Goal: Communication & Community: Answer question/provide support

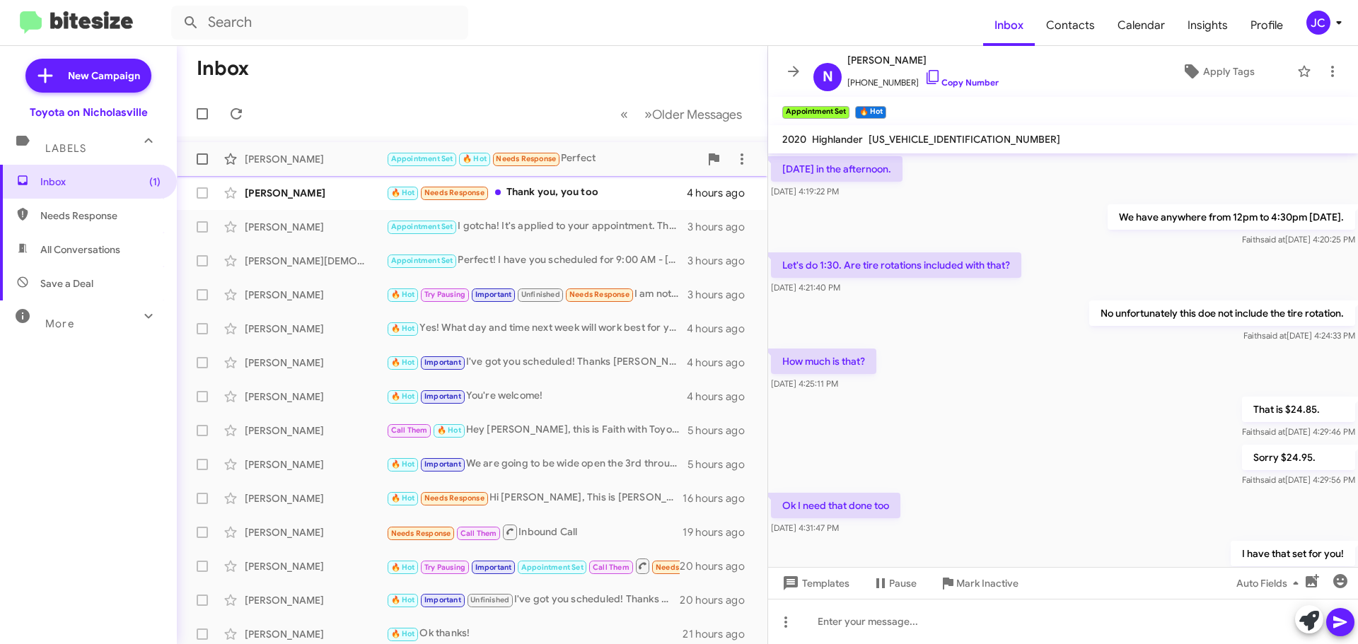
scroll to position [525, 0]
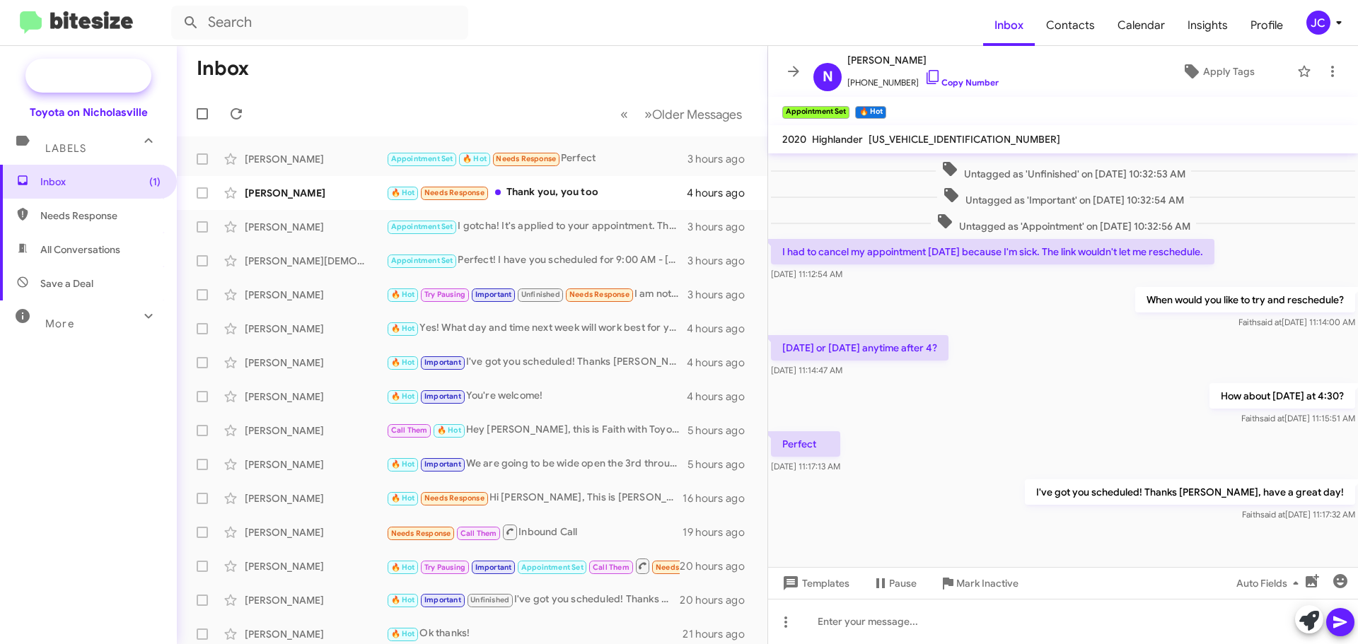
click at [76, 74] on span "New Campaign" at bounding box center [104, 76] width 72 height 14
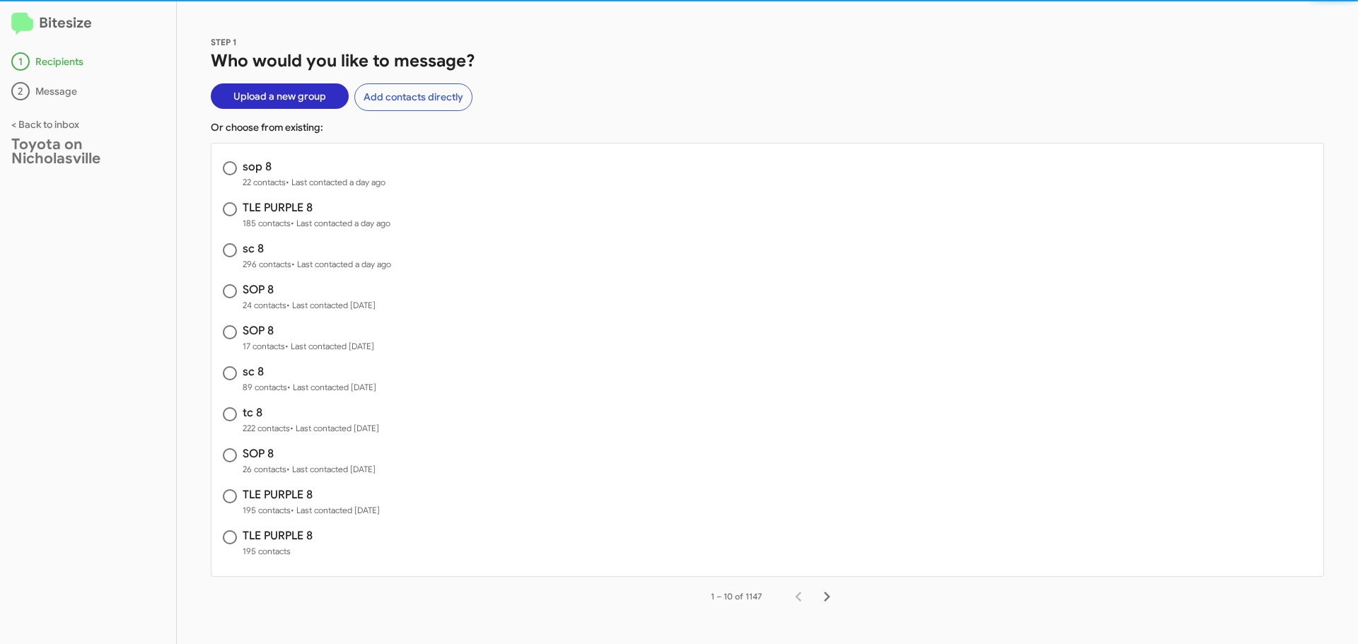
click at [284, 95] on span "Upload a new group" at bounding box center [279, 95] width 93 height 25
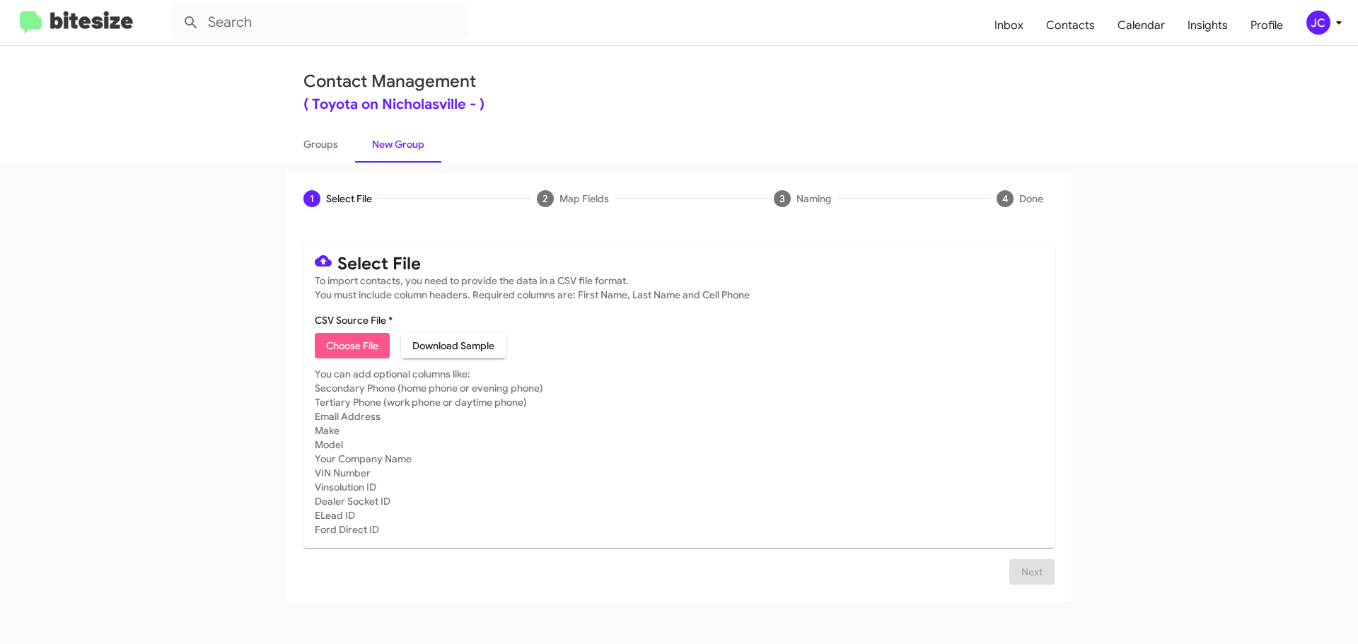
click at [358, 347] on span "Choose File" at bounding box center [352, 345] width 52 height 25
click at [373, 336] on span "Choose File" at bounding box center [352, 345] width 52 height 25
type input "recalls 8"
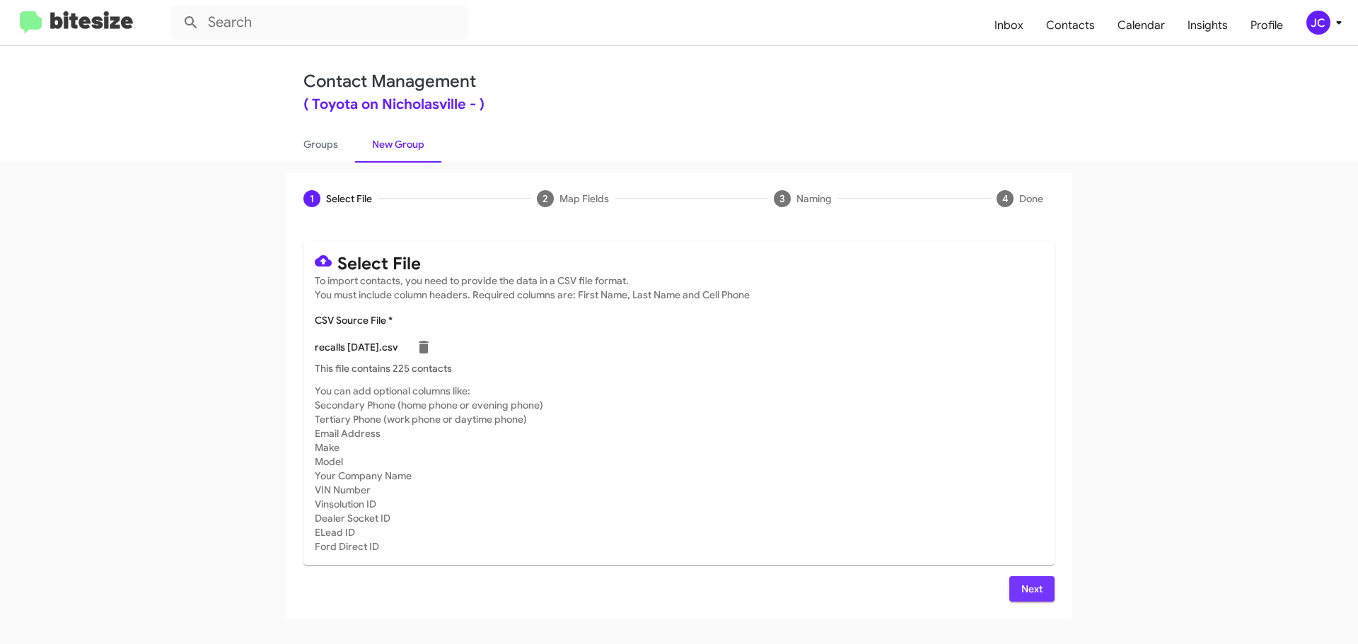
click at [1027, 591] on span "Next" at bounding box center [1032, 589] width 23 height 25
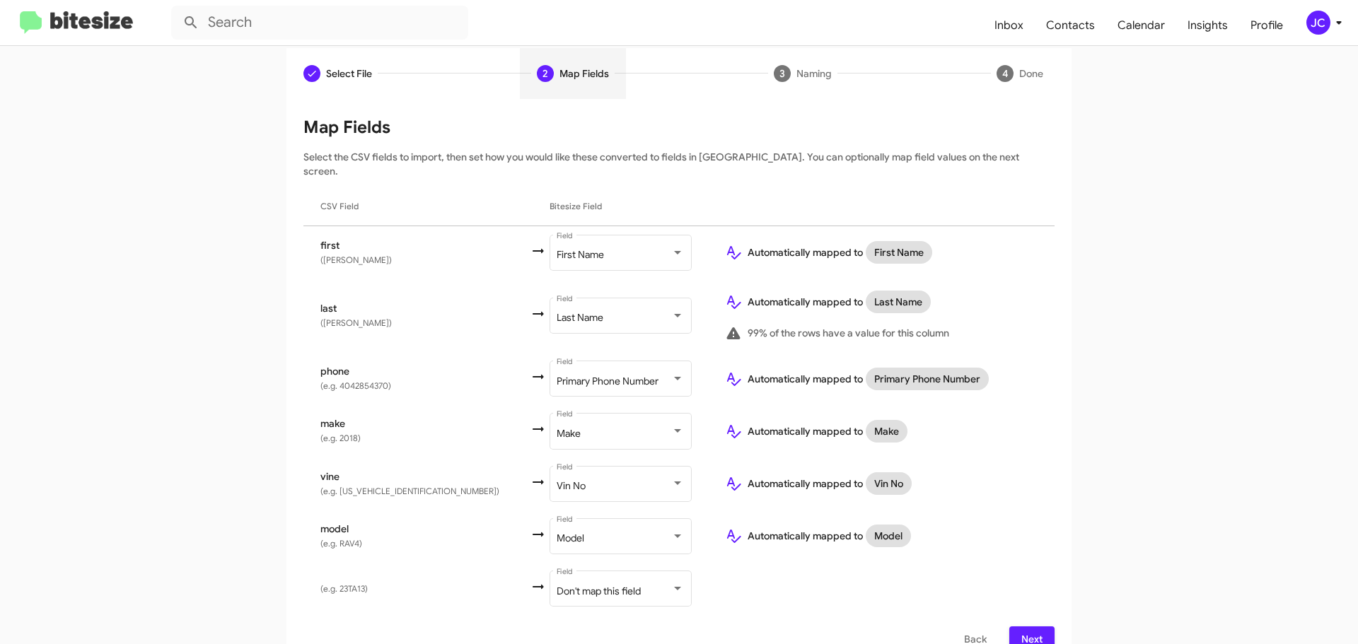
scroll to position [136, 0]
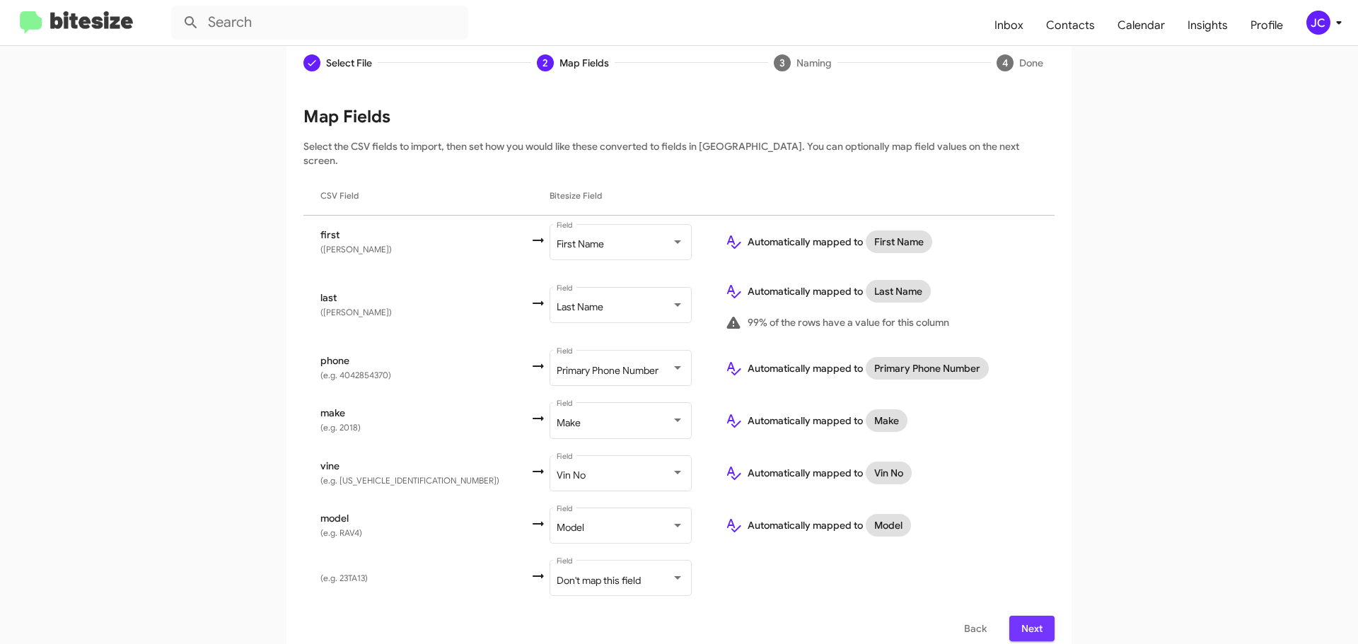
click at [1031, 619] on span "Next" at bounding box center [1032, 628] width 23 height 25
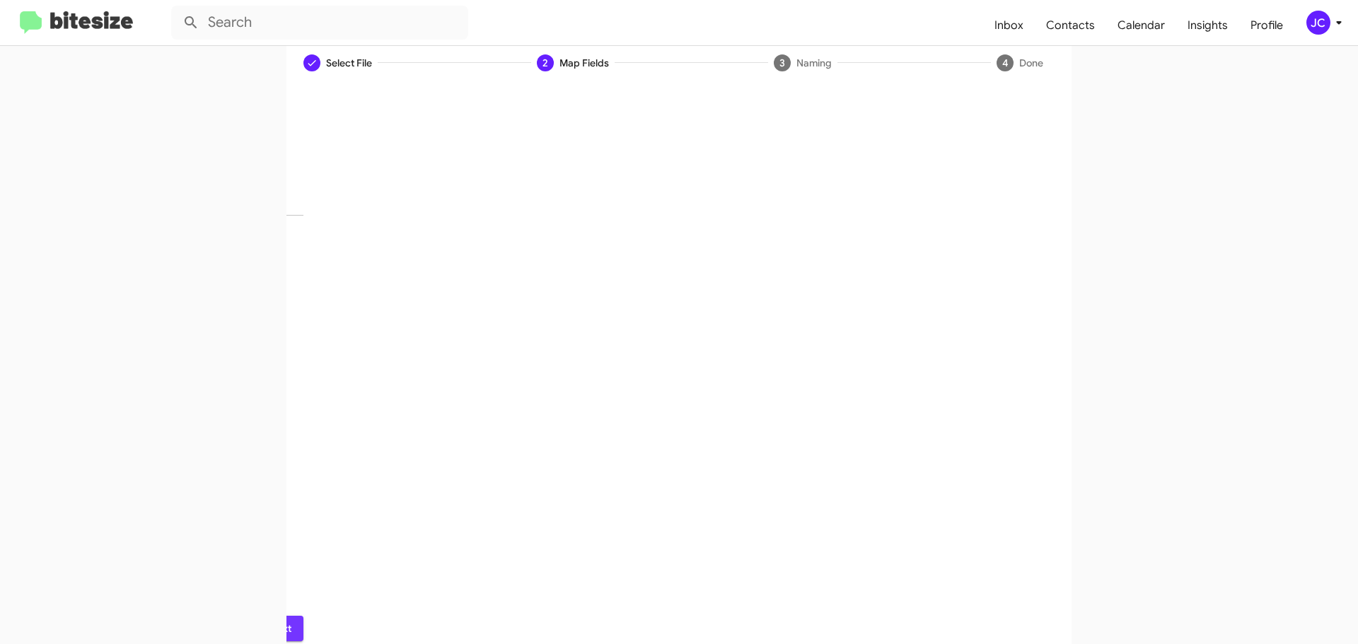
scroll to position [0, 0]
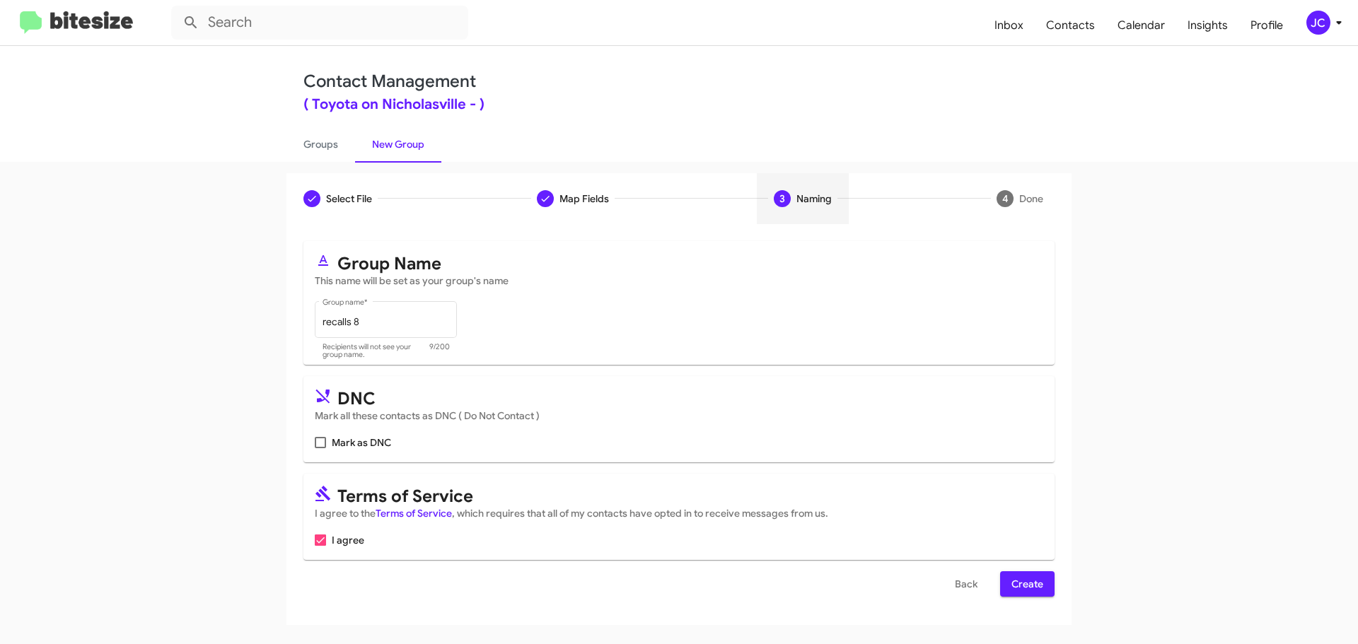
click at [1036, 594] on span "Create" at bounding box center [1028, 584] width 32 height 25
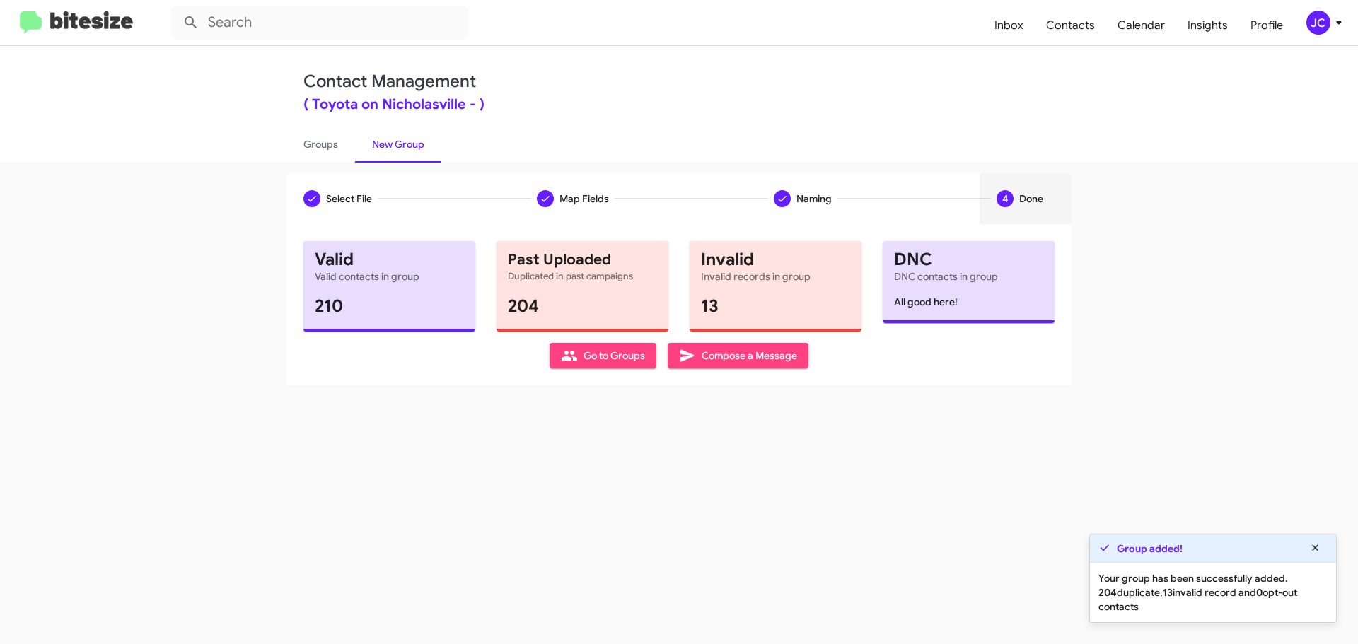
click at [731, 353] on span "Compose a Message" at bounding box center [738, 355] width 118 height 25
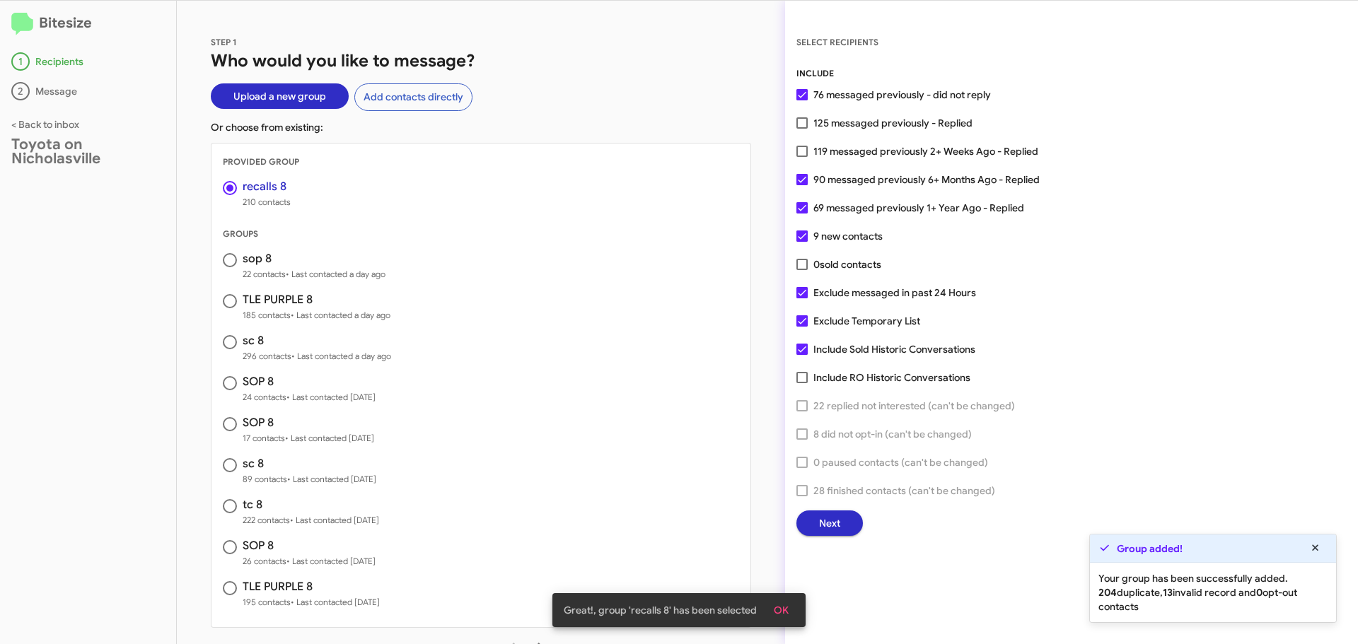
click at [804, 295] on span at bounding box center [802, 292] width 11 height 11
click at [802, 299] on input "Exclude messaged in past 24 Hours" at bounding box center [801, 299] width 1 height 1
checkbox input "false"
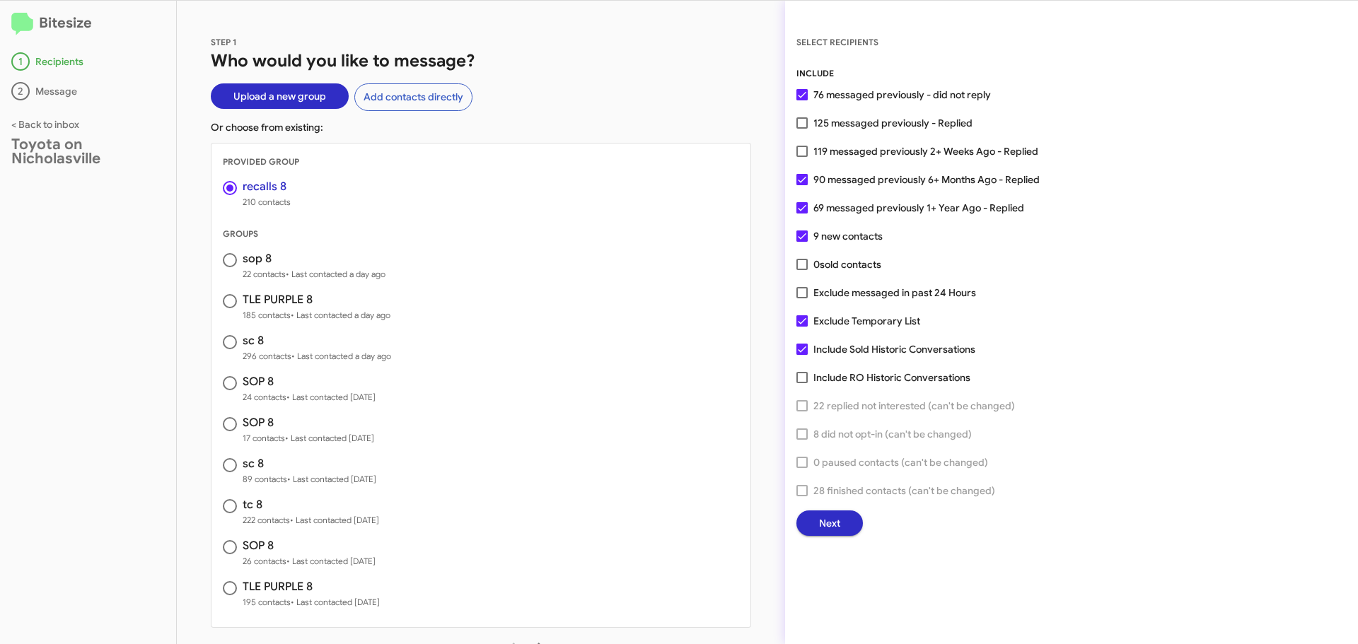
click at [836, 533] on span "Next" at bounding box center [829, 523] width 21 height 25
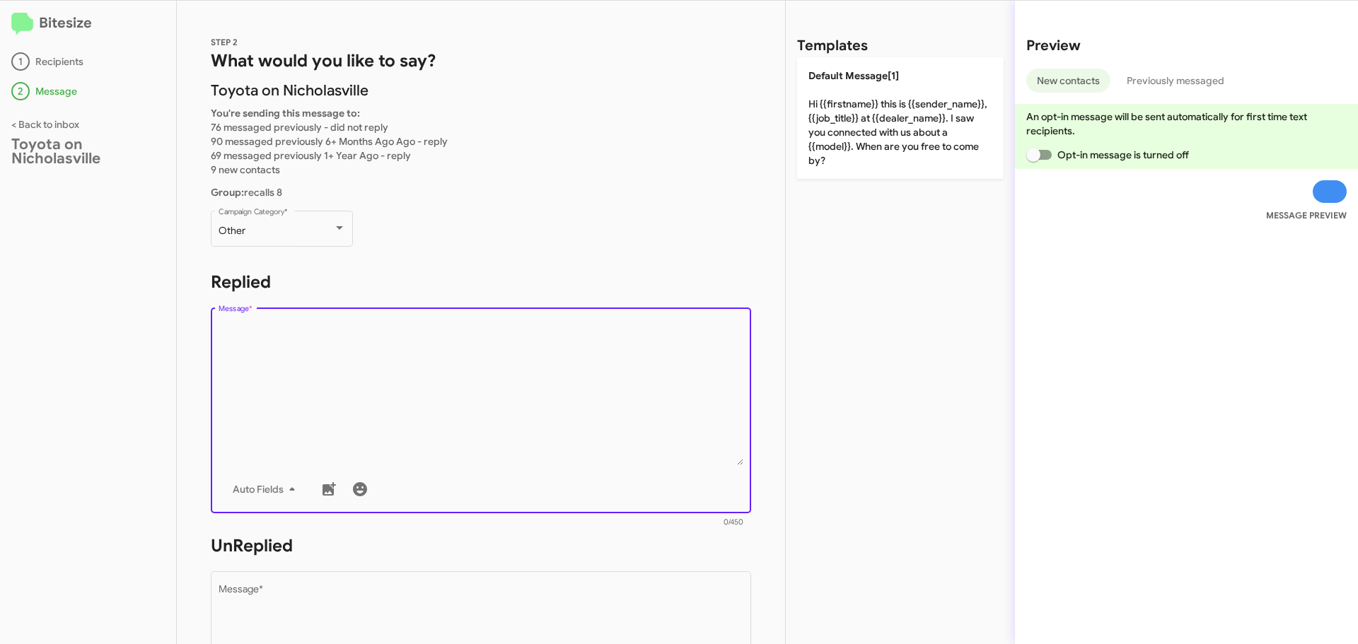
click at [422, 403] on textarea "Message *" at bounding box center [482, 393] width 526 height 144
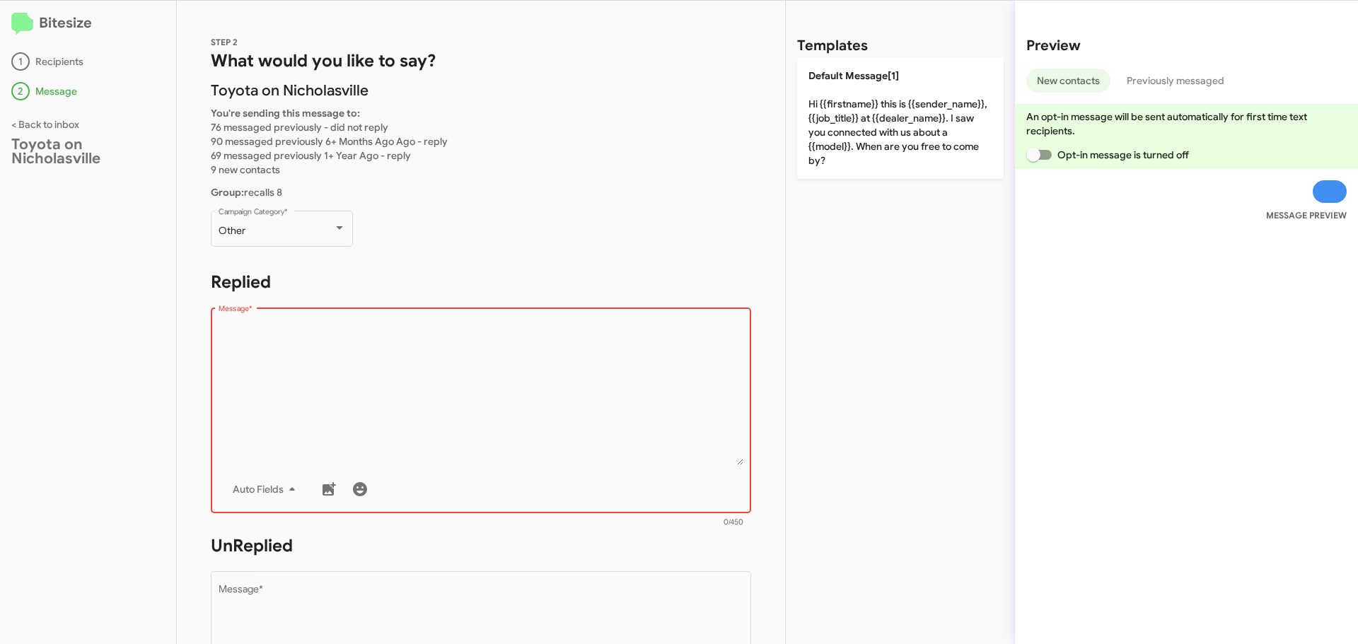
click at [397, 347] on textarea "Message *" at bounding box center [482, 393] width 526 height 144
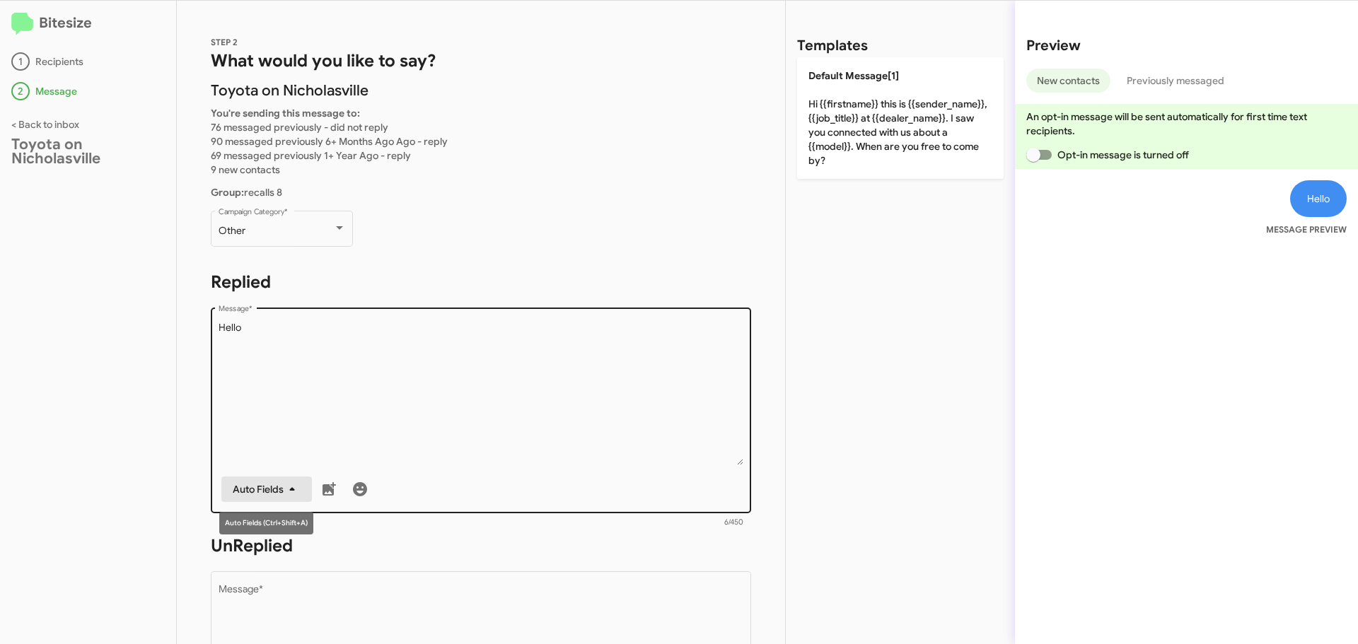
click at [271, 498] on span "Auto Fields" at bounding box center [267, 489] width 68 height 25
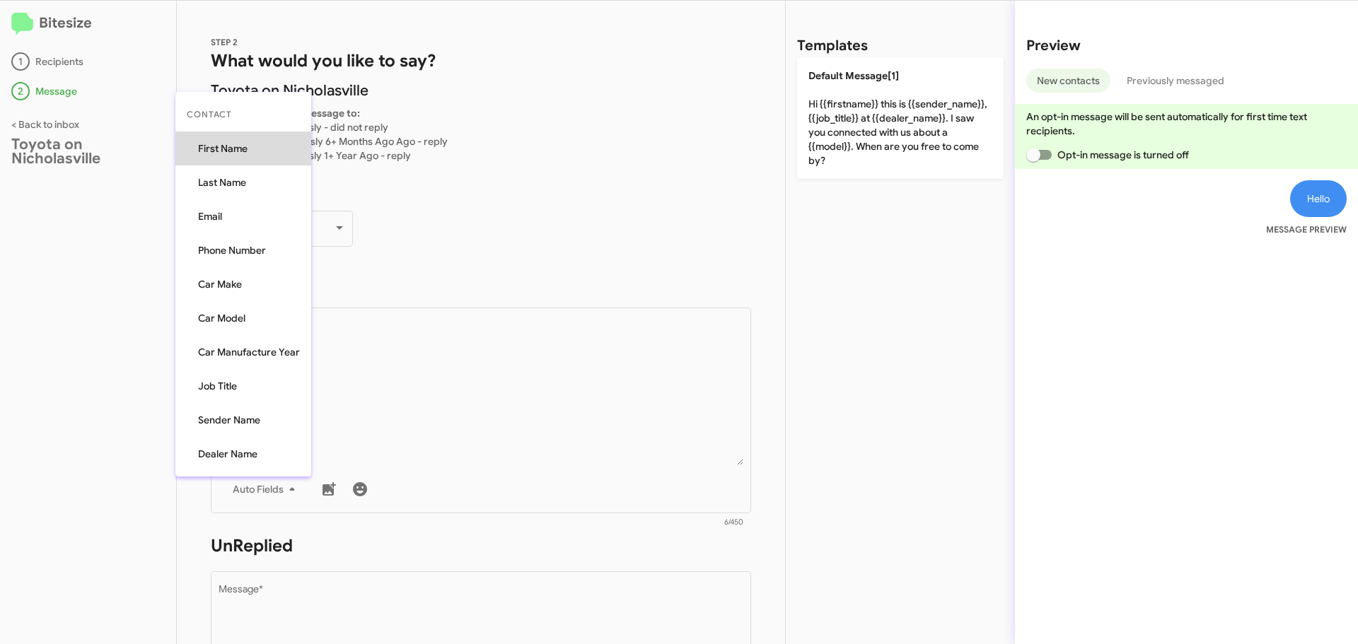
click at [252, 148] on button "First Name" at bounding box center [243, 149] width 136 height 34
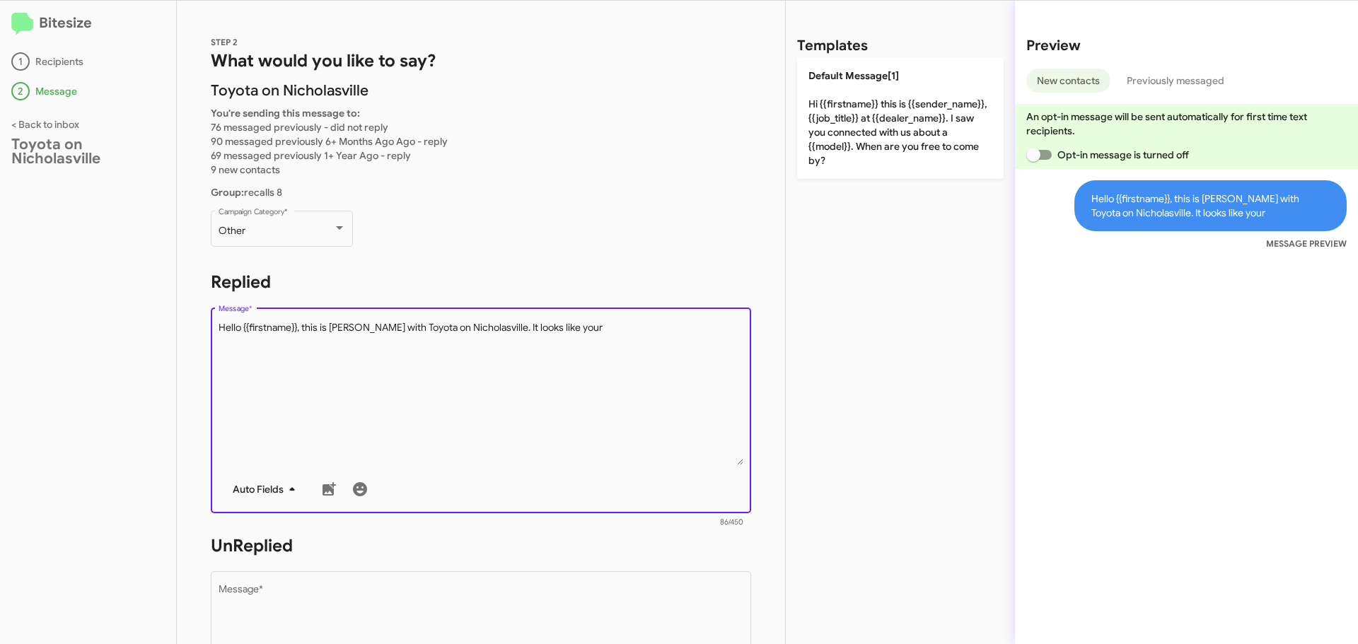
click at [266, 497] on span "Auto Fields" at bounding box center [267, 489] width 68 height 25
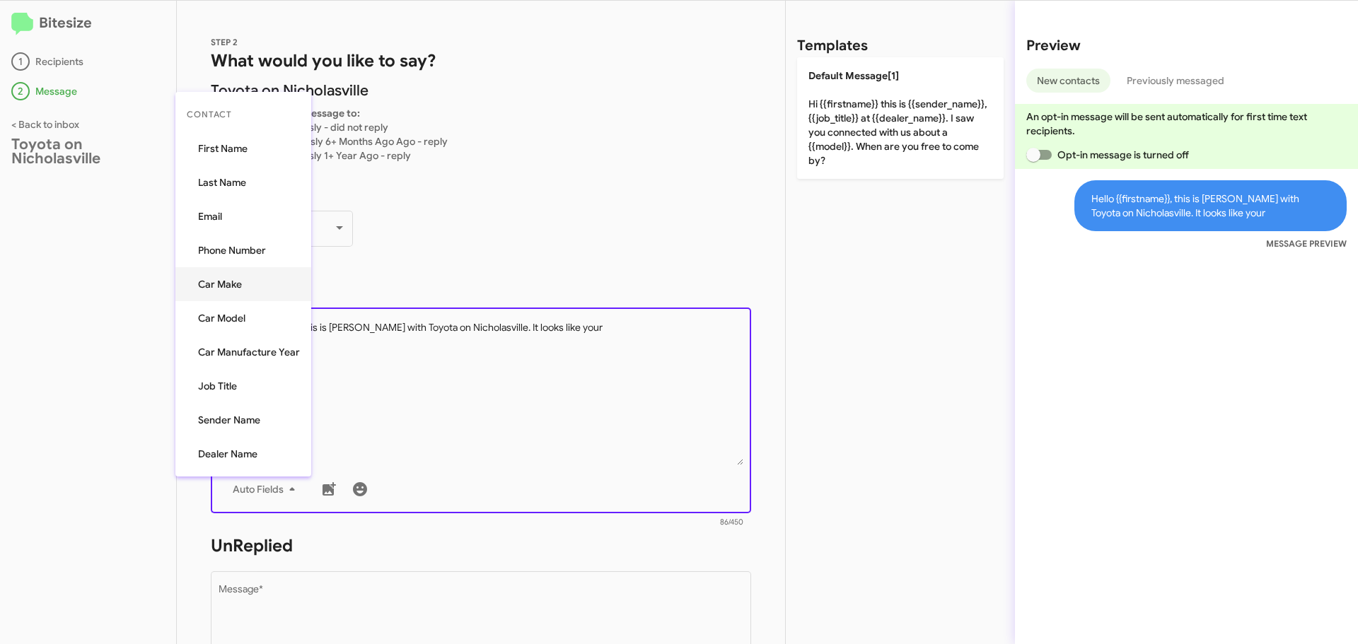
click at [251, 284] on button "Car Make" at bounding box center [243, 284] width 136 height 34
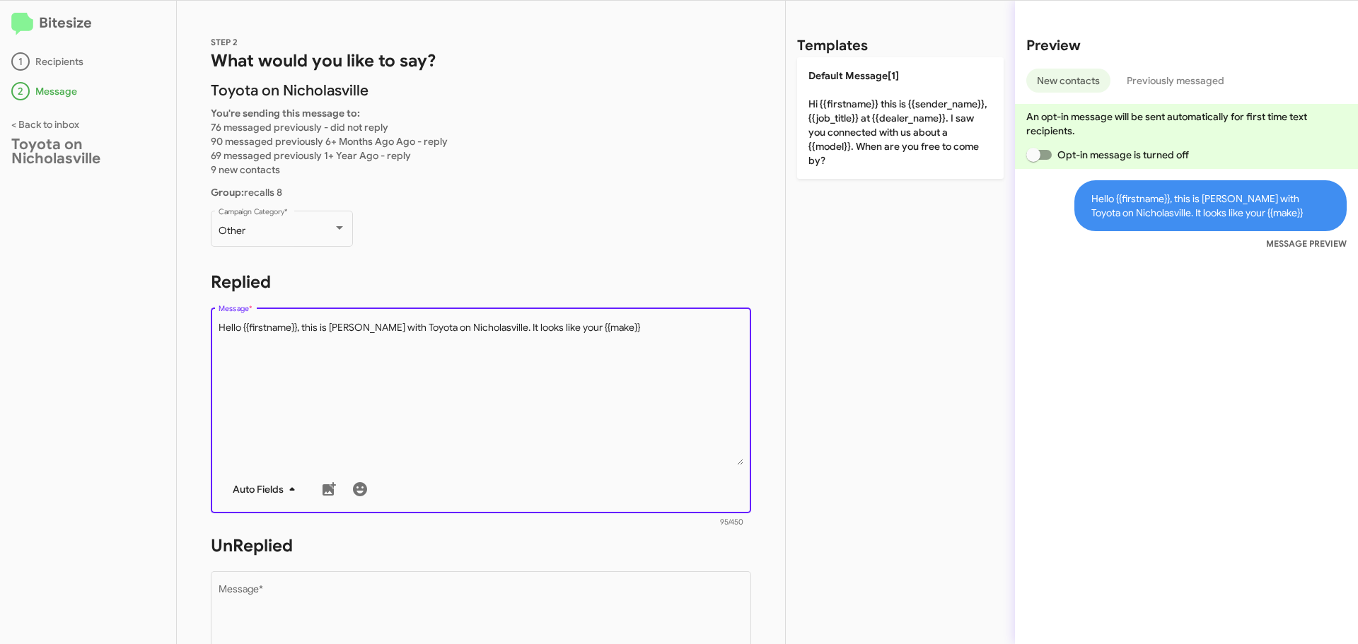
click at [260, 501] on span "Auto Fields" at bounding box center [267, 489] width 68 height 25
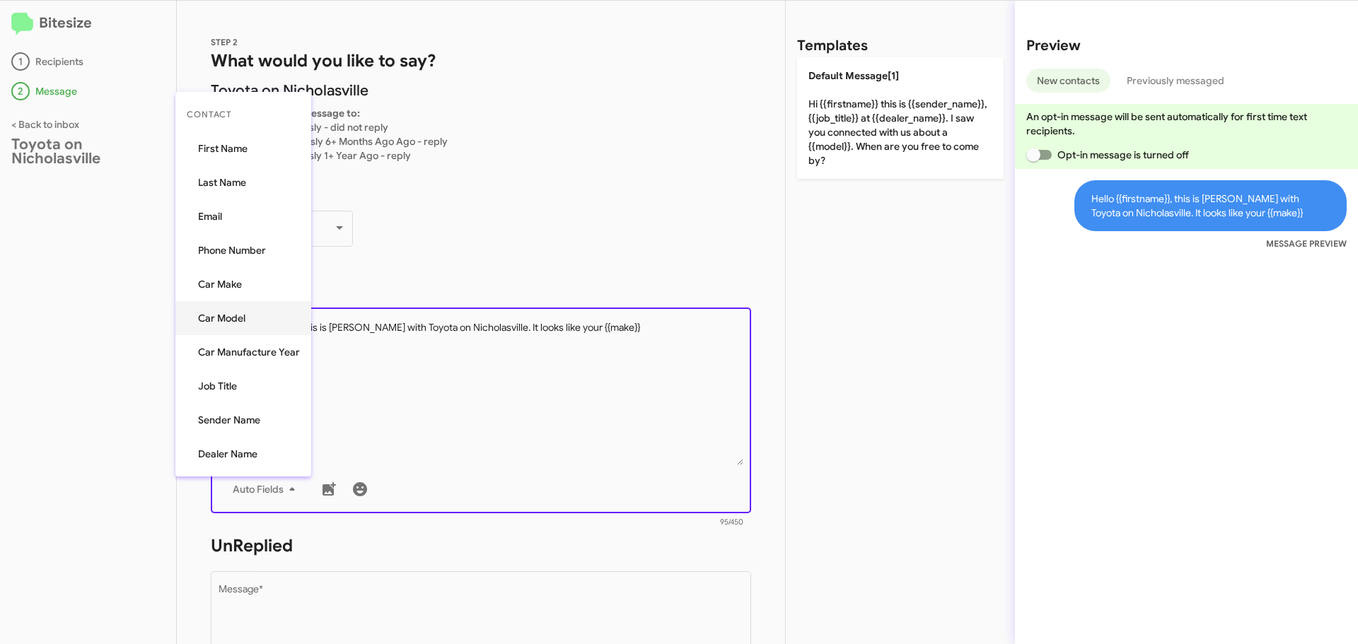
click at [247, 321] on button "Car Model" at bounding box center [243, 318] width 136 height 34
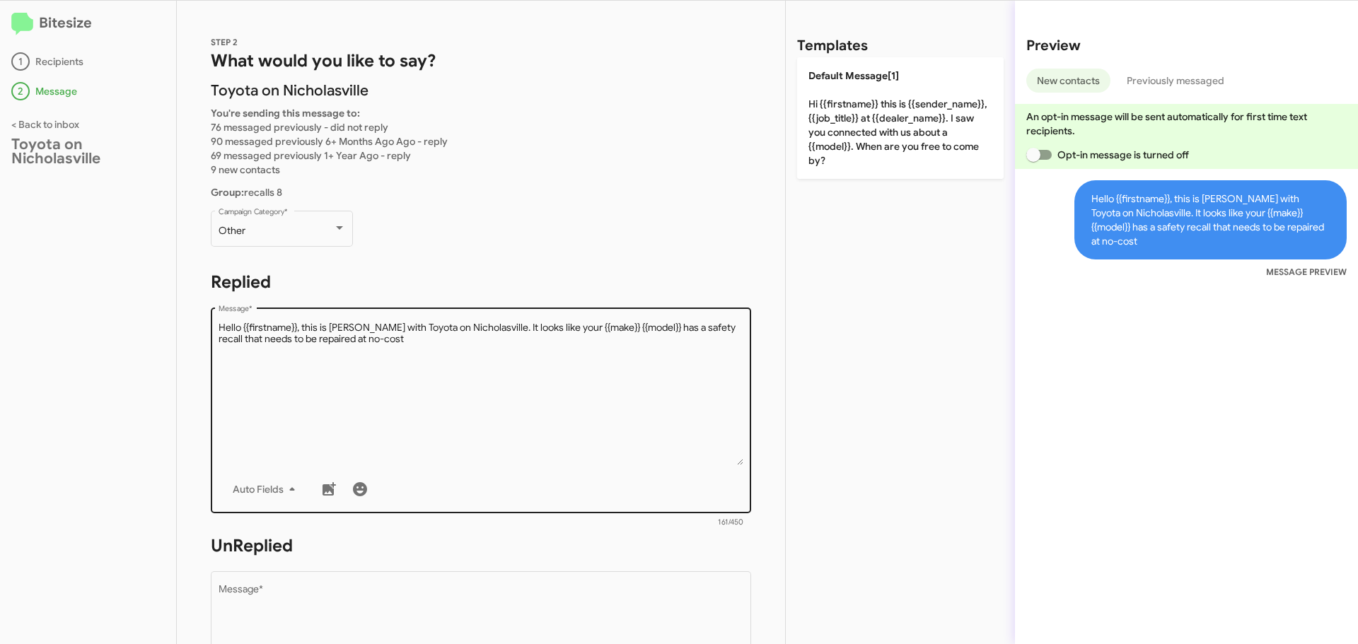
click at [396, 343] on textarea "Message *" at bounding box center [482, 393] width 526 height 144
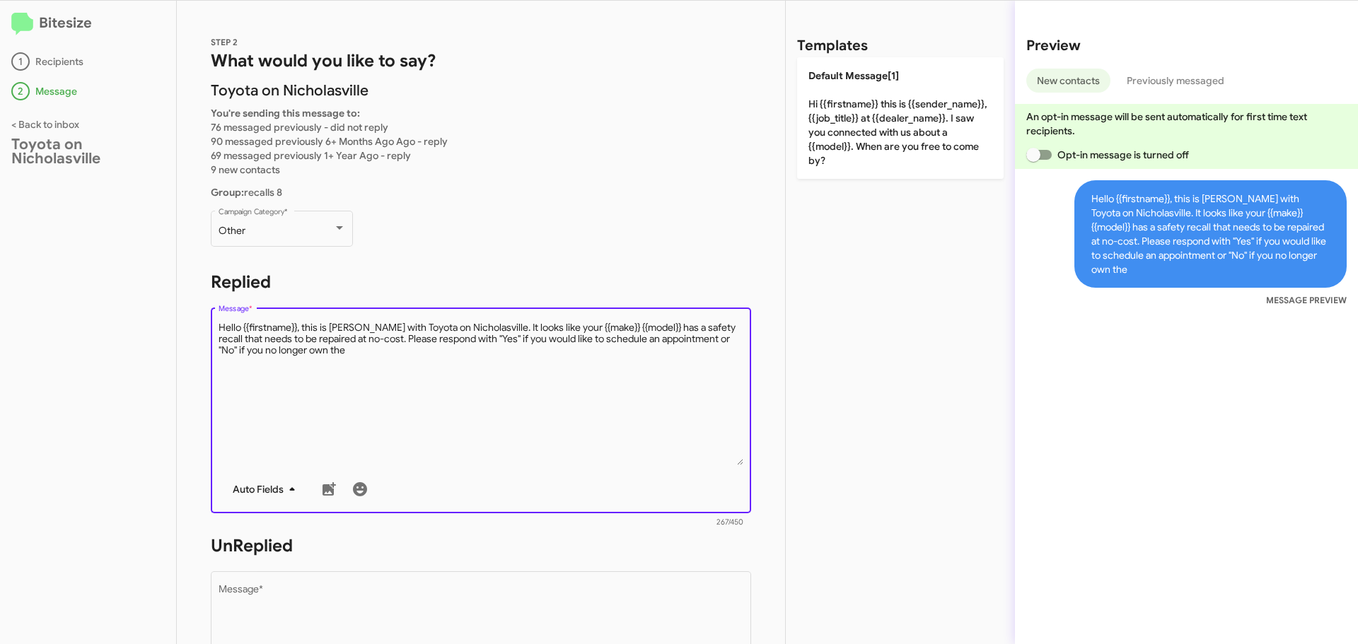
click at [261, 490] on span "Auto Fields" at bounding box center [267, 489] width 68 height 25
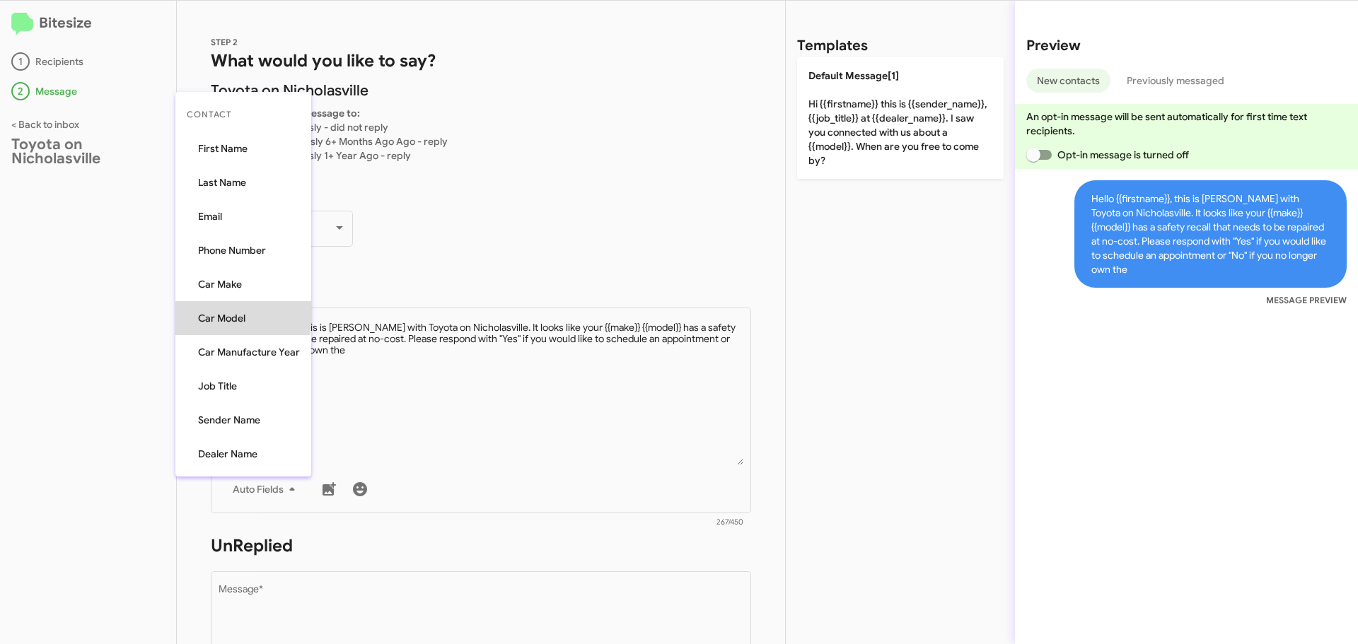
click at [230, 310] on button "Car Model" at bounding box center [243, 318] width 136 height 34
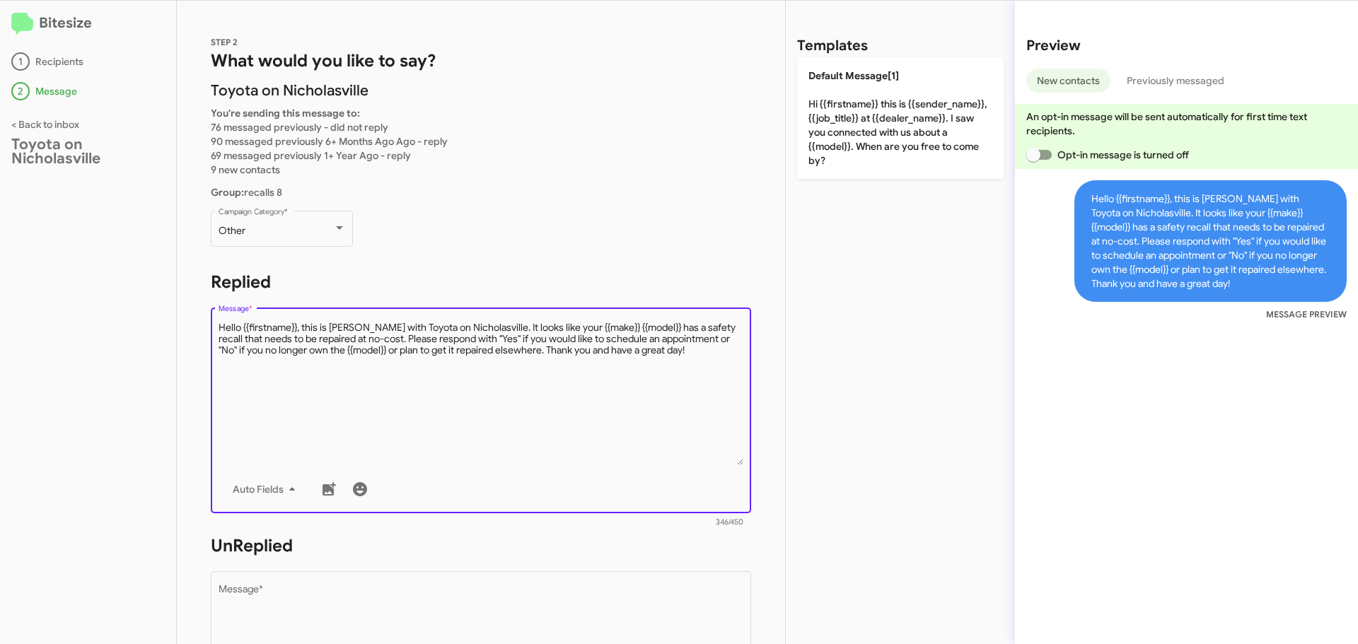
click at [422, 354] on textarea "Message *" at bounding box center [482, 393] width 526 height 144
type textarea "Hello {{firstname}}, this is Jessika with Toyota on Nicholasville. It looks lik…"
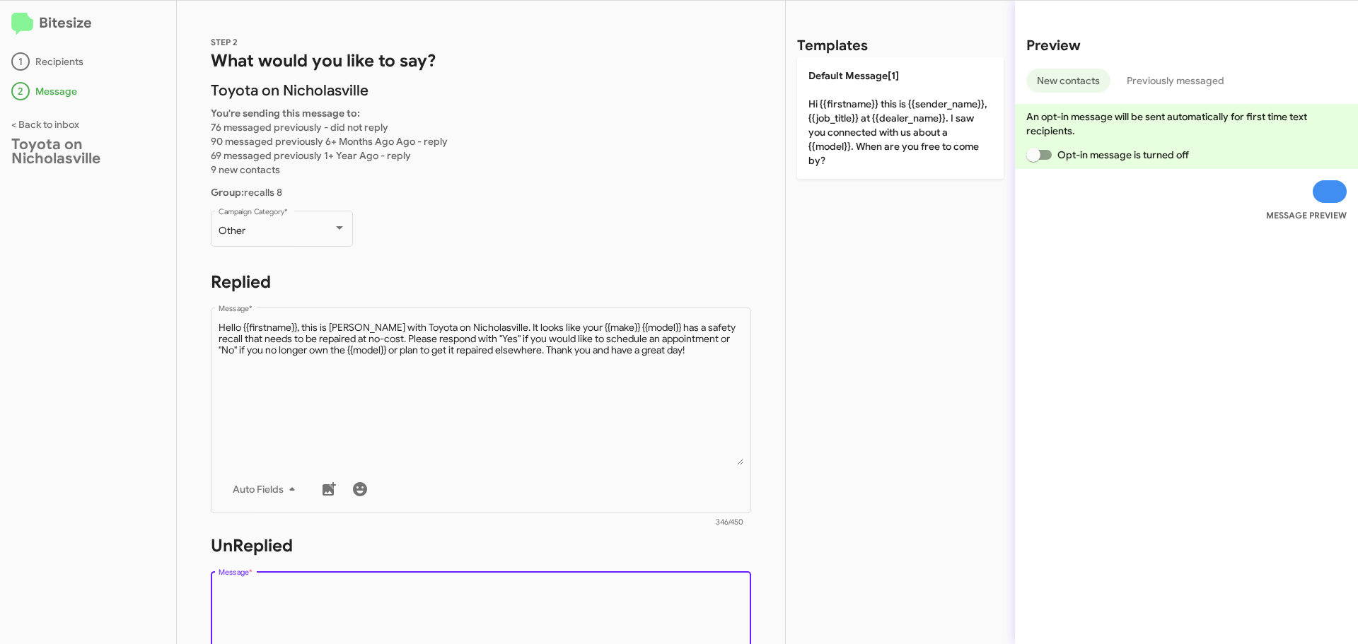
paste textarea "Hello {{firstname}}, this is Jessika with Toyota on Nicholasville. It looks lik…"
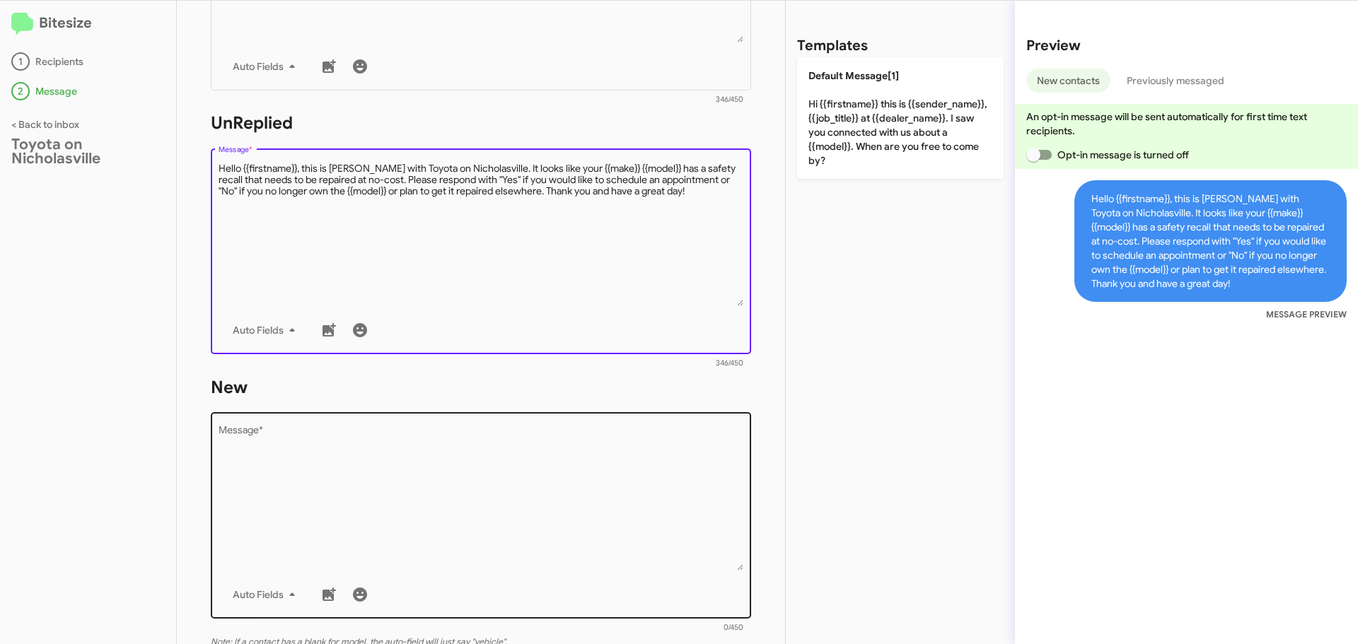
scroll to position [424, 0]
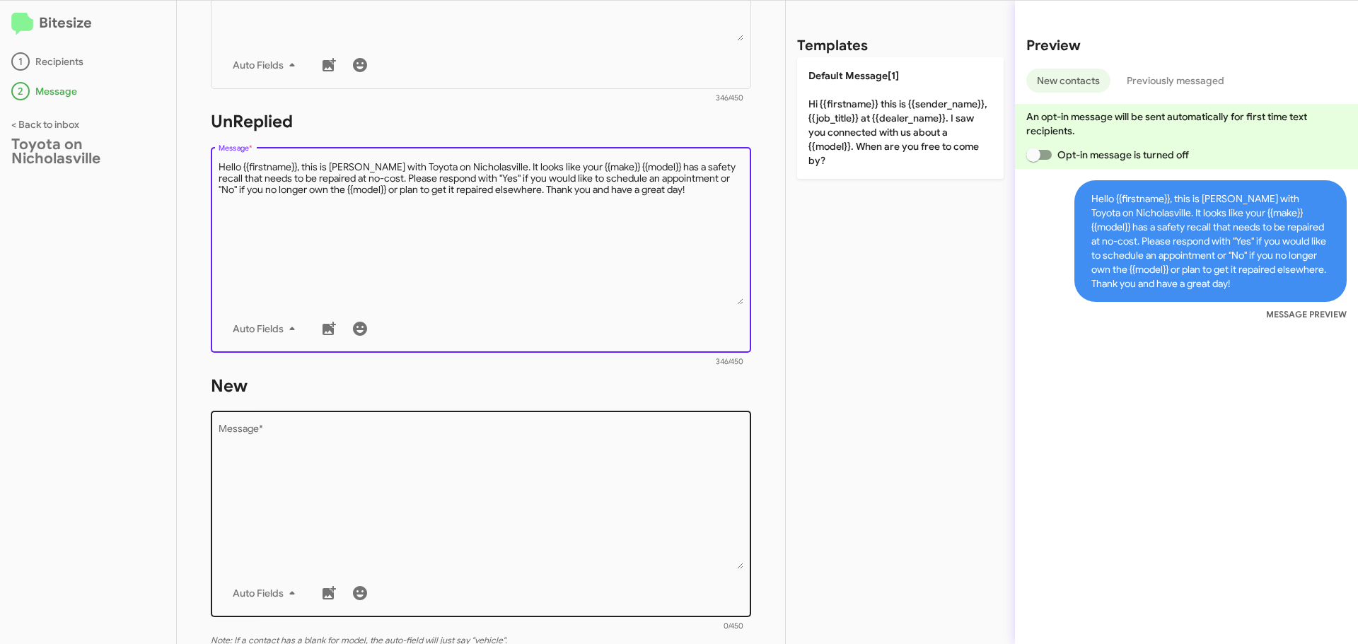
type textarea "Hello {{firstname}}, this is Jessika with Toyota on Nicholasville. It looks lik…"
click at [386, 458] on textarea "Message *" at bounding box center [482, 497] width 526 height 144
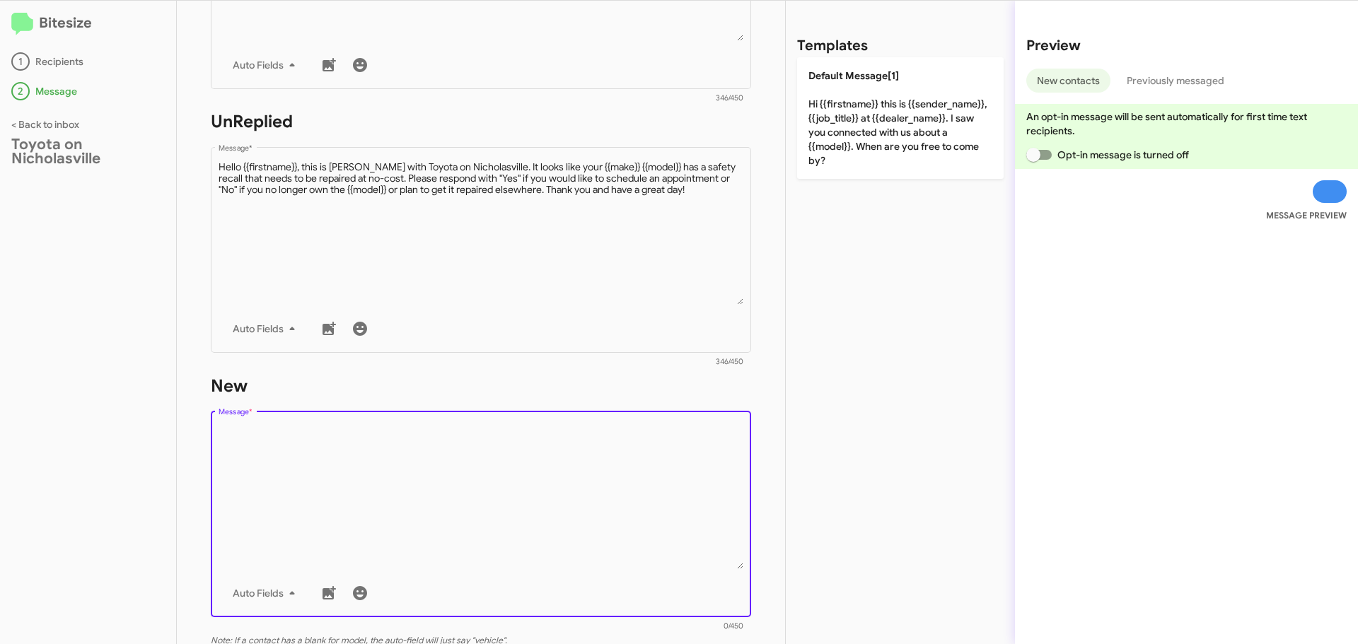
paste textarea "Hello {{firstname}}, this is Jessika with Toyota on Nicholasville. It looks lik…"
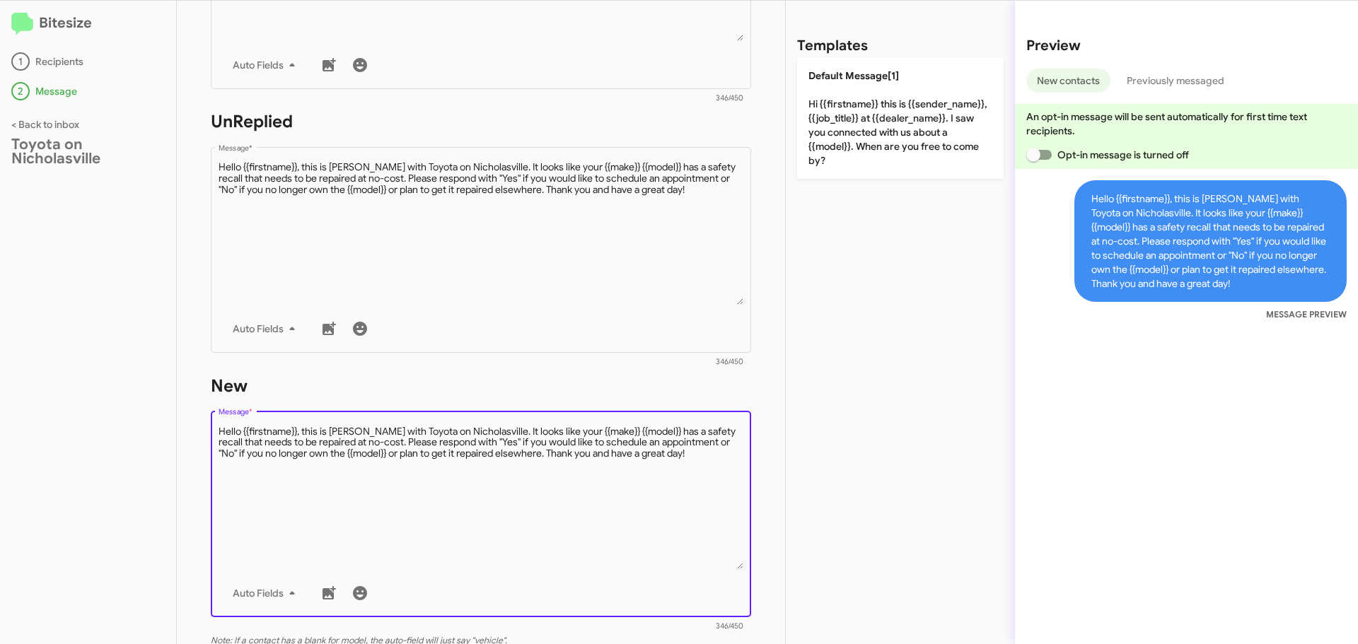
type textarea "Hello {{firstname}}, this is Jessika with Toyota on Nicholasville. It looks lik…"
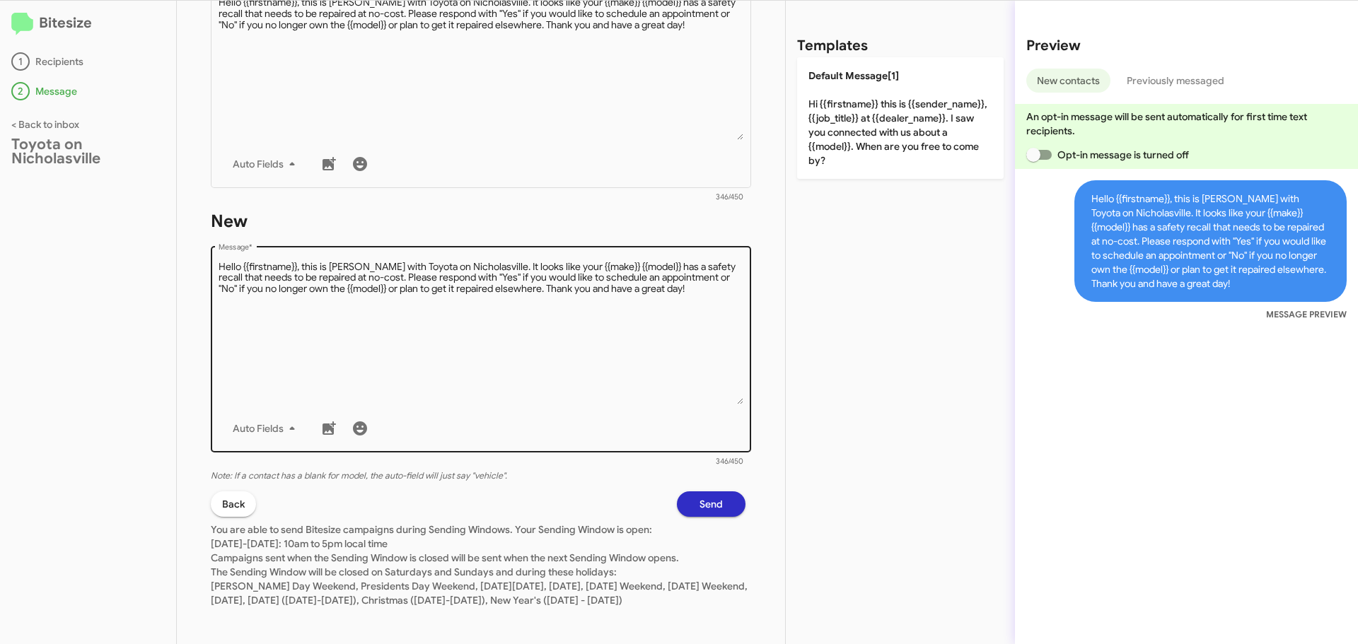
scroll to position [609, 0]
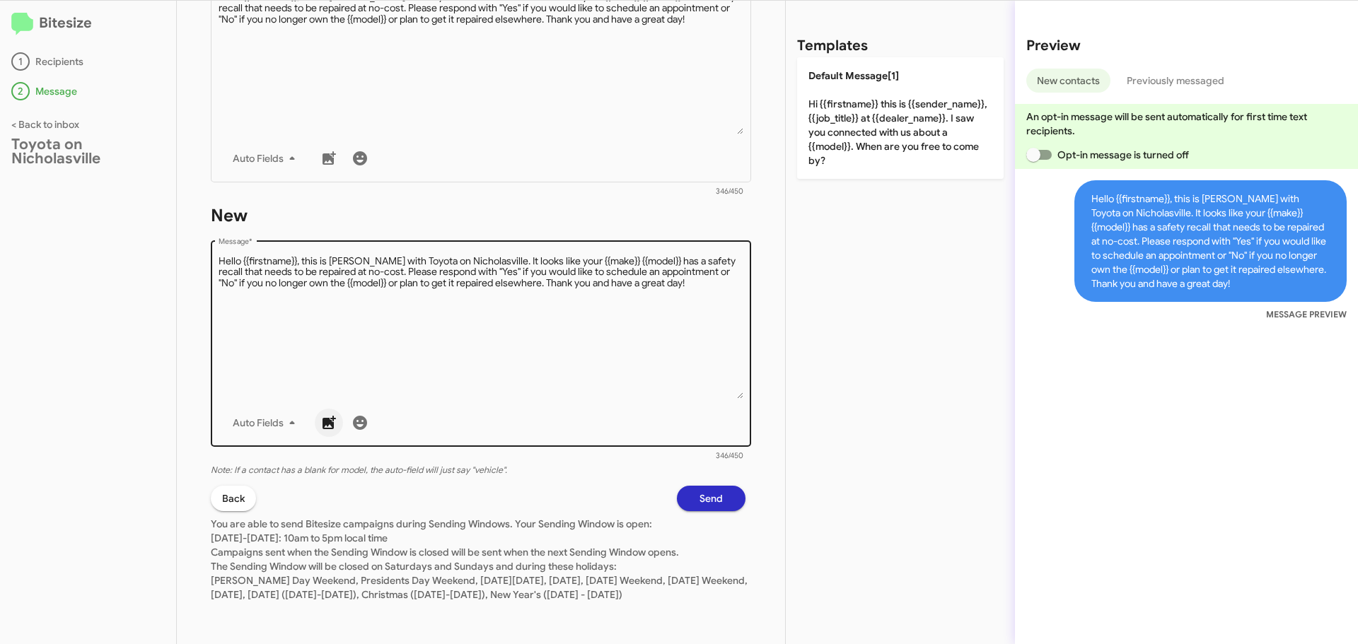
click at [331, 416] on icon "button" at bounding box center [329, 422] width 13 height 13
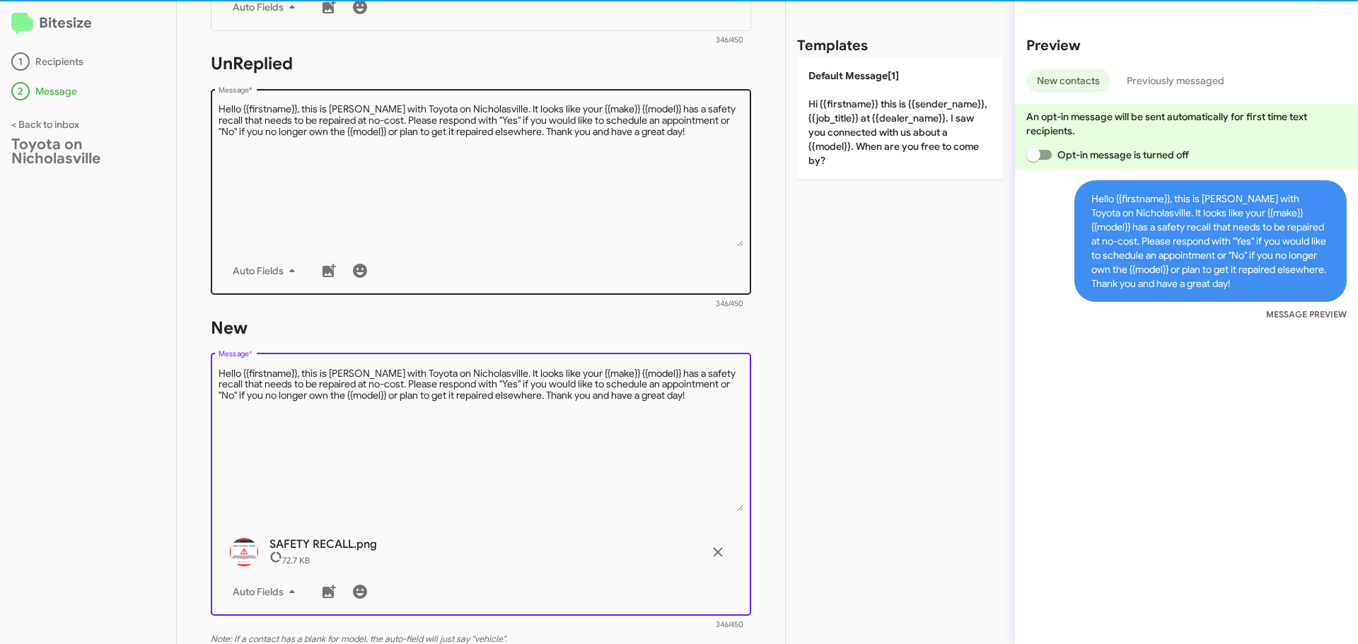
scroll to position [468, 0]
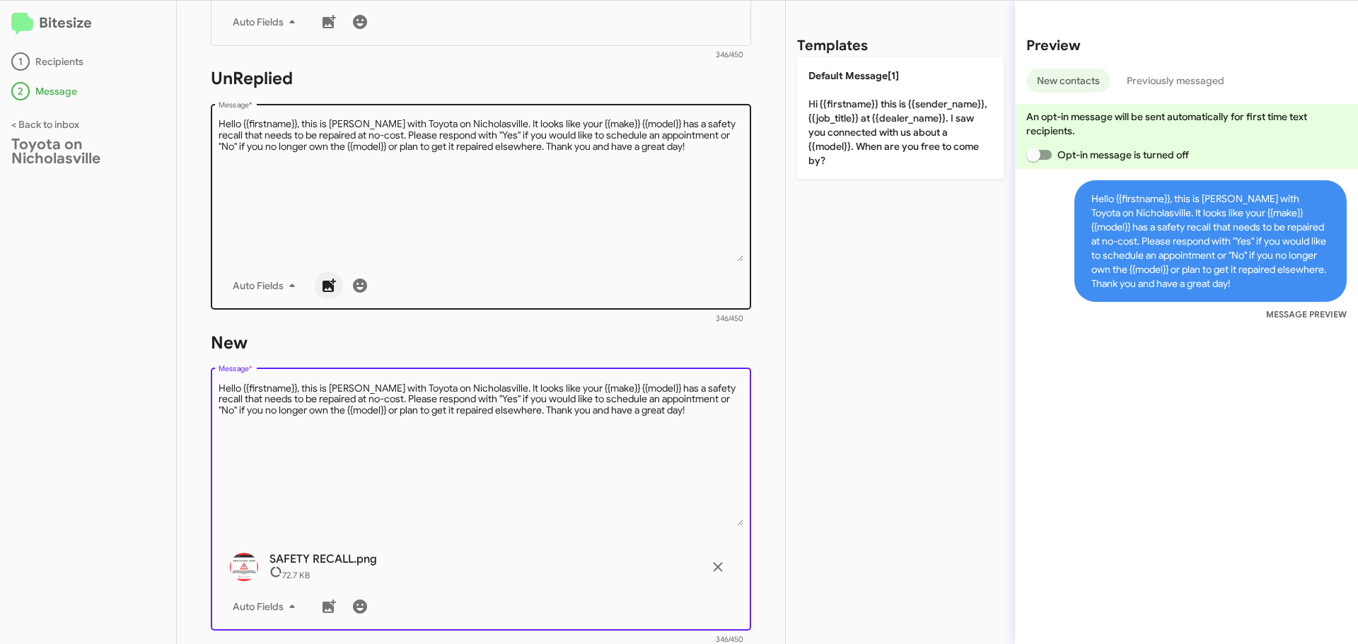
click at [328, 284] on icon "button" at bounding box center [329, 285] width 13 height 13
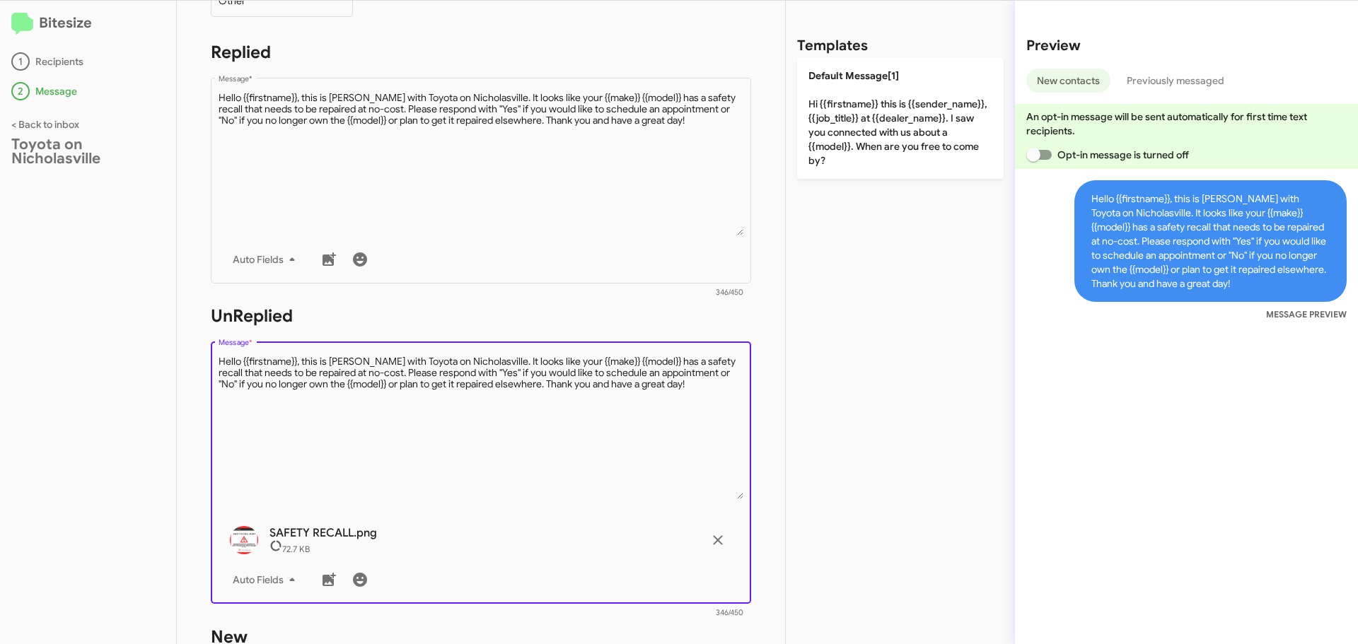
scroll to position [114, 0]
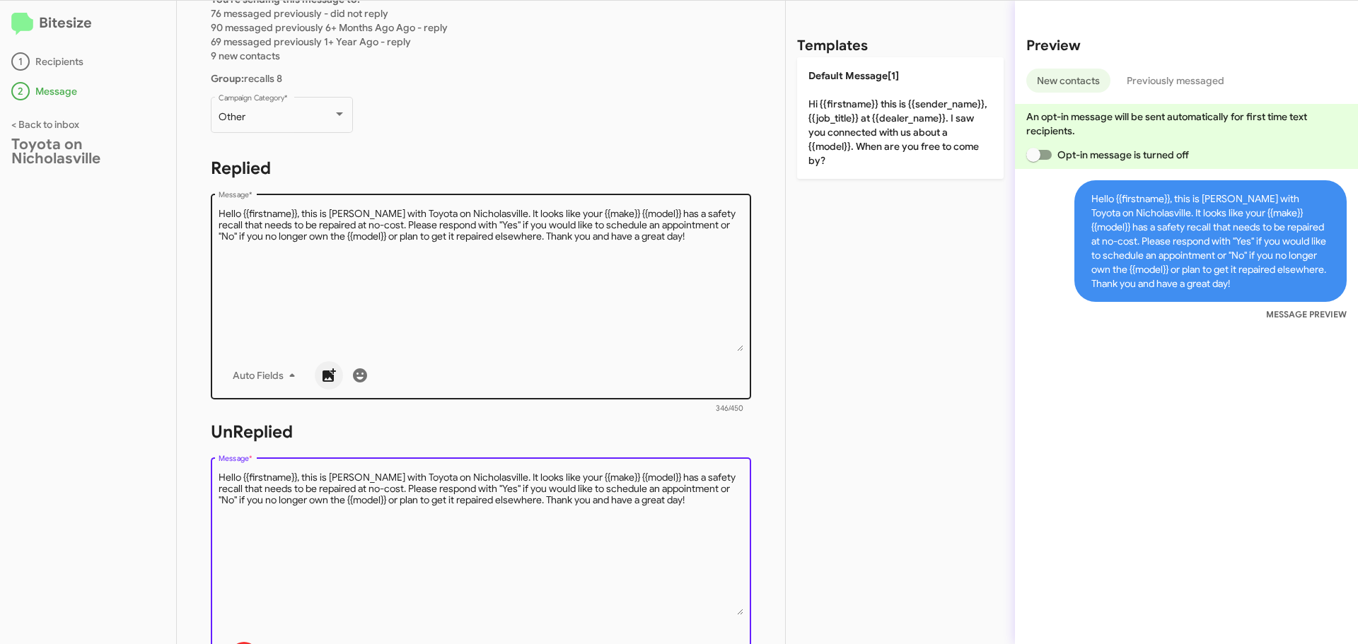
click at [335, 378] on icon "button" at bounding box center [328, 375] width 17 height 17
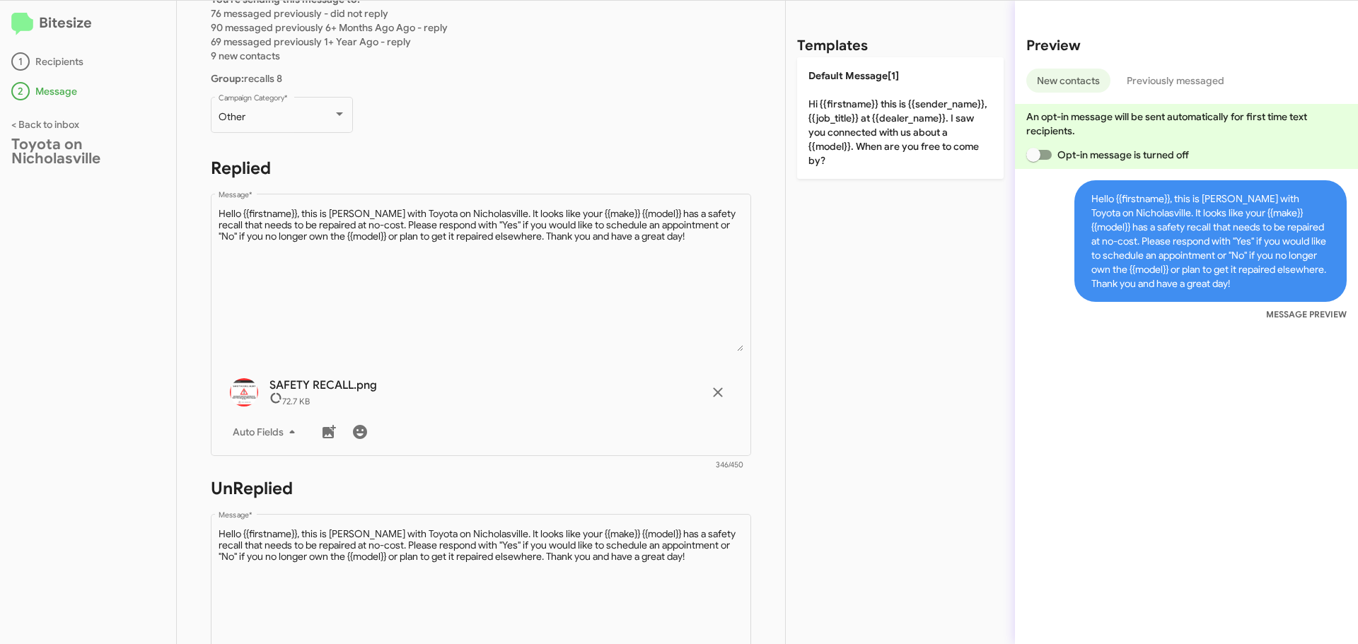
click at [562, 155] on div "STEP 2 What would you like to say? Toyota on Nicholasville You're sending this …" at bounding box center [481, 323] width 608 height 644
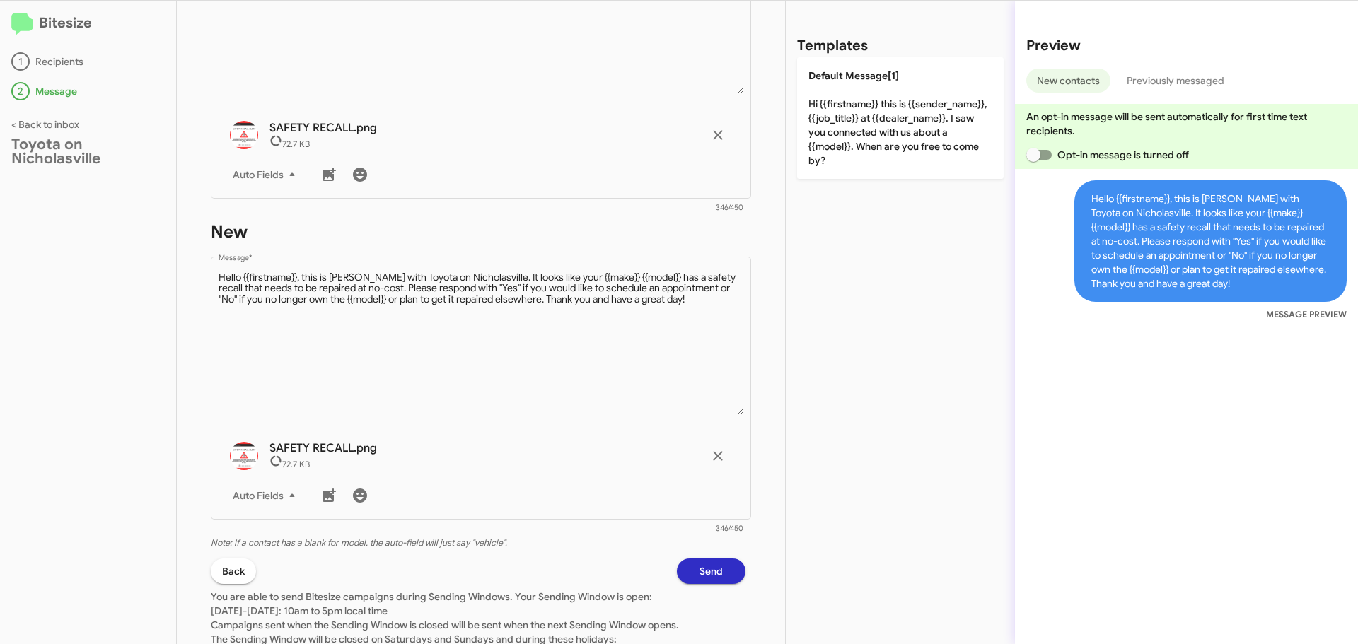
scroll to position [779, 0]
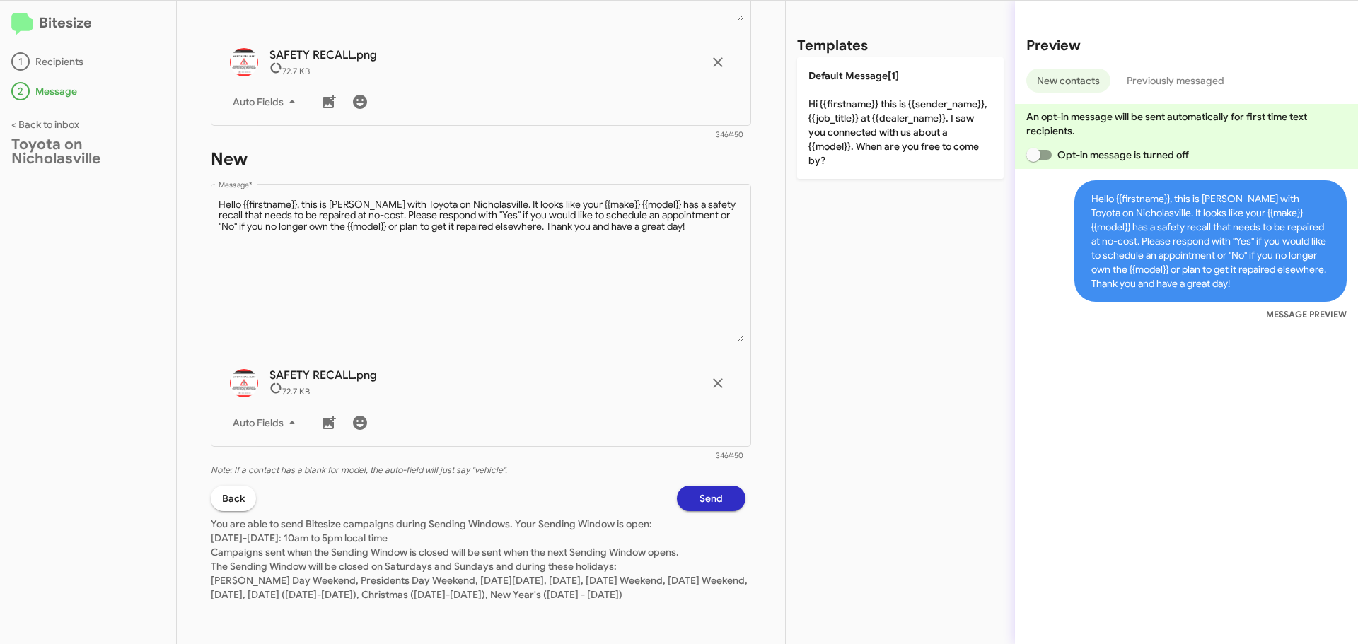
click at [700, 486] on span "Send" at bounding box center [711, 498] width 23 height 25
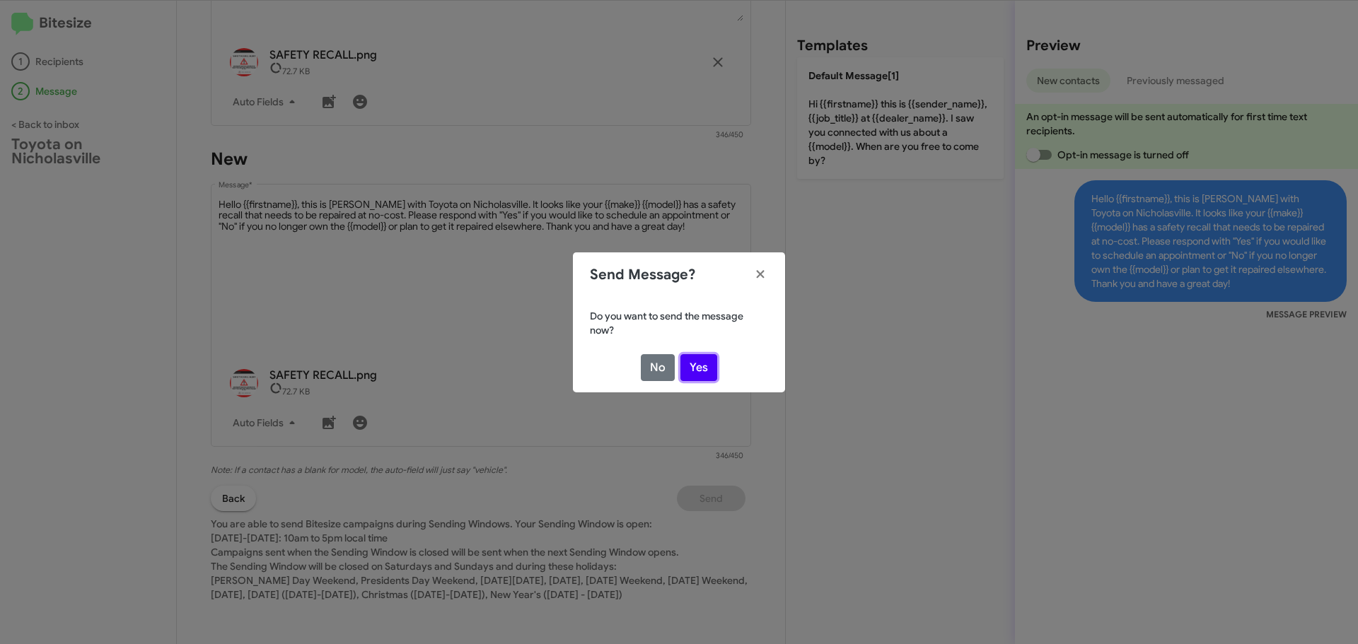
click at [702, 366] on button "Yes" at bounding box center [699, 367] width 37 height 27
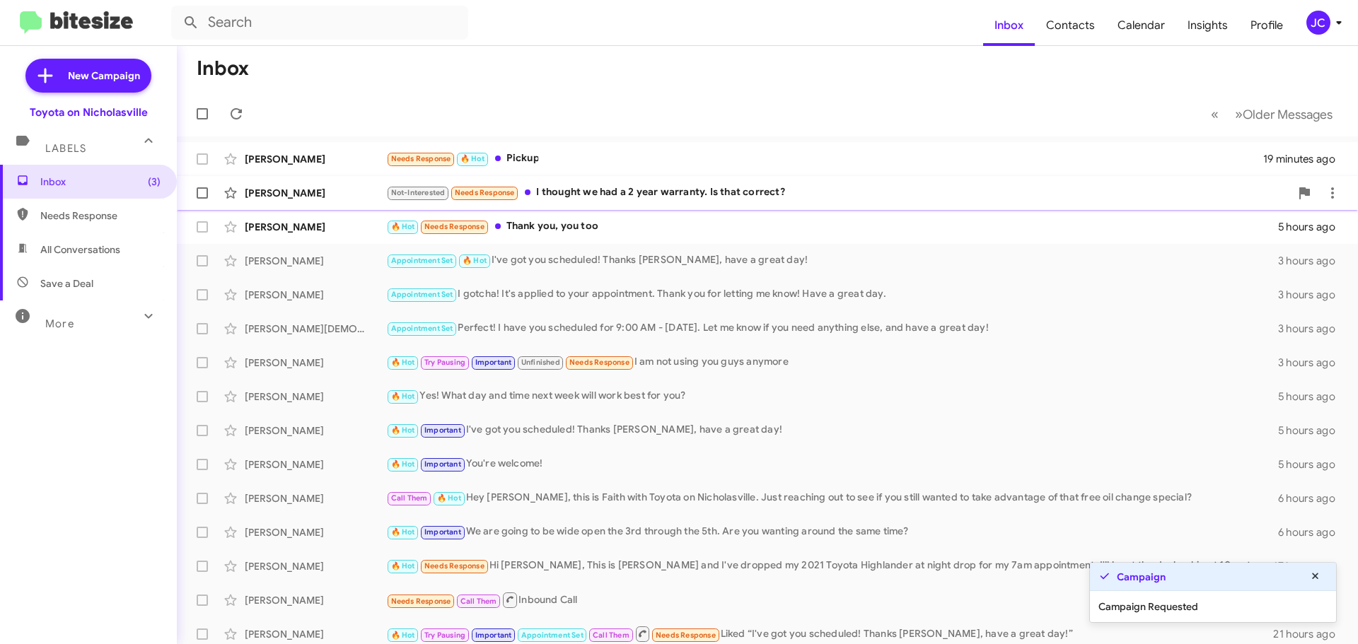
click at [303, 203] on div "Crystal Mains Not-Interested Needs Response I thought we had a 2 year warranty.…" at bounding box center [767, 193] width 1159 height 28
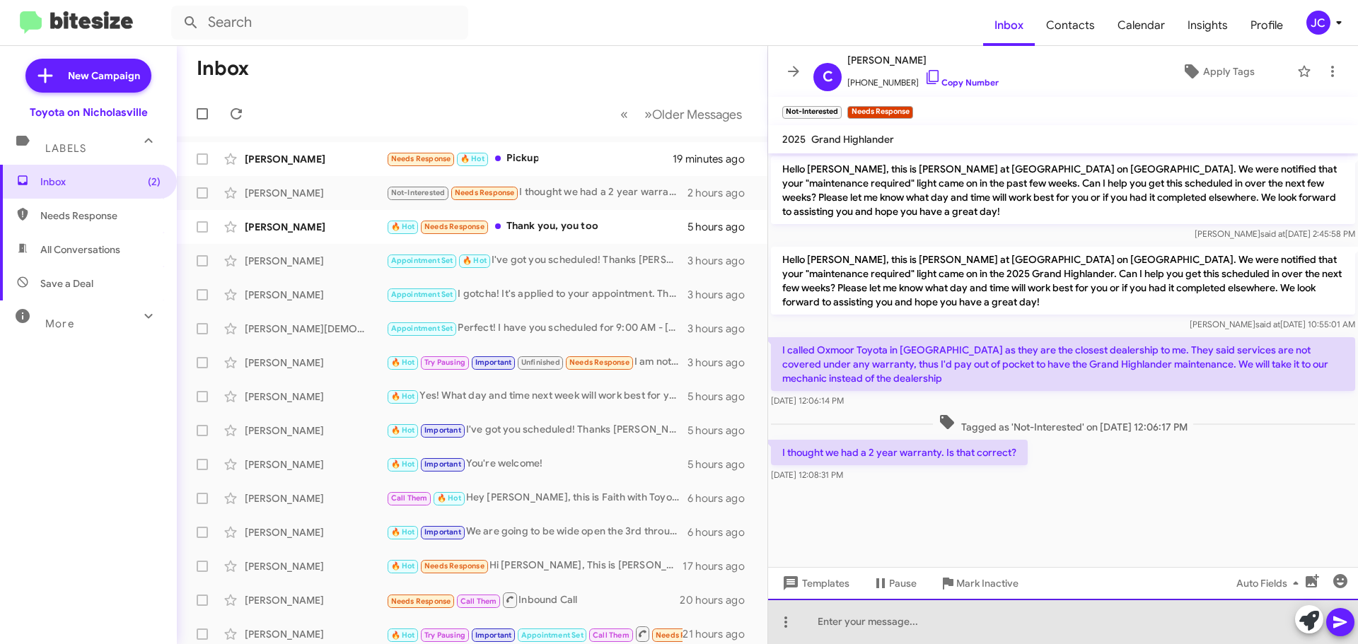
click at [882, 637] on div at bounding box center [1063, 621] width 590 height 45
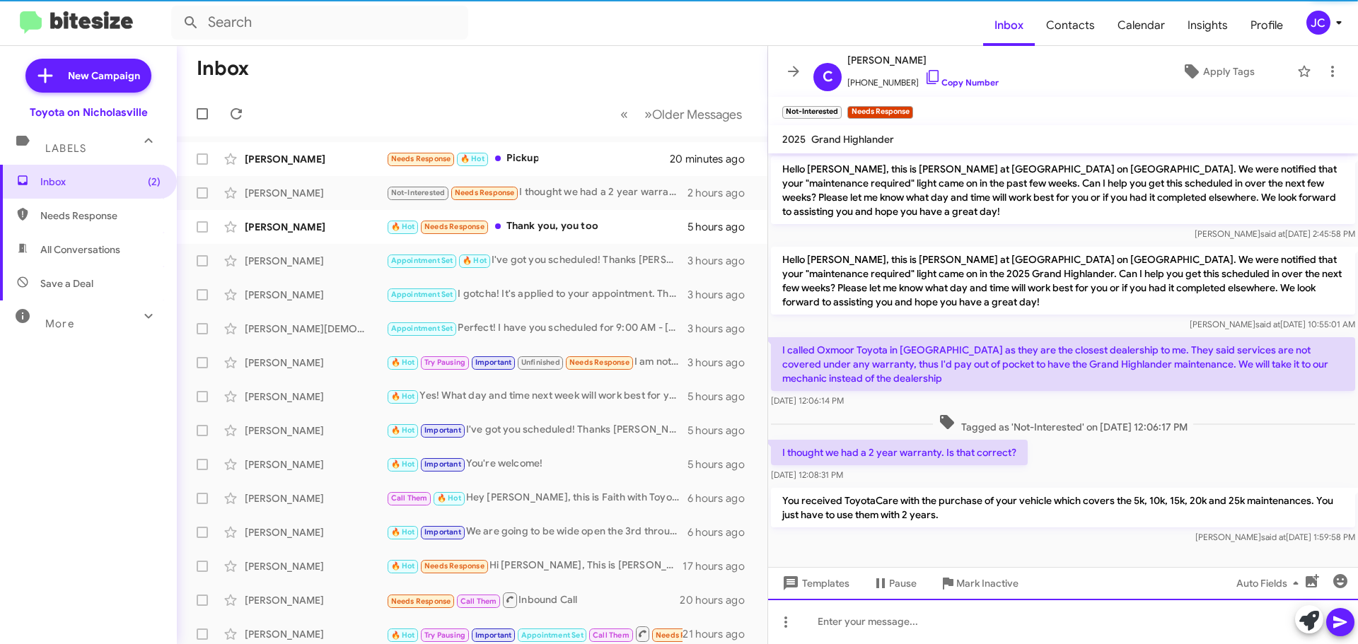
scroll to position [1, 0]
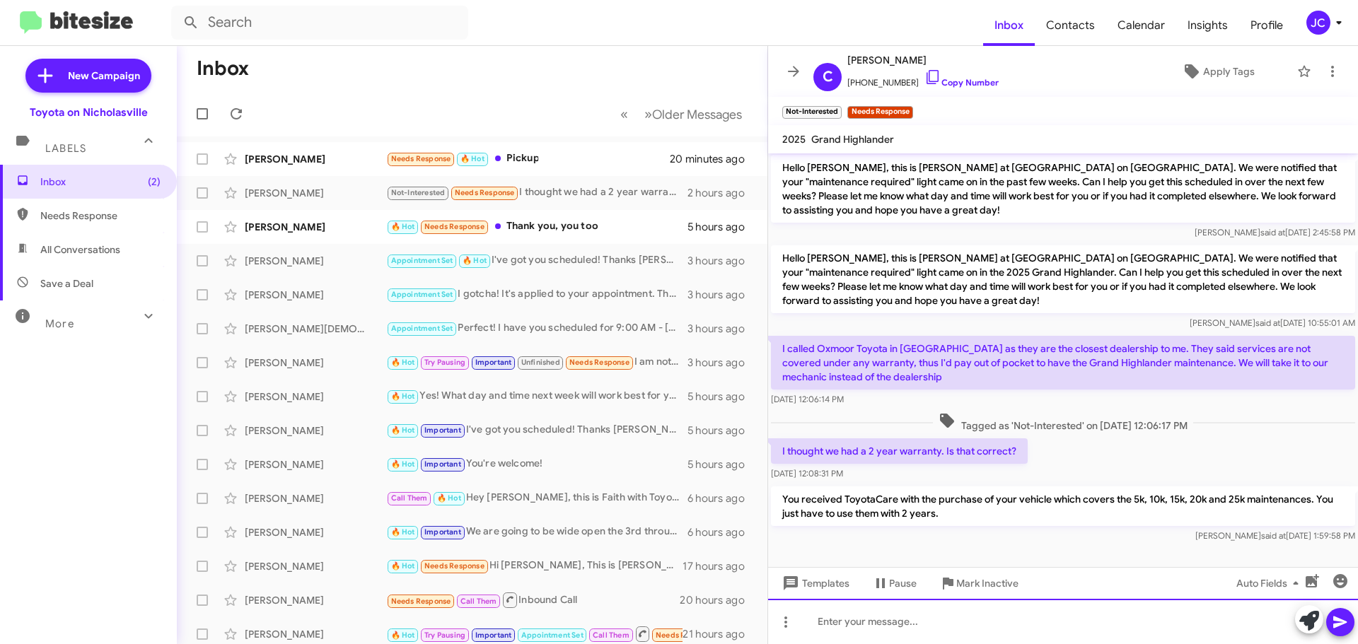
click at [840, 620] on div at bounding box center [1063, 621] width 590 height 45
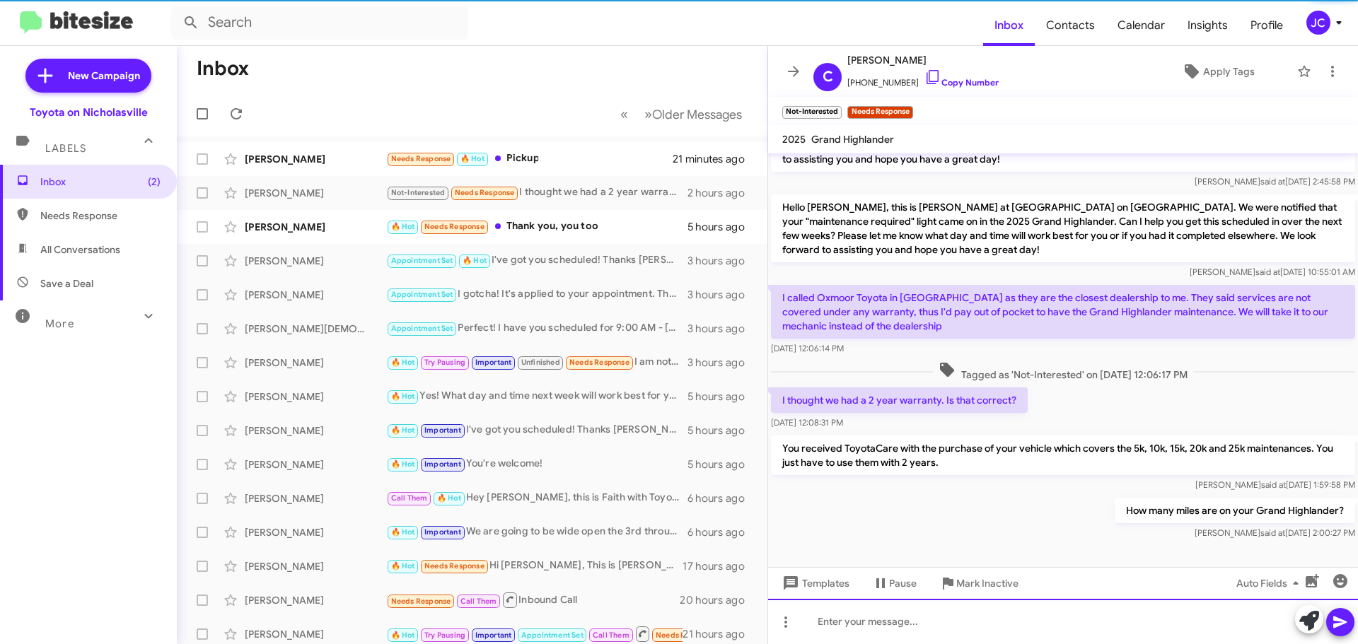
scroll to position [53, 0]
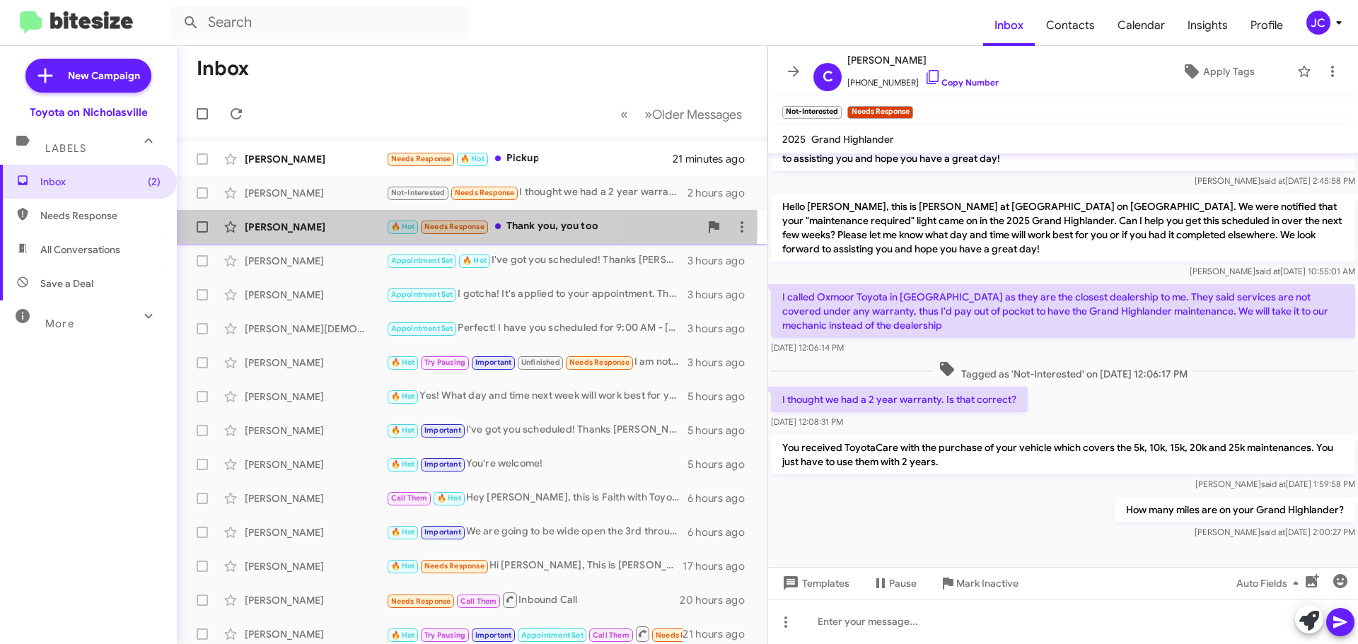
click at [330, 223] on div "[PERSON_NAME]" at bounding box center [315, 227] width 141 height 14
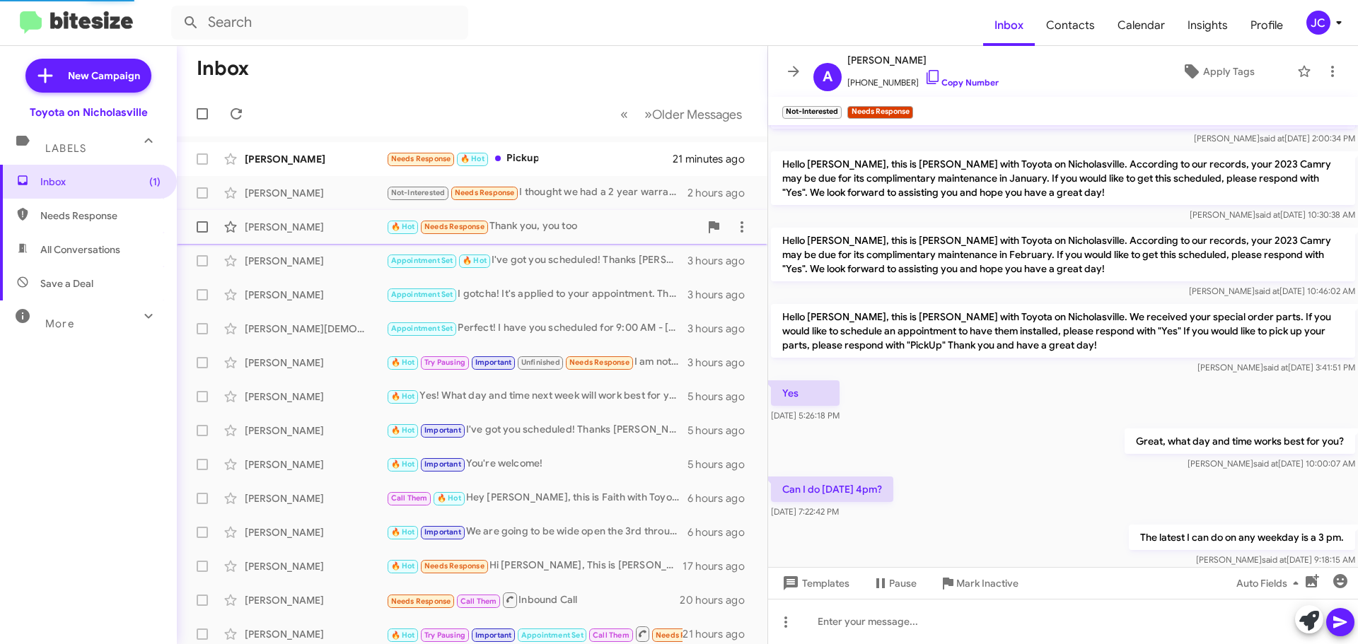
scroll to position [239, 0]
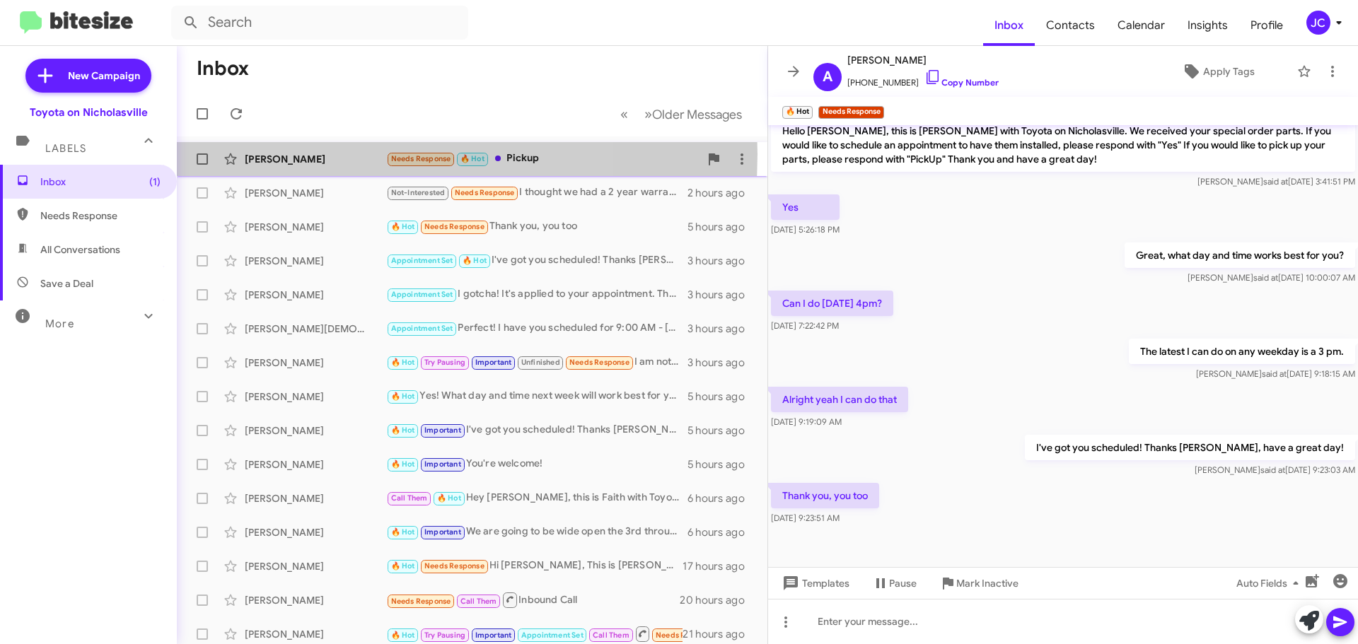
click at [325, 154] on div "[PERSON_NAME]" at bounding box center [315, 159] width 141 height 14
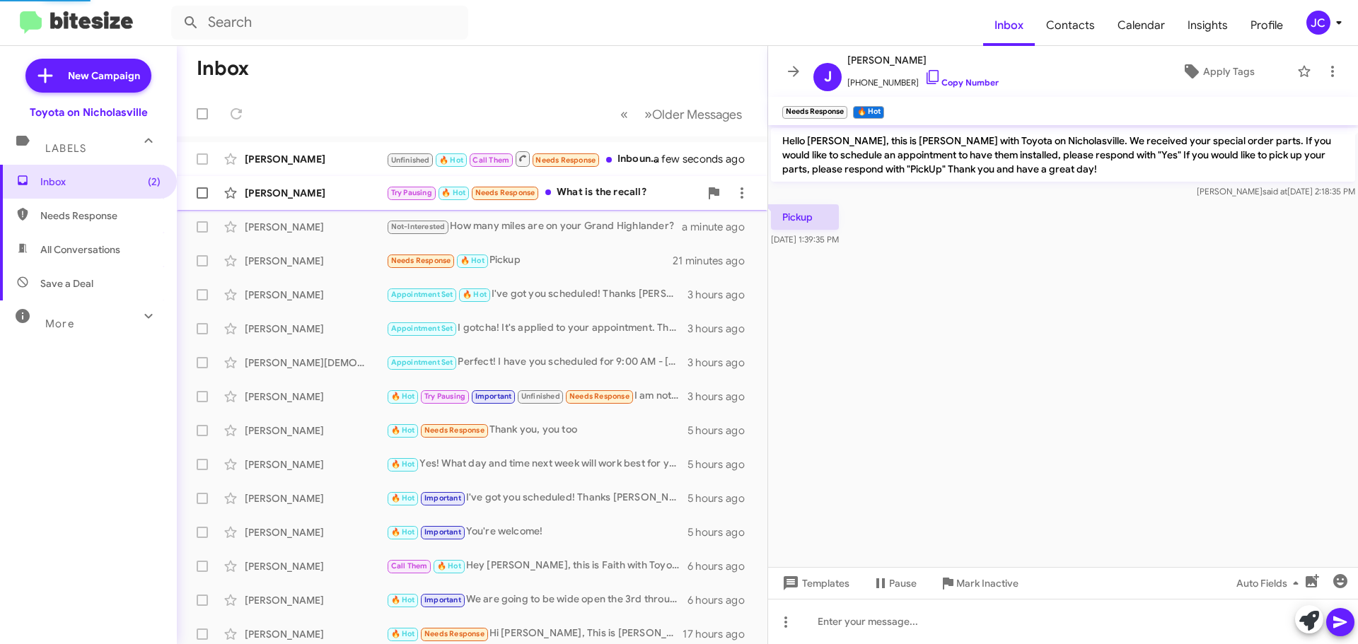
click at [318, 186] on div "[PERSON_NAME]" at bounding box center [315, 193] width 141 height 14
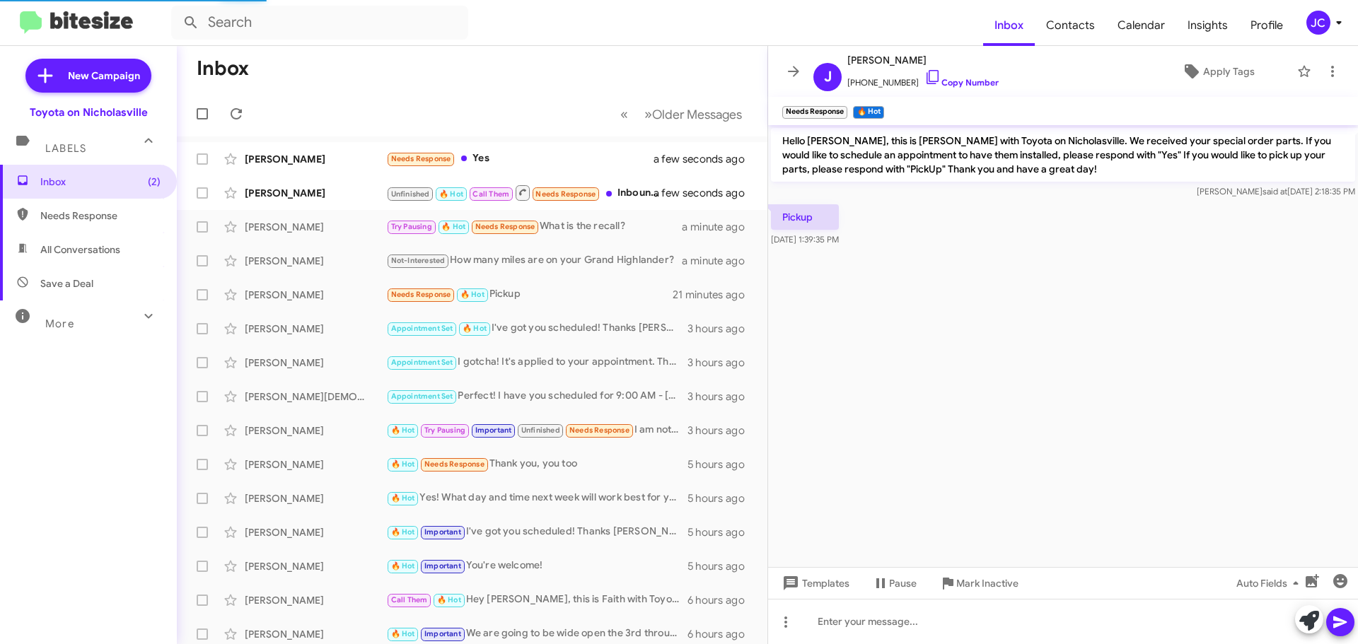
scroll to position [652, 0]
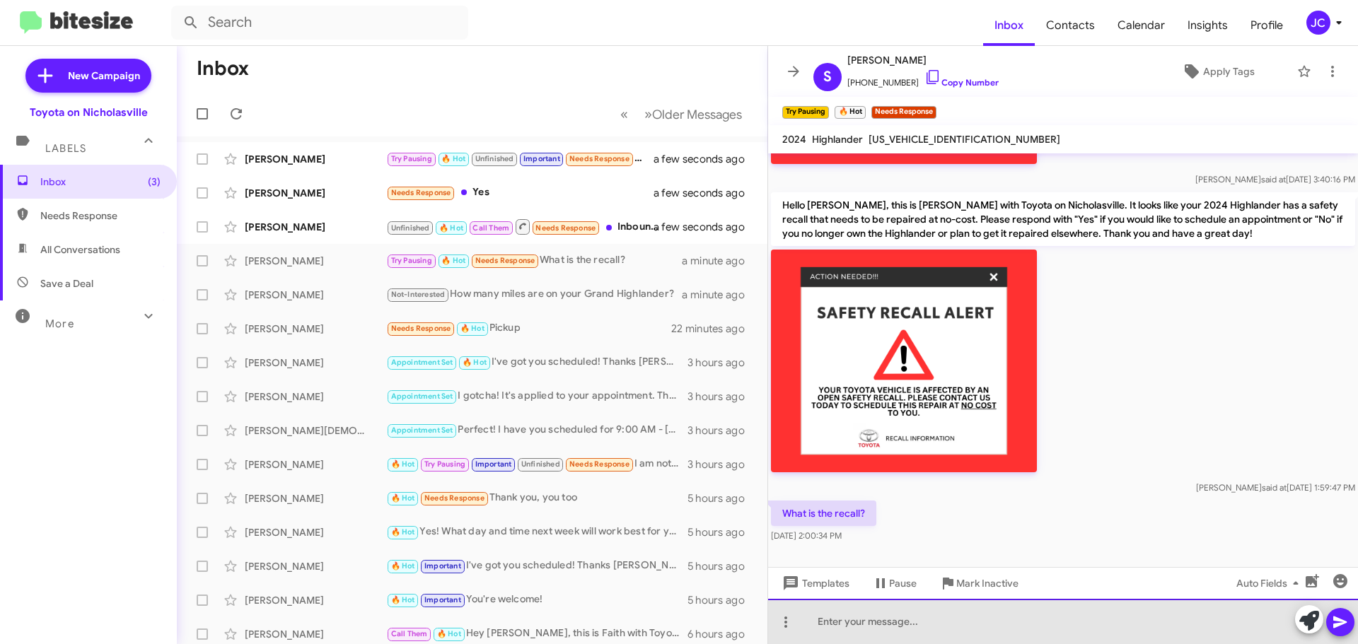
click at [855, 625] on div at bounding box center [1063, 621] width 590 height 45
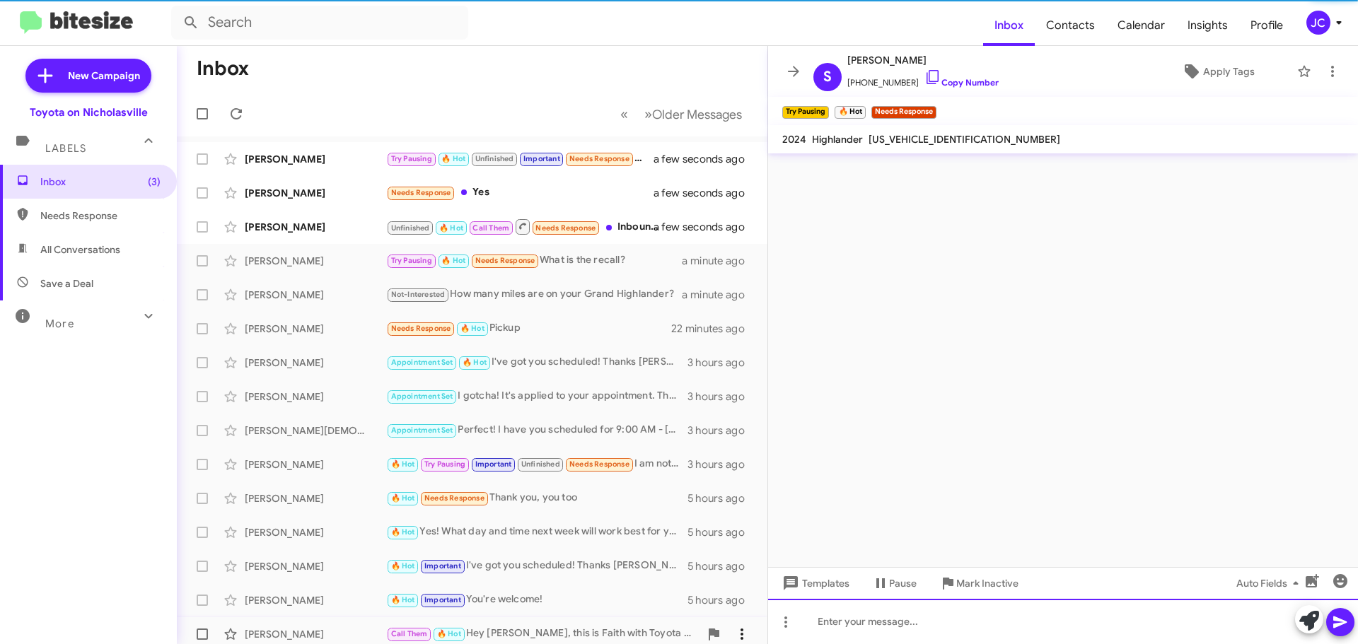
scroll to position [0, 0]
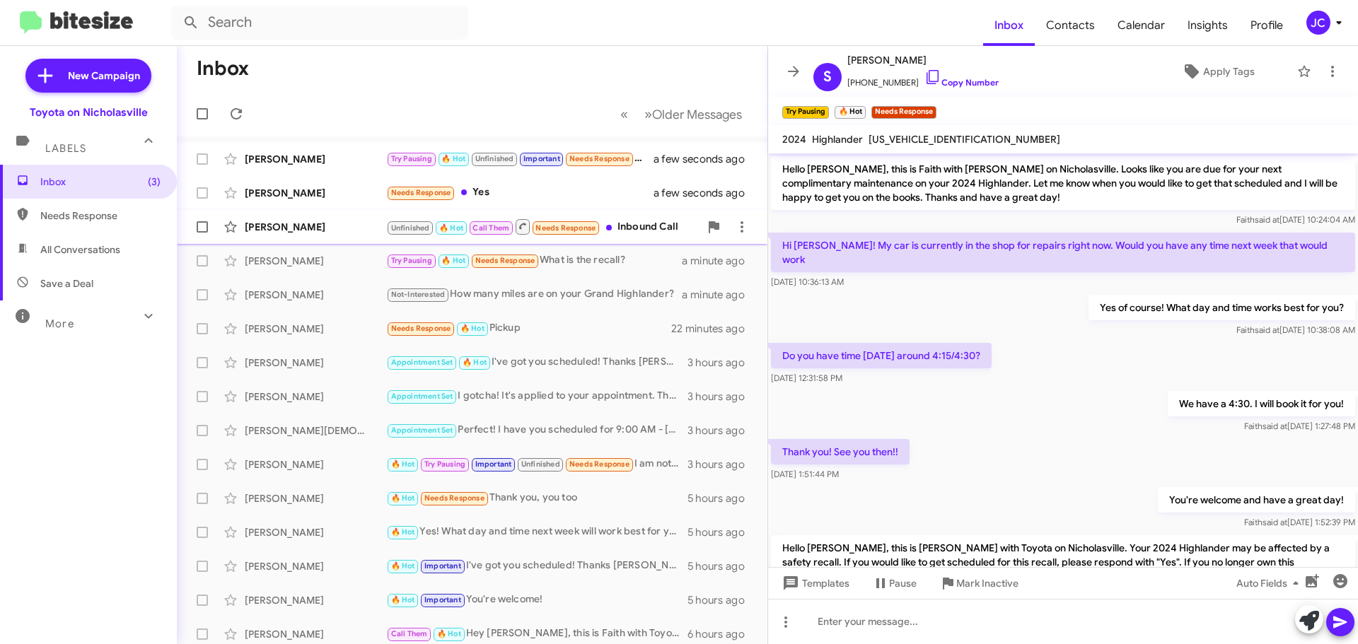
click at [328, 230] on div "[PERSON_NAME]" at bounding box center [315, 227] width 141 height 14
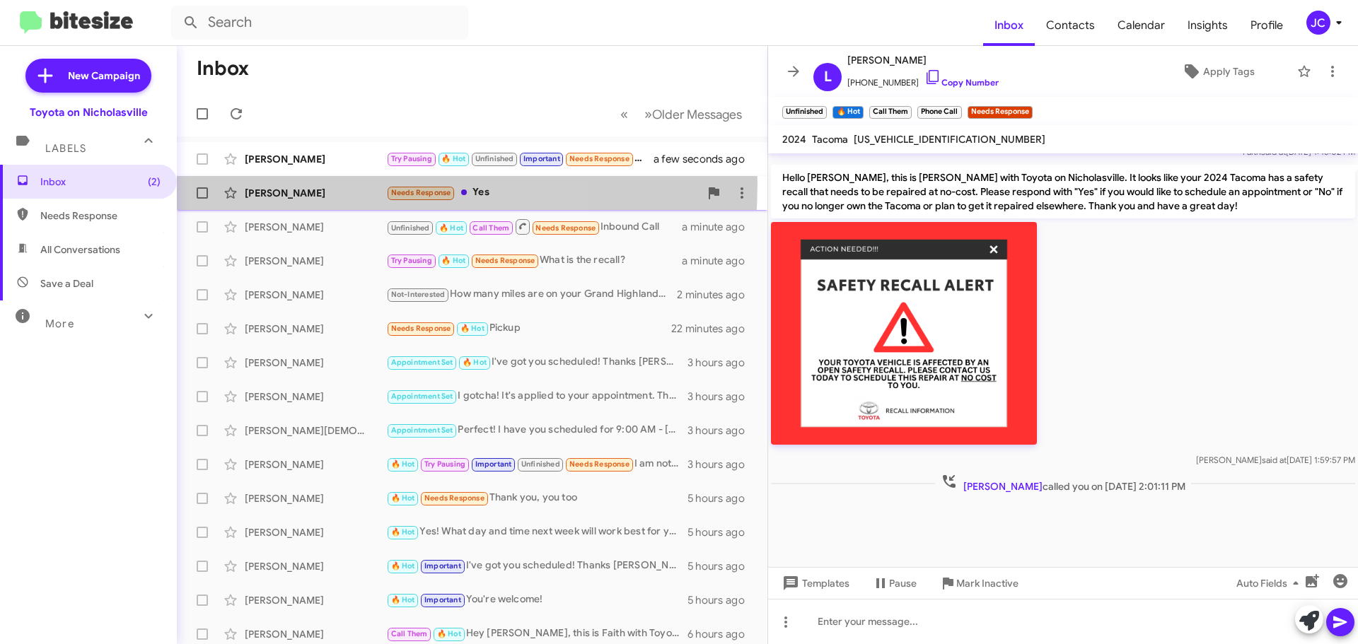
click at [314, 184] on div "Andrew Osborne Needs Response Yes a minute ago" at bounding box center [472, 193] width 568 height 28
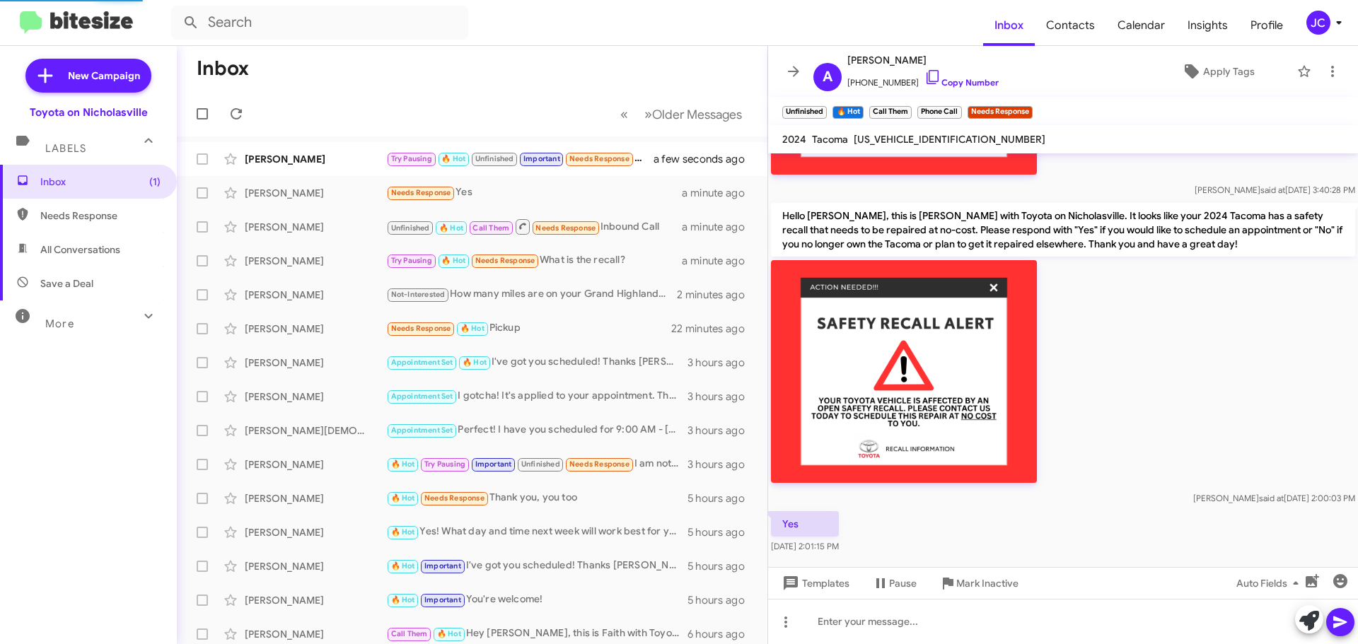
scroll to position [262, 0]
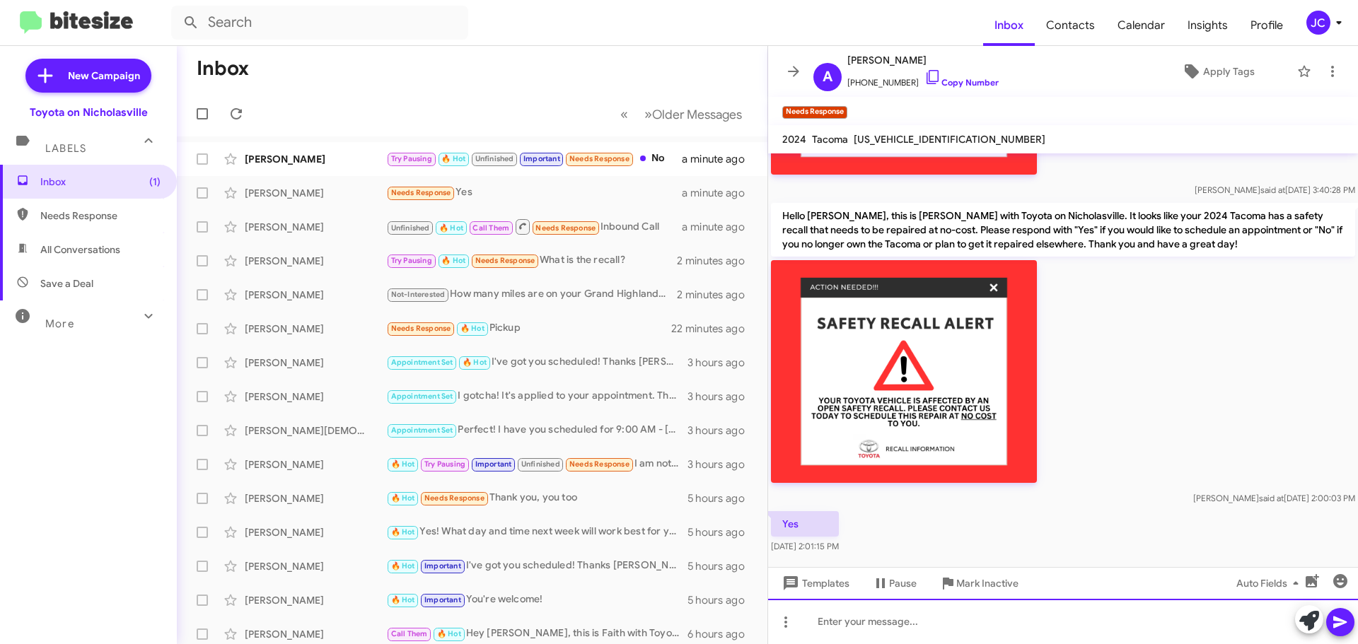
click at [821, 625] on div at bounding box center [1063, 621] width 590 height 45
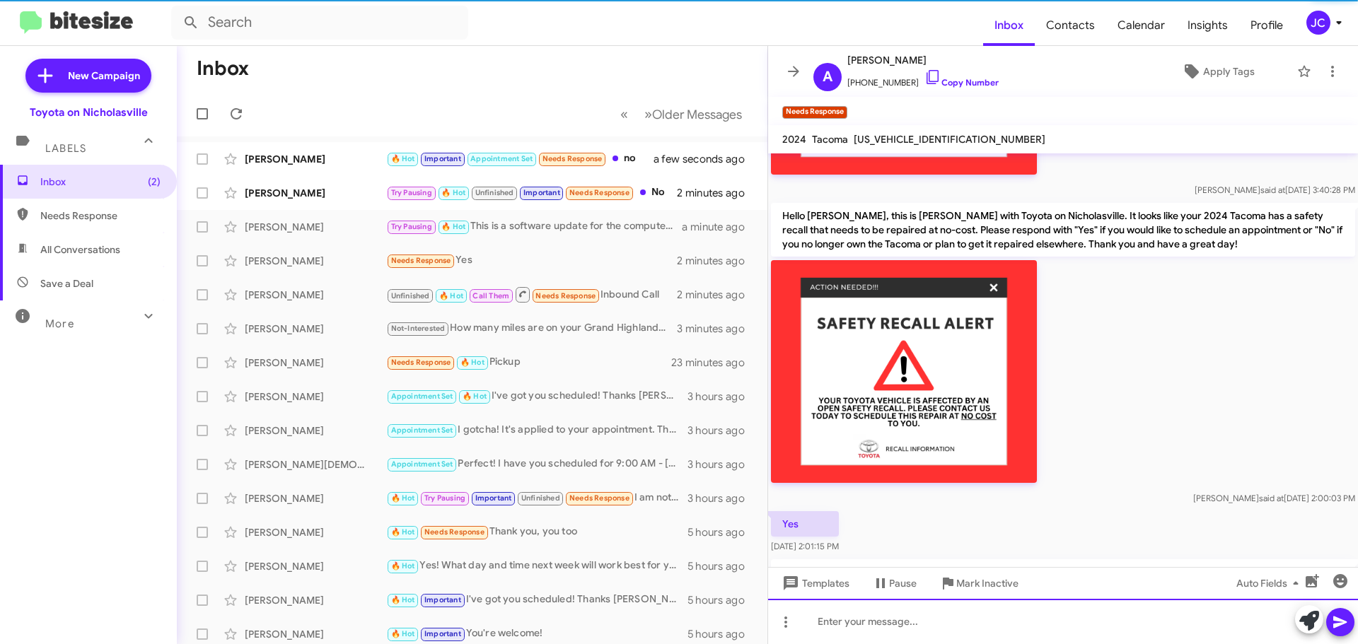
scroll to position [0, 0]
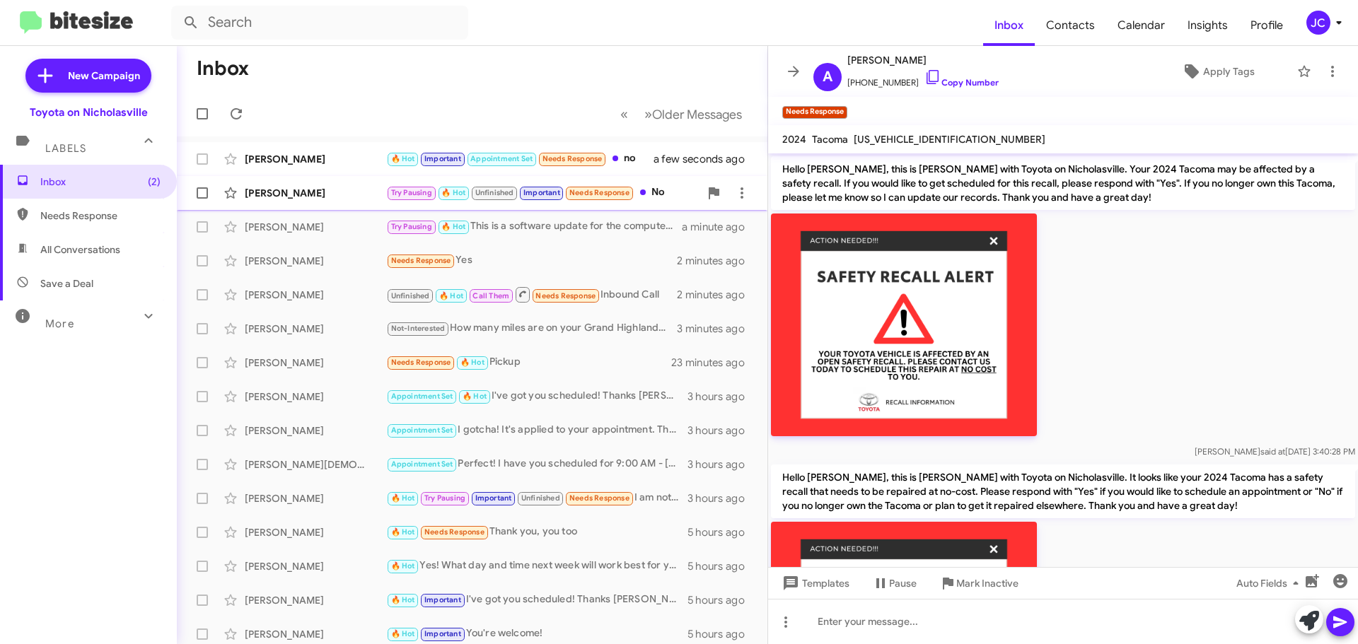
click at [310, 203] on div "Sharon Mallory Try Pausing 🔥 Hot Unfinished Important Needs Response No 2 minut…" at bounding box center [472, 193] width 568 height 28
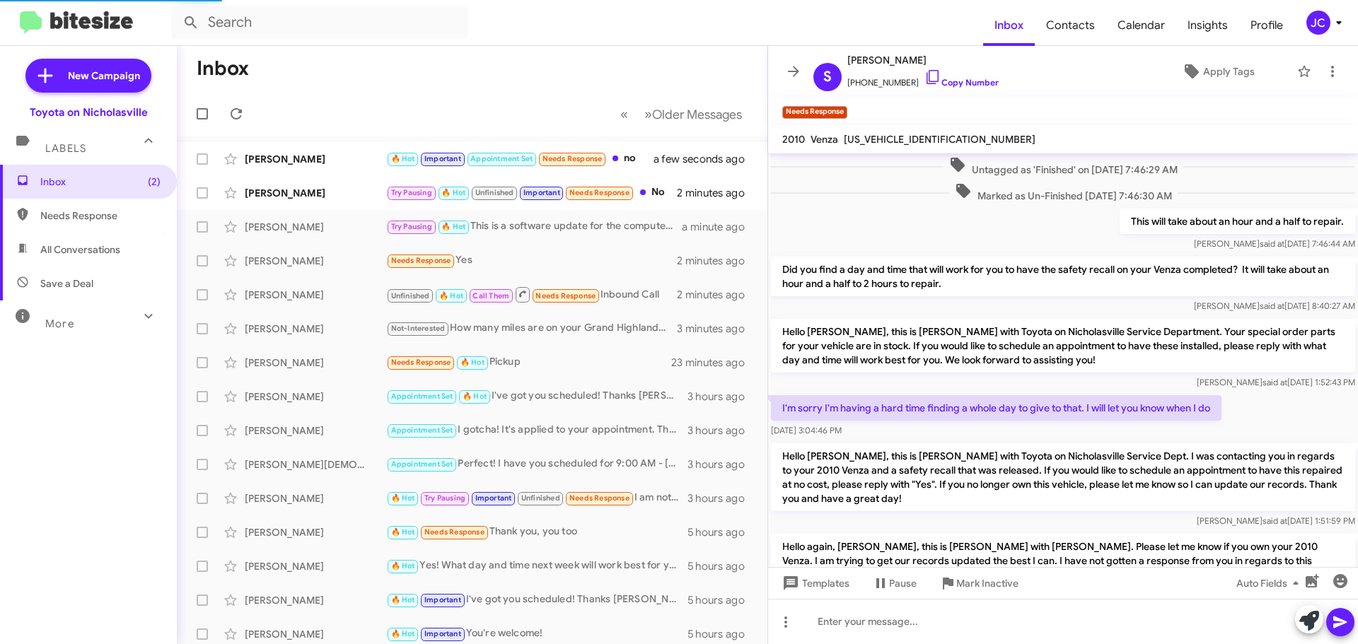
scroll to position [1019, 0]
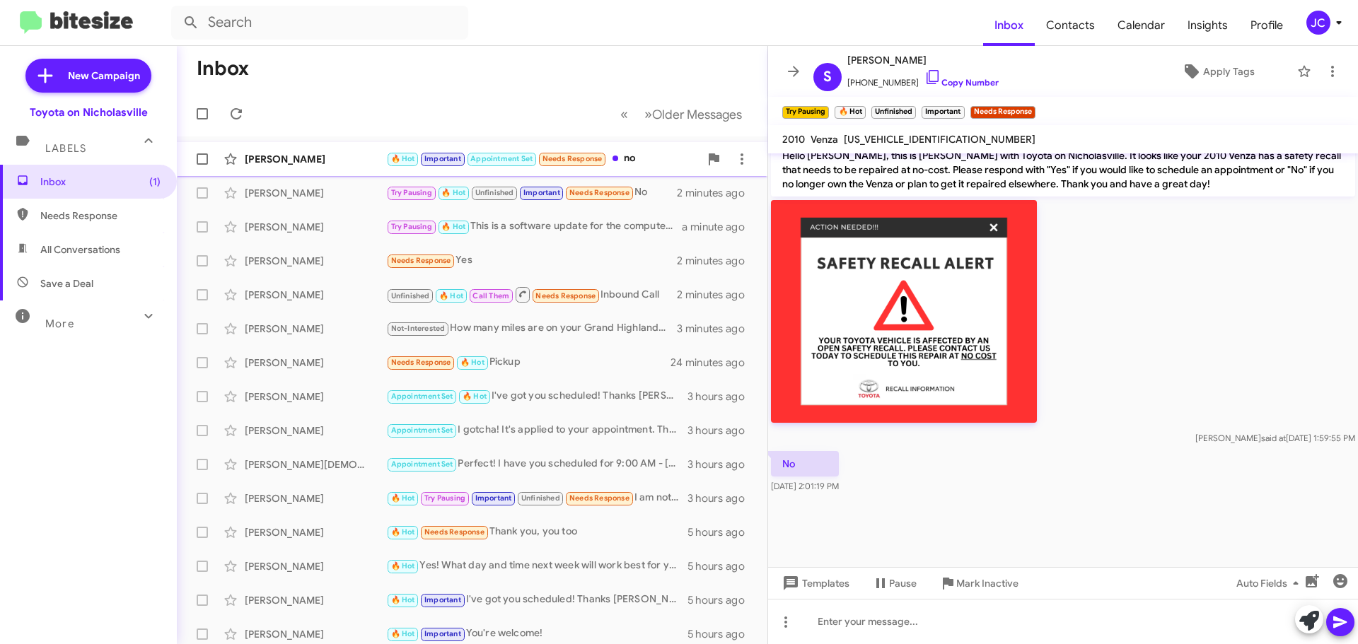
click at [275, 163] on div "[PERSON_NAME]" at bounding box center [315, 159] width 141 height 14
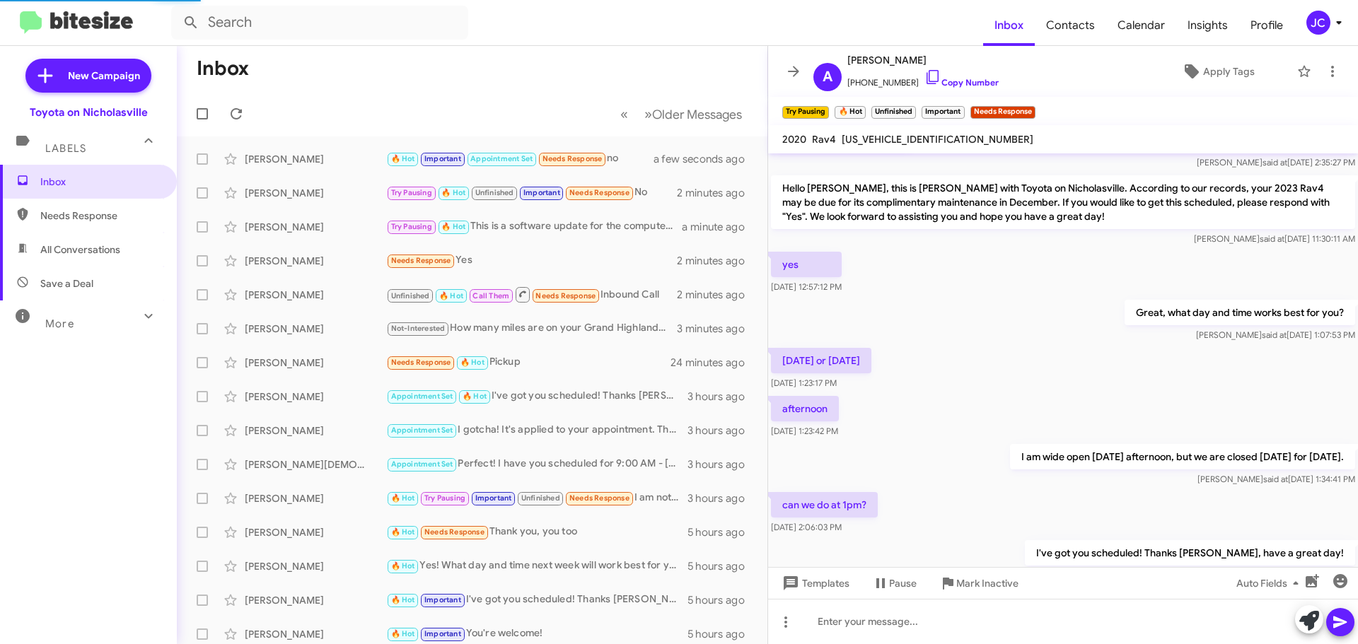
scroll to position [1541, 0]
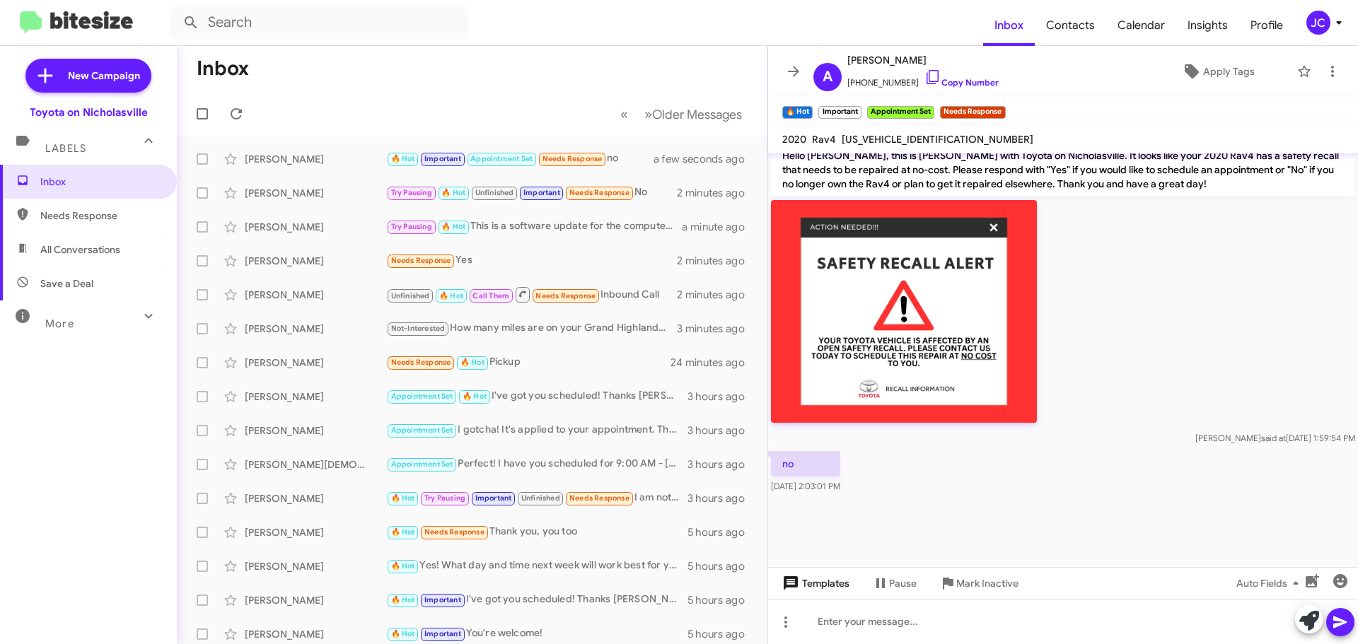
click at [825, 594] on span "Templates" at bounding box center [815, 583] width 70 height 25
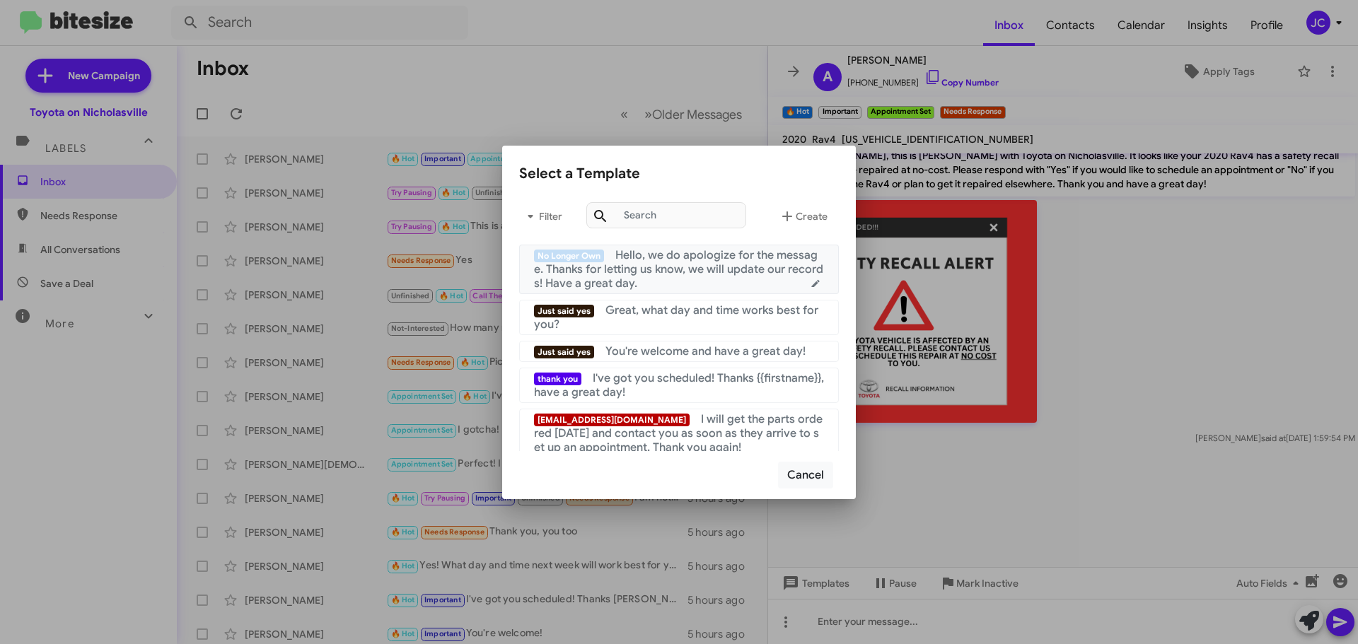
click at [702, 279] on div "No Longer Own Hello, we do apologize for the message. Thanks for letting us kno…" at bounding box center [679, 269] width 290 height 42
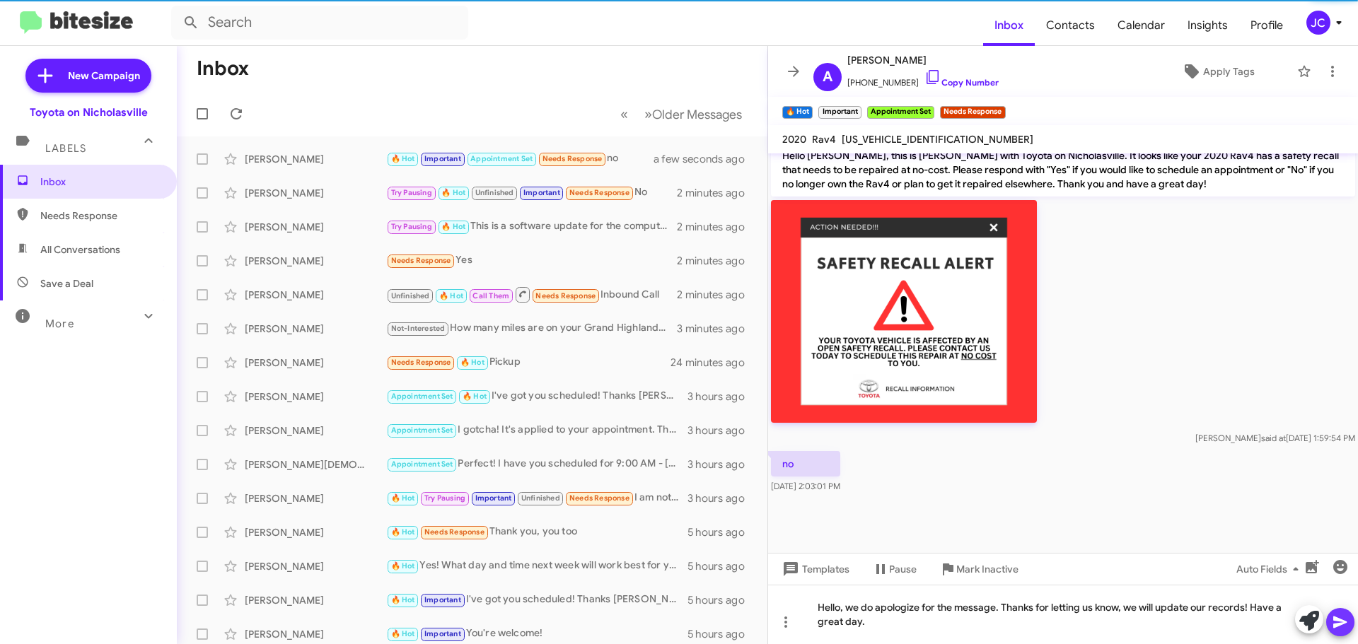
click at [1342, 619] on icon at bounding box center [1340, 622] width 17 height 17
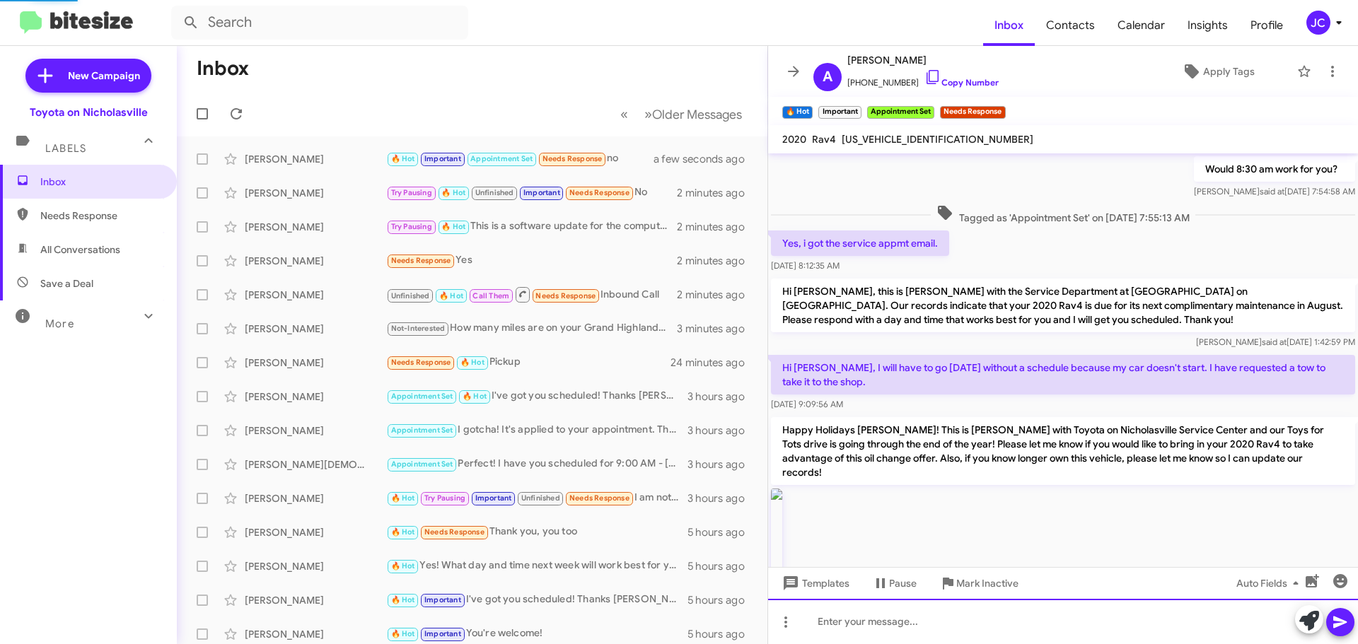
scroll to position [71, 0]
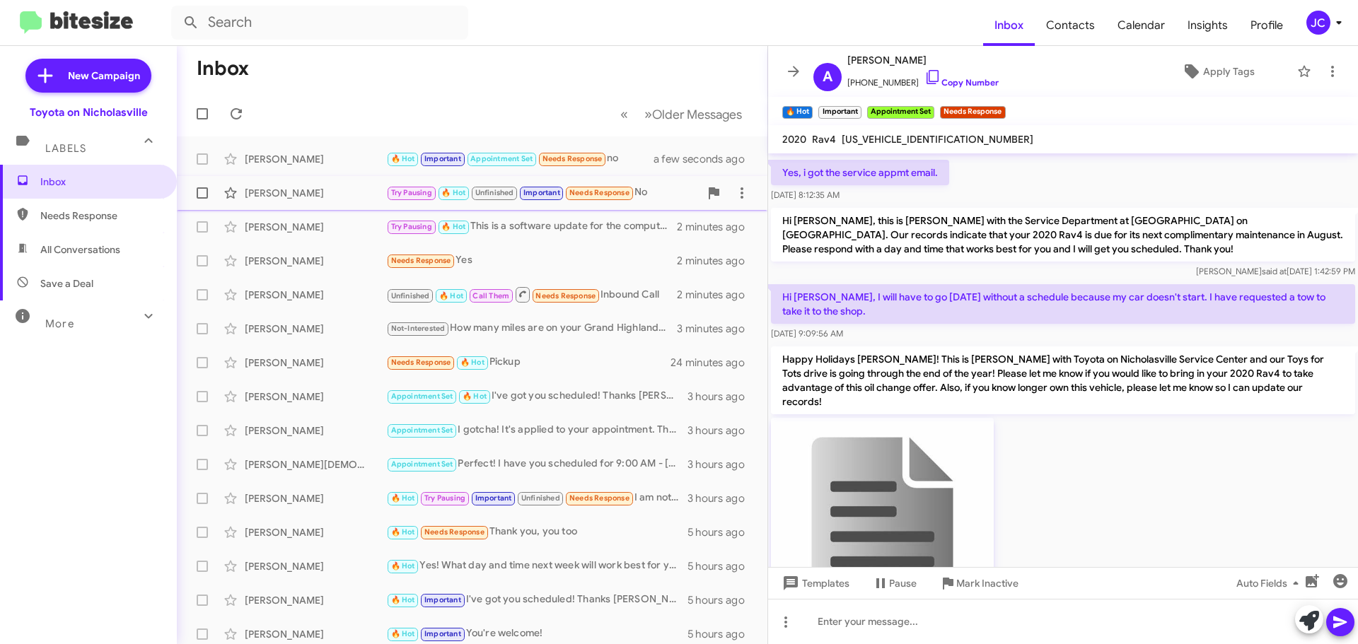
click at [312, 196] on div "[PERSON_NAME]" at bounding box center [315, 193] width 141 height 14
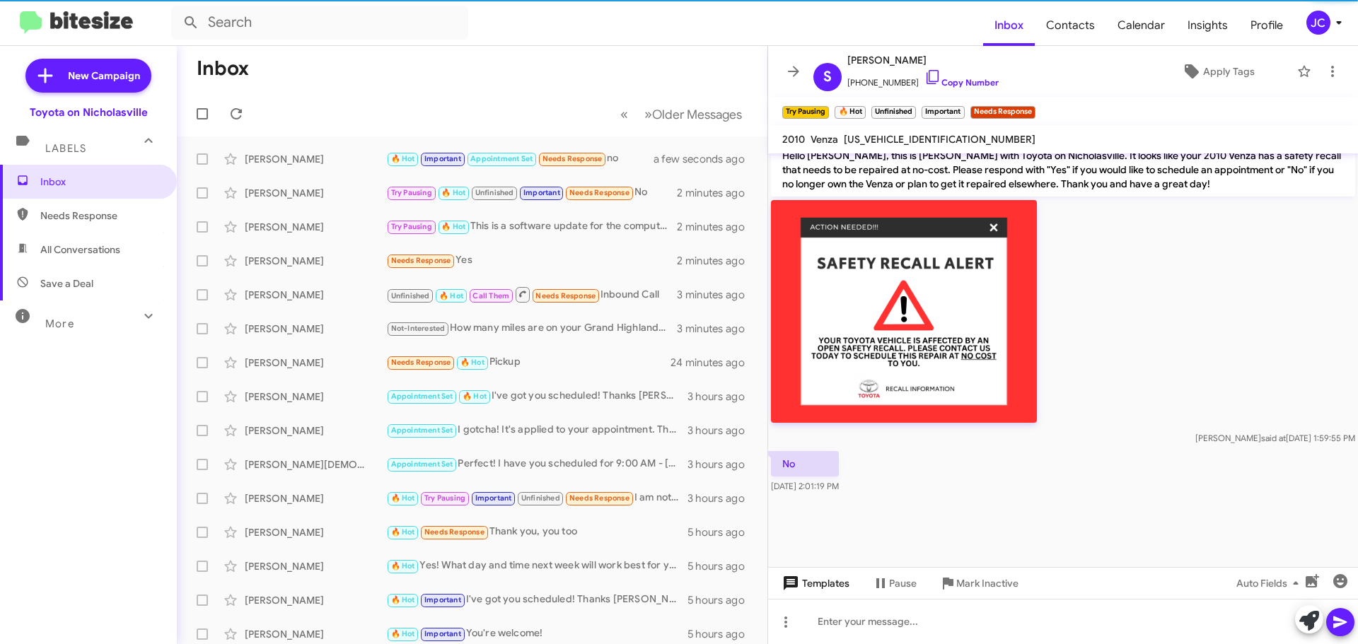
click at [819, 586] on span "Templates" at bounding box center [815, 583] width 70 height 25
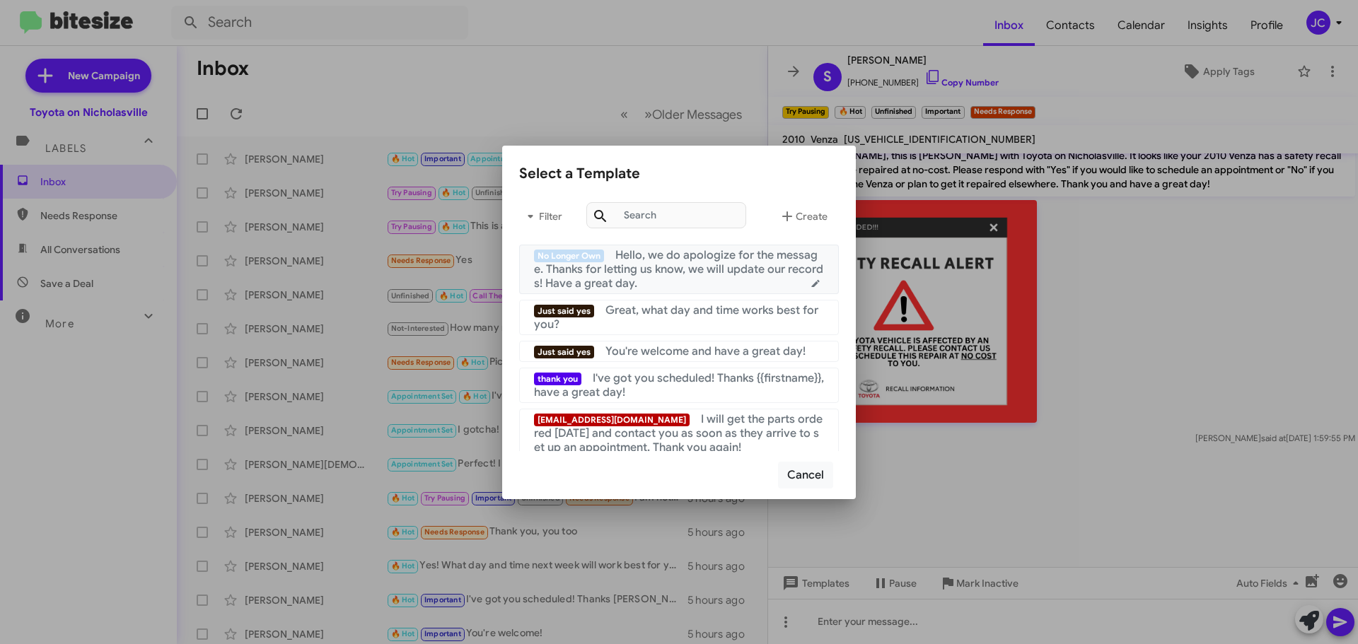
click at [661, 255] on span "Hello, we do apologize for the message. Thanks for letting us know, we will upd…" at bounding box center [678, 269] width 289 height 42
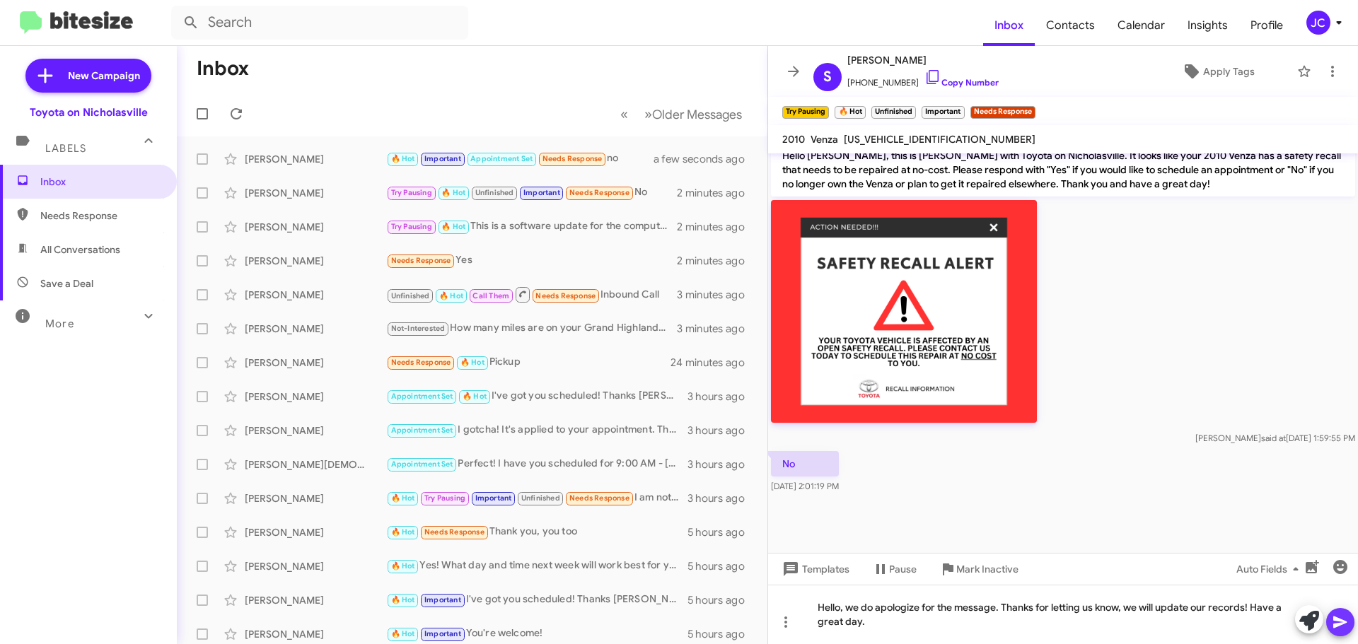
click at [1347, 618] on icon at bounding box center [1340, 622] width 17 height 17
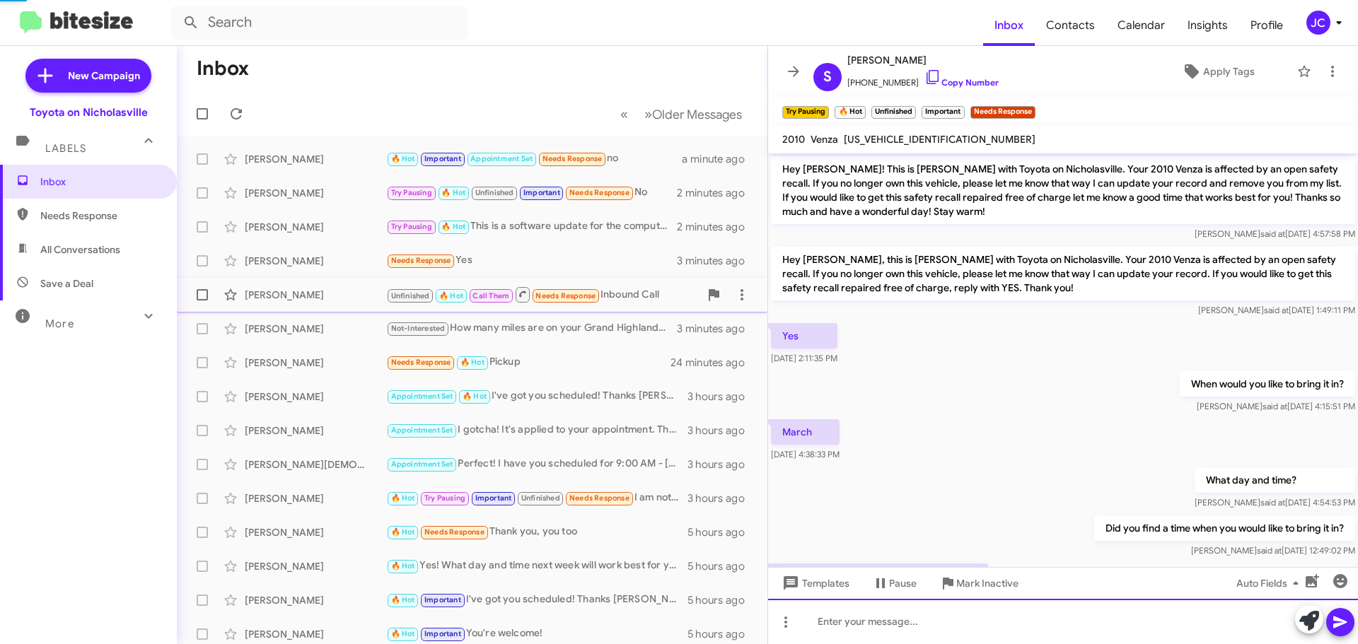
scroll to position [71, 0]
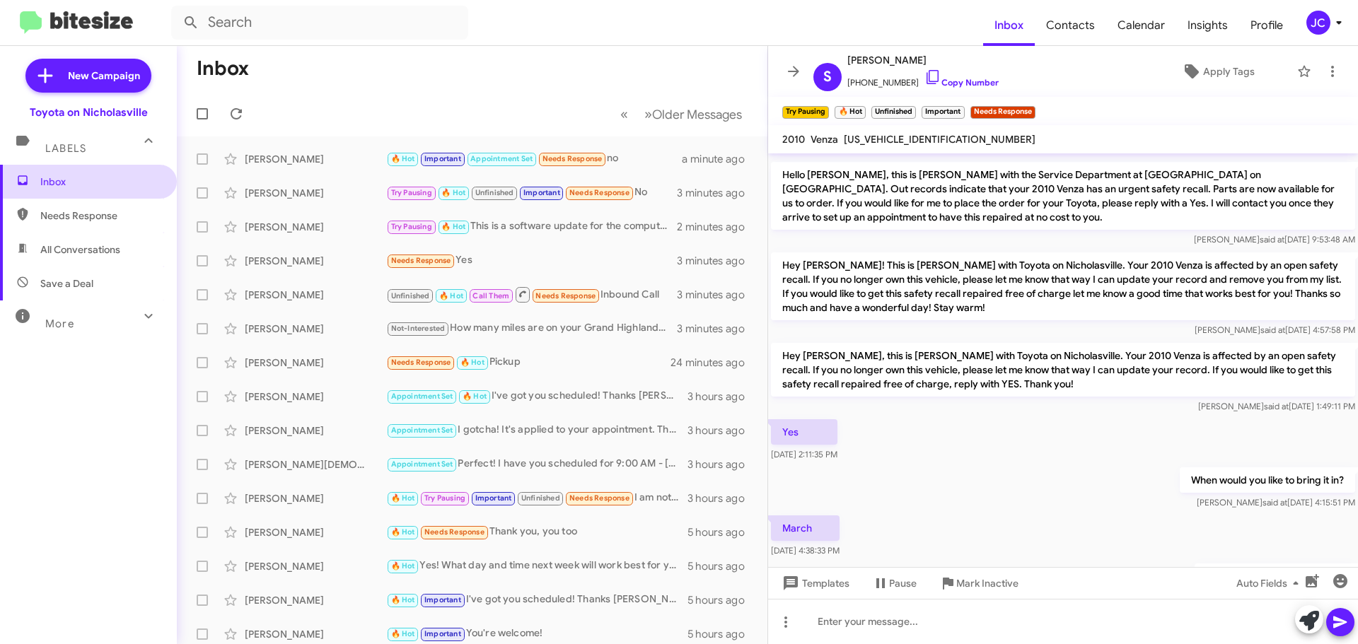
click at [119, 183] on span "Inbox" at bounding box center [100, 182] width 120 height 14
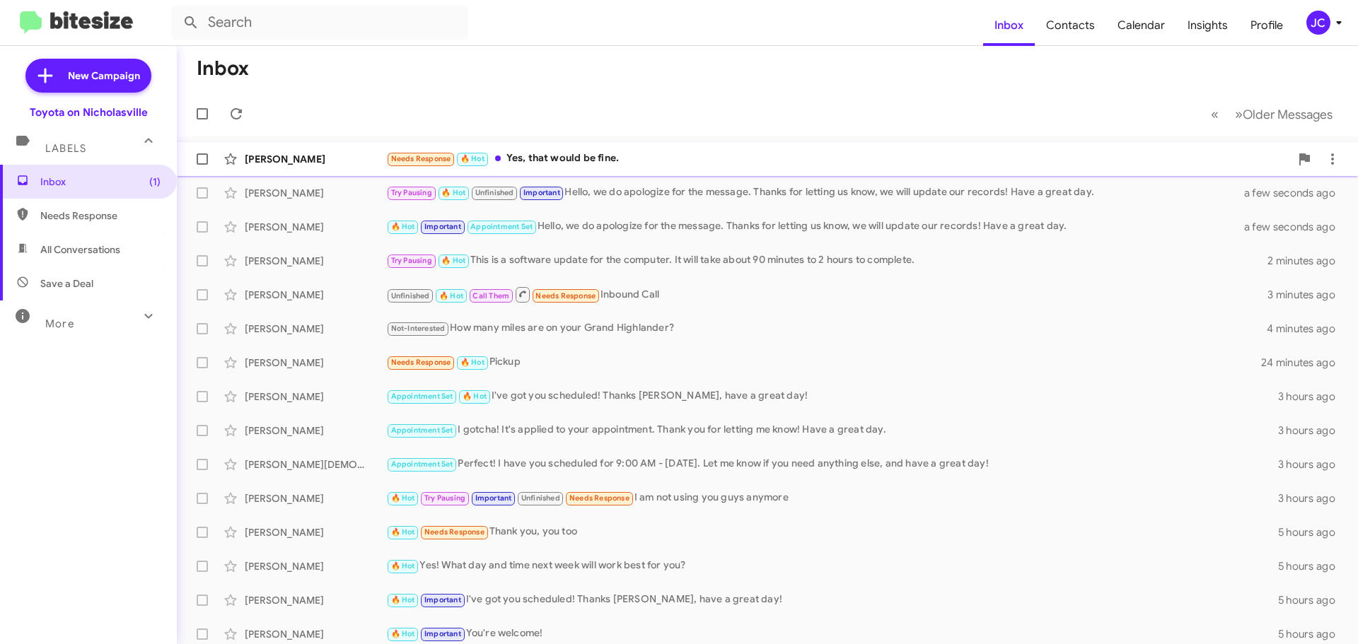
click at [299, 159] on div "[PERSON_NAME]" at bounding box center [315, 159] width 141 height 14
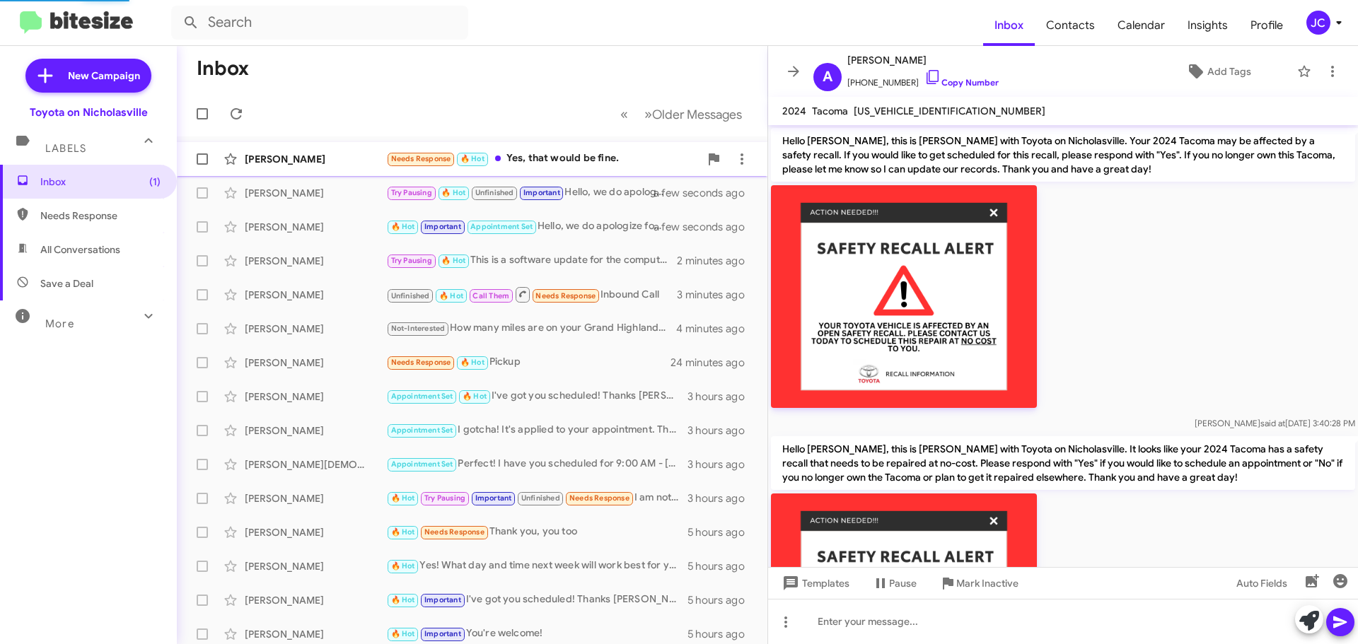
scroll to position [337, 0]
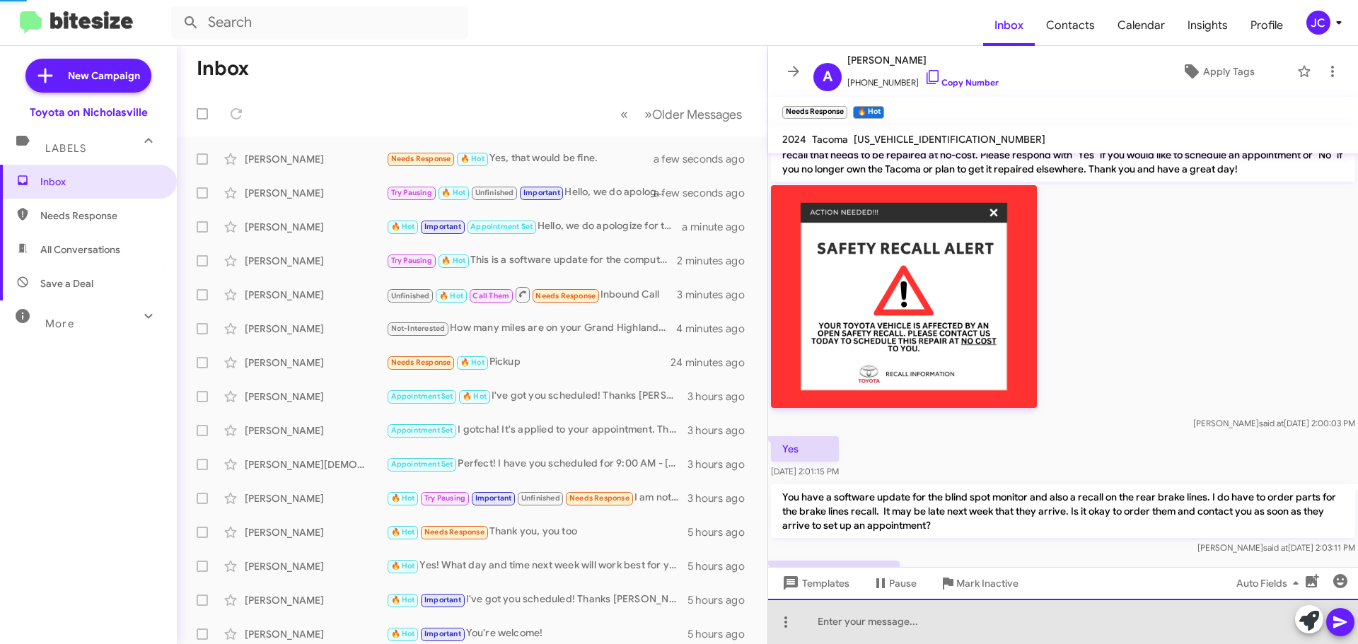
click at [830, 627] on div at bounding box center [1063, 621] width 590 height 45
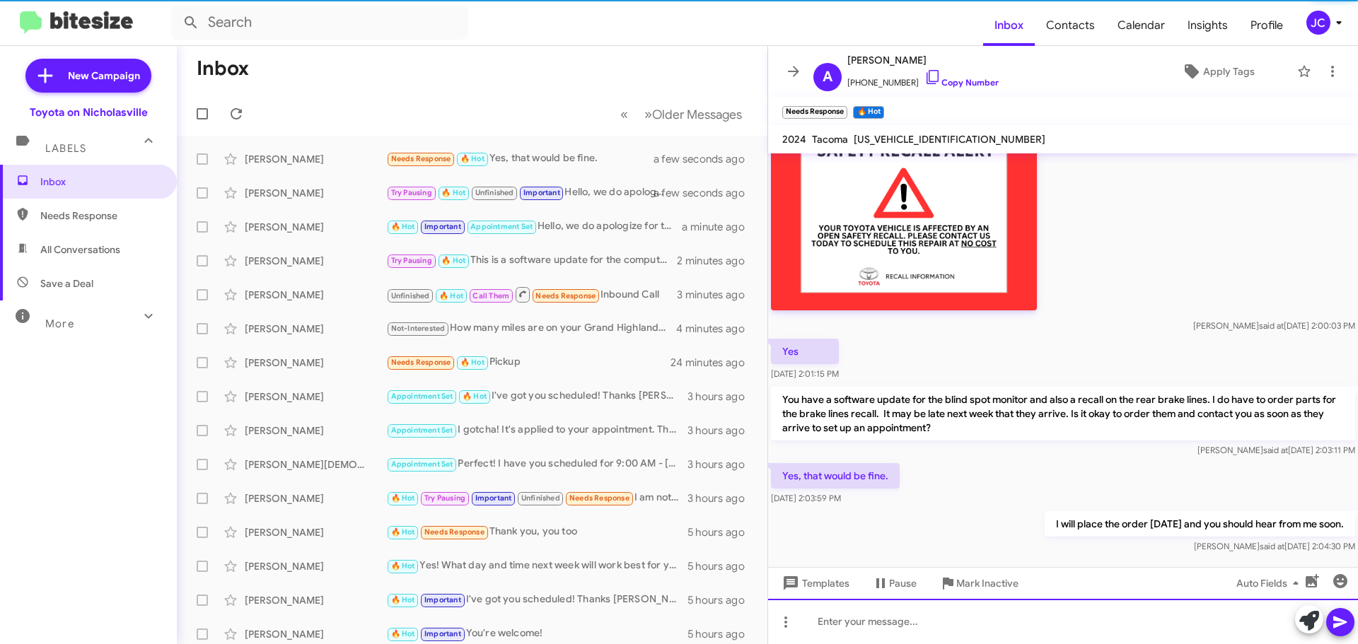
scroll to position [445, 0]
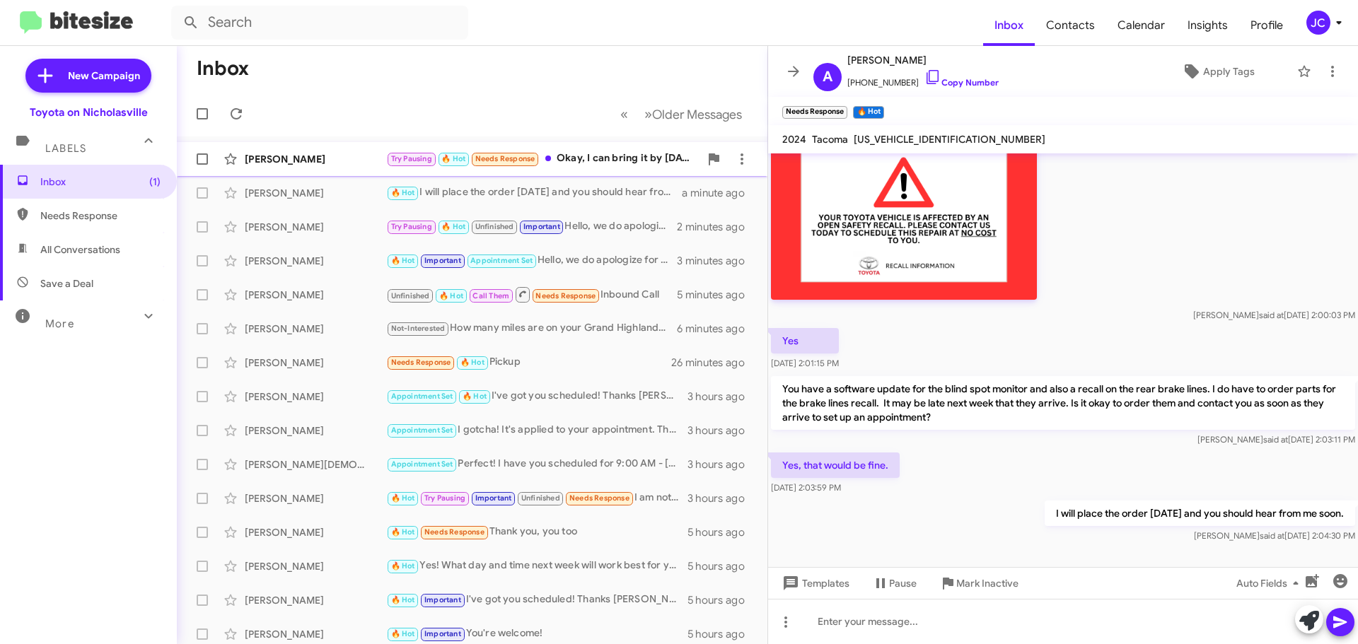
click at [294, 158] on div "[PERSON_NAME]" at bounding box center [315, 159] width 141 height 14
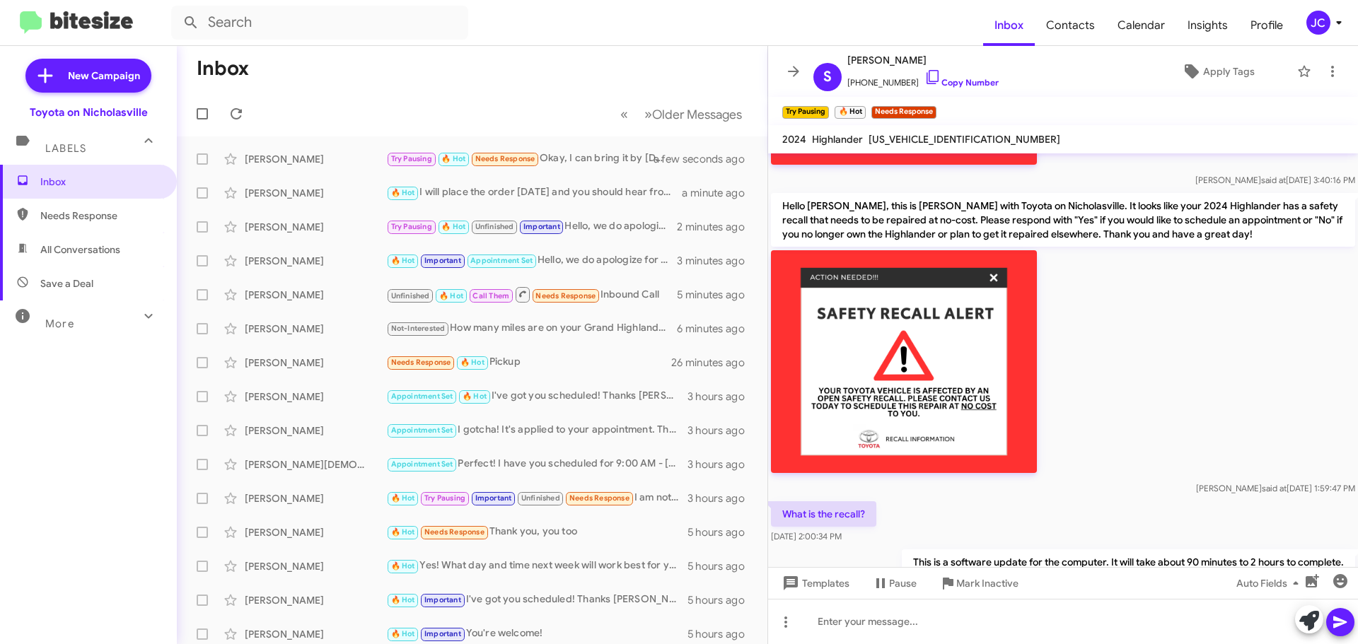
scroll to position [755, 0]
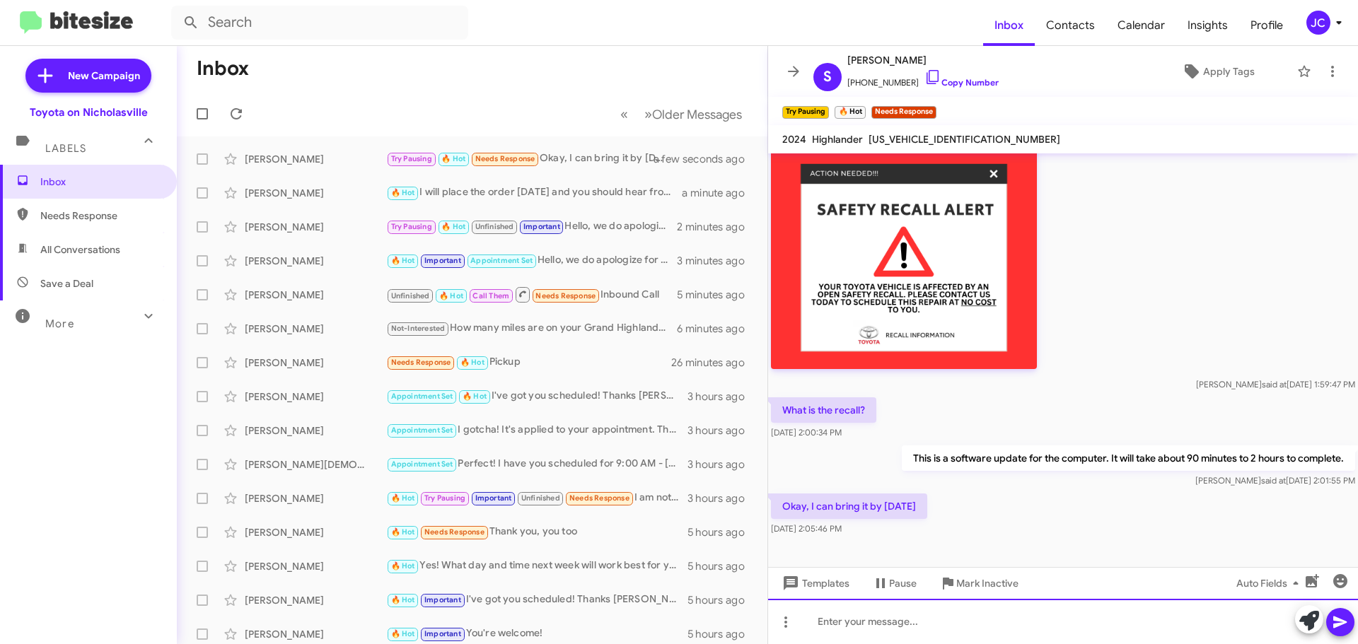
click at [936, 618] on div at bounding box center [1063, 621] width 590 height 45
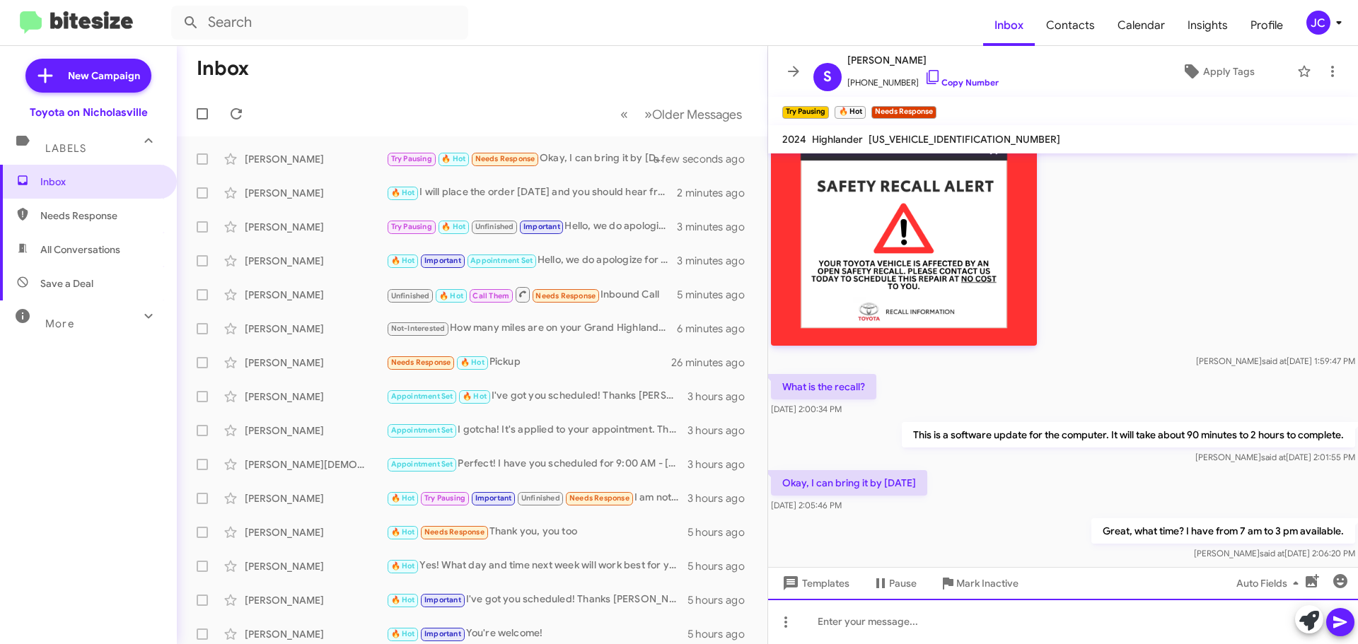
scroll to position [806, 0]
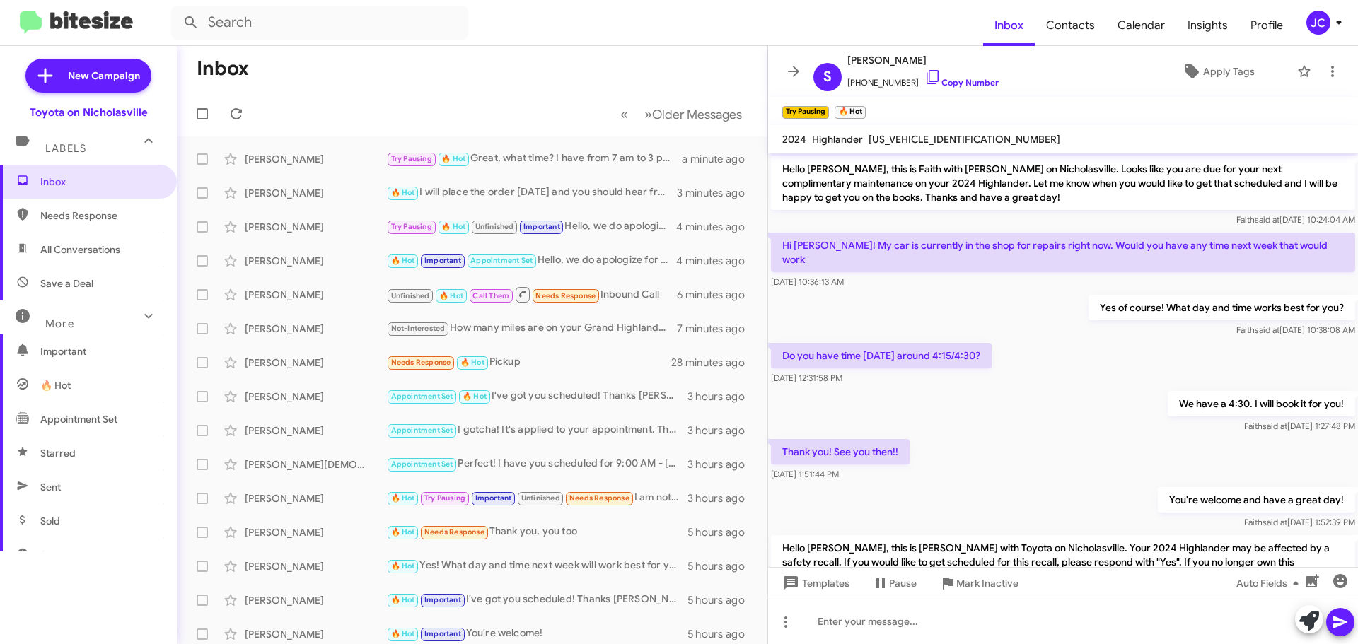
scroll to position [778, 0]
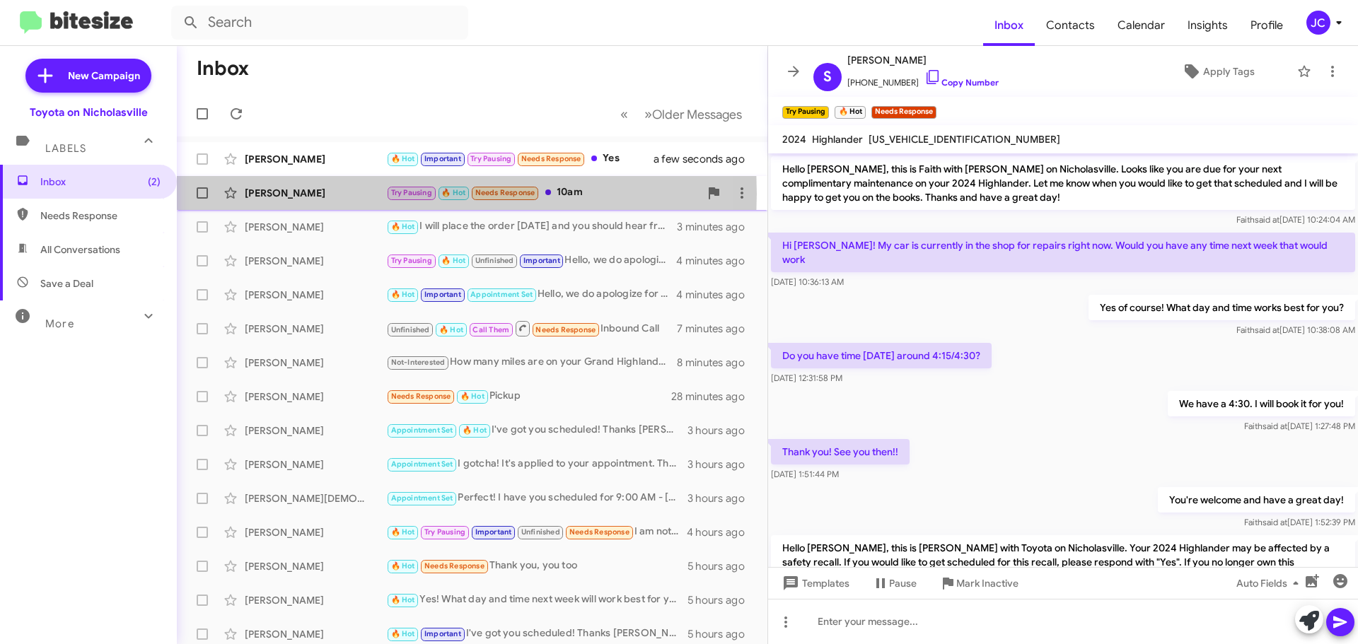
click at [296, 194] on div "[PERSON_NAME]" at bounding box center [315, 193] width 141 height 14
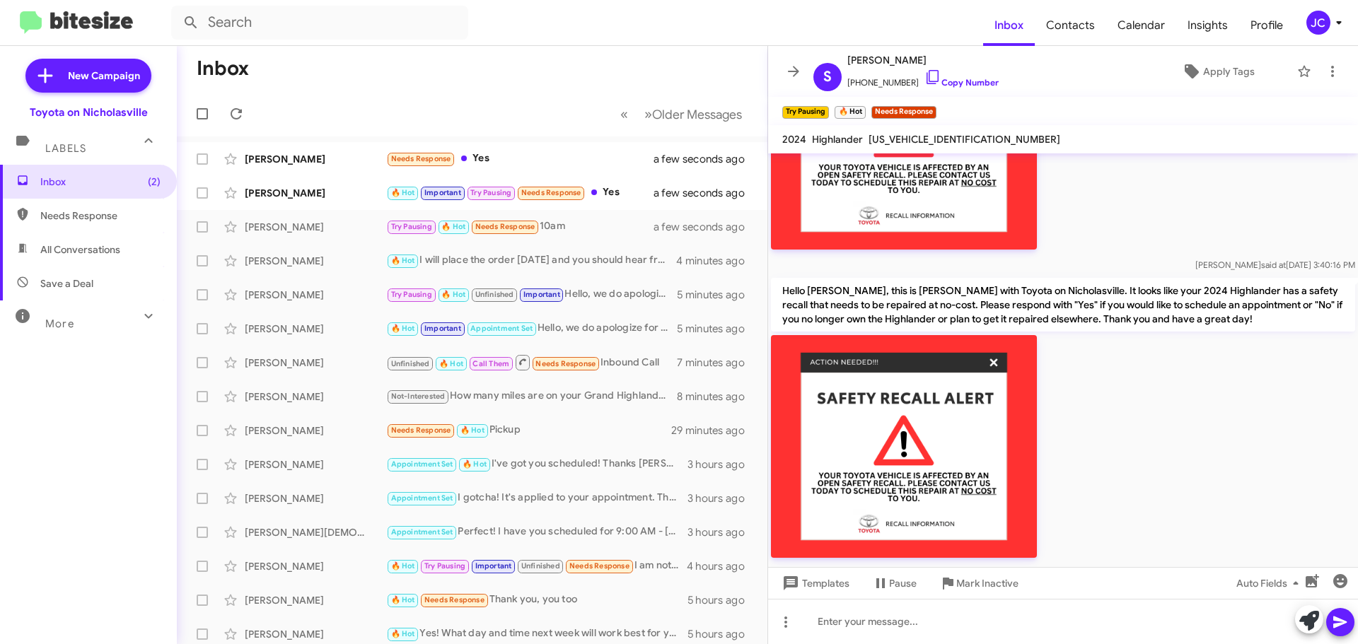
scroll to position [858, 0]
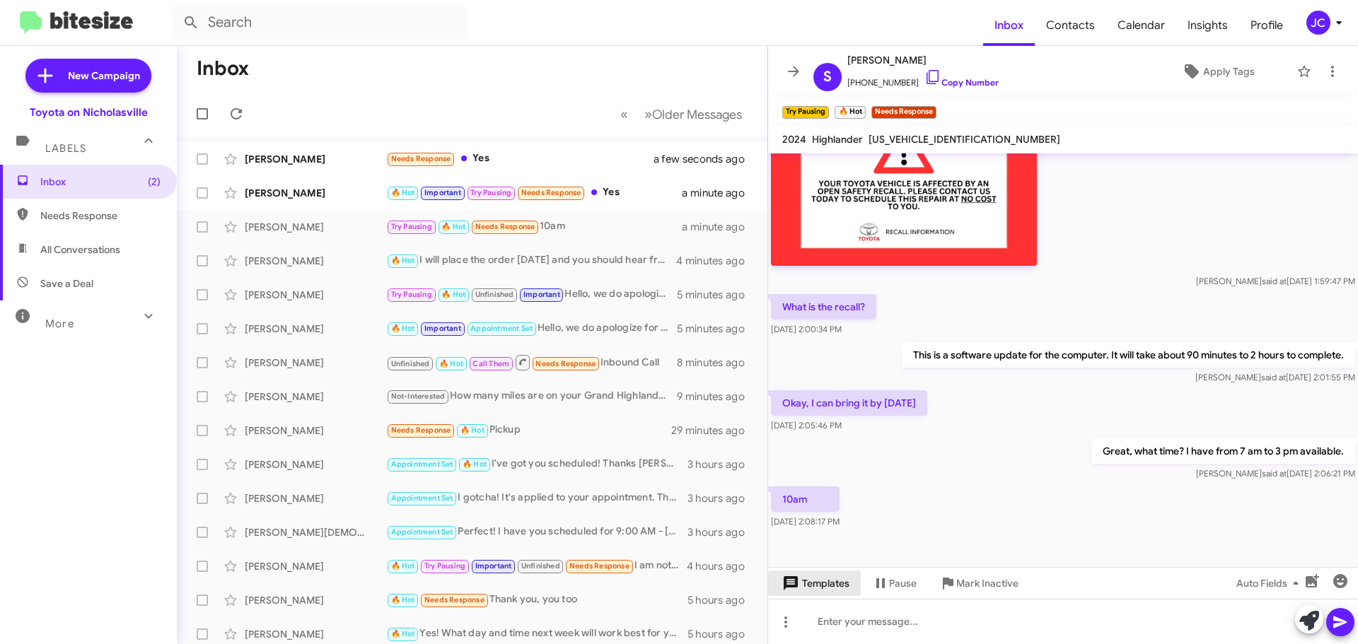
click at [818, 581] on span "Templates" at bounding box center [815, 583] width 70 height 25
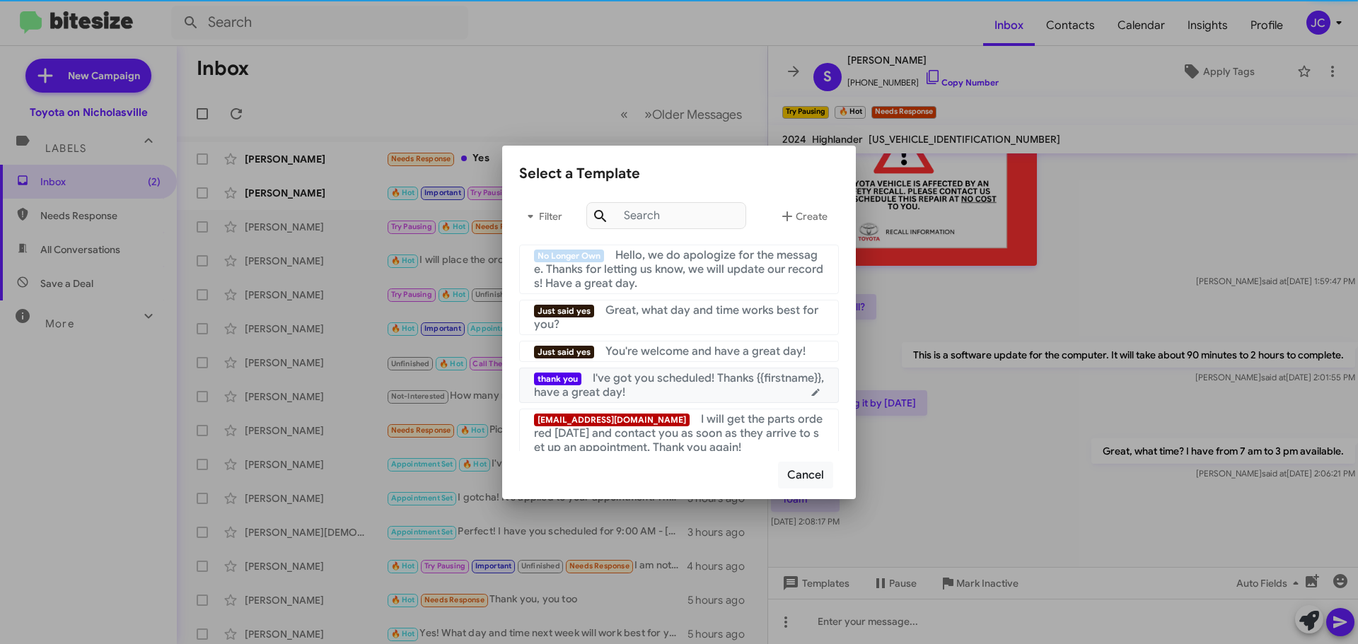
drag, startPoint x: 671, startPoint y: 382, endPoint x: 877, endPoint y: 391, distance: 206.1
click at [672, 381] on span "I've got you scheduled! Thanks {{firstname}}, have a great day!" at bounding box center [679, 385] width 290 height 28
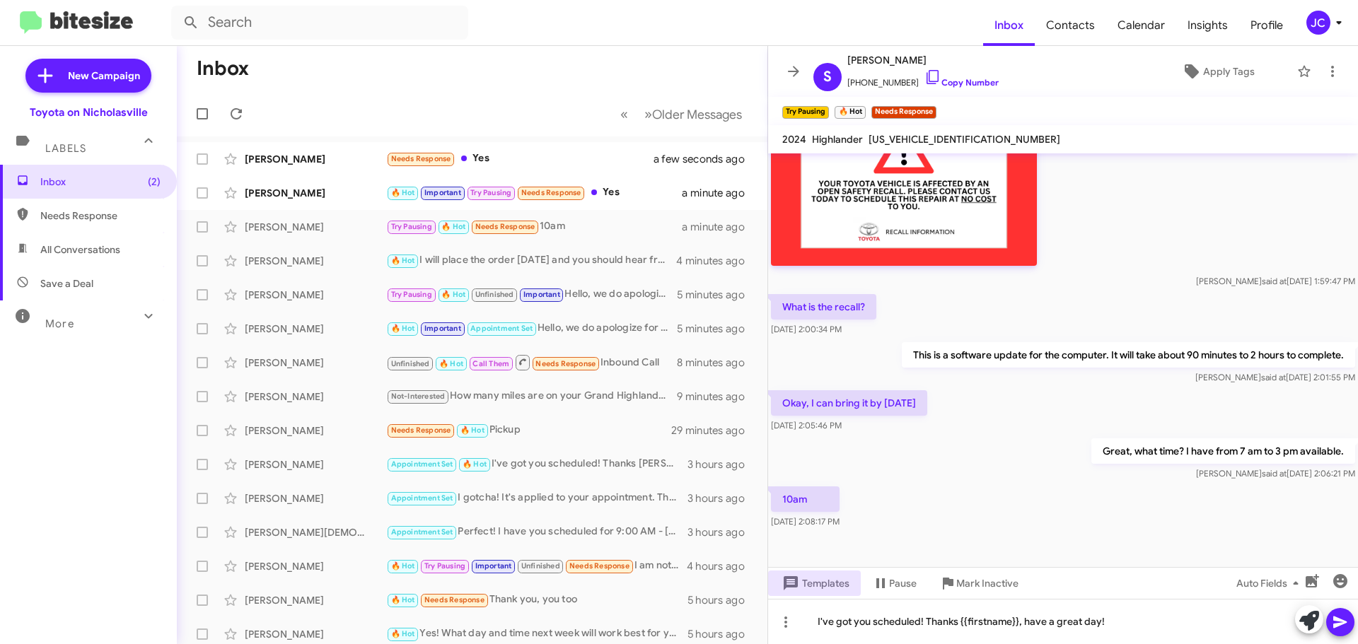
click at [1343, 620] on icon at bounding box center [1340, 622] width 17 height 17
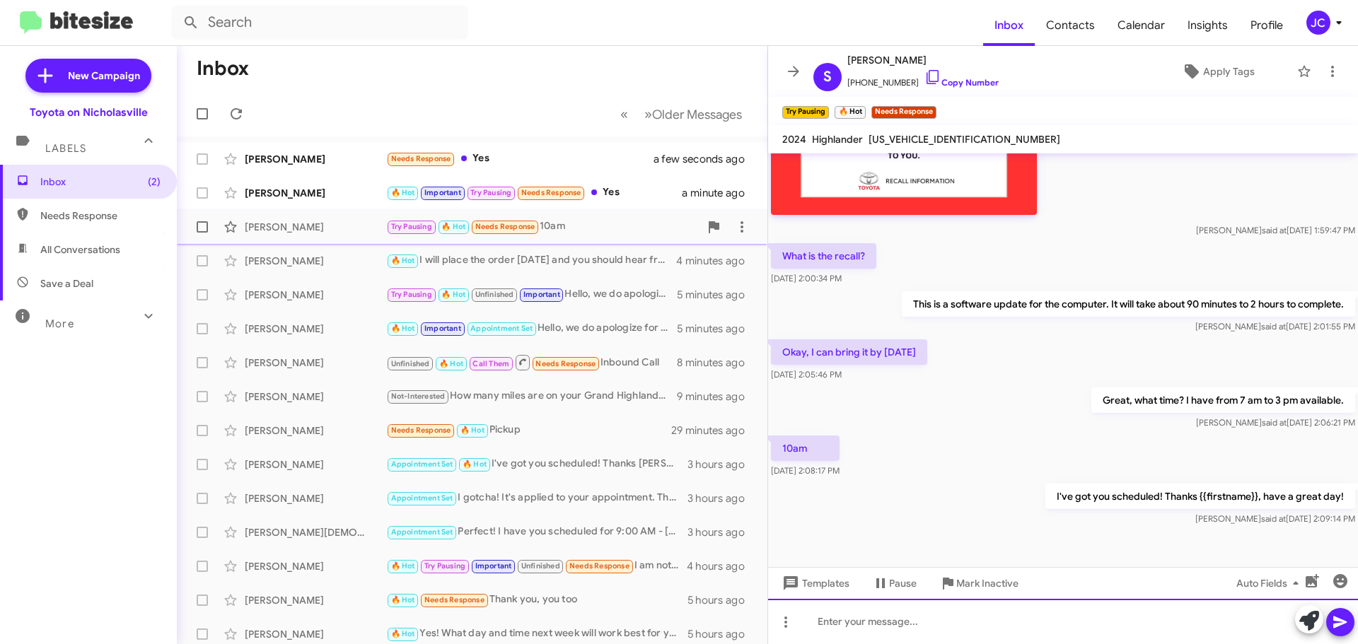
scroll to position [910, 0]
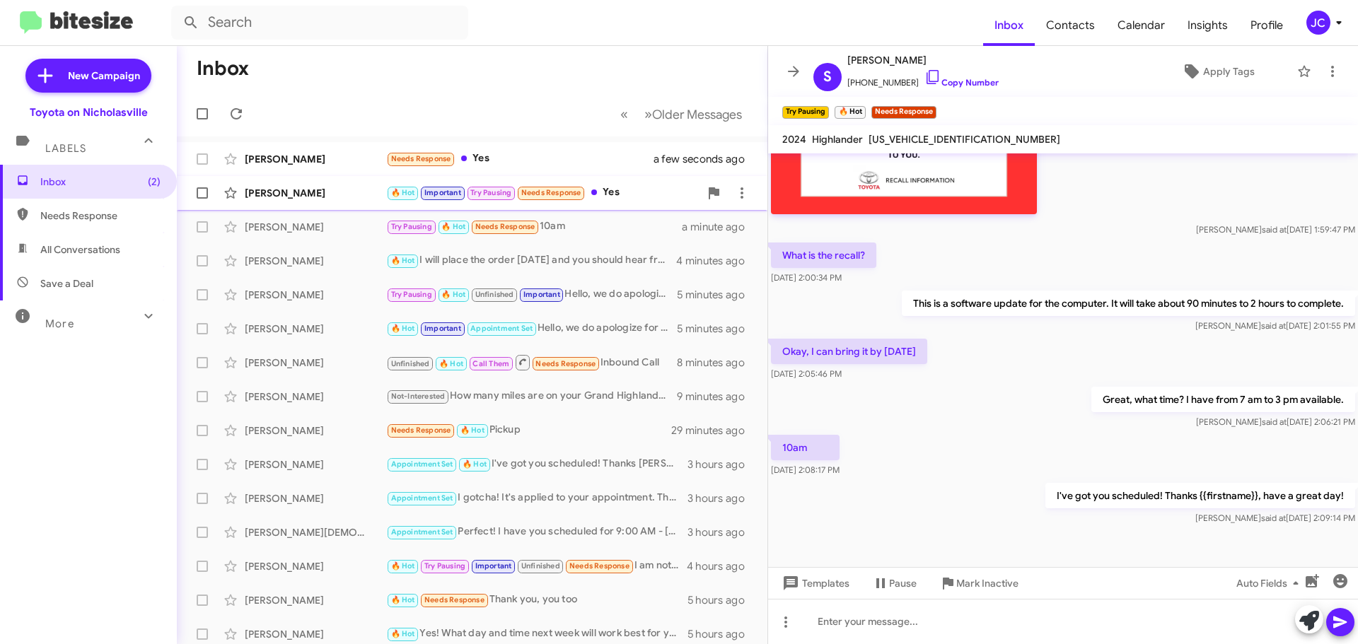
click at [303, 197] on div "[PERSON_NAME]" at bounding box center [315, 193] width 141 height 14
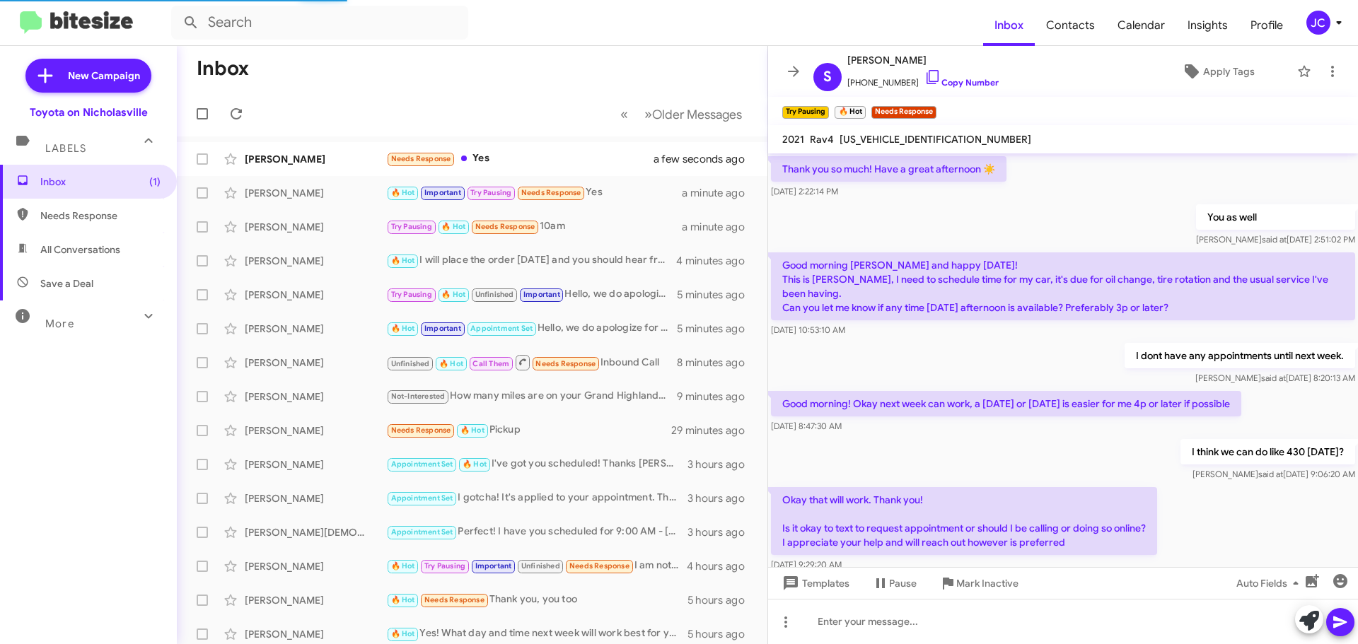
scroll to position [71, 0]
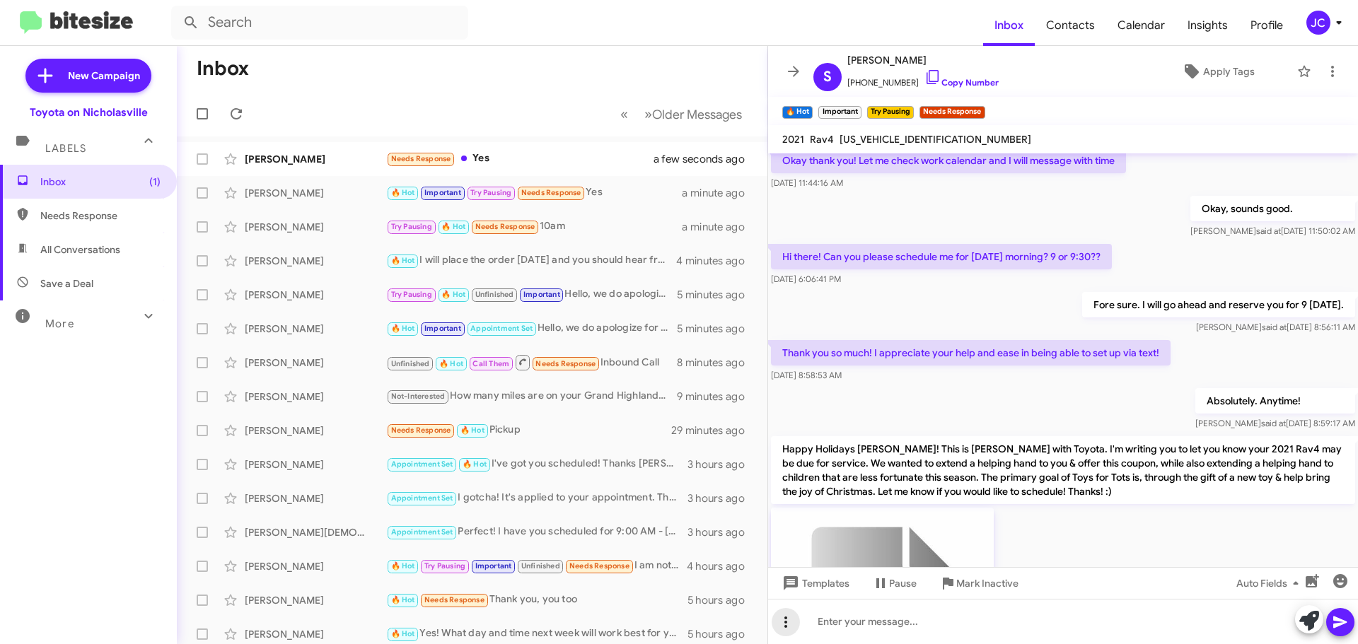
click at [772, 630] on span at bounding box center [786, 622] width 28 height 17
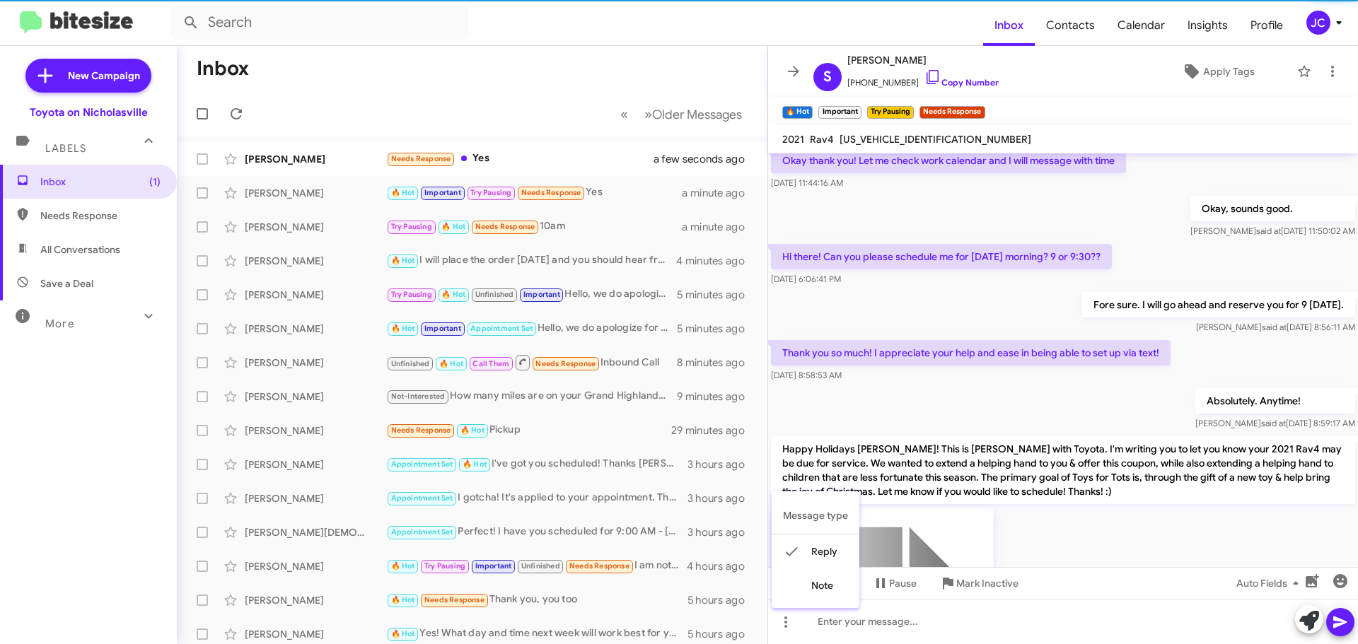
click at [860, 626] on div at bounding box center [679, 322] width 1358 height 644
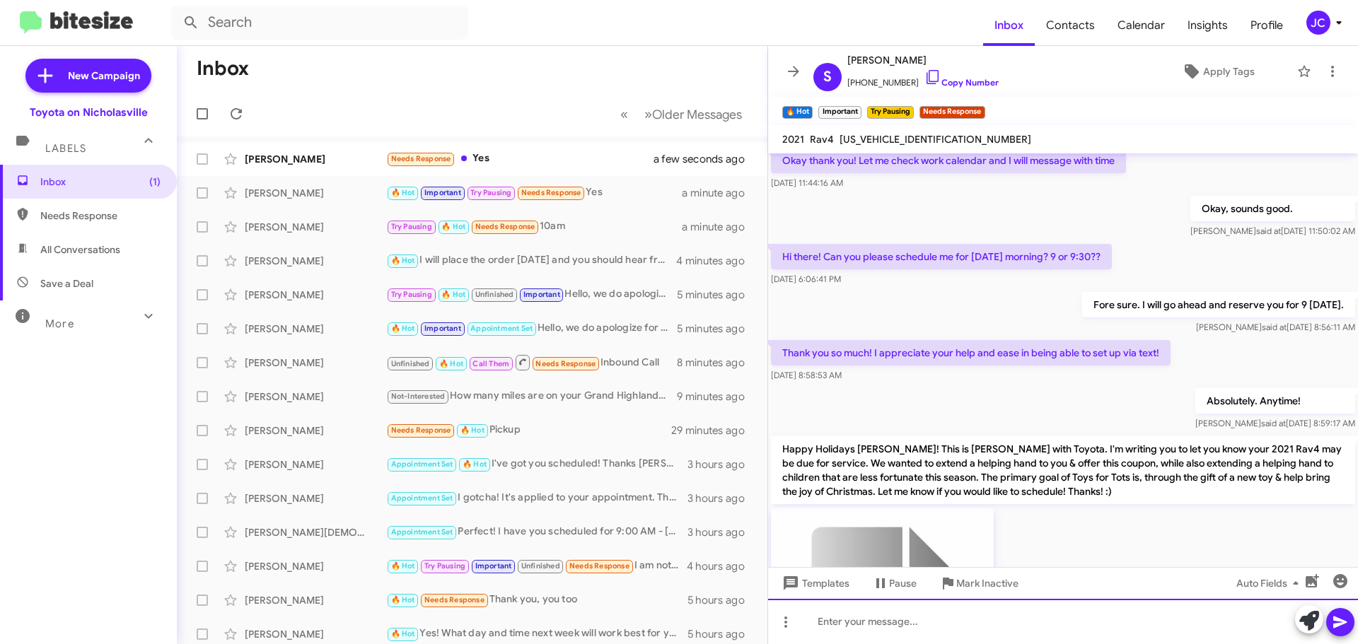
click at [867, 622] on div at bounding box center [1063, 621] width 590 height 45
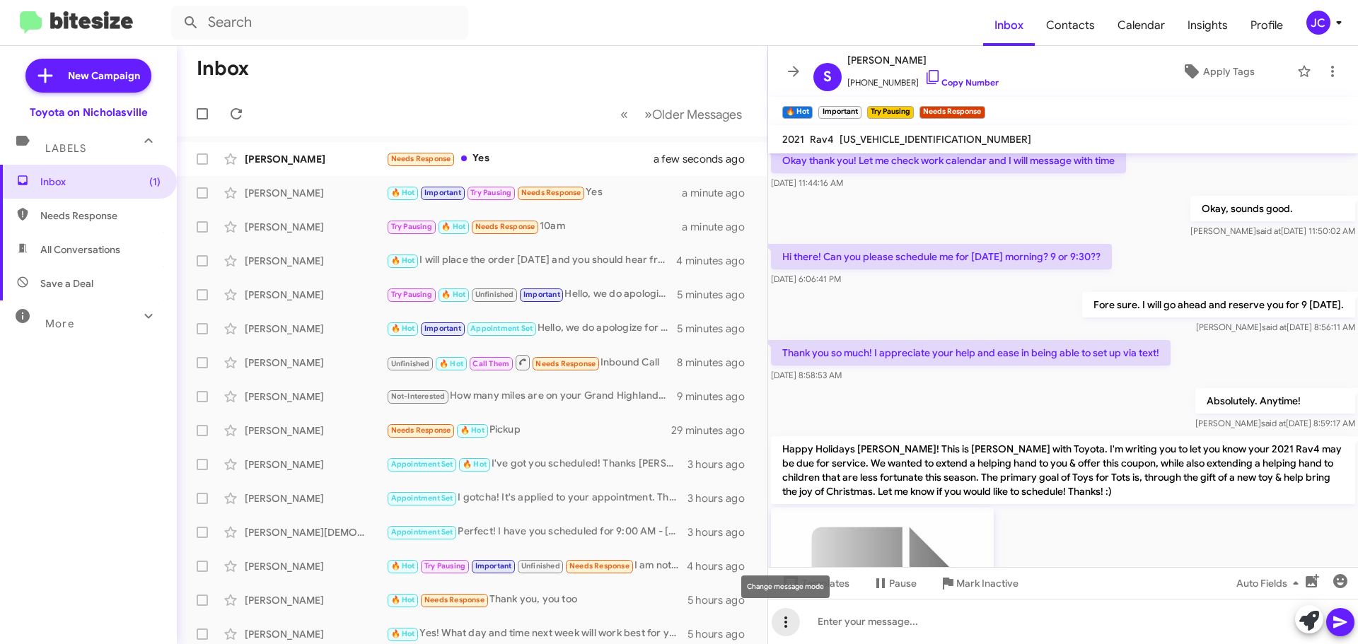
click at [783, 634] on button at bounding box center [786, 622] width 28 height 28
click at [896, 626] on div at bounding box center [679, 322] width 1358 height 644
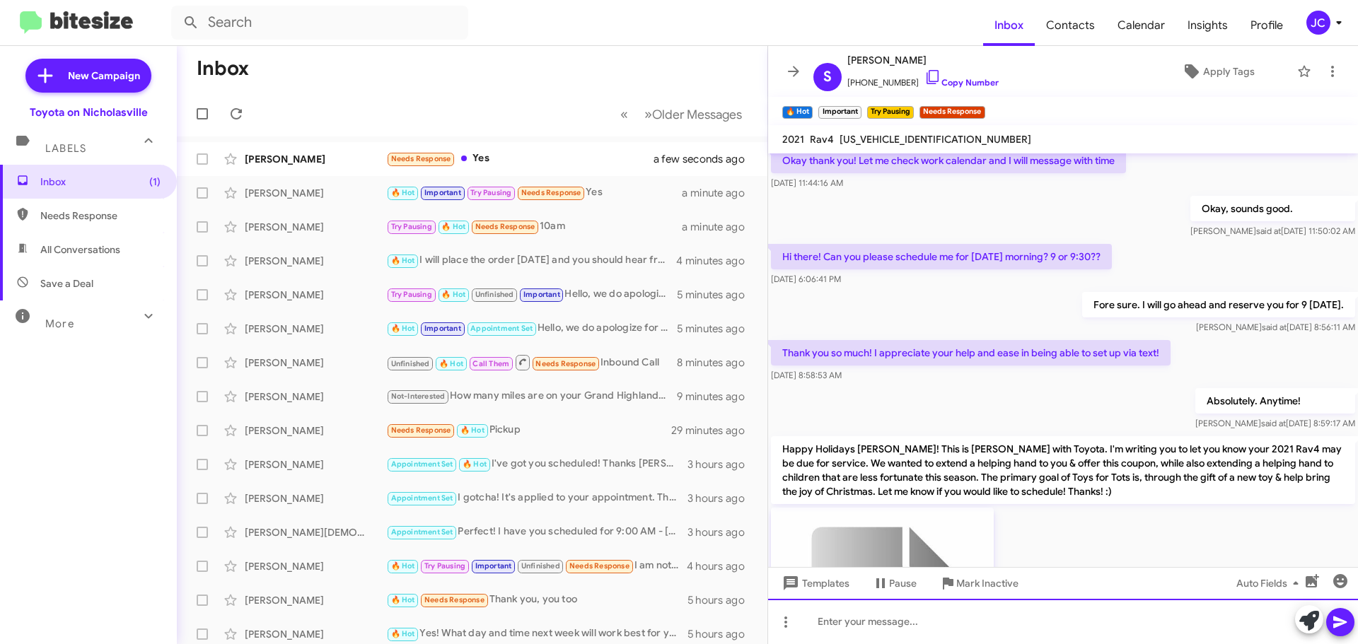
click at [896, 626] on div at bounding box center [1063, 621] width 590 height 45
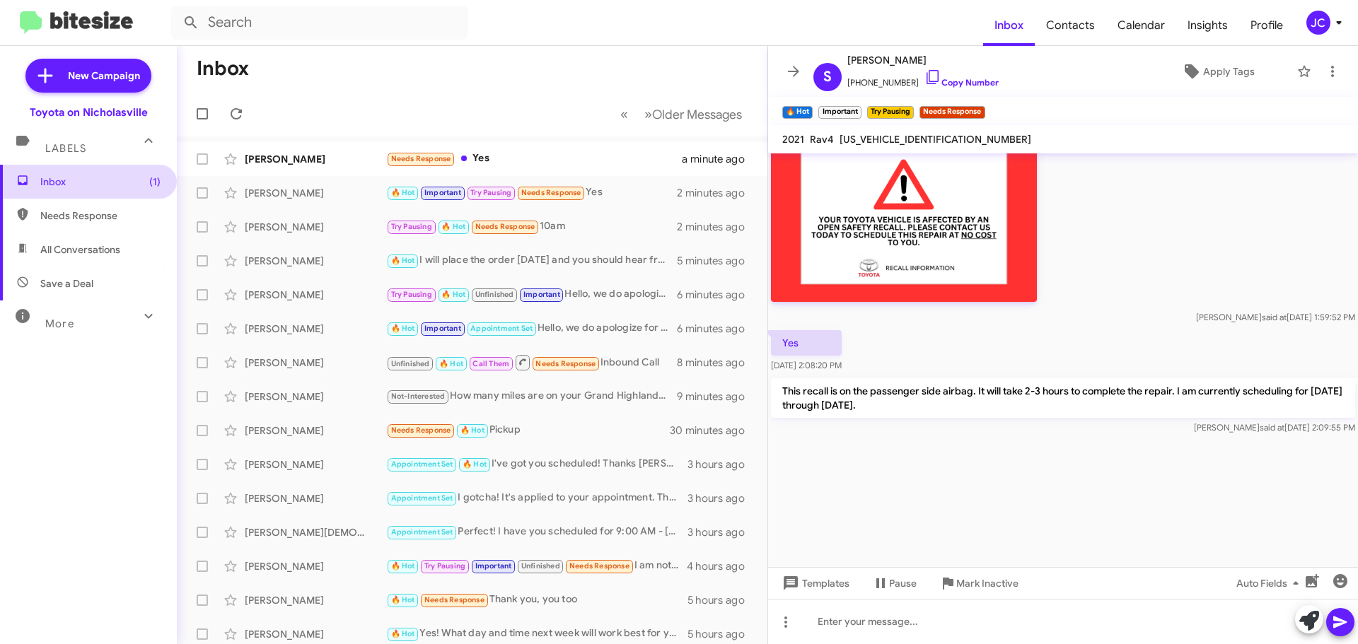
scroll to position [2985, 0]
click at [319, 158] on div "[PERSON_NAME]" at bounding box center [315, 159] width 141 height 14
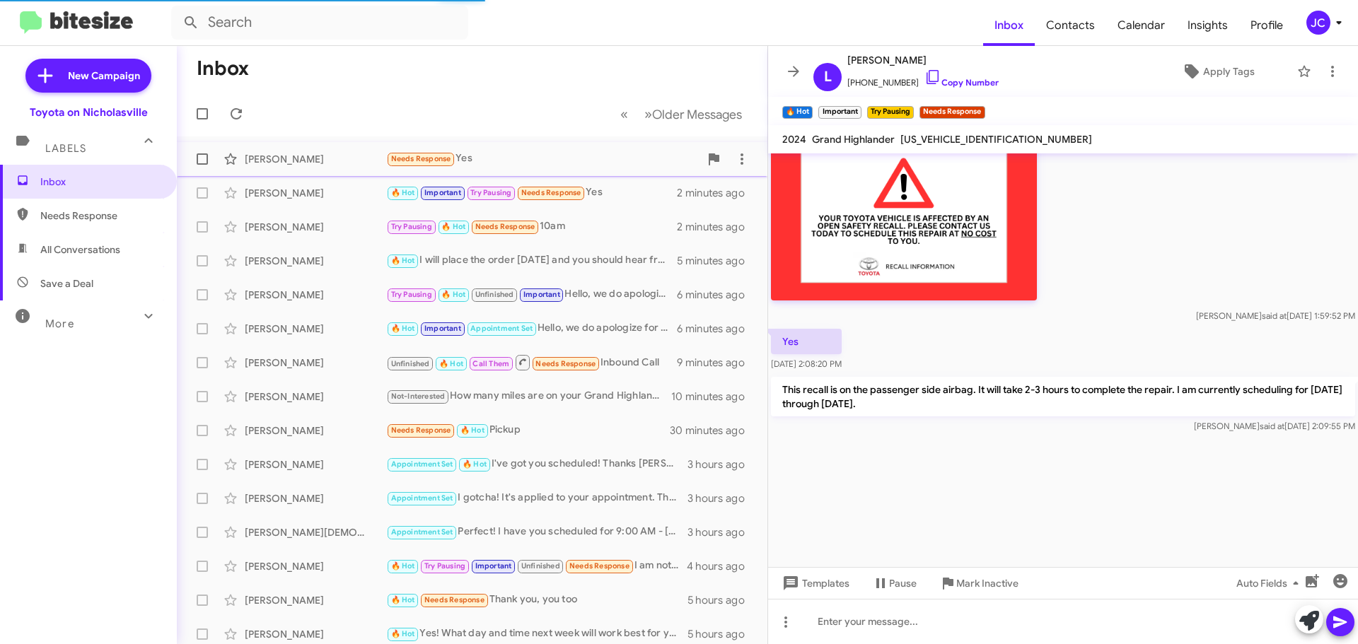
scroll to position [342, 0]
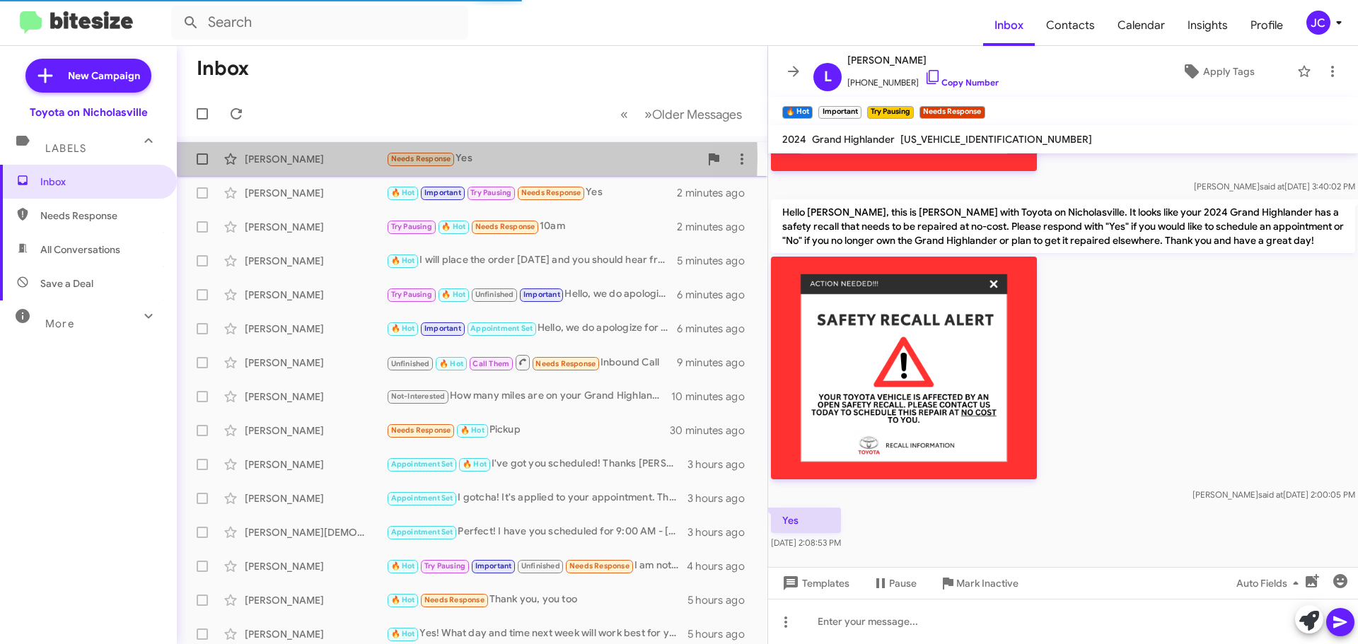
click at [286, 157] on div "[PERSON_NAME]" at bounding box center [315, 159] width 141 height 14
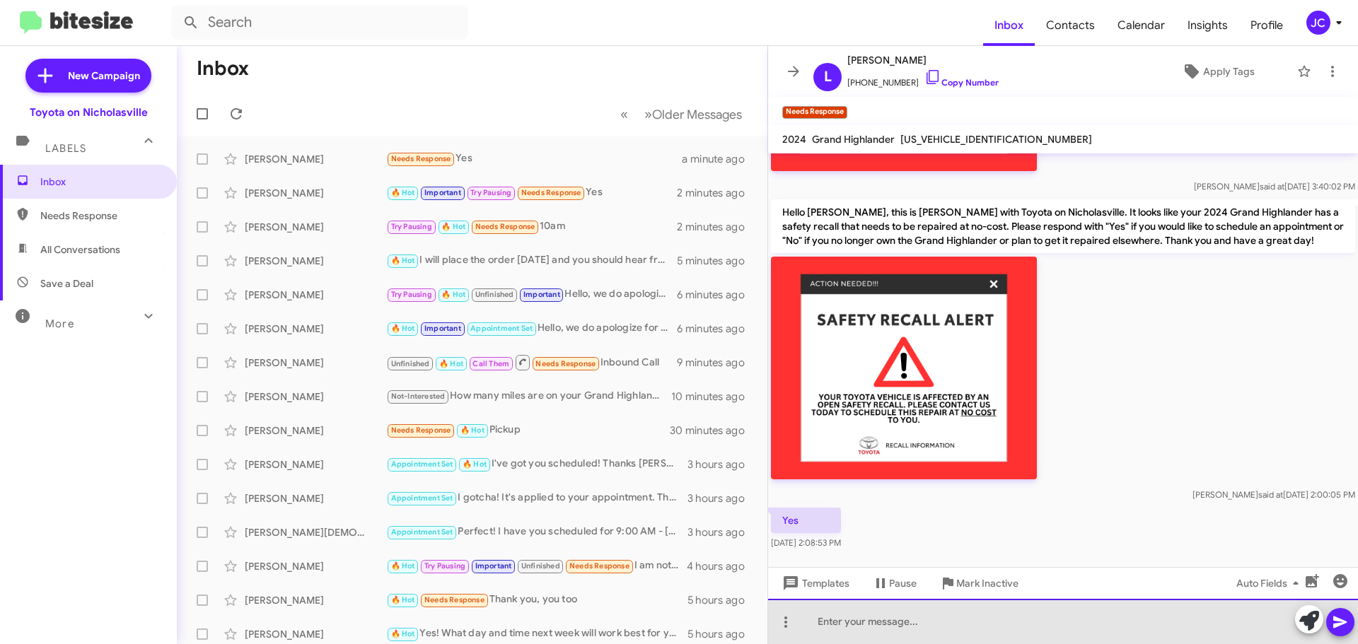
click at [934, 635] on div at bounding box center [1063, 621] width 590 height 45
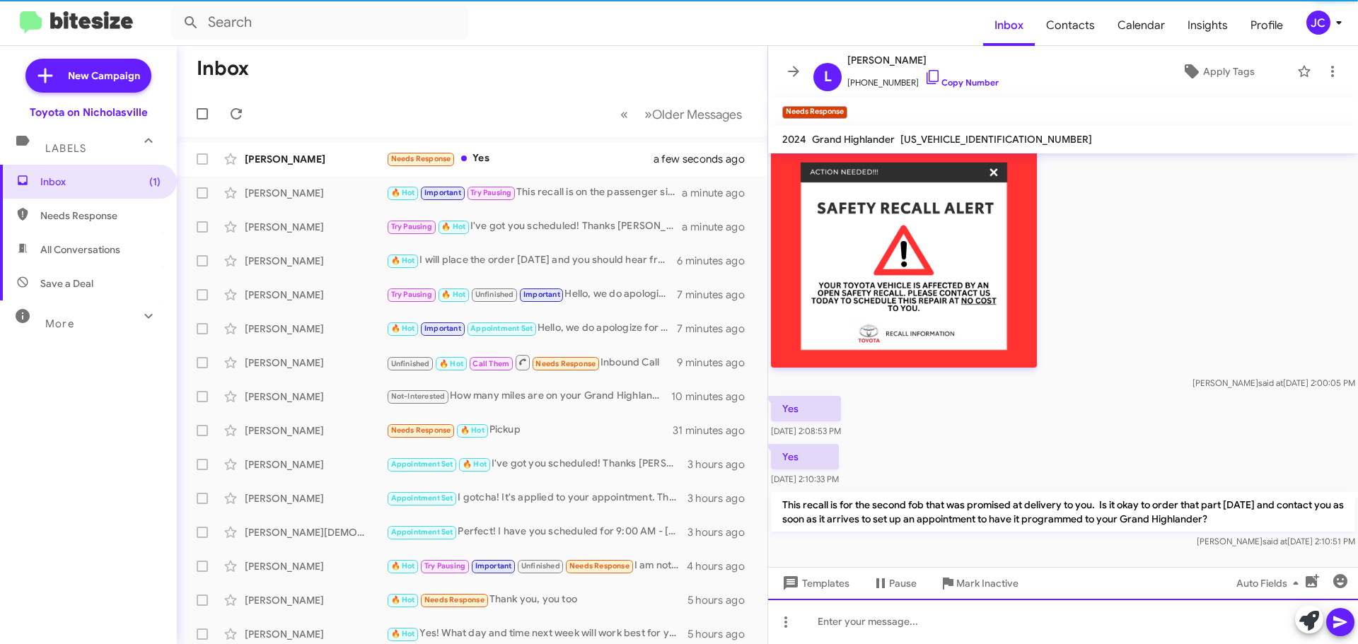
scroll to position [459, 0]
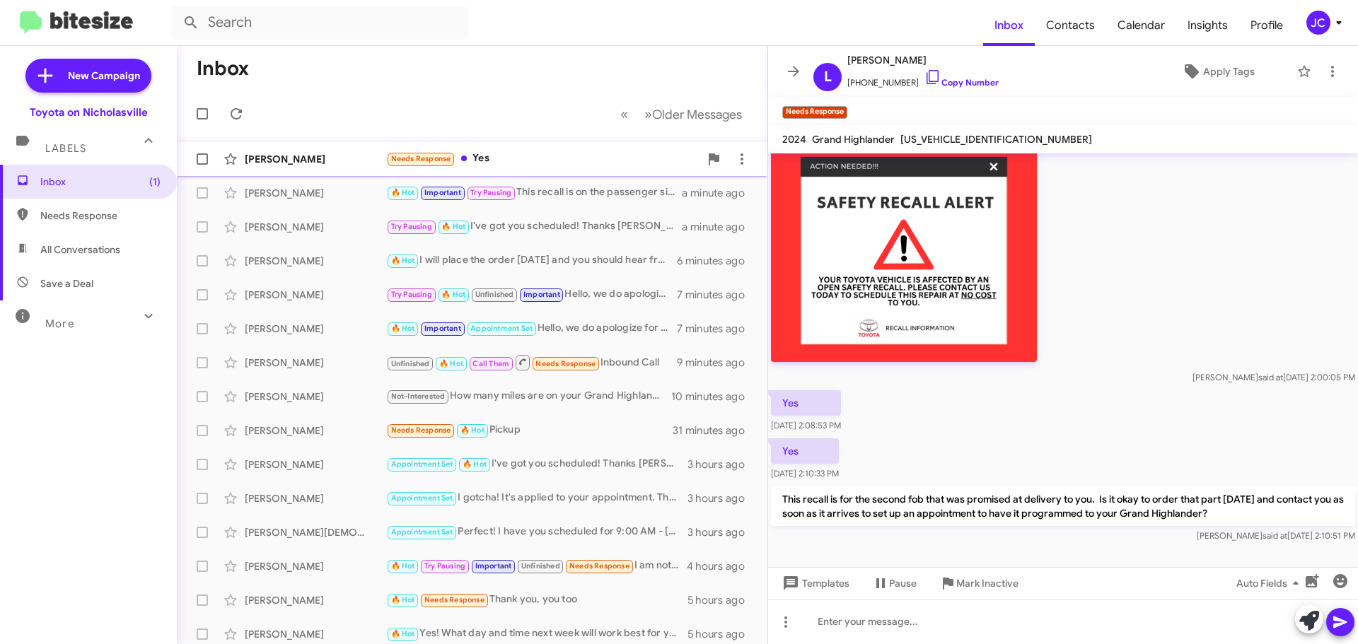
click at [295, 168] on div "Leslie Vincent Needs Response Yes a few seconds ago" at bounding box center [472, 159] width 568 height 28
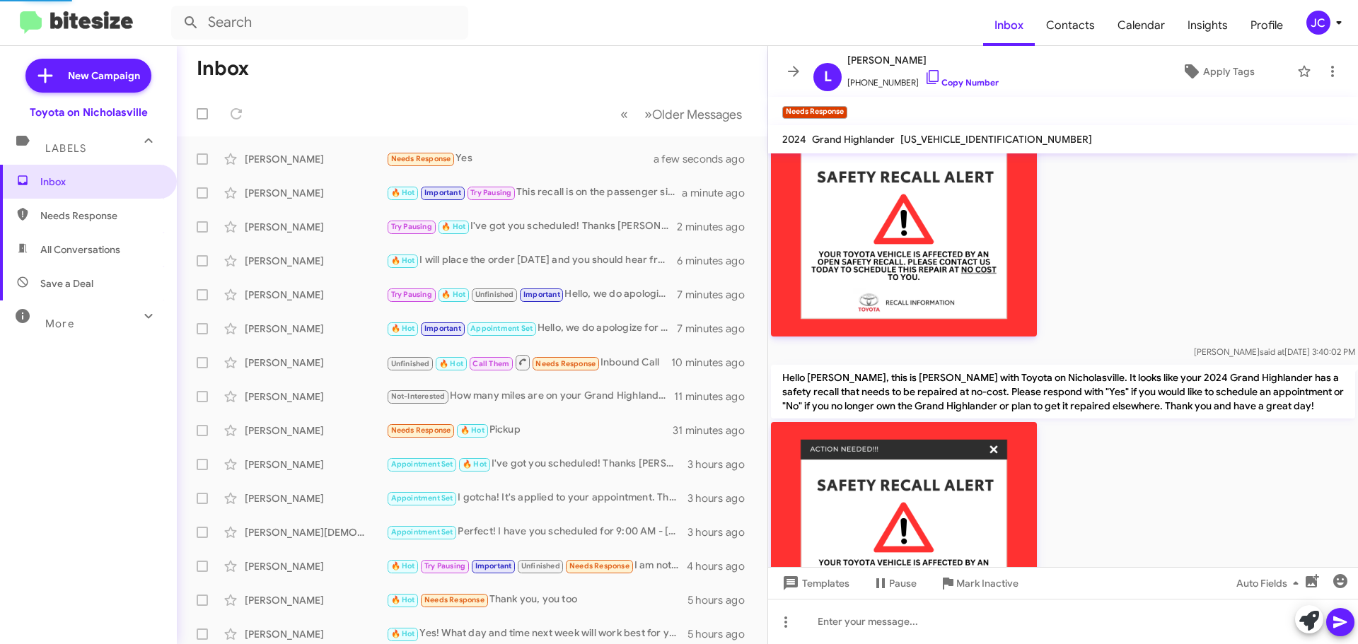
scroll to position [0, 0]
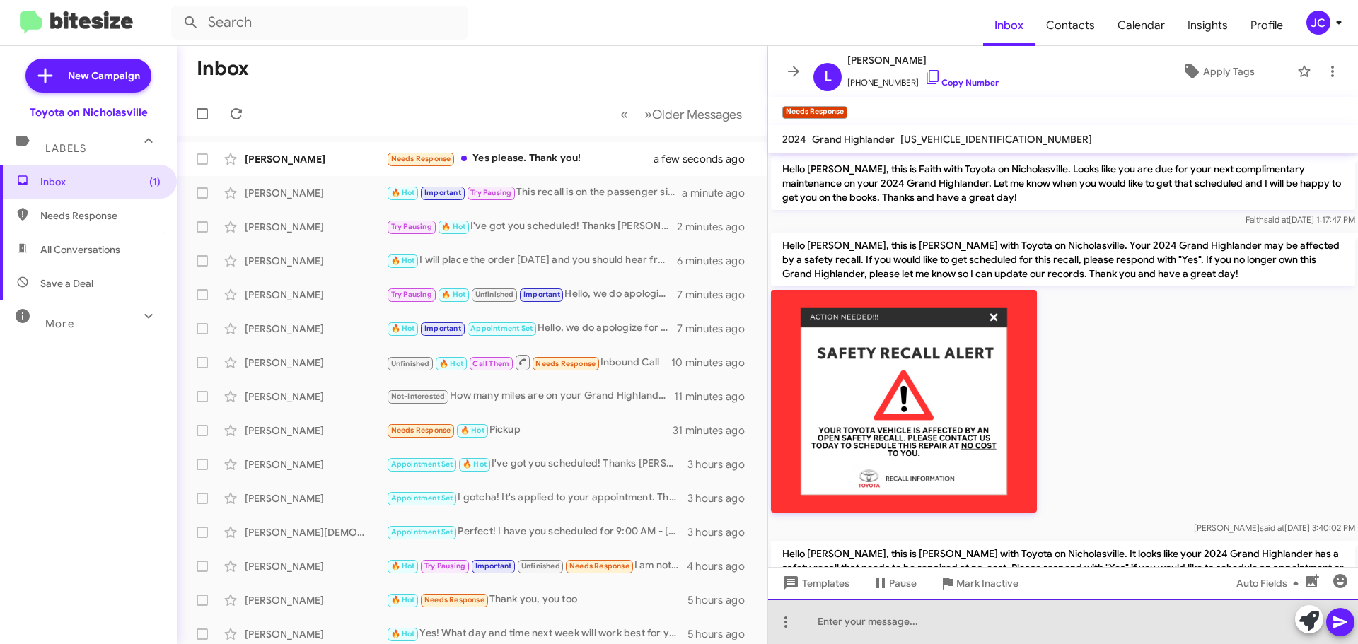
click at [882, 637] on div at bounding box center [1063, 621] width 590 height 45
drag, startPoint x: 987, startPoint y: 625, endPoint x: 785, endPoint y: 625, distance: 202.3
click at [785, 625] on div "I will get that ordered today" at bounding box center [1063, 621] width 590 height 45
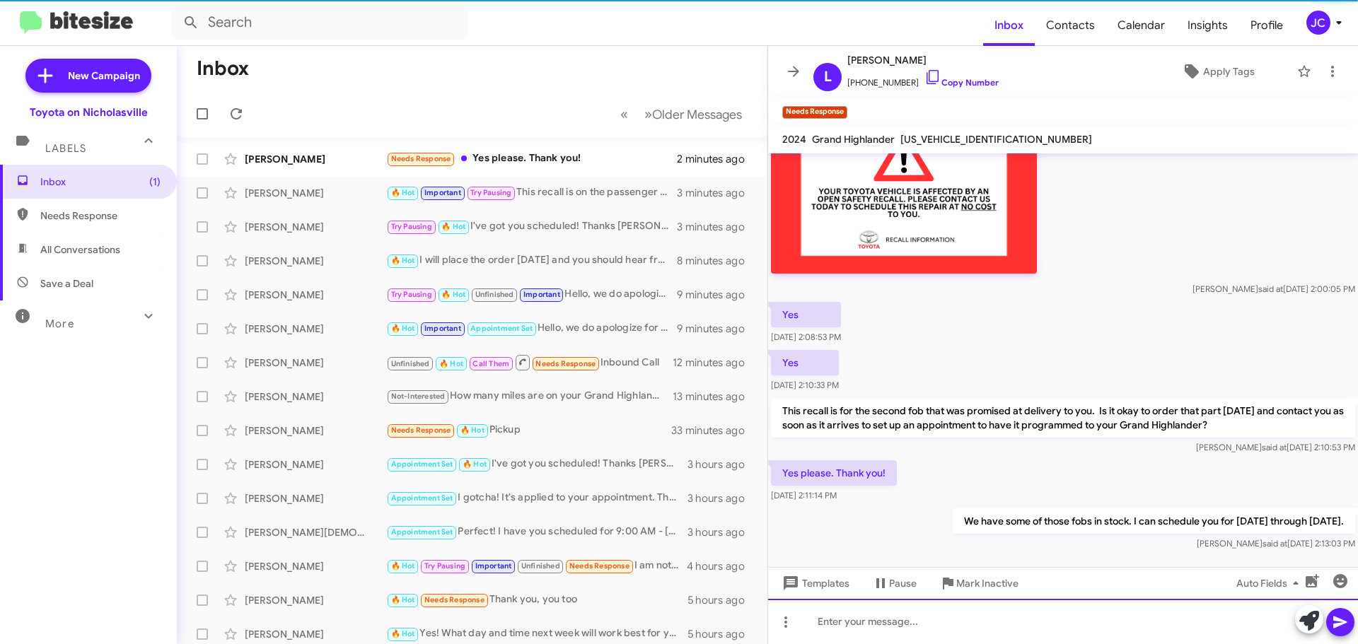
scroll to position [562, 0]
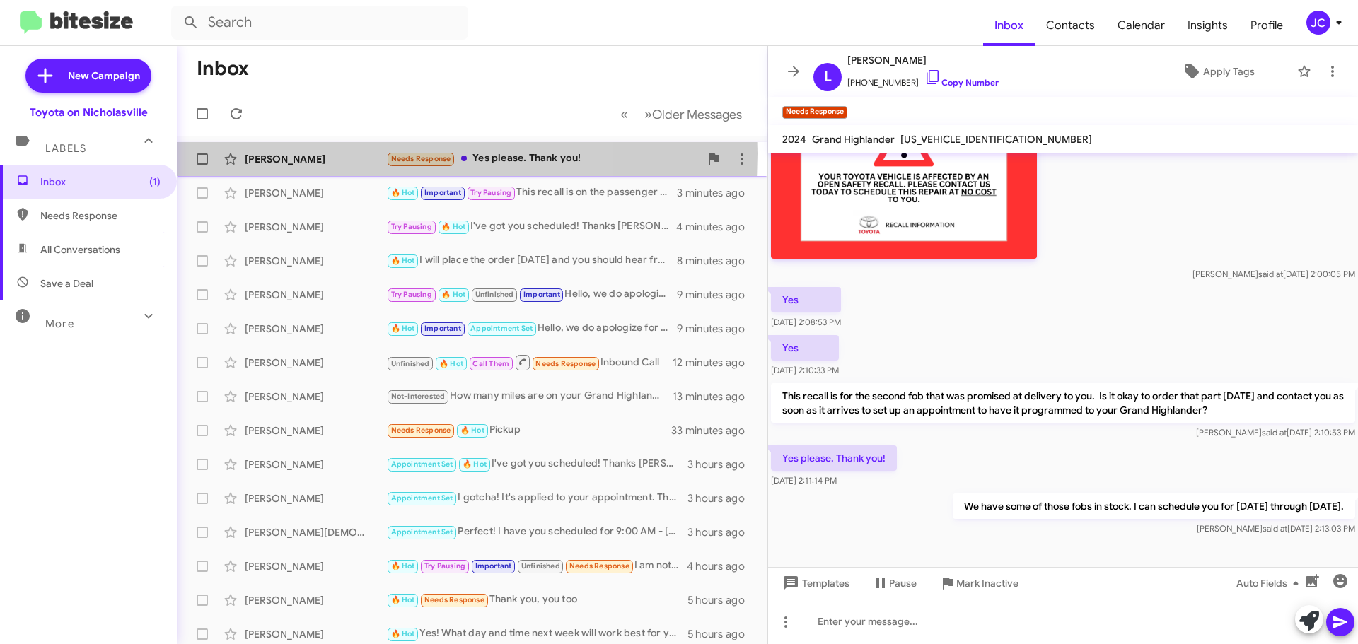
click at [325, 154] on div "[PERSON_NAME]" at bounding box center [315, 159] width 141 height 14
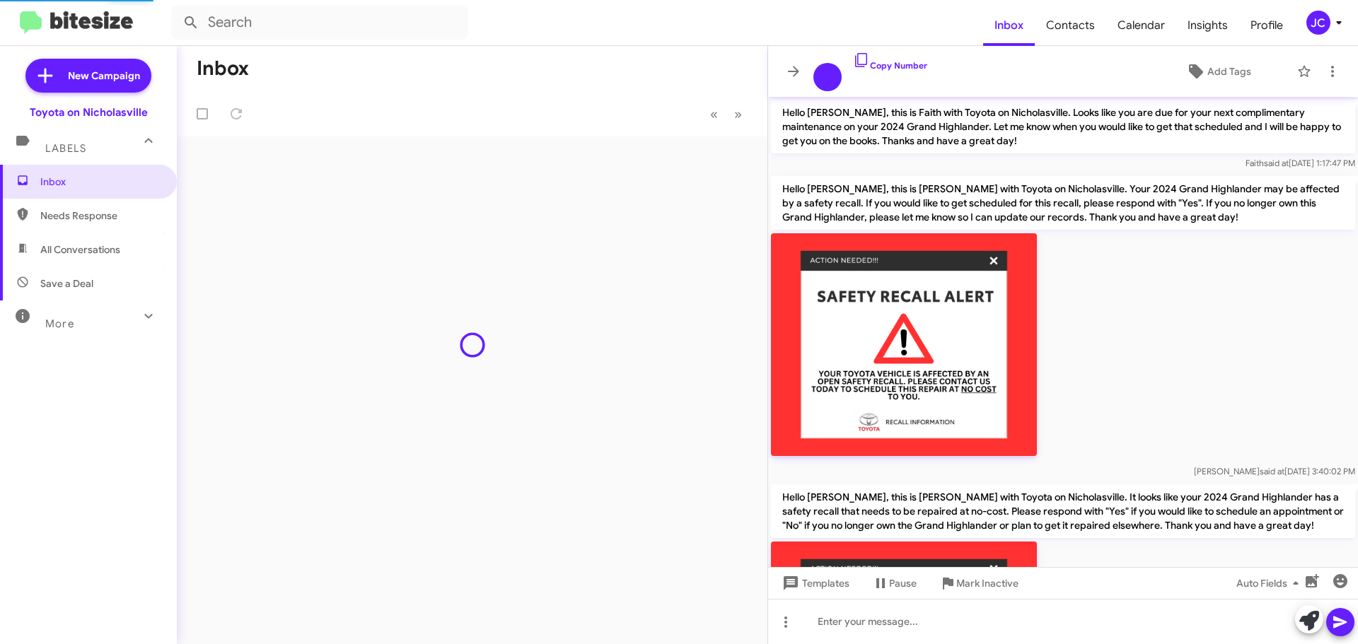
scroll to position [506, 0]
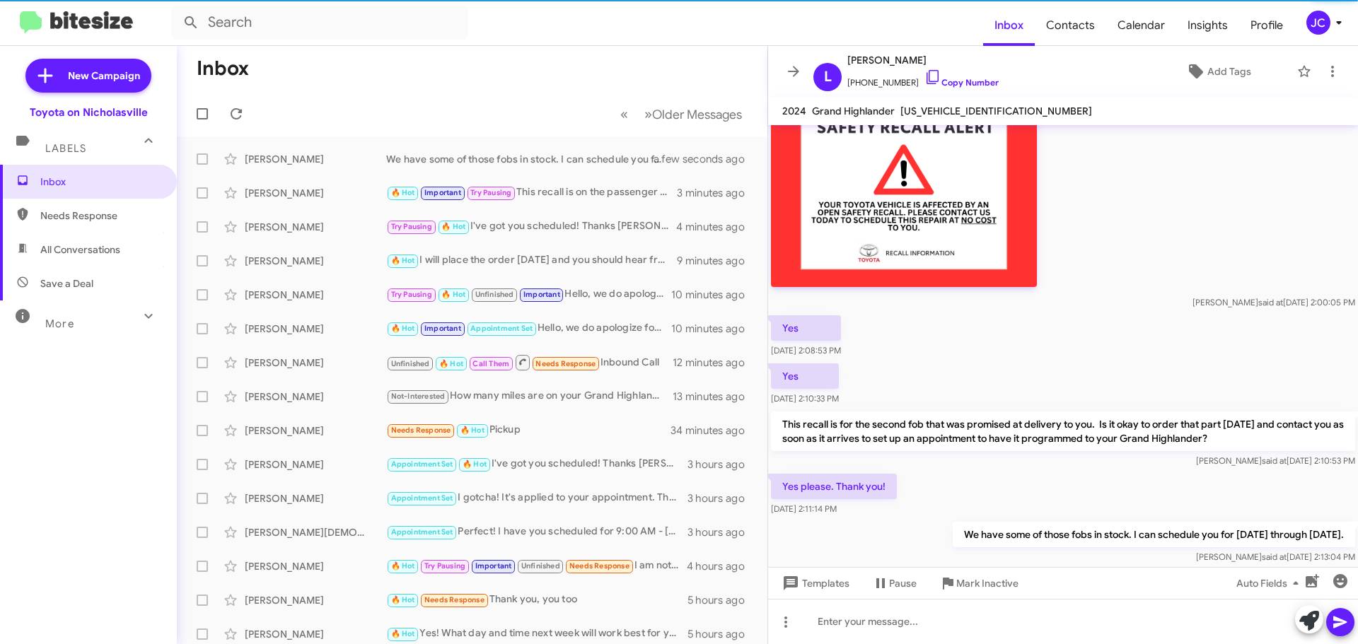
click at [88, 291] on span "Save a Deal" at bounding box center [88, 284] width 177 height 34
type input "in:not-interested"
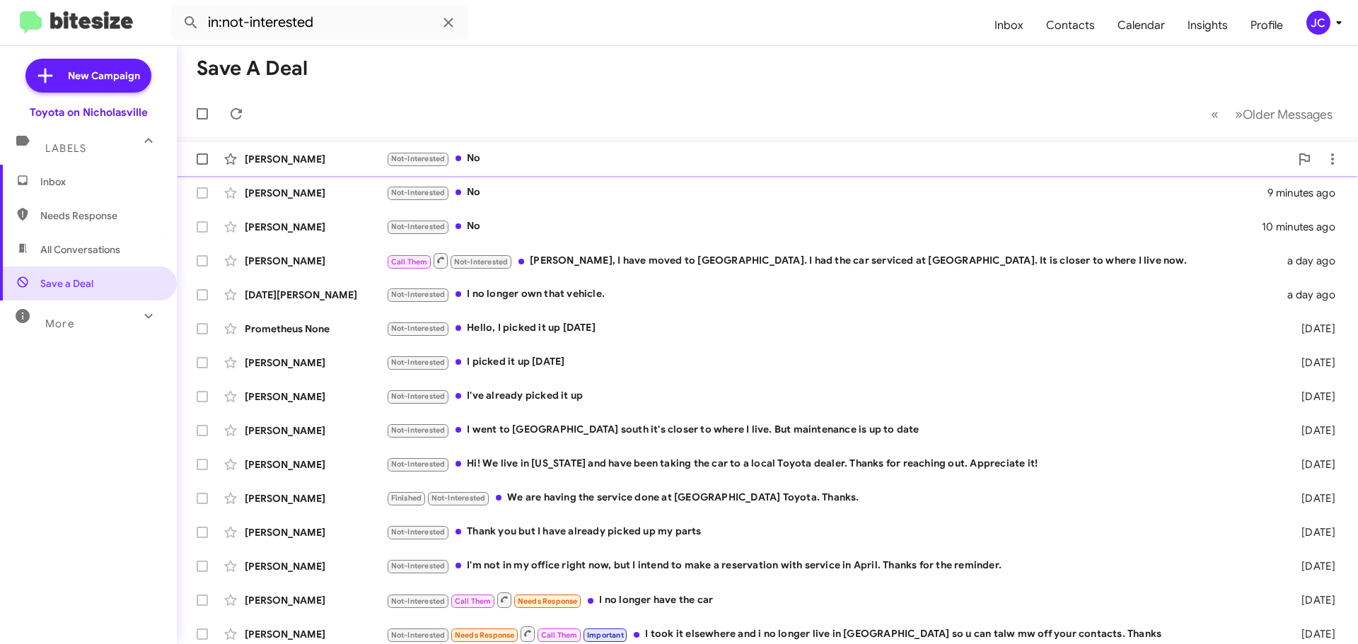
click at [287, 173] on span "[PERSON_NAME] Not-Interested No 9 minutes ago" at bounding box center [767, 159] width 1181 height 34
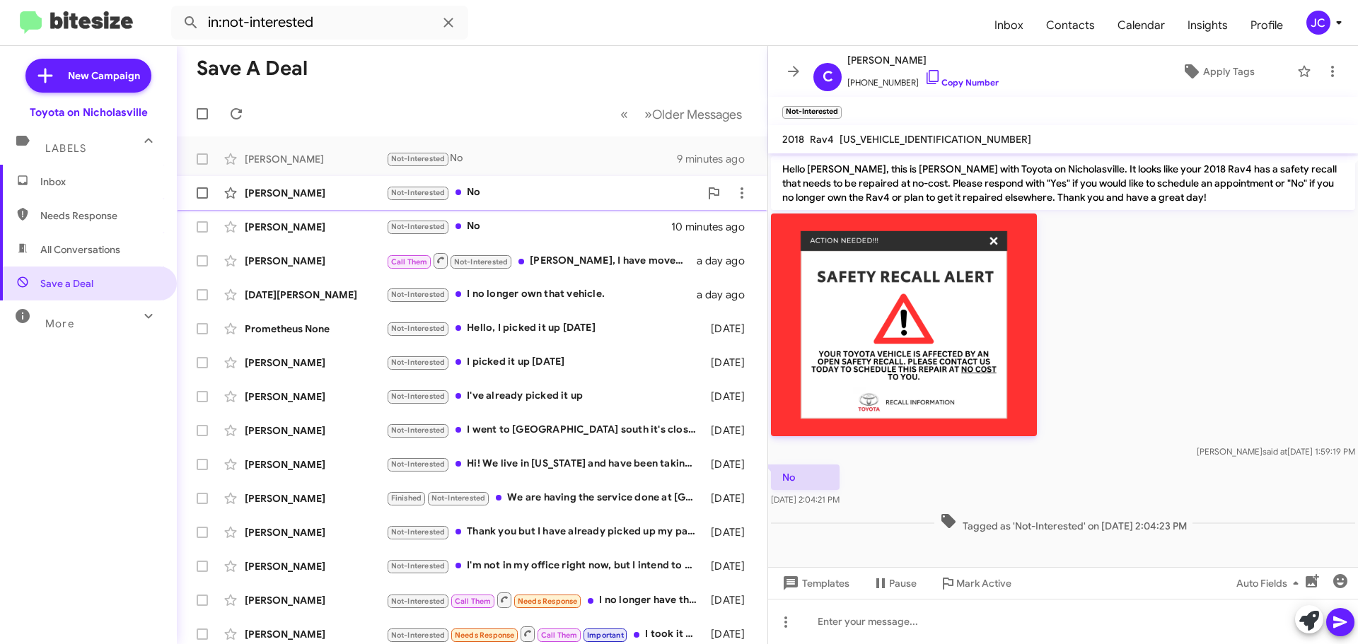
click at [295, 200] on div "[PERSON_NAME] Not-Interested No 9 minutes ago" at bounding box center [472, 193] width 568 height 28
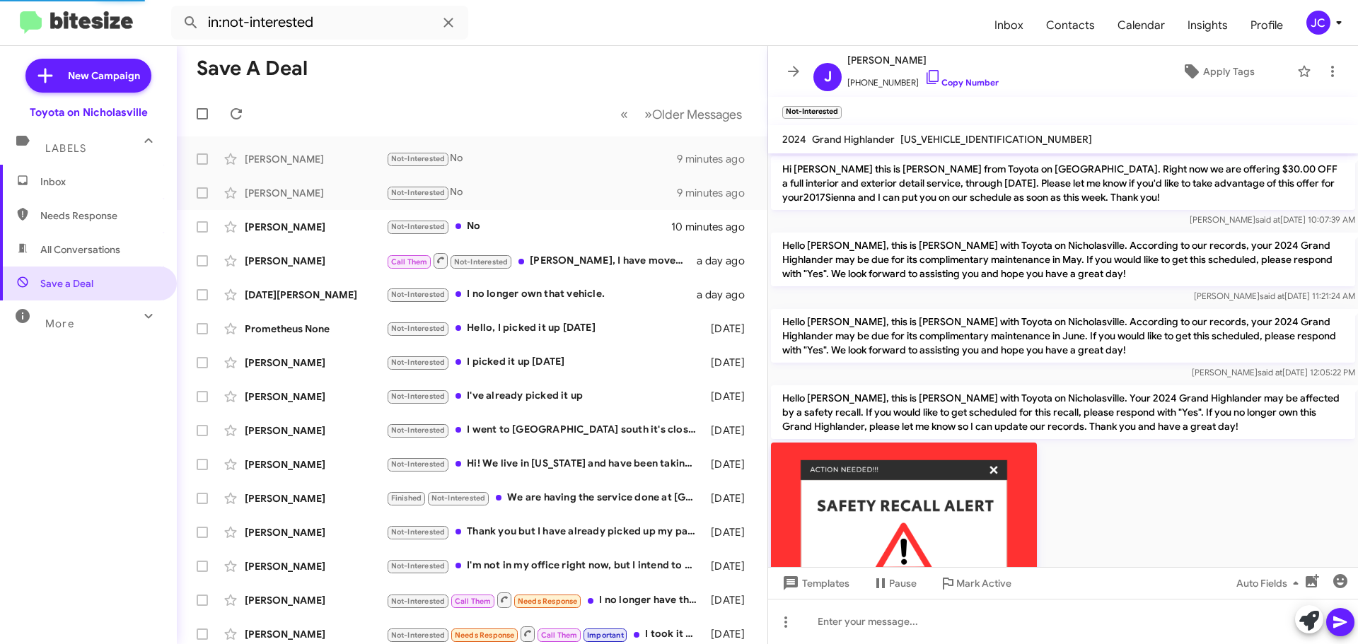
scroll to position [1003, 0]
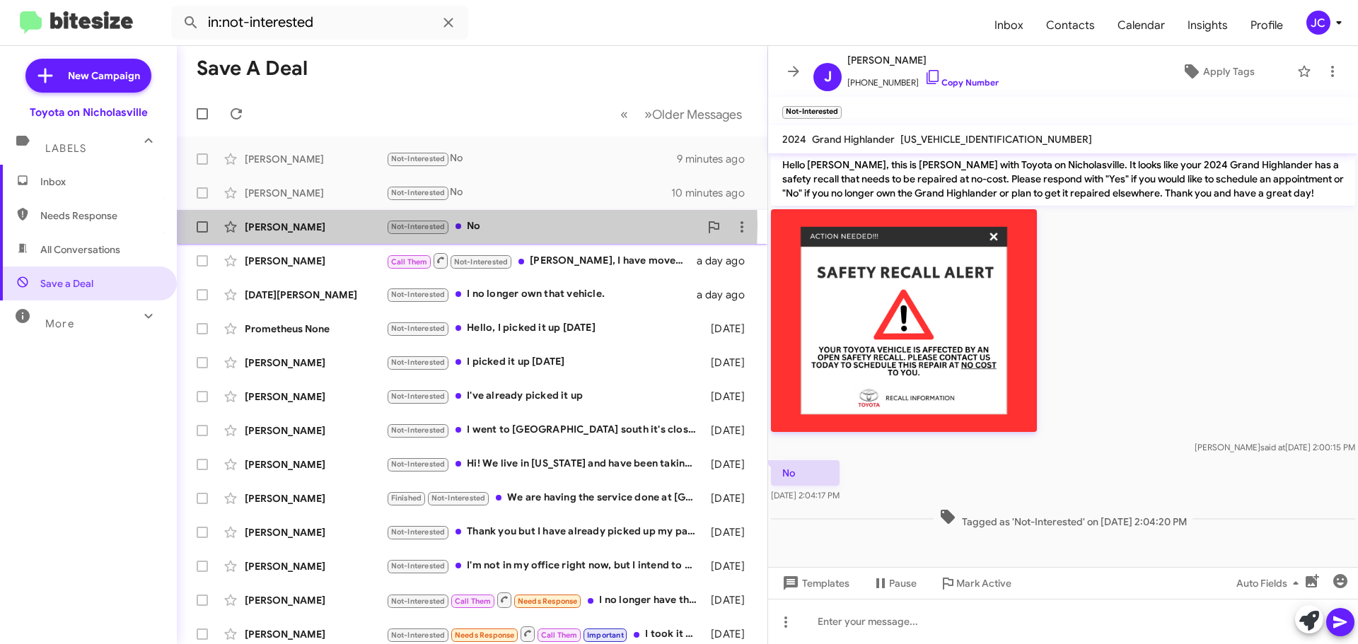
click at [289, 225] on div "Daniel Jewell" at bounding box center [315, 227] width 141 height 14
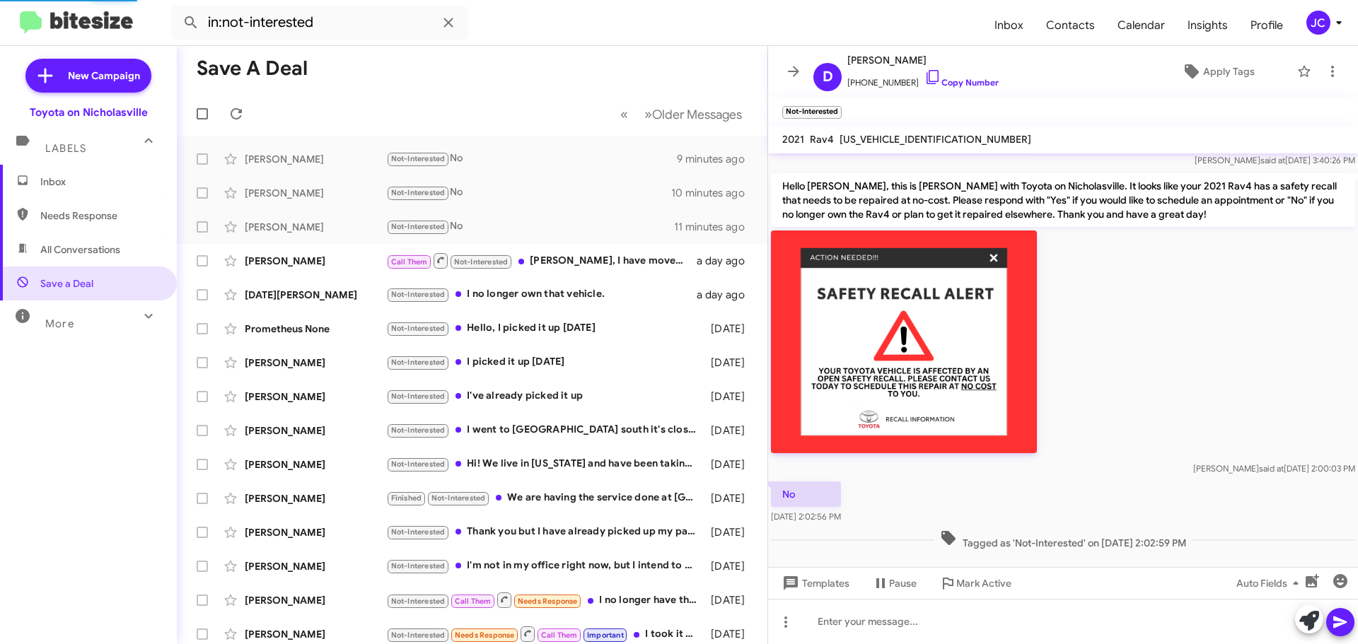
scroll to position [291, 0]
click at [291, 260] on div "Valerie Pope" at bounding box center [315, 261] width 141 height 14
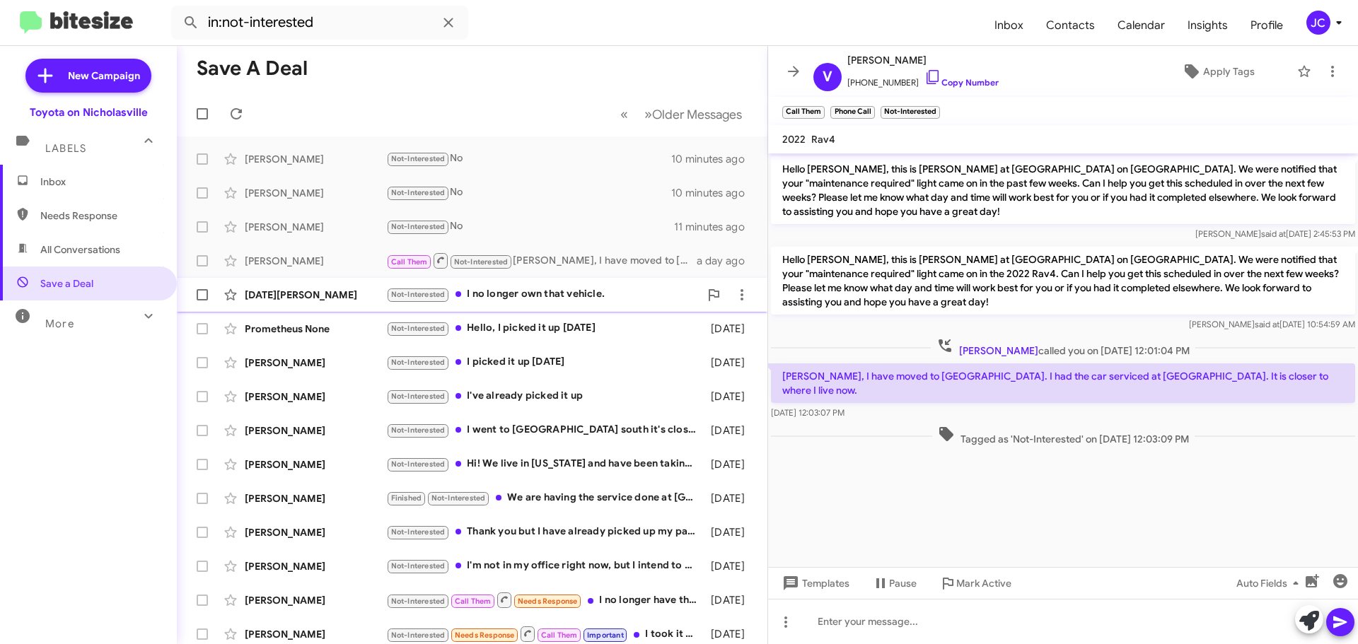
drag, startPoint x: 299, startPoint y: 296, endPoint x: 293, endPoint y: 304, distance: 9.6
click at [299, 296] on div "Noel Crum" at bounding box center [315, 295] width 141 height 14
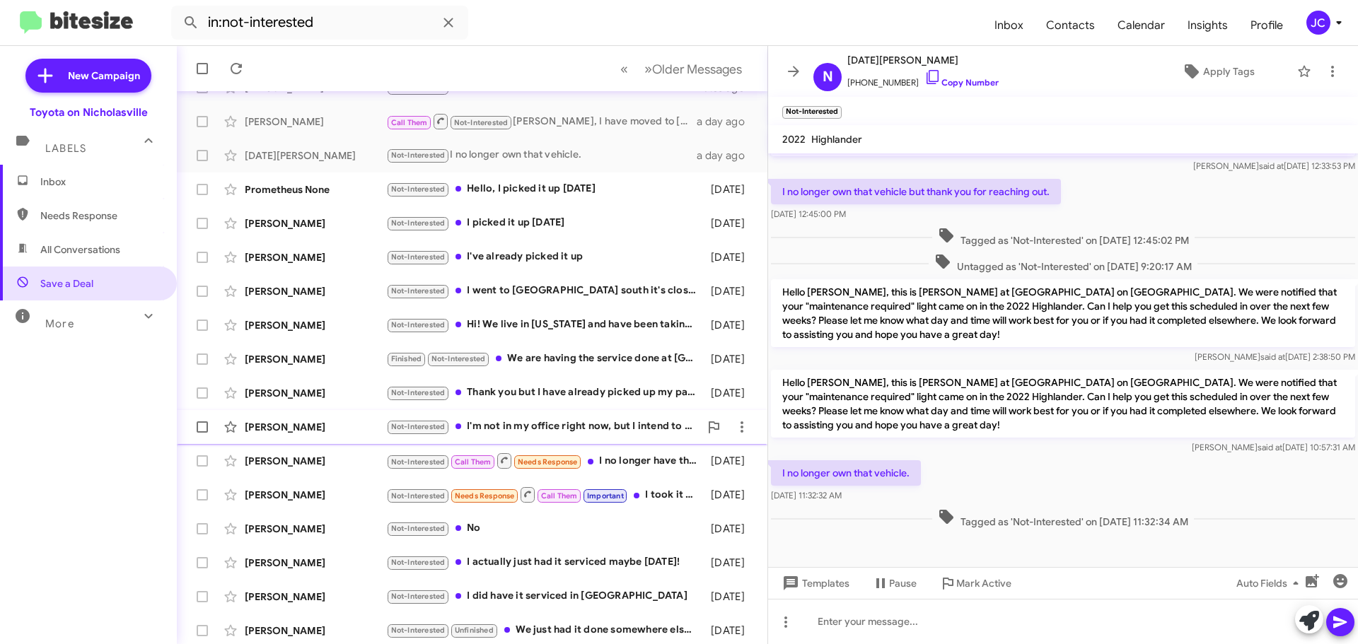
scroll to position [177, 0]
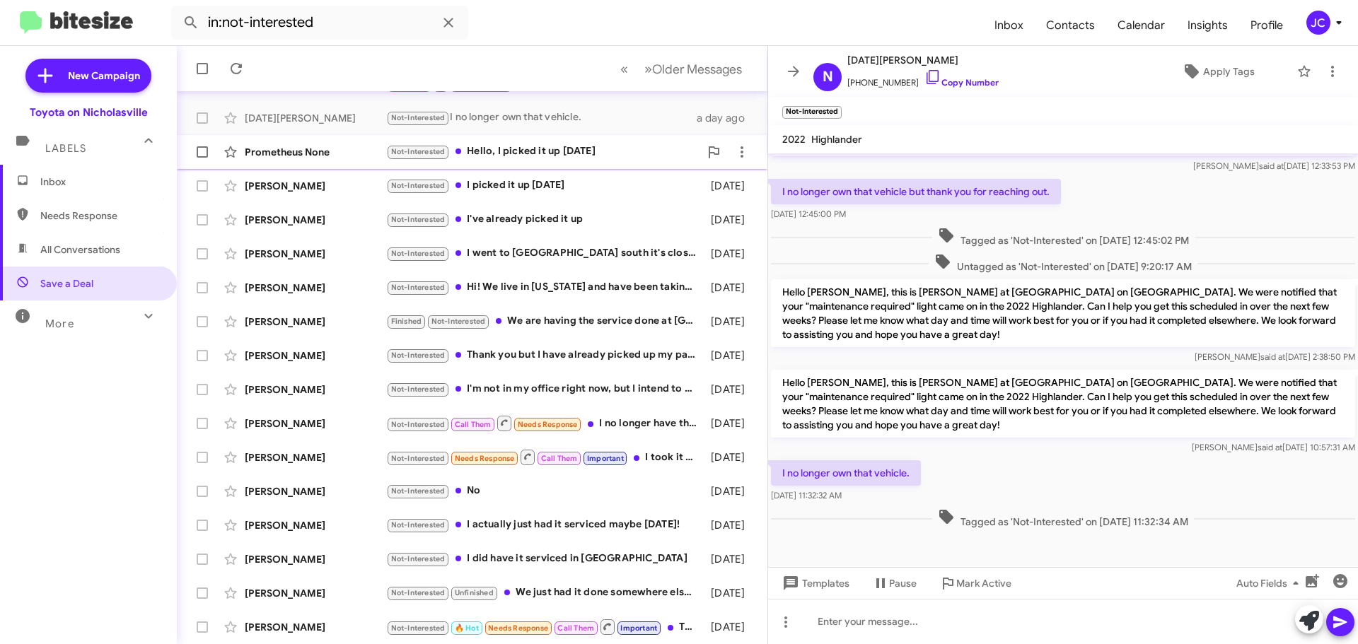
click at [313, 150] on div "Prometheus None" at bounding box center [315, 152] width 141 height 14
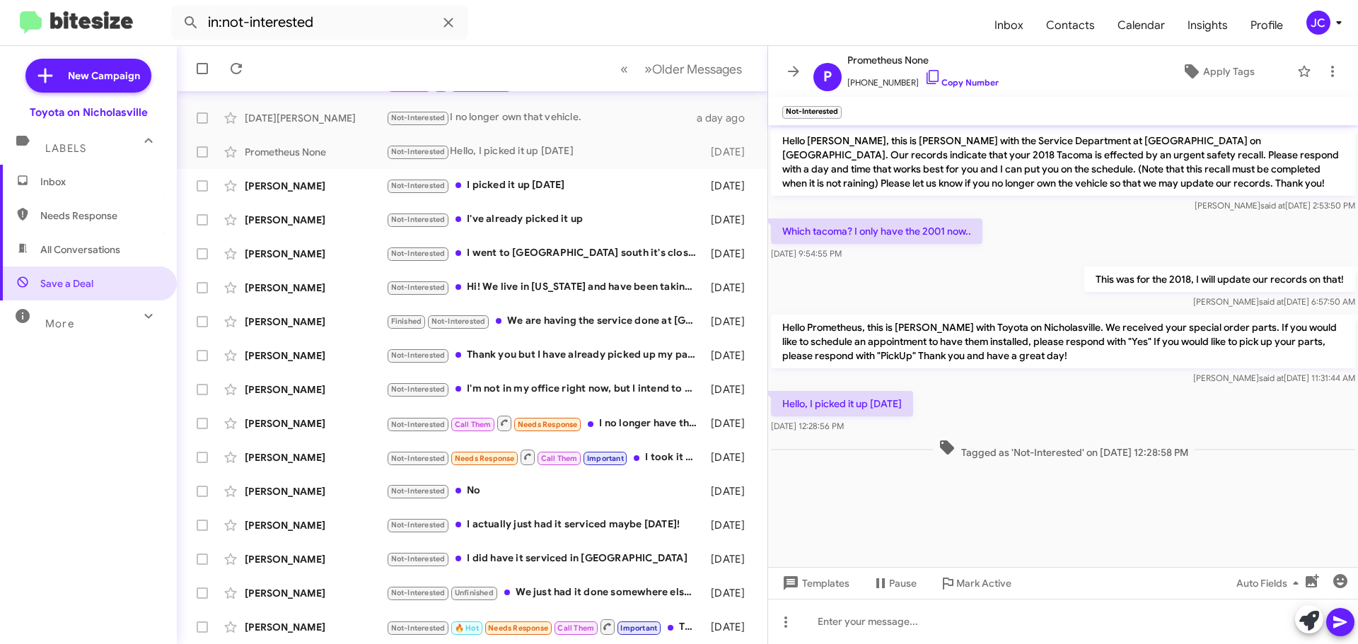
click at [1098, 127] on div "Hello Ryan, this is Kelli with the Service Department at Toyota on Nicholasvill…" at bounding box center [1063, 170] width 590 height 91
click at [841, 109] on span "×" at bounding box center [839, 105] width 11 height 17
click at [316, 192] on div "Kevin Helpinstine" at bounding box center [315, 186] width 141 height 14
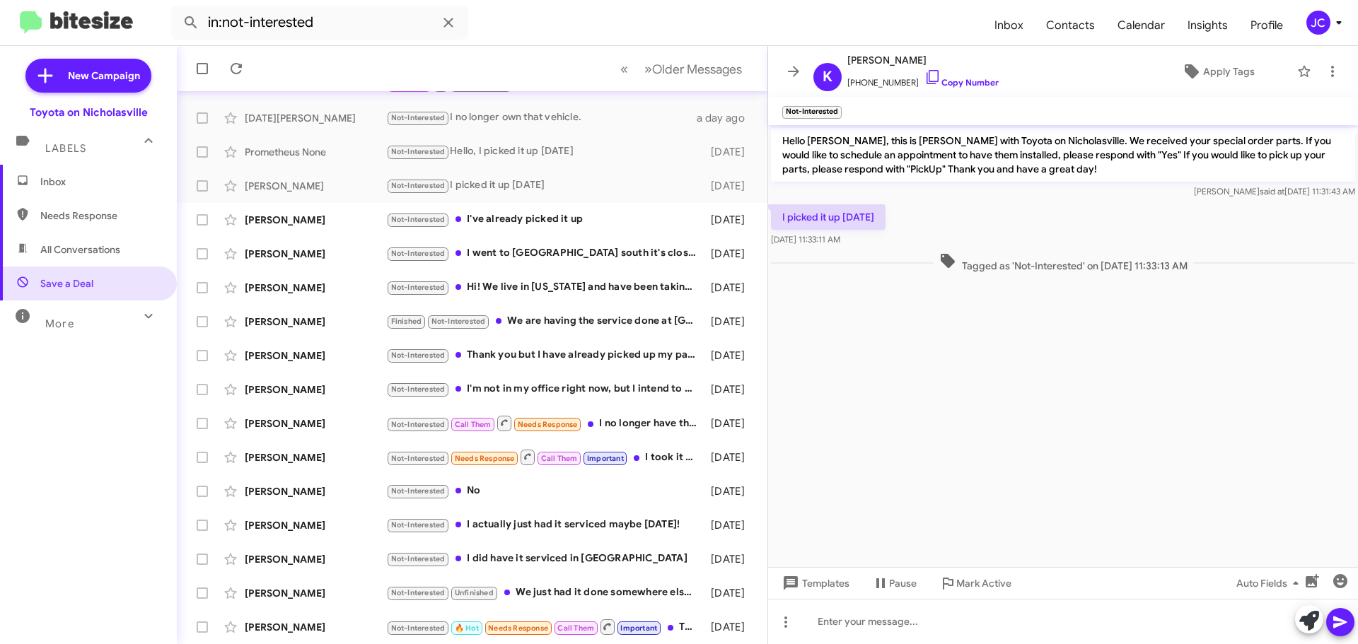
drag, startPoint x: 78, startPoint y: 190, endPoint x: 64, endPoint y: 191, distance: 13.5
click at [78, 190] on span "Inbox" at bounding box center [88, 182] width 177 height 34
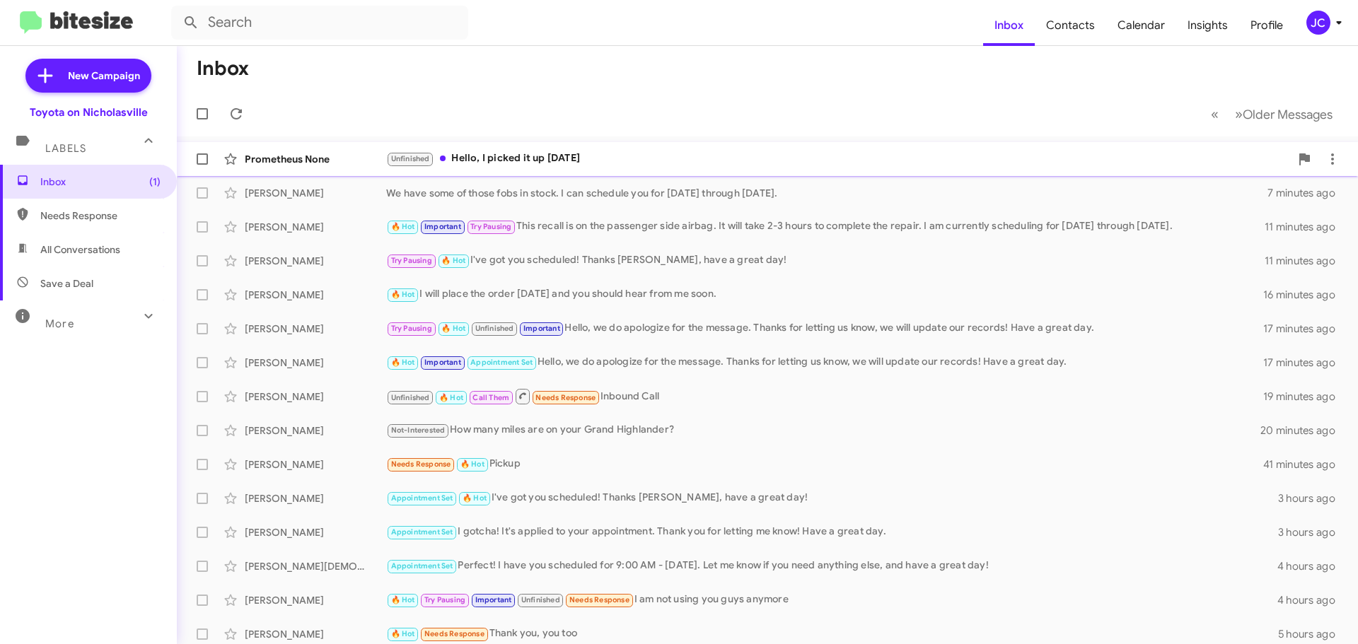
click at [300, 166] on div "Prometheus None" at bounding box center [315, 159] width 141 height 14
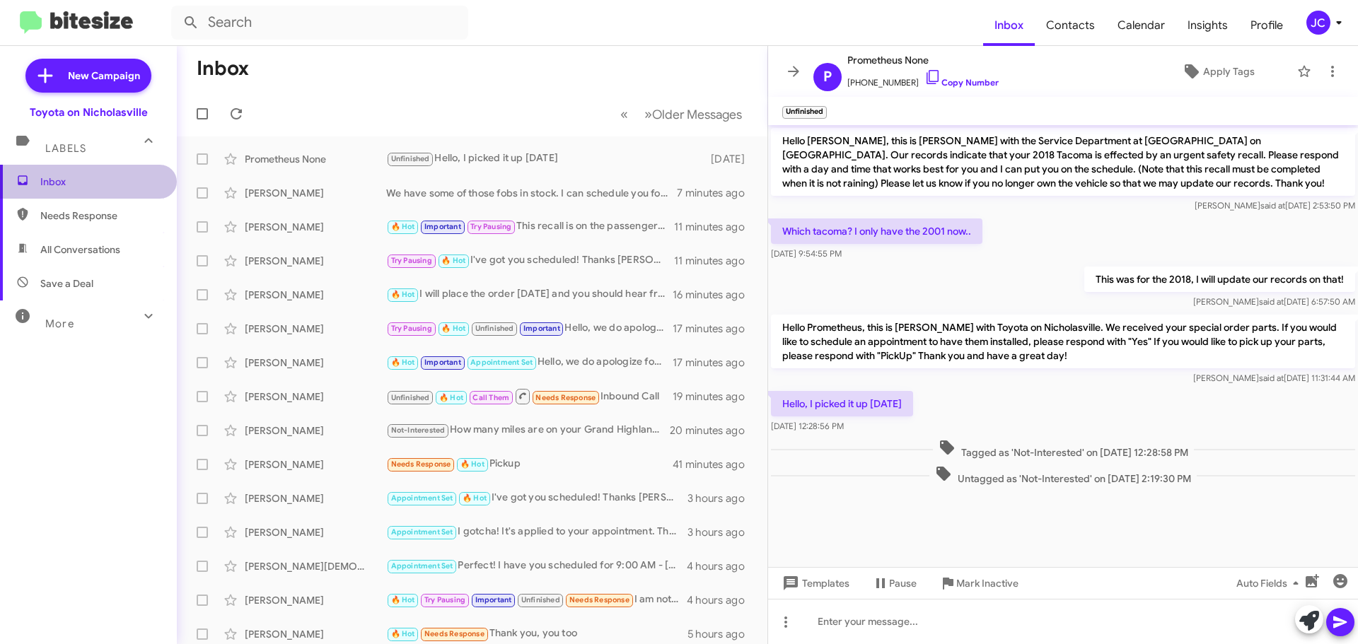
click at [90, 191] on span "Inbox" at bounding box center [88, 182] width 177 height 34
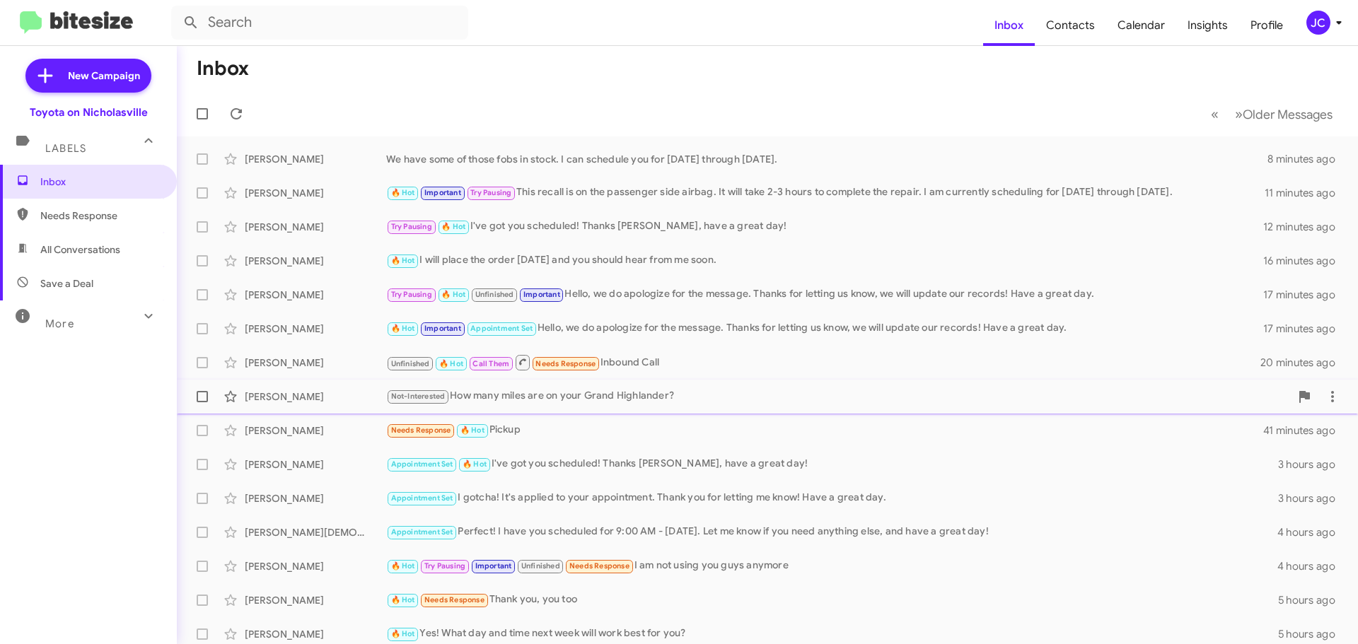
click at [289, 410] on div "[PERSON_NAME] Not-Interested How many miles are on your Grand Highlander? 20 mi…" at bounding box center [767, 397] width 1159 height 28
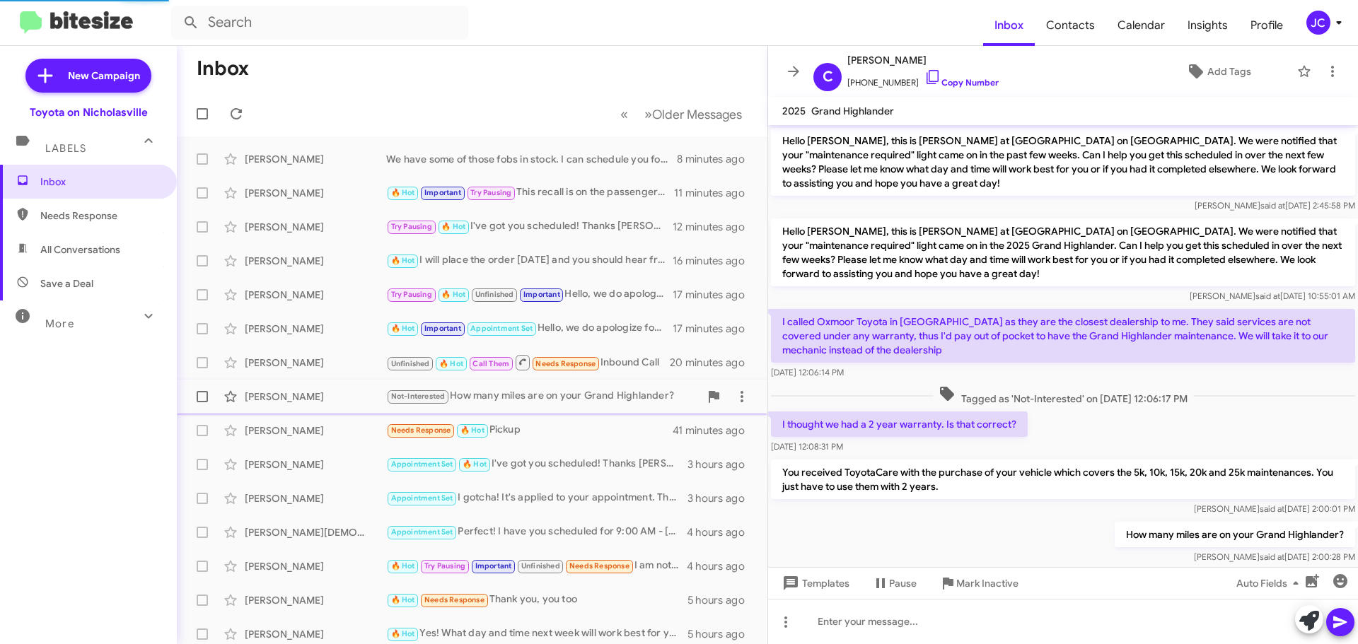
scroll to position [25, 0]
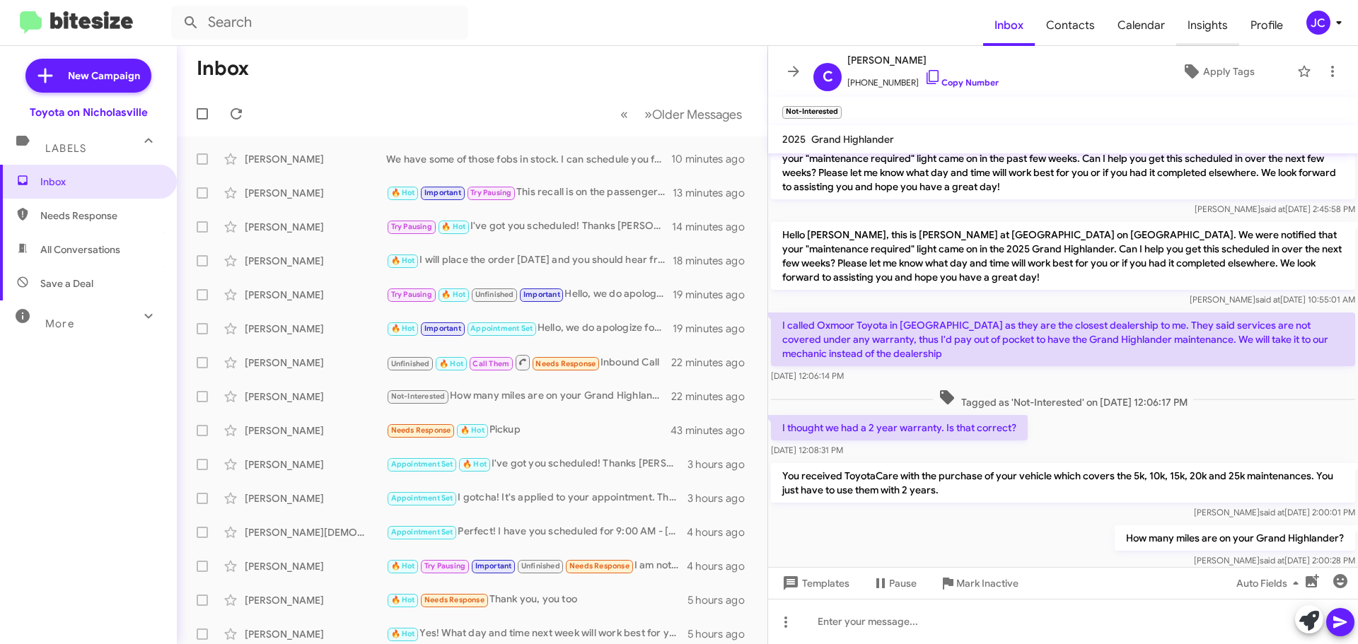
click at [1218, 26] on span "Insights" at bounding box center [1207, 25] width 63 height 41
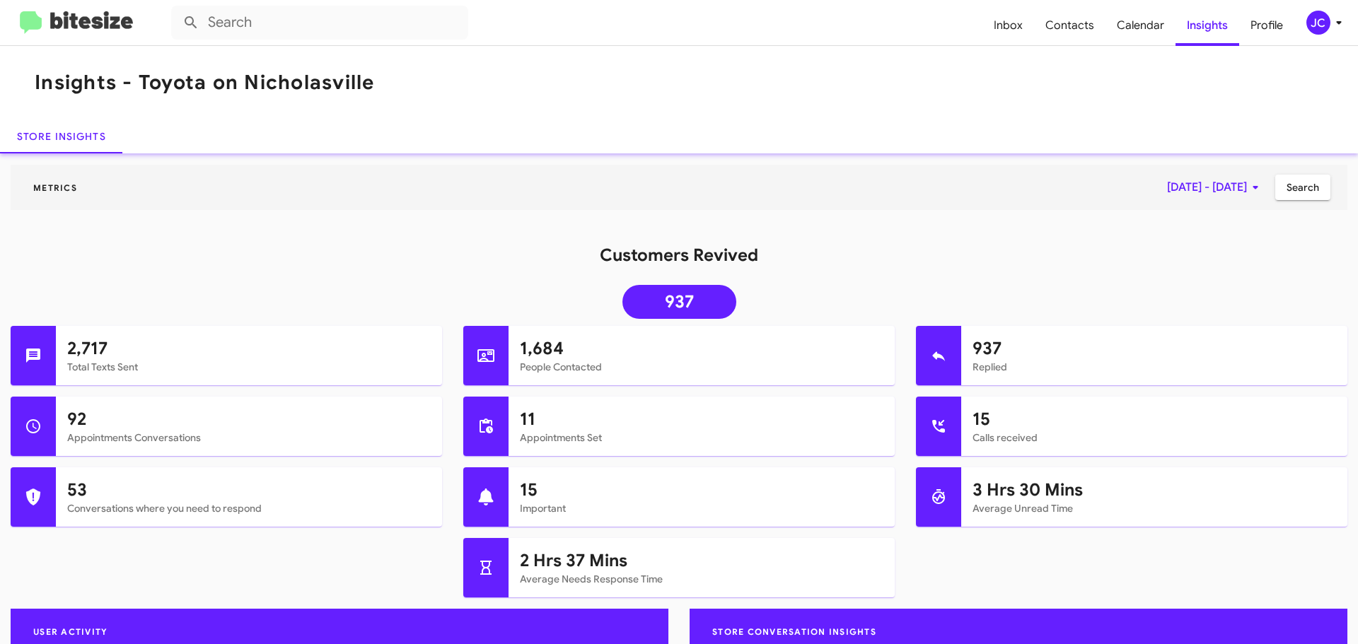
click at [1184, 196] on span "[DATE] - [DATE]" at bounding box center [1215, 187] width 97 height 25
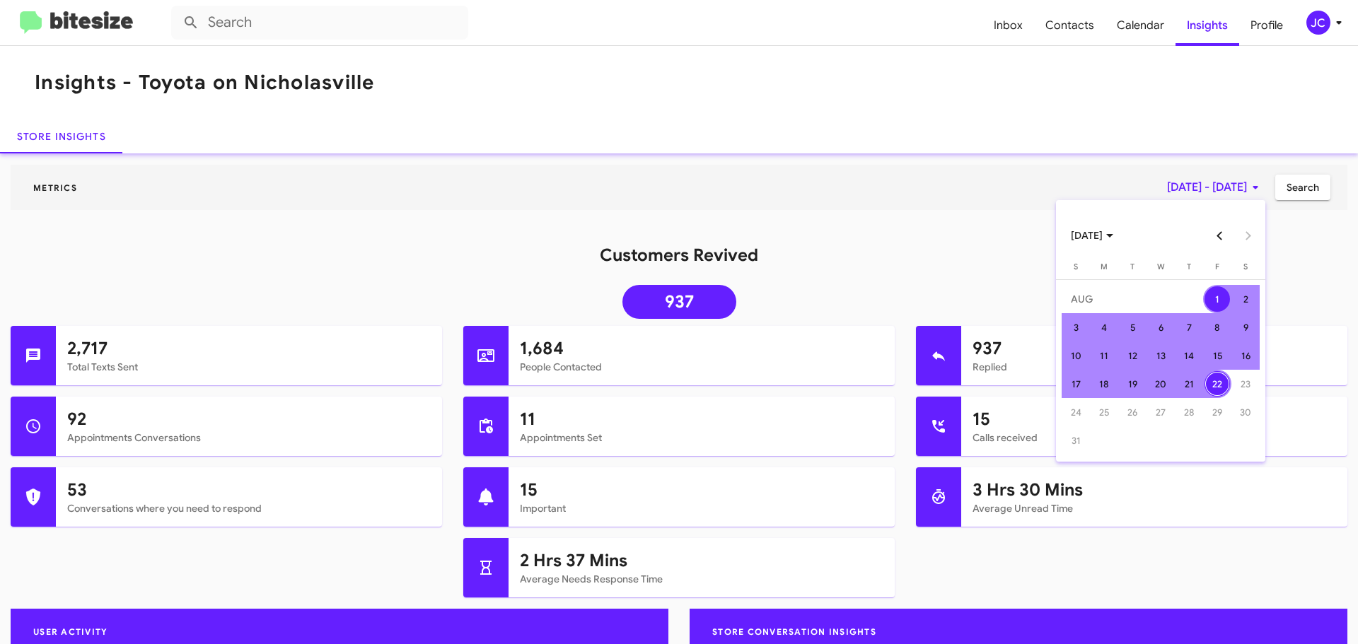
click at [1218, 388] on div "22" at bounding box center [1217, 383] width 25 height 25
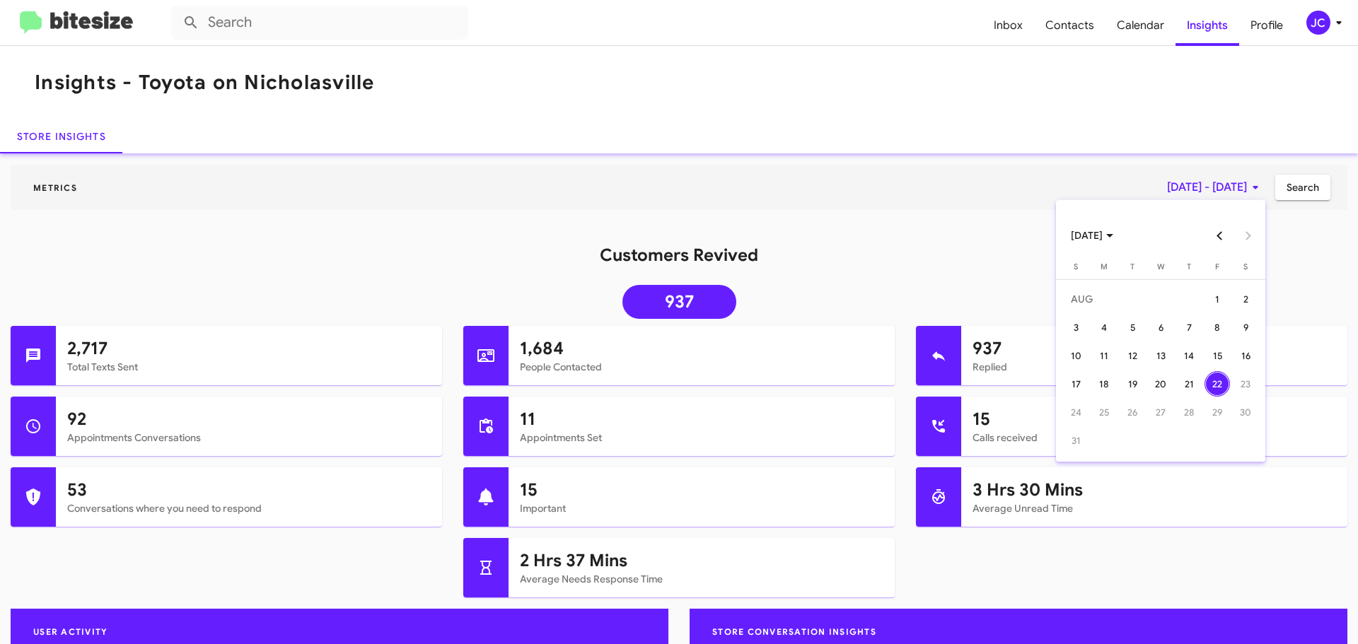
click at [1221, 391] on div "22" at bounding box center [1217, 383] width 25 height 25
click at [1302, 189] on span "Search" at bounding box center [1303, 187] width 33 height 25
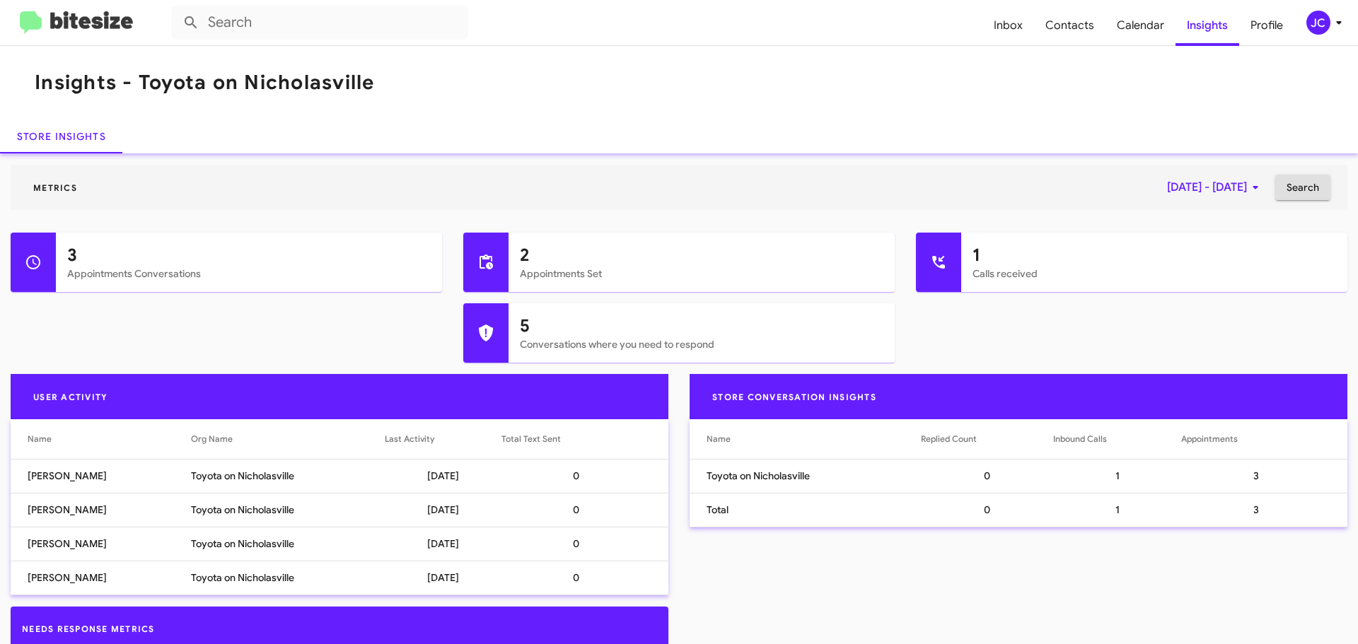
click at [1179, 187] on span "[DATE] - [DATE]" at bounding box center [1215, 187] width 97 height 25
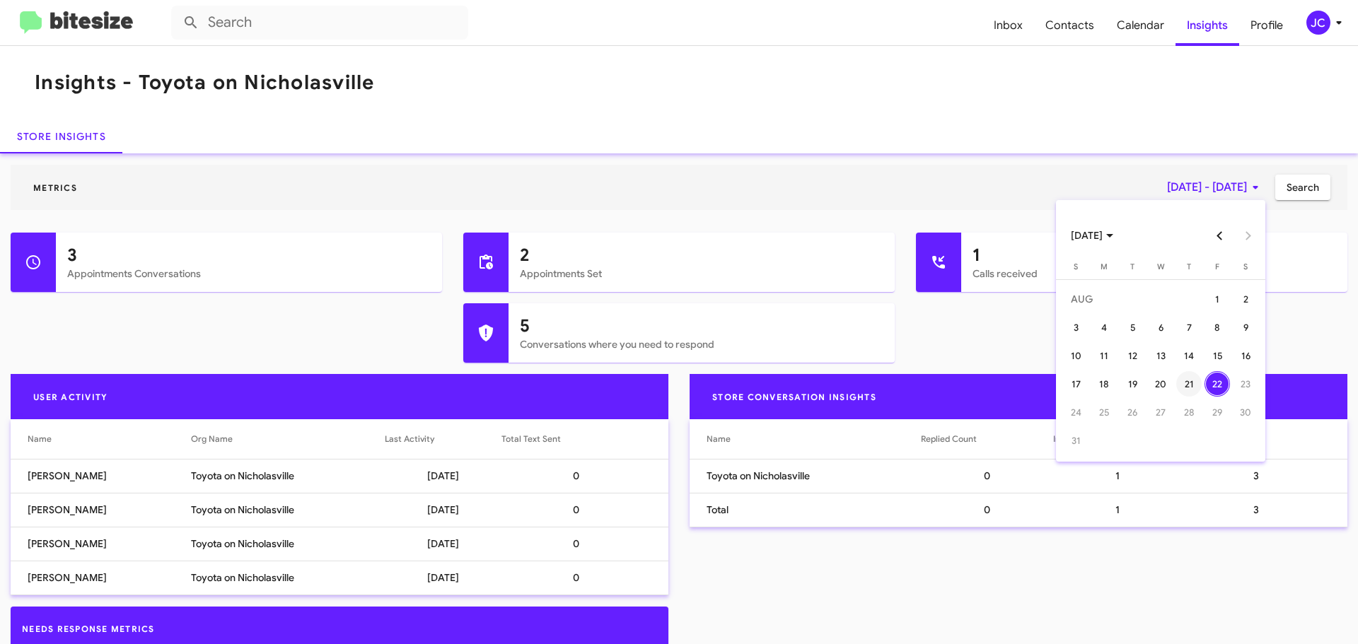
click at [1191, 387] on div "21" at bounding box center [1188, 383] width 25 height 25
click at [1187, 386] on div "21" at bounding box center [1188, 383] width 25 height 25
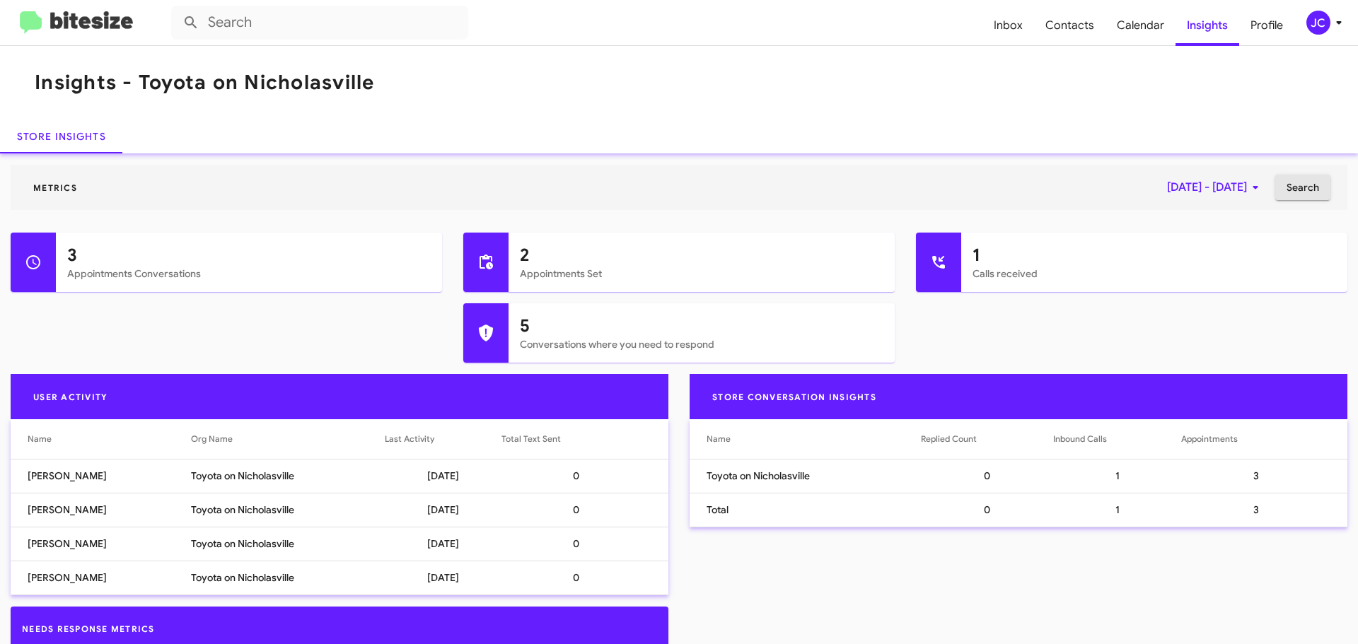
click at [1291, 178] on span "Search" at bounding box center [1303, 187] width 33 height 25
click at [1174, 192] on span "[DATE] - [DATE]" at bounding box center [1215, 187] width 97 height 25
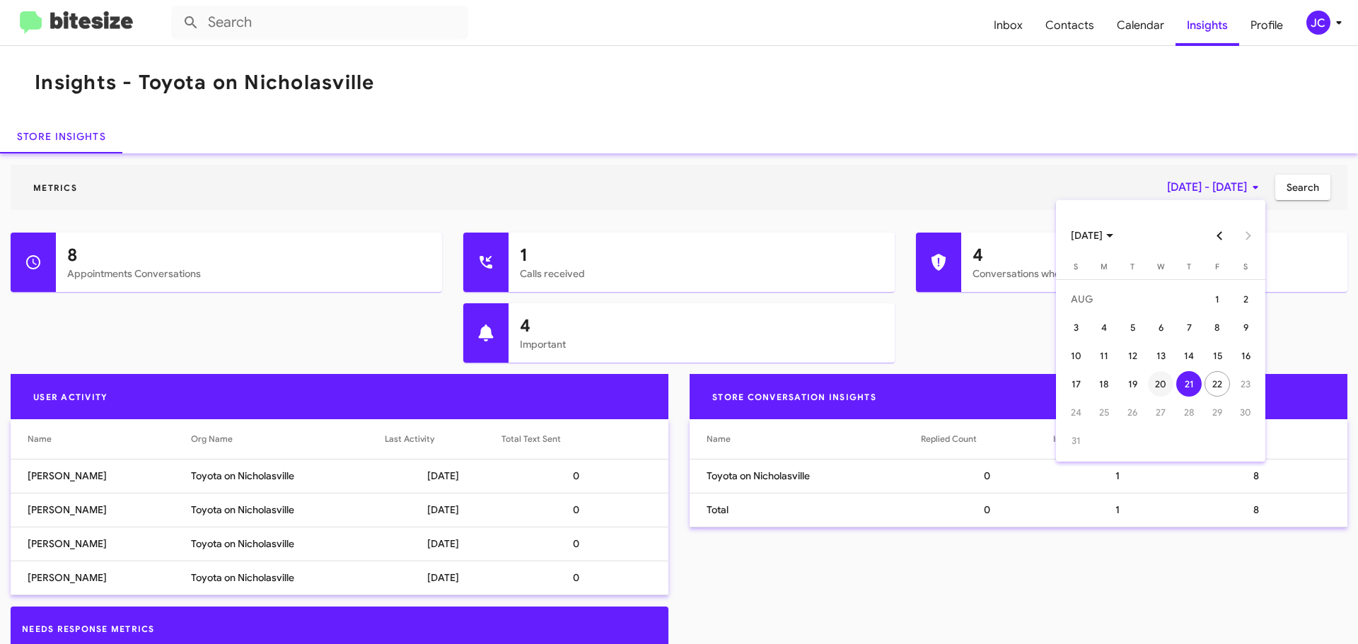
click at [1153, 387] on div "20" at bounding box center [1160, 383] width 25 height 25
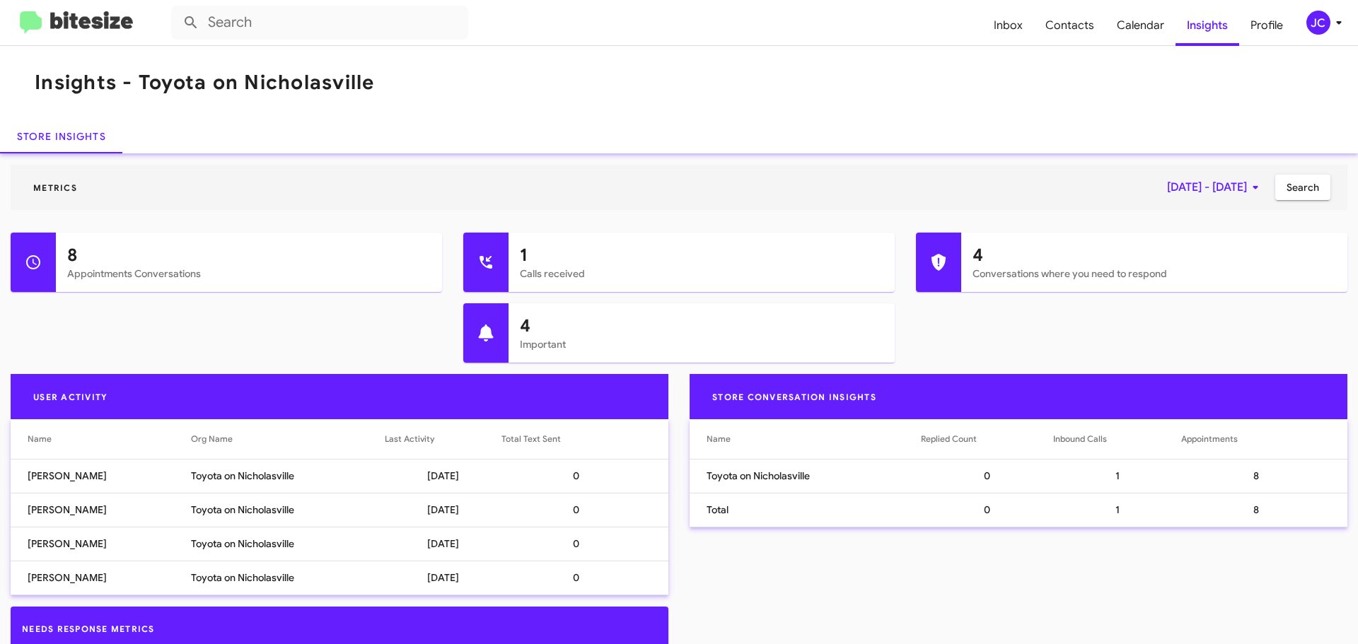
click at [1291, 189] on span "Search" at bounding box center [1303, 187] width 33 height 25
click at [1014, 33] on span "Inbox" at bounding box center [1009, 25] width 52 height 41
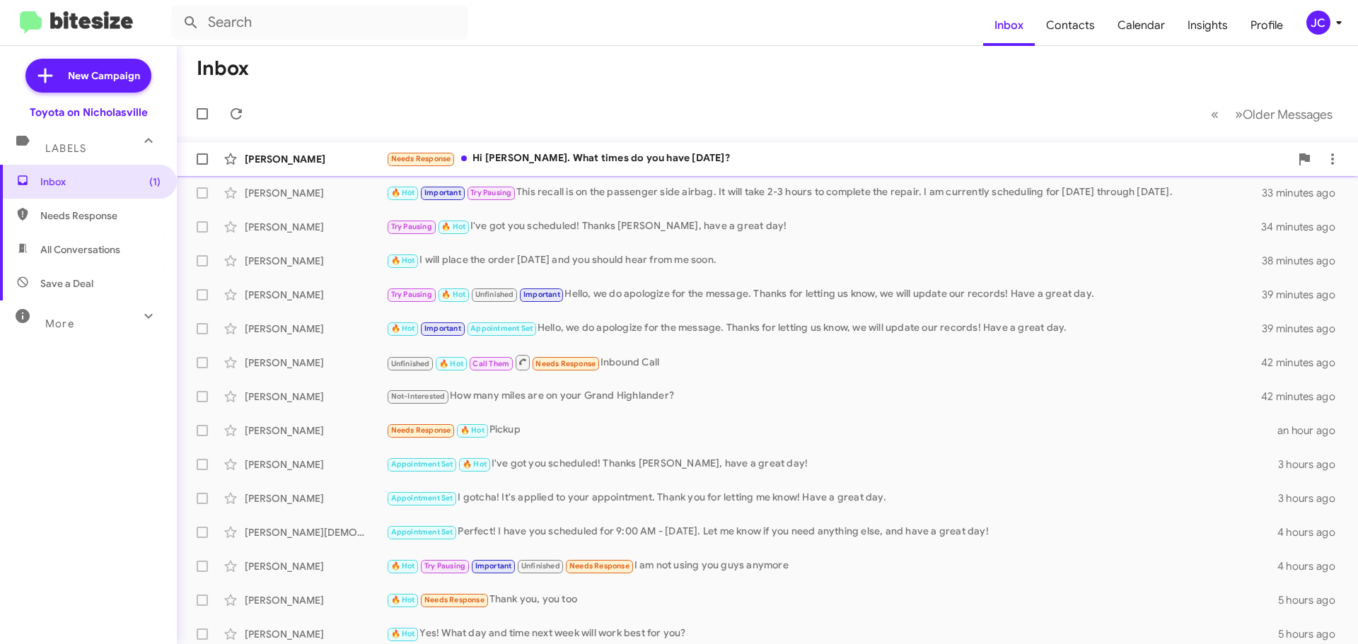
click at [316, 160] on div "[PERSON_NAME]" at bounding box center [315, 159] width 141 height 14
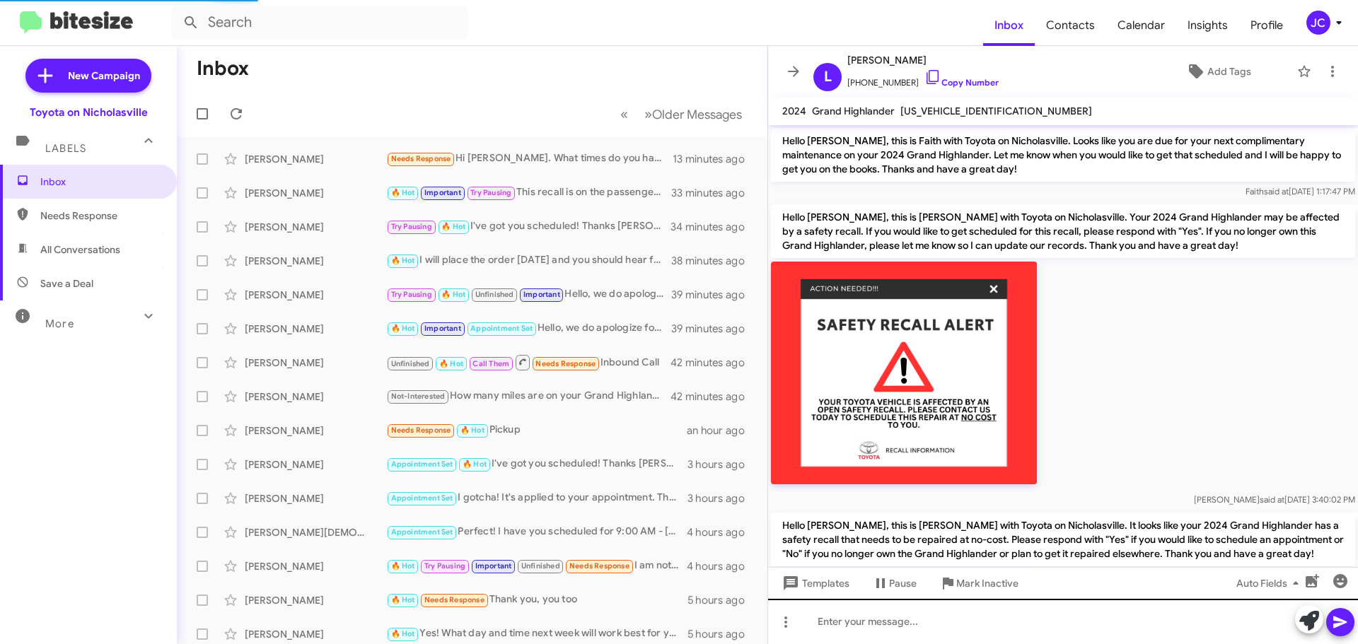
scroll to position [586, 0]
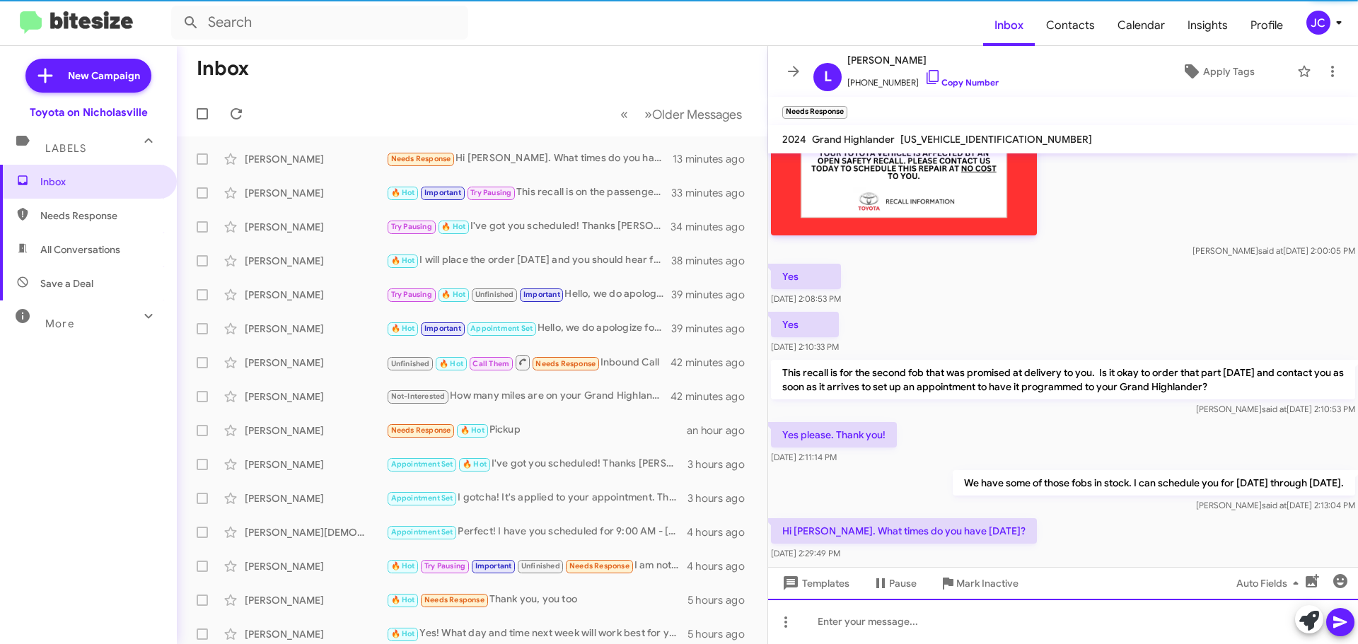
click at [843, 628] on div at bounding box center [1063, 621] width 590 height 45
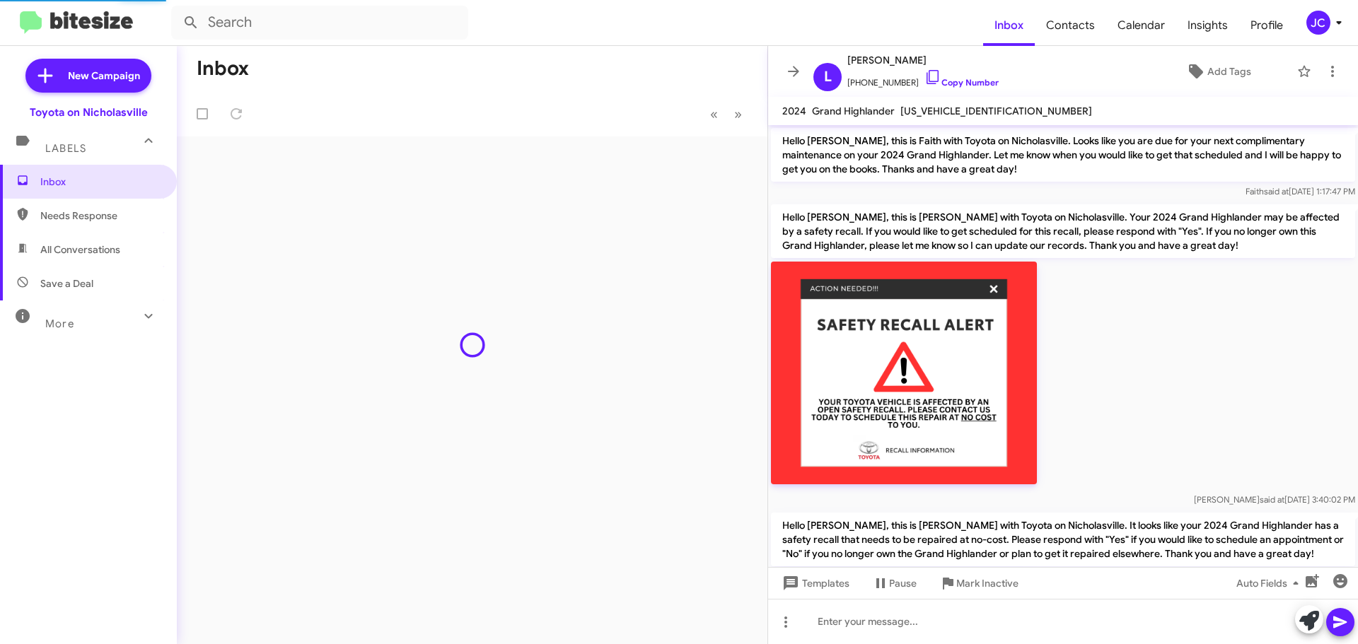
scroll to position [637, 0]
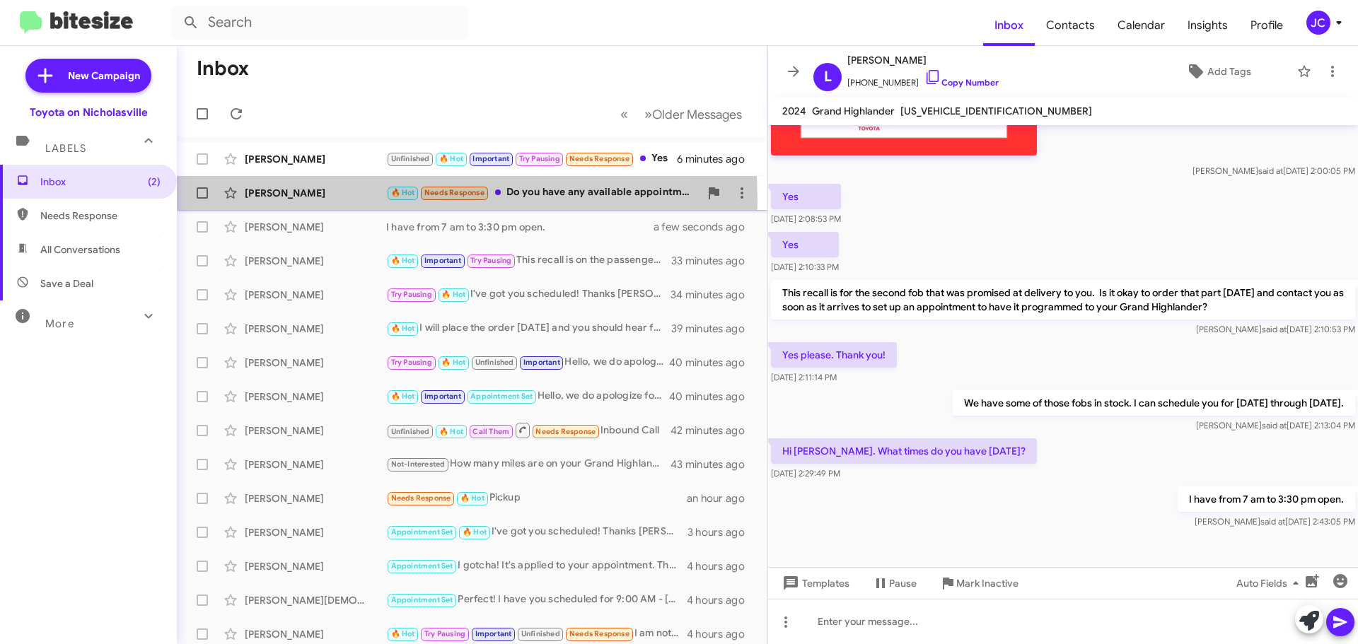
click at [275, 202] on div "[PERSON_NAME] 🔥 Hot Needs Response Do you have any available appointments for […" at bounding box center [472, 193] width 568 height 28
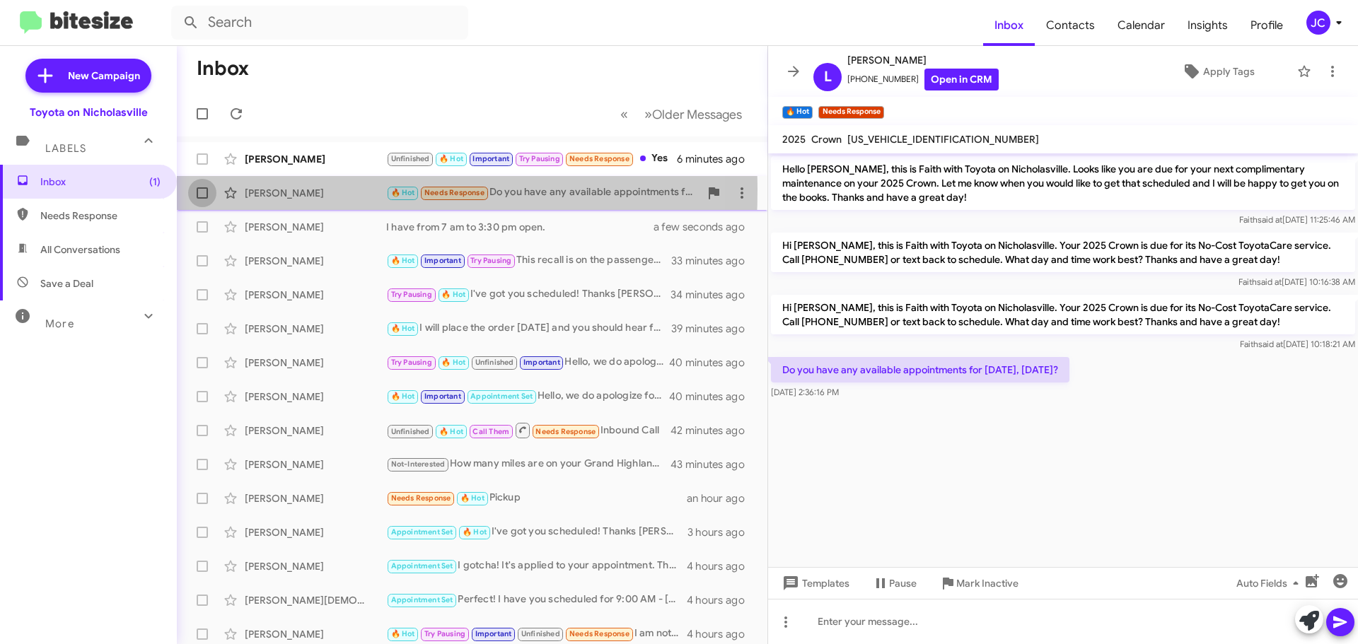
click at [202, 190] on span at bounding box center [202, 192] width 11 height 11
click at [202, 199] on input "checkbox" at bounding box center [202, 199] width 1 height 1
checkbox input "true"
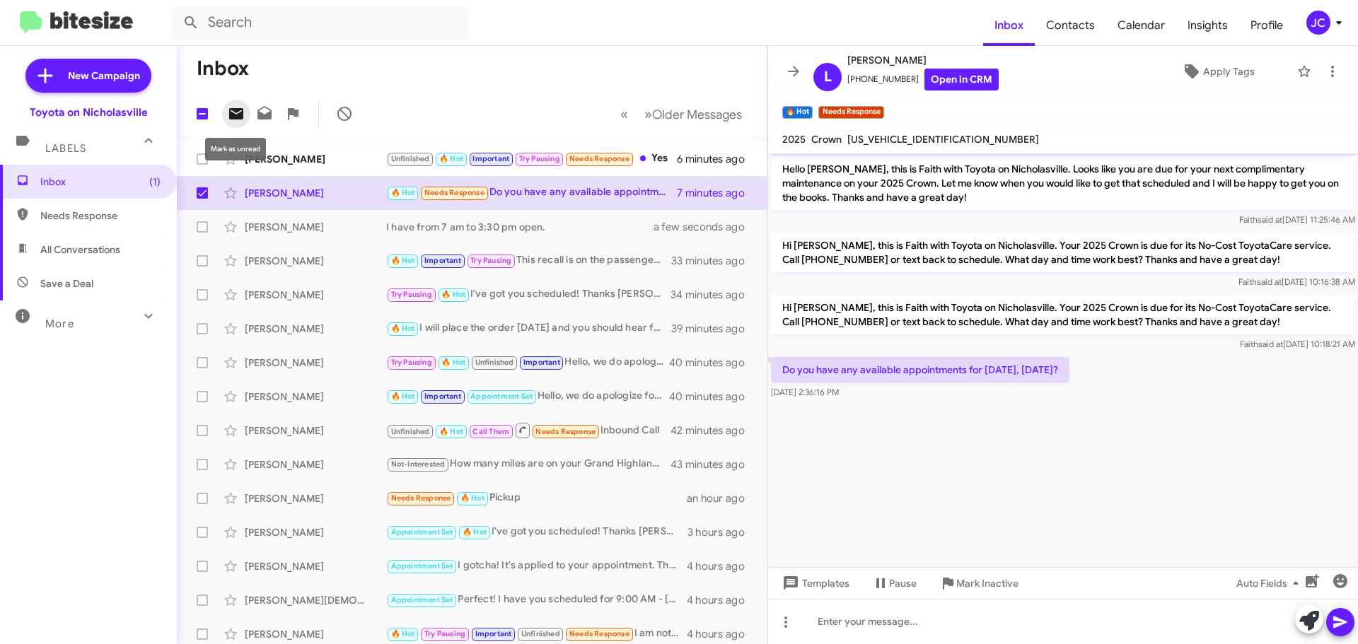
click at [239, 107] on icon at bounding box center [236, 113] width 17 height 17
click at [306, 163] on div "[PERSON_NAME]" at bounding box center [315, 159] width 141 height 14
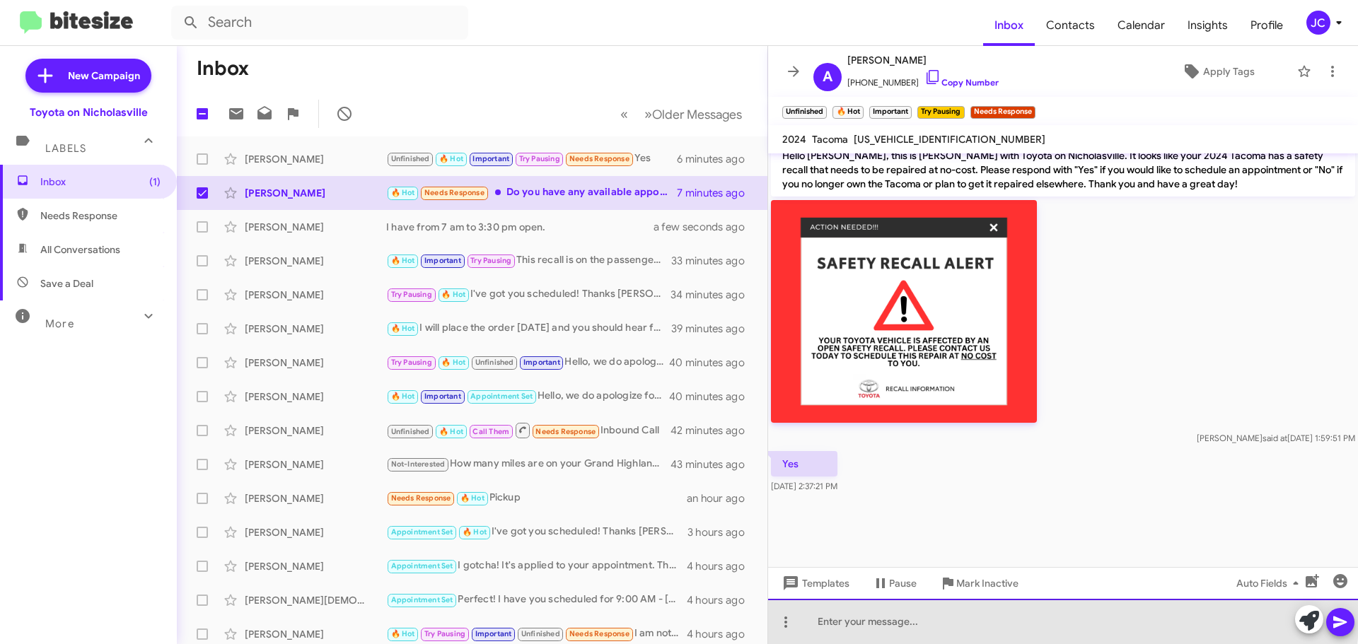
click at [876, 612] on div at bounding box center [1063, 621] width 590 height 45
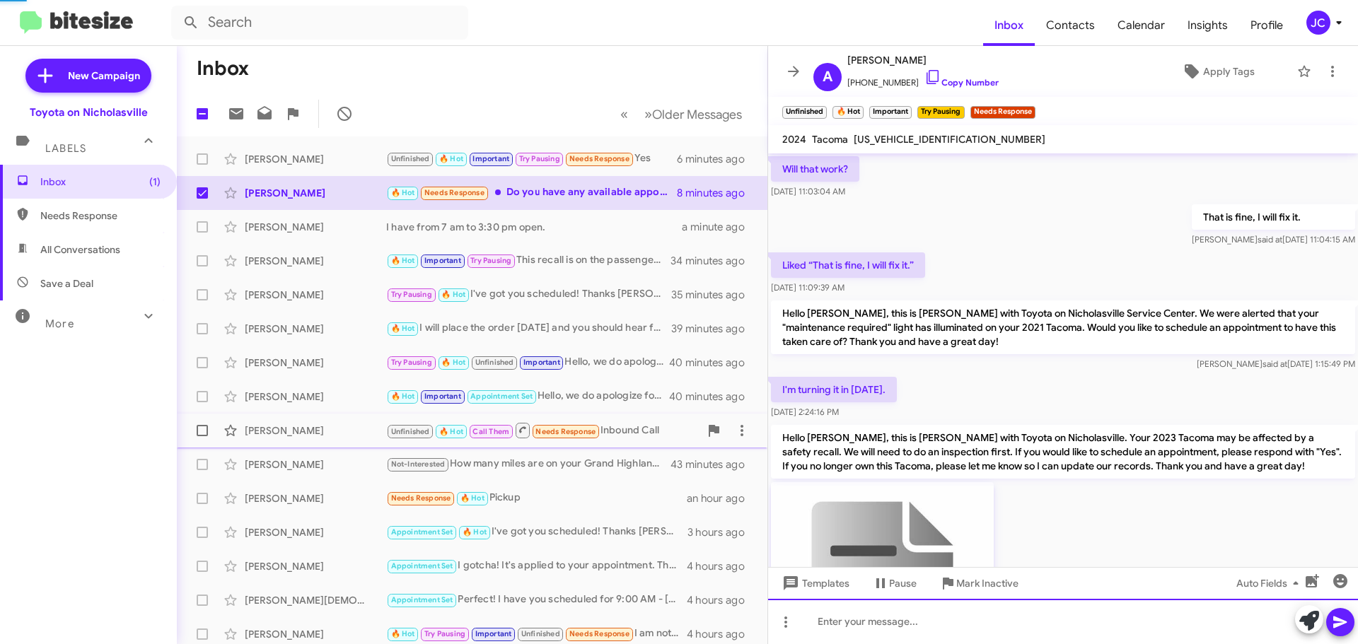
scroll to position [71, 0]
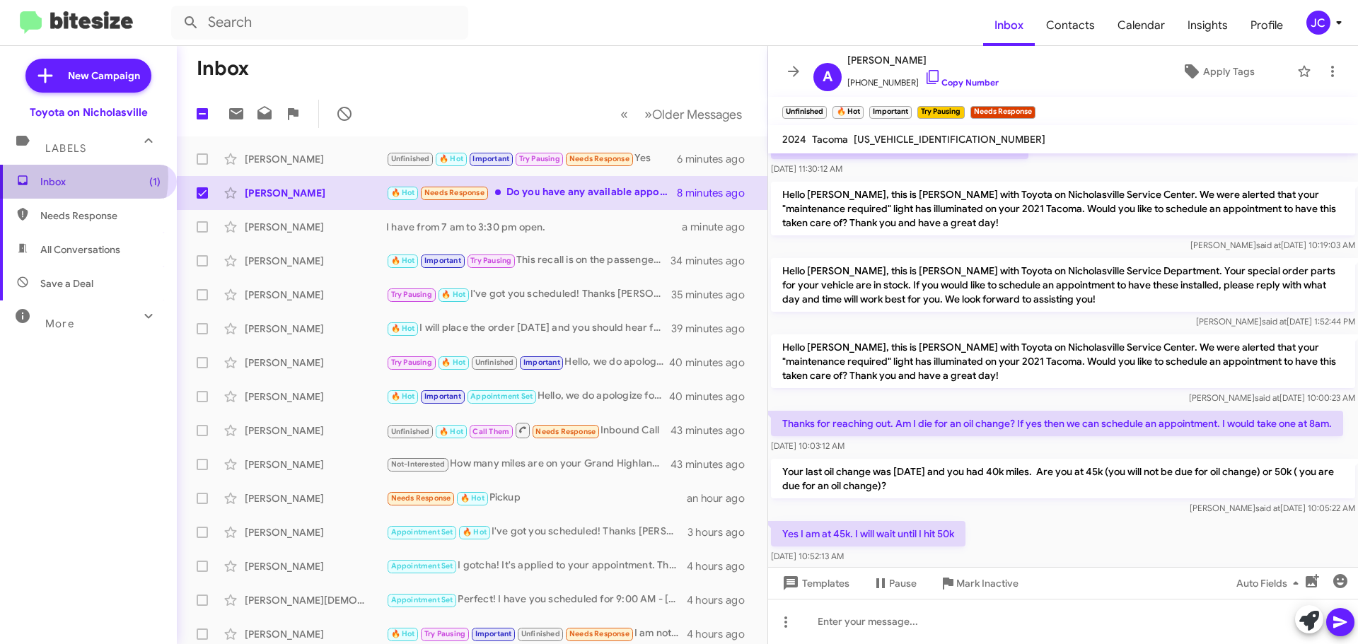
click at [53, 177] on span "Inbox (1)" at bounding box center [100, 182] width 120 height 14
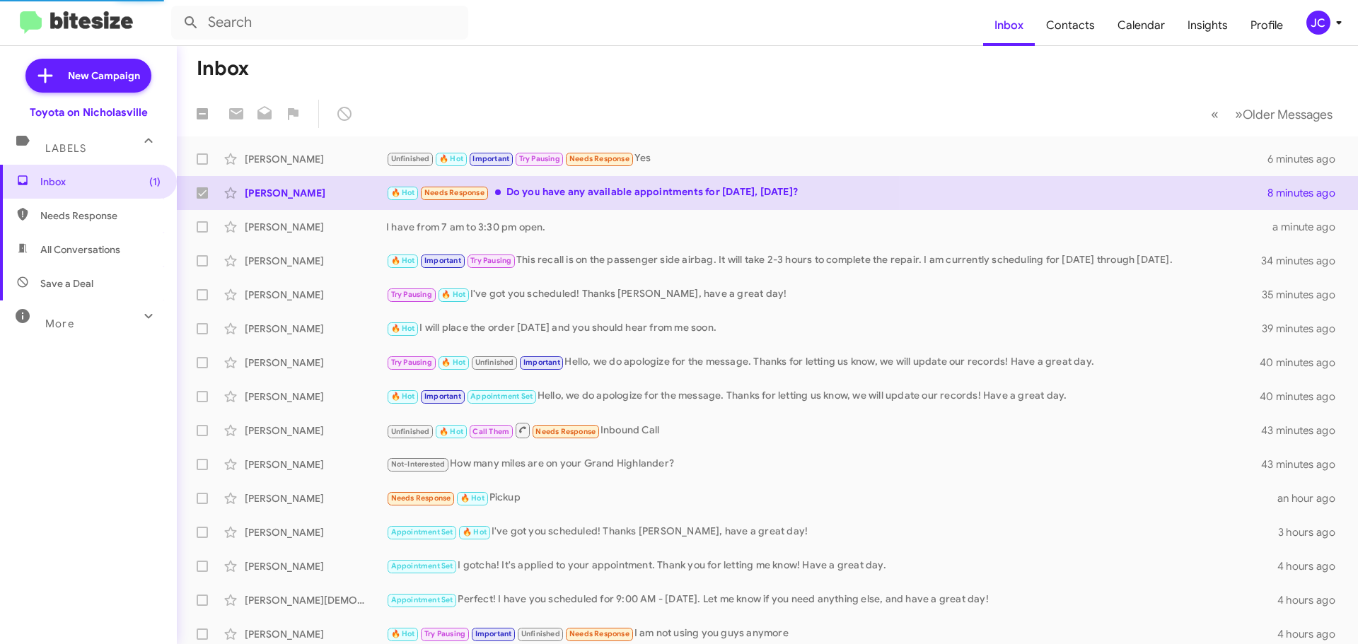
checkbox input "false"
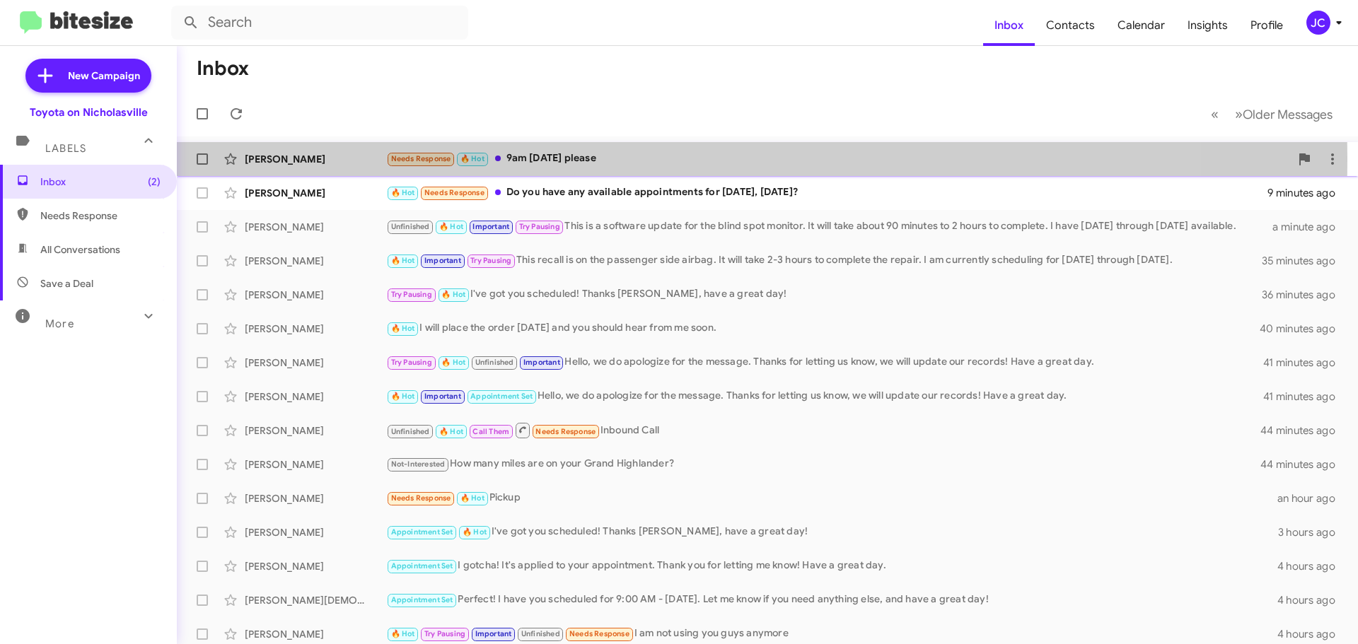
click at [286, 158] on div "[PERSON_NAME]" at bounding box center [315, 159] width 141 height 14
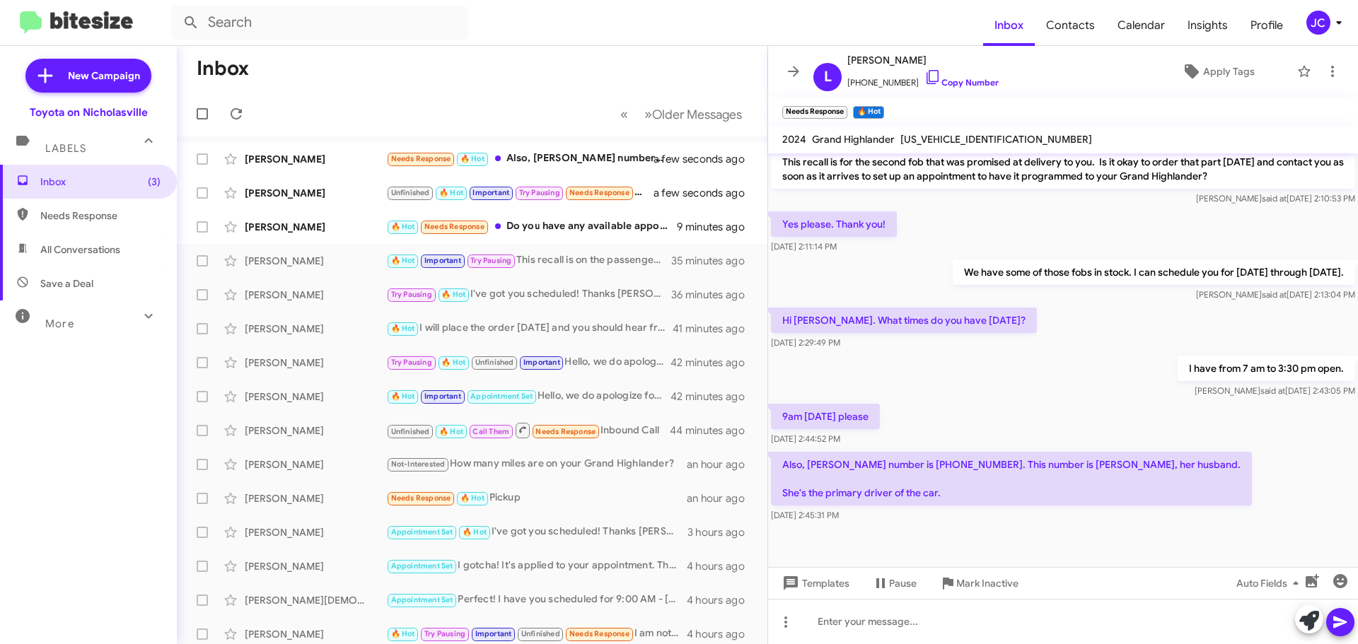
scroll to position [797, 0]
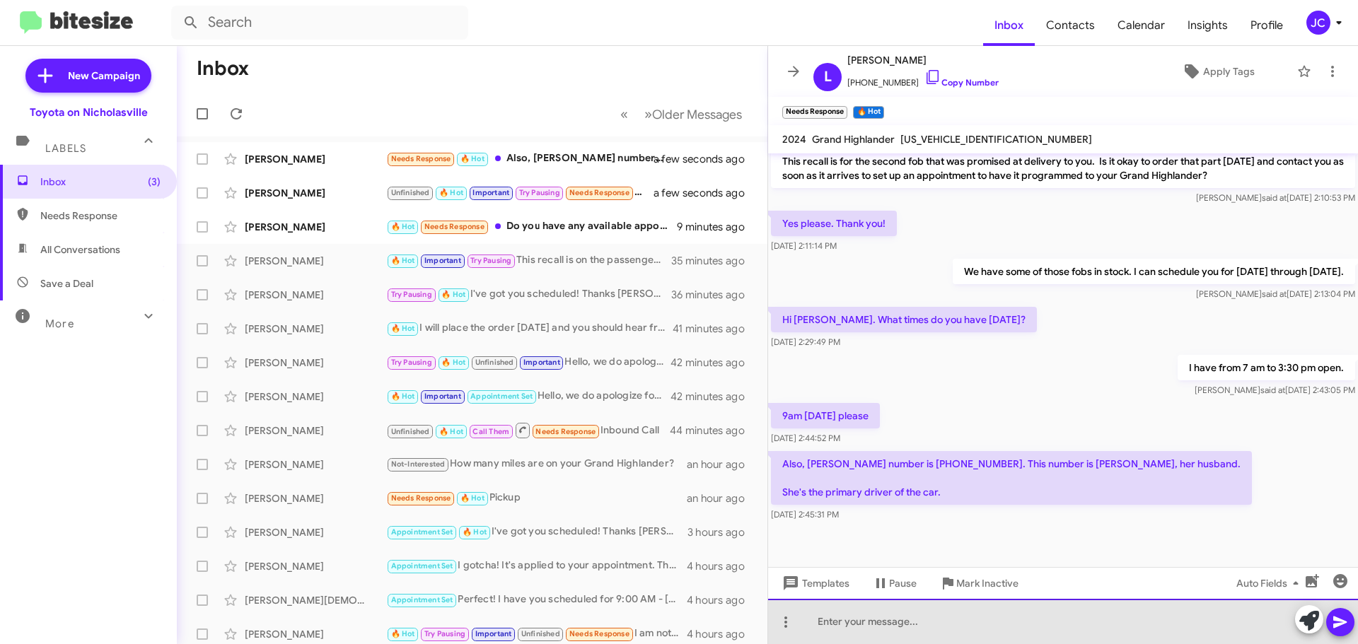
click at [830, 615] on div at bounding box center [1063, 621] width 590 height 45
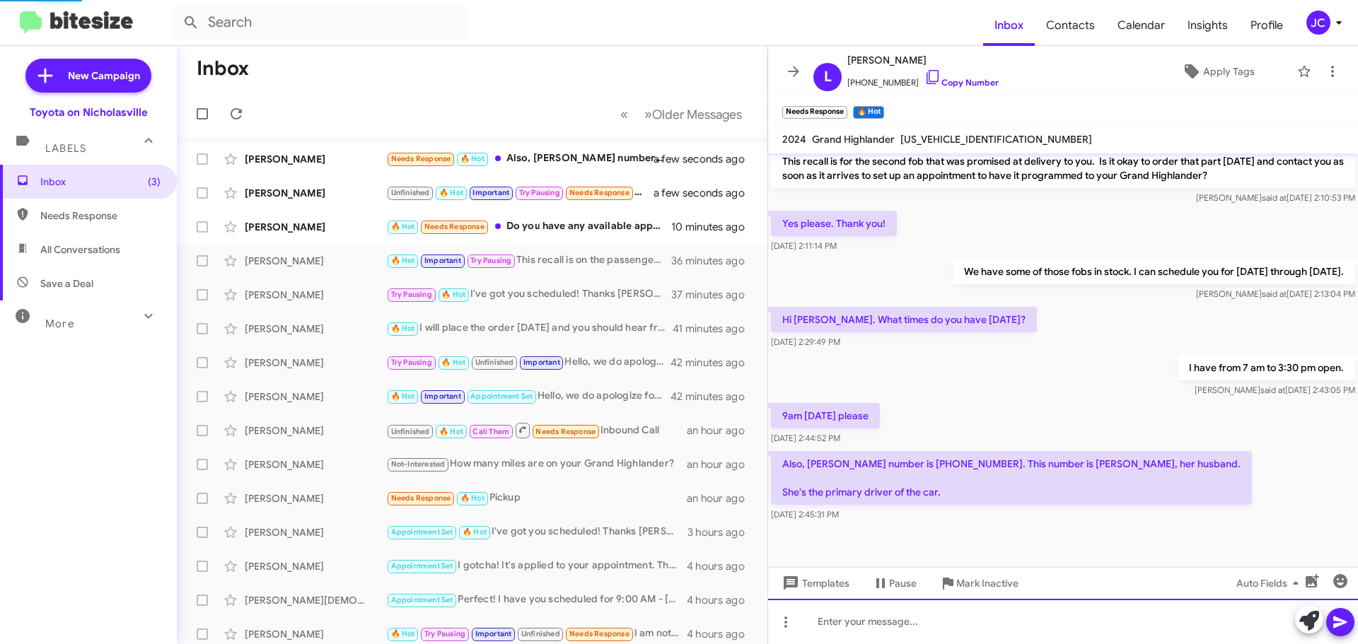
scroll to position [0, 0]
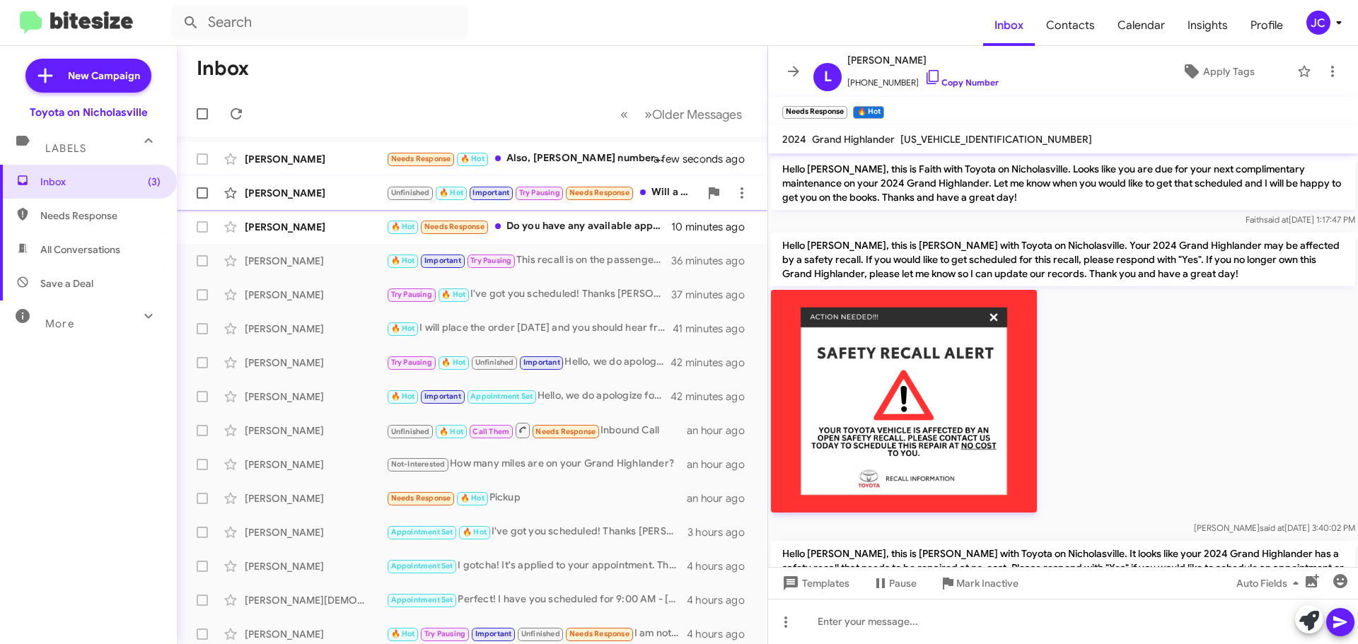
click at [331, 192] on div "[PERSON_NAME]" at bounding box center [315, 193] width 141 height 14
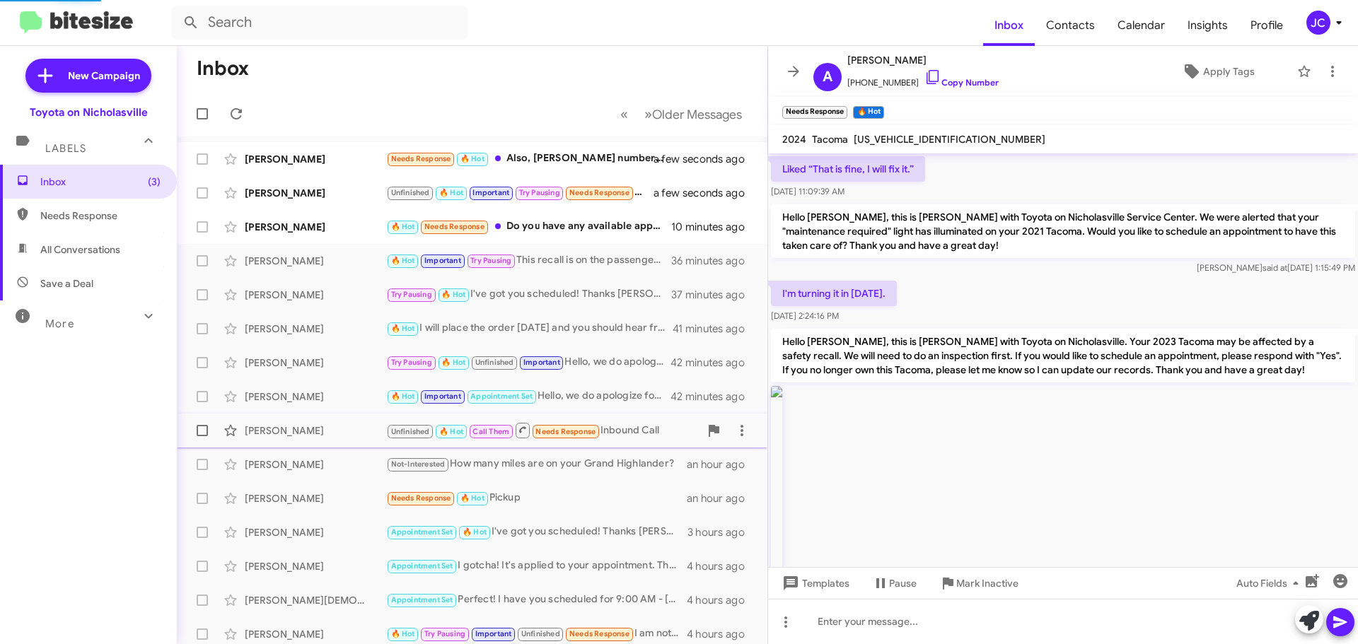
scroll to position [1411, 0]
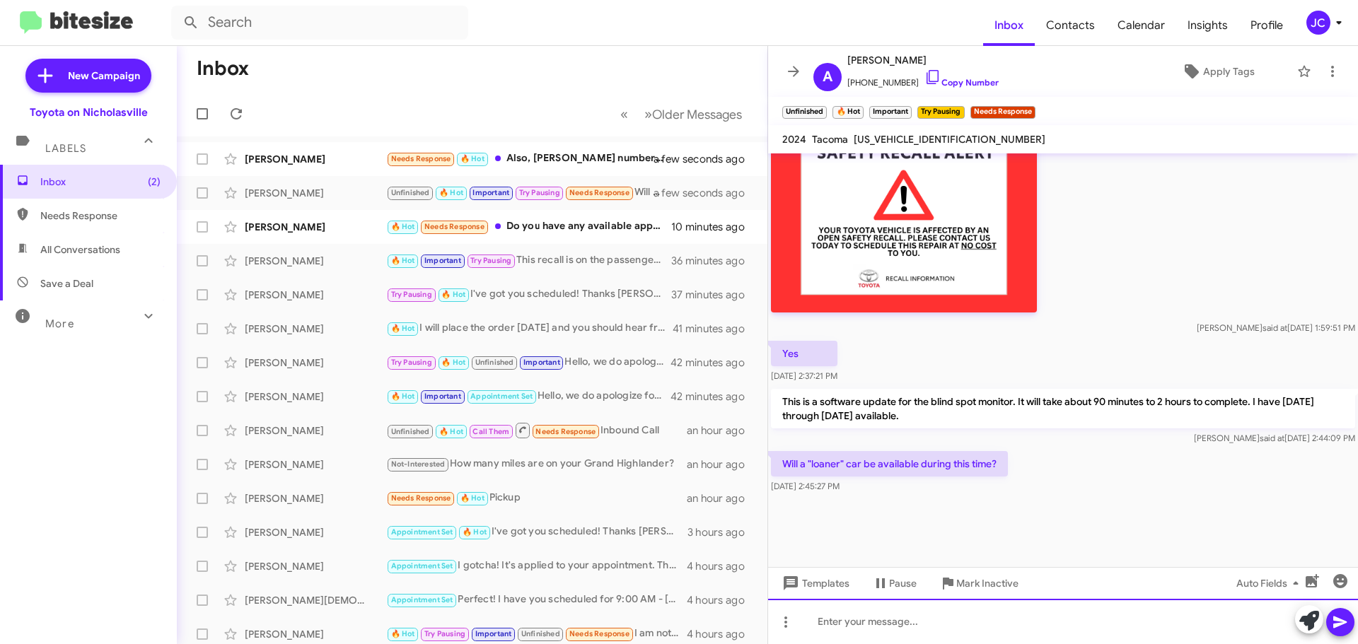
click at [883, 635] on div at bounding box center [1063, 621] width 590 height 45
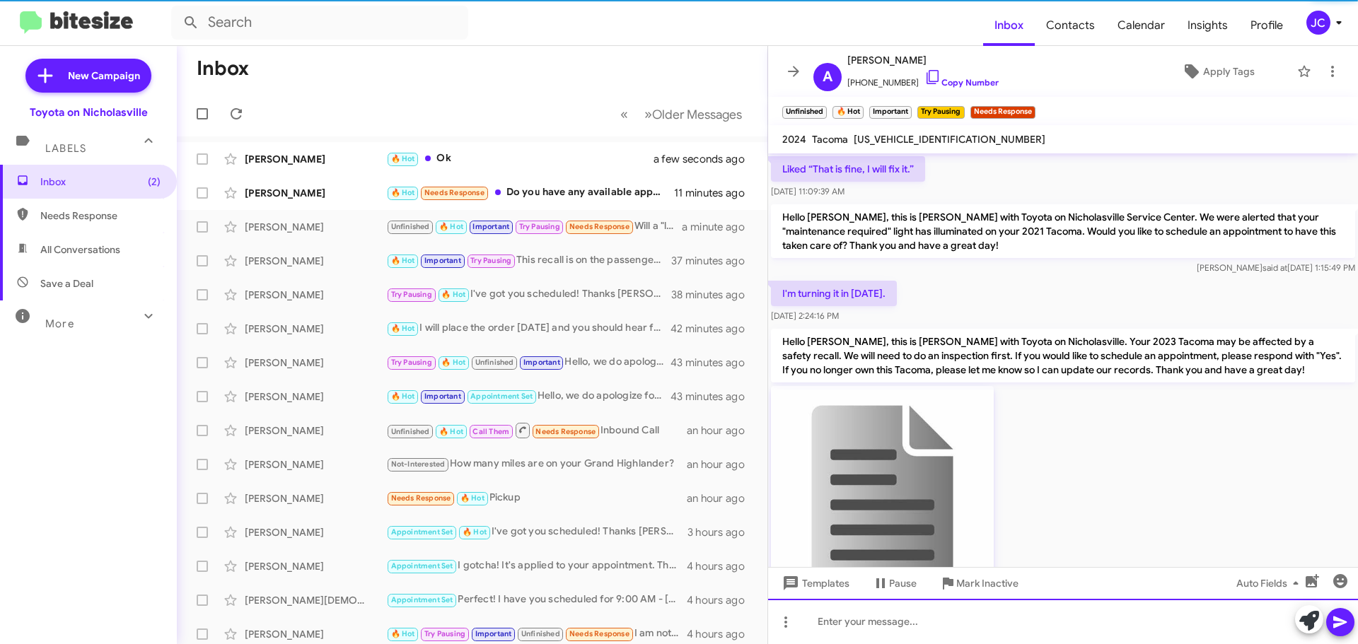
scroll to position [71, 0]
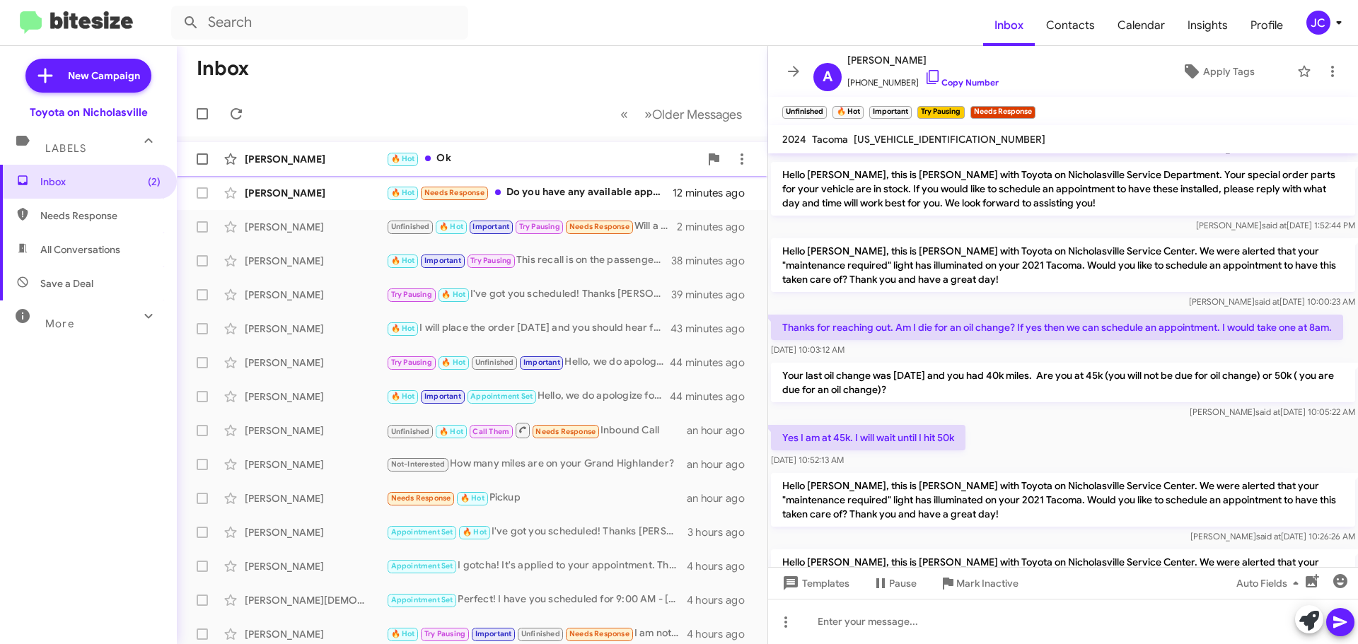
click at [284, 154] on div "[PERSON_NAME]" at bounding box center [315, 159] width 141 height 14
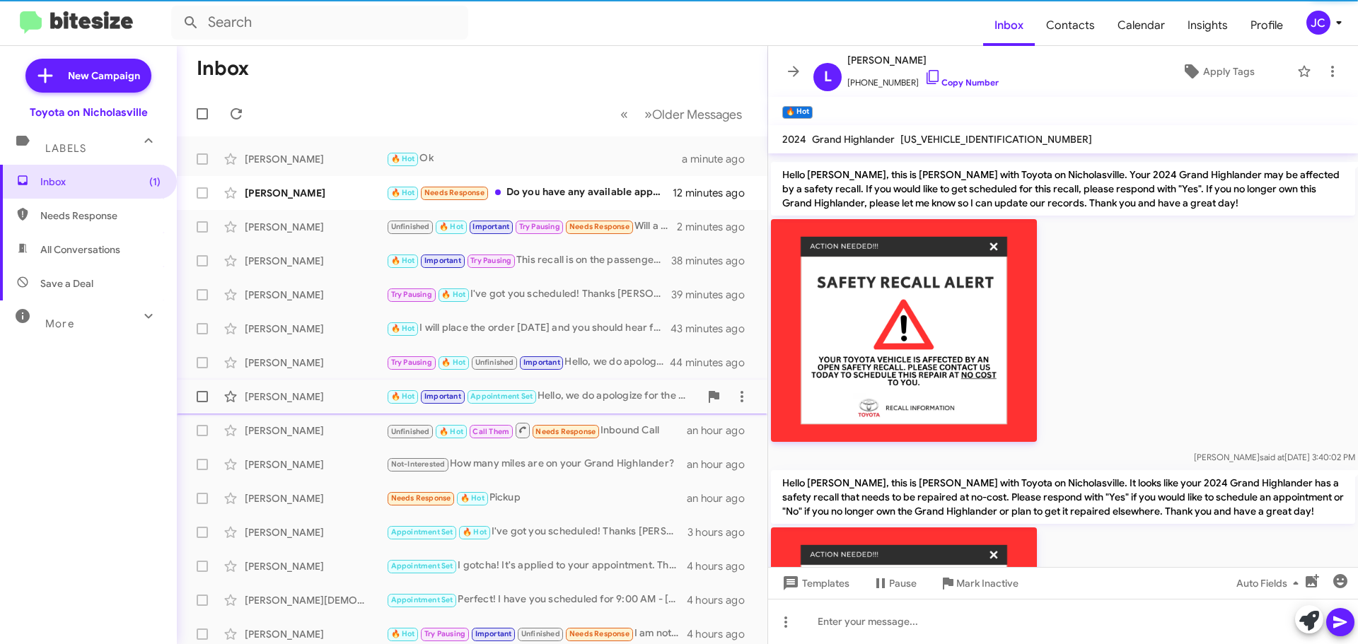
scroll to position [901, 0]
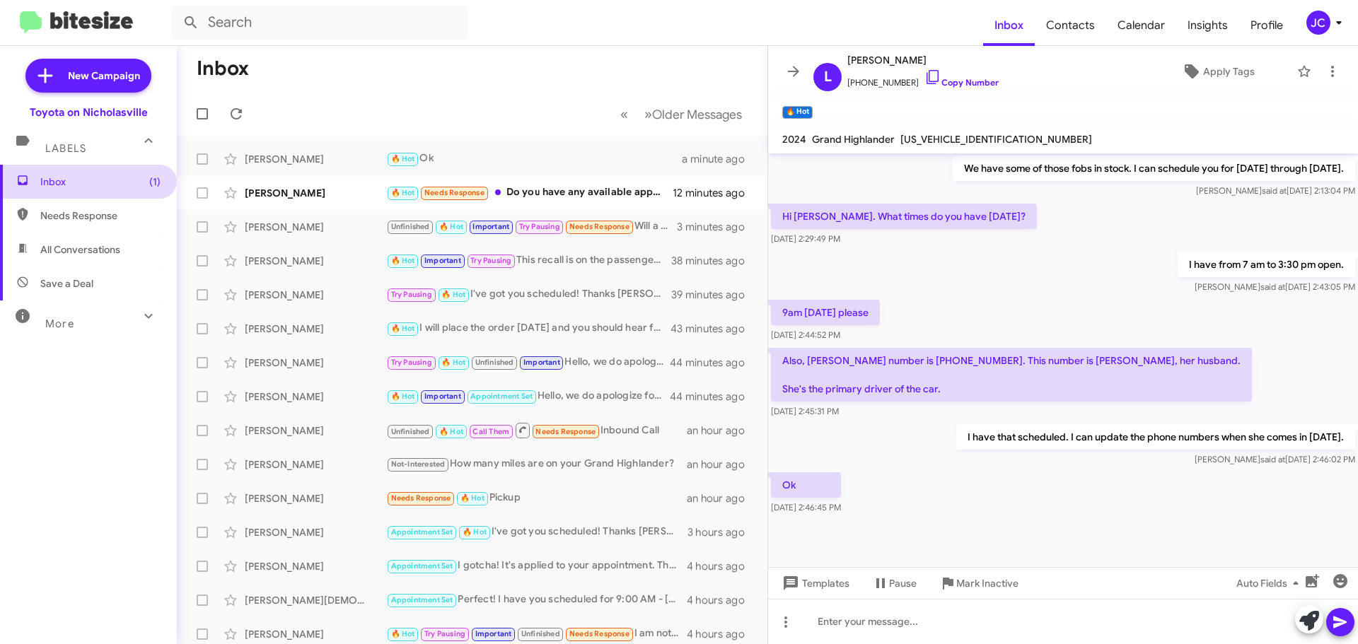
click at [118, 183] on span "Inbox (1)" at bounding box center [100, 182] width 120 height 14
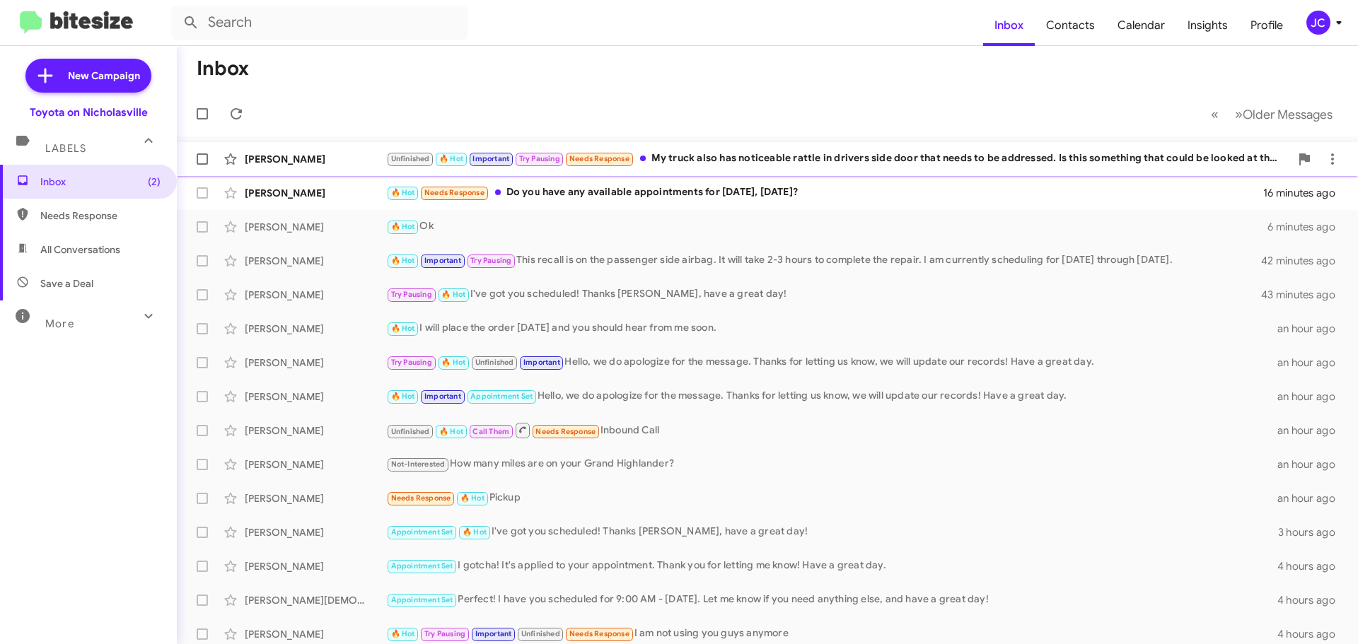
click at [320, 162] on div "[PERSON_NAME]" at bounding box center [315, 159] width 141 height 14
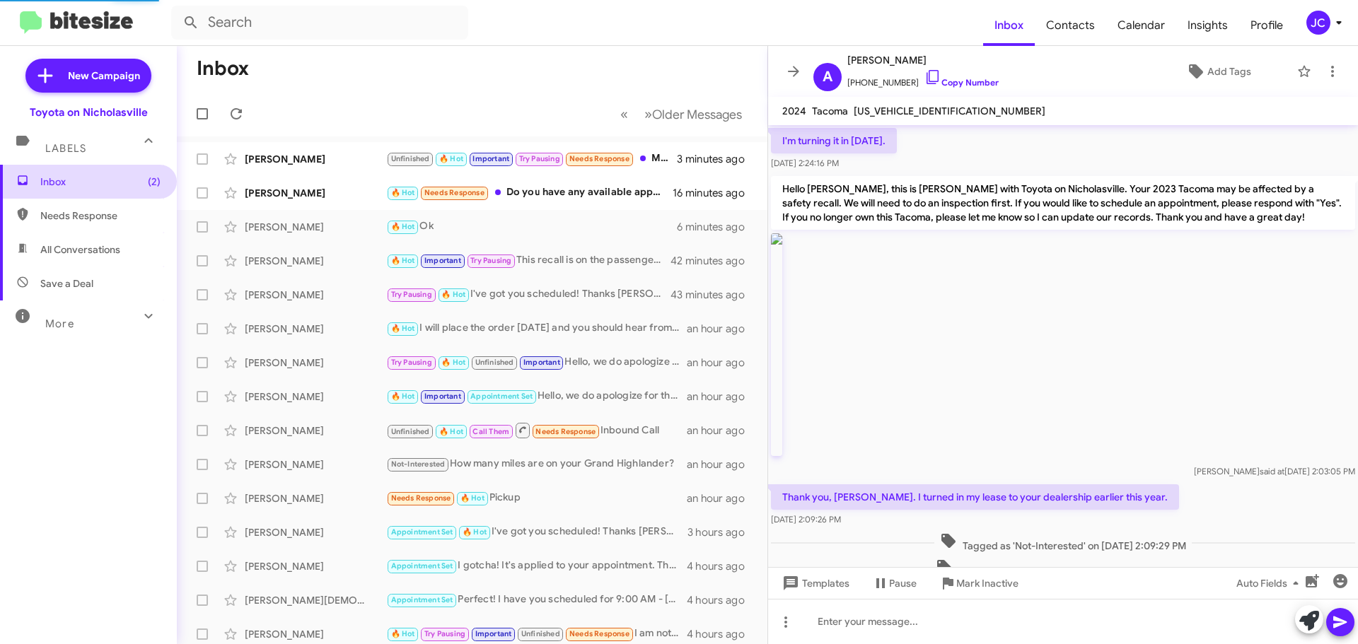
scroll to position [1355, 0]
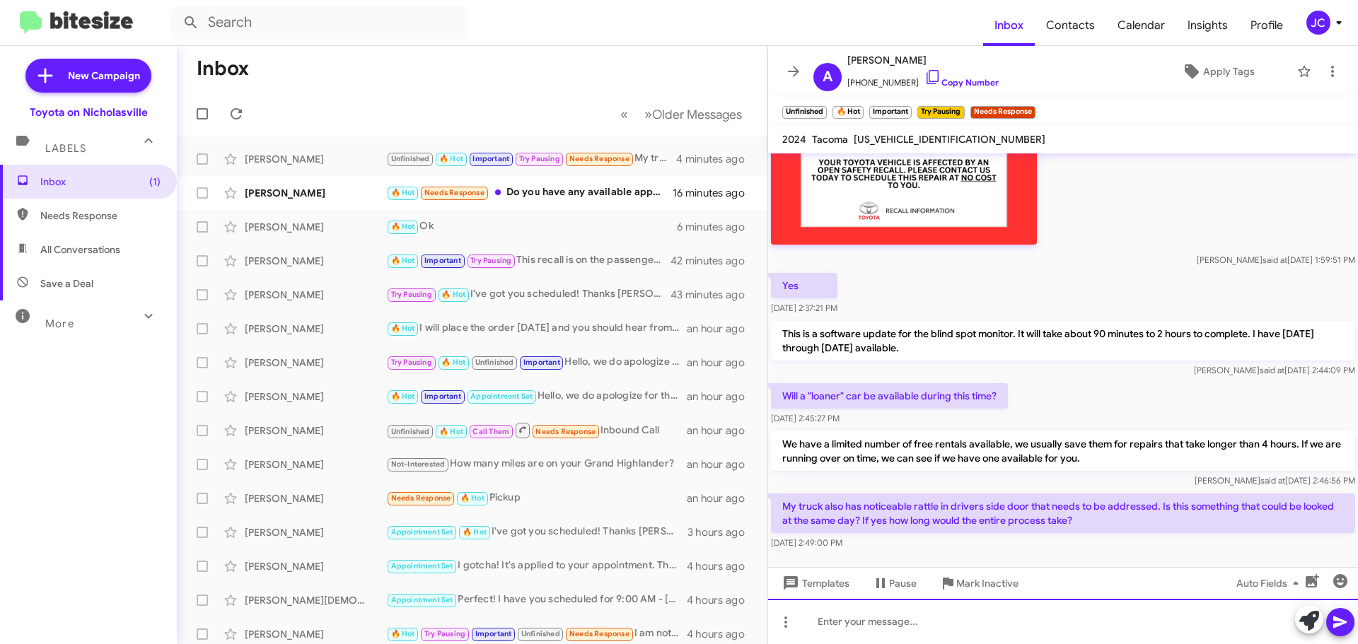
click at [879, 623] on div at bounding box center [1063, 621] width 590 height 45
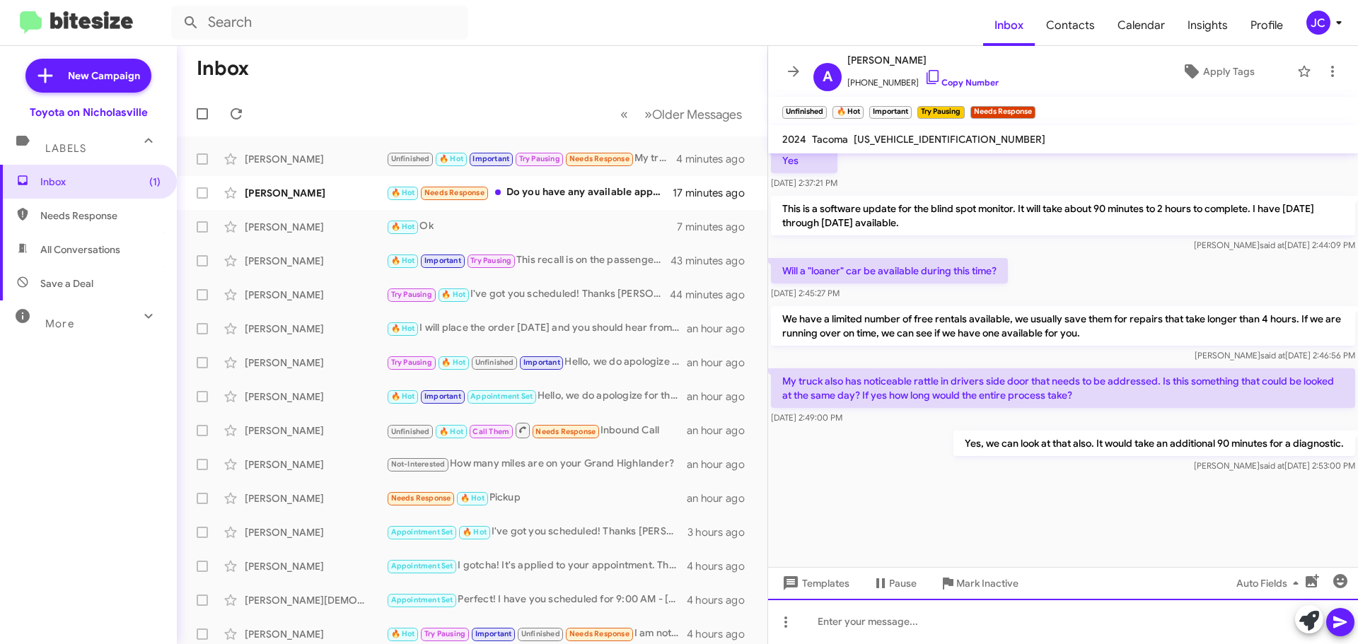
scroll to position [2883, 0]
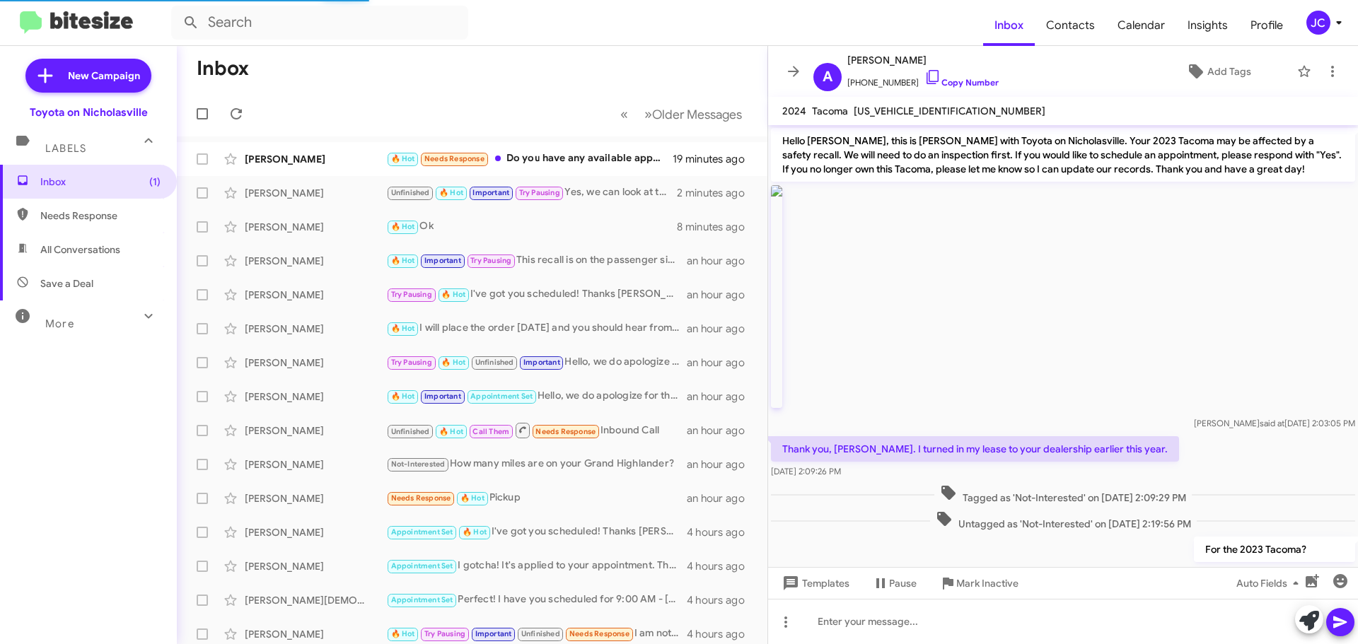
scroll to position [1383, 0]
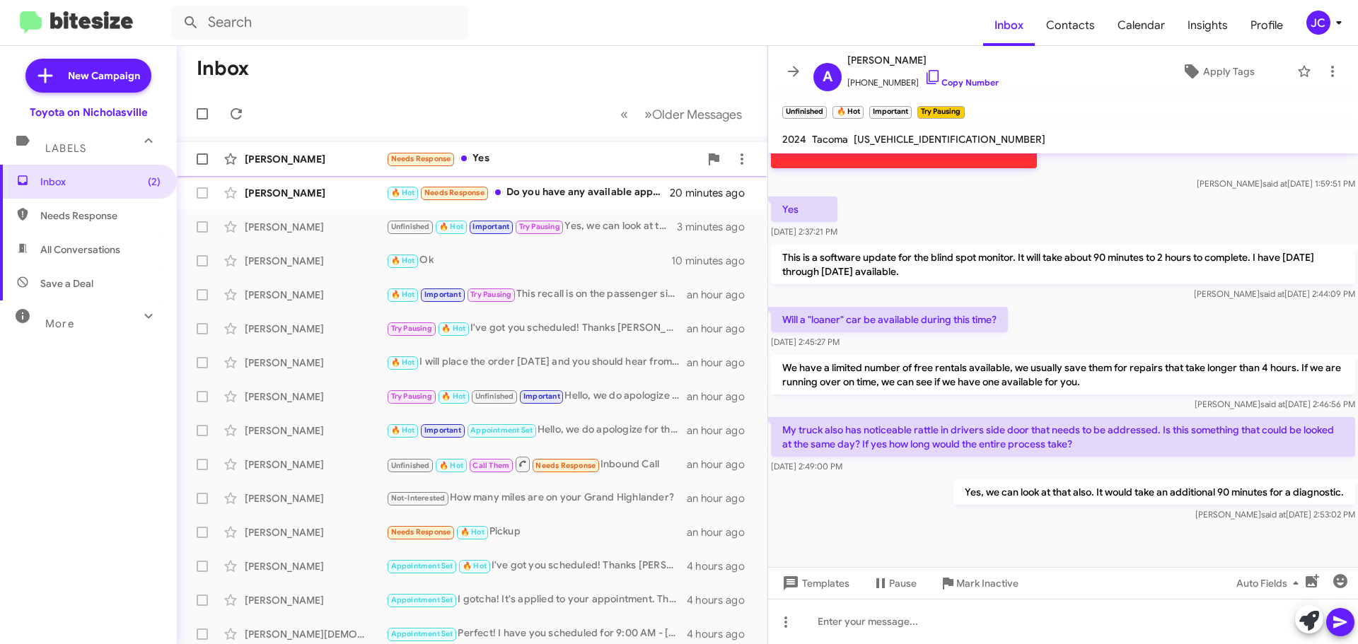
click at [292, 170] on div "[PERSON_NAME] Needs Response Yes a few seconds ago" at bounding box center [472, 159] width 568 height 28
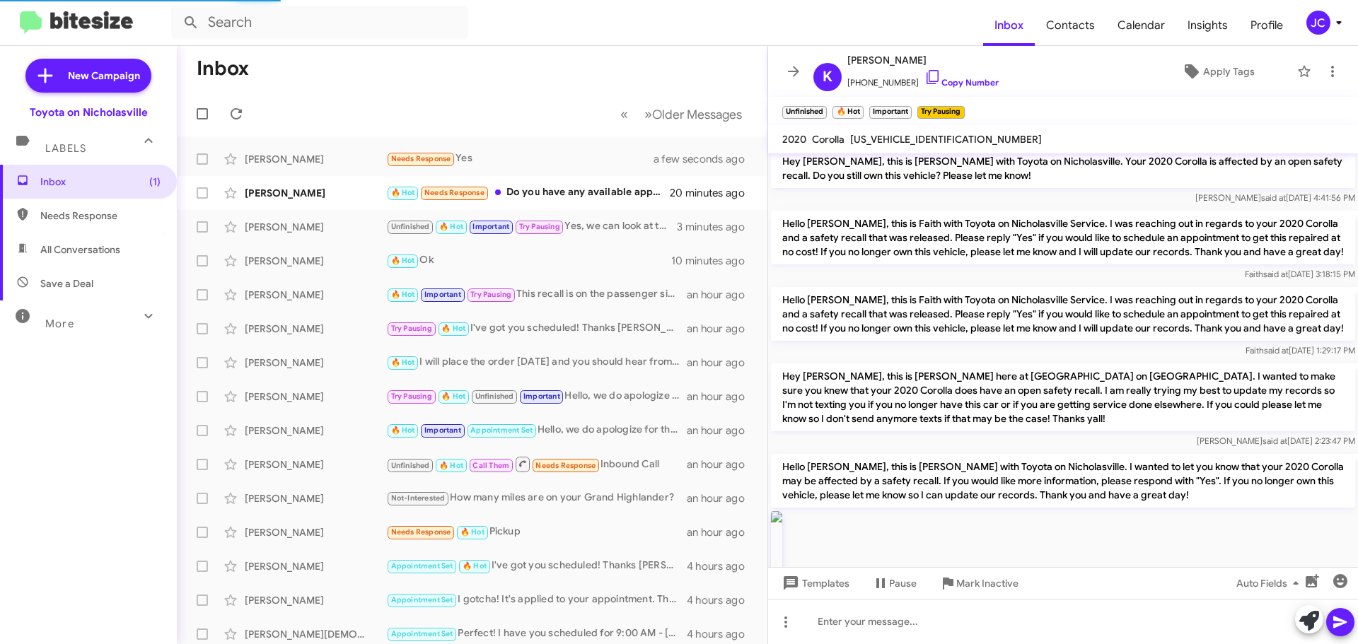
scroll to position [2591, 0]
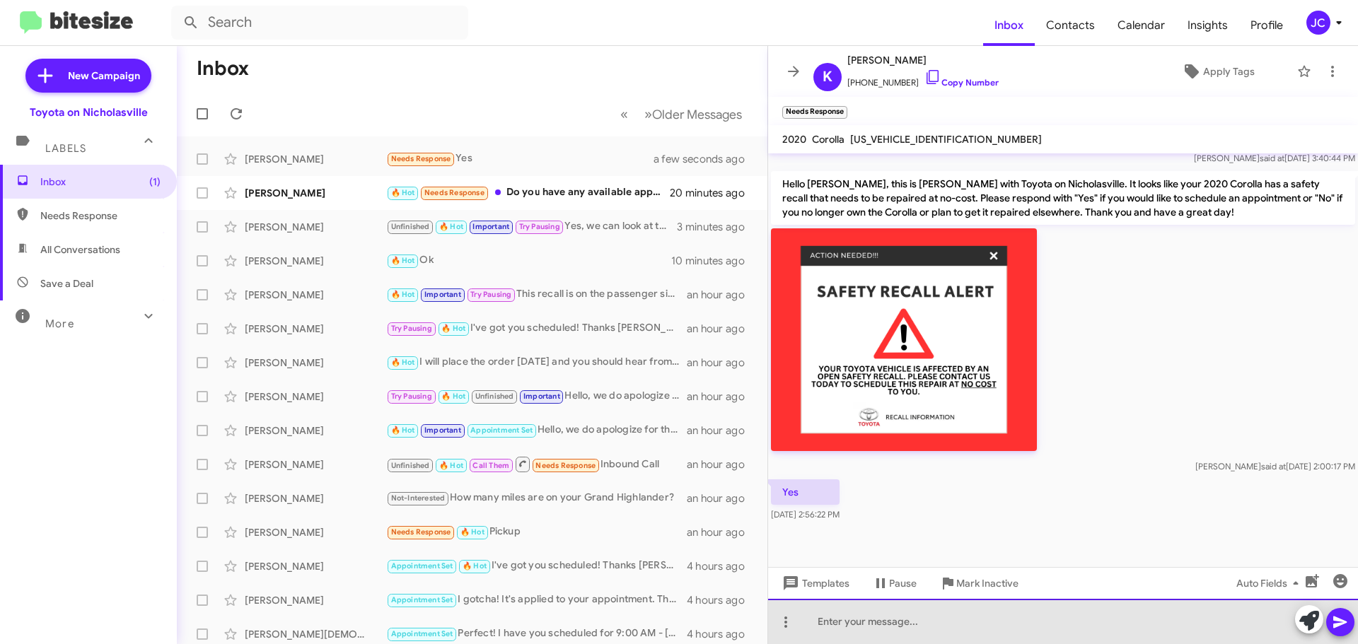
click at [881, 620] on div at bounding box center [1063, 621] width 590 height 45
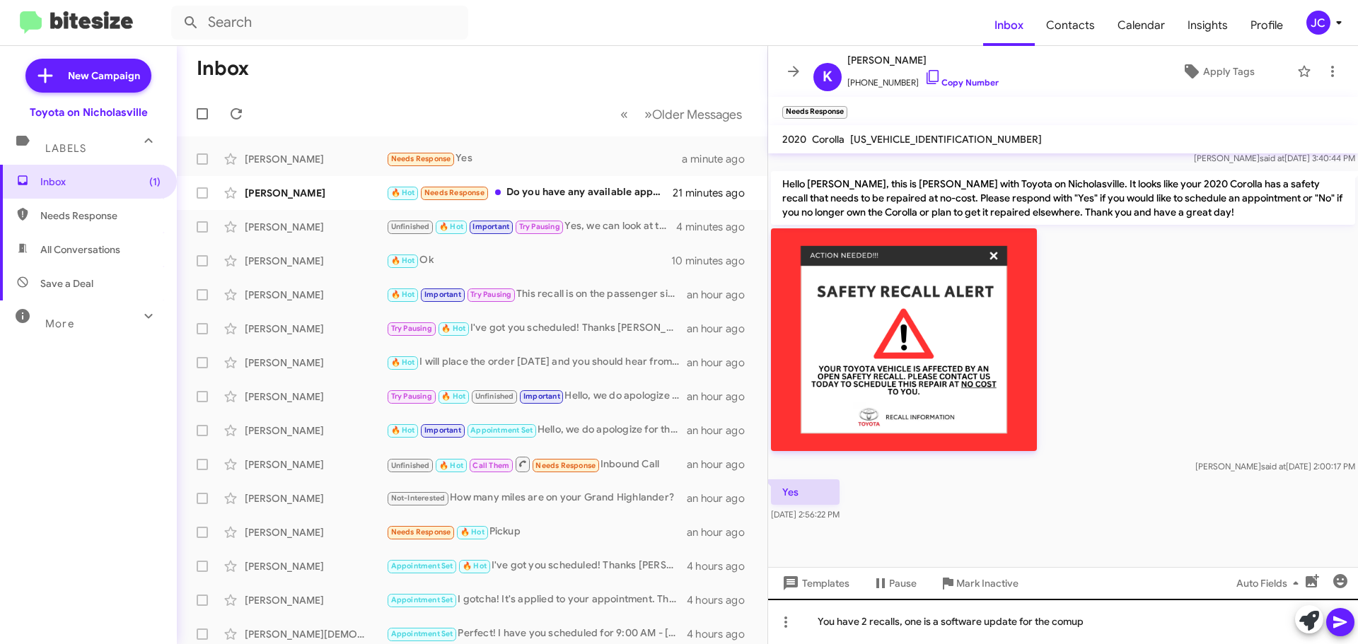
drag, startPoint x: 1123, startPoint y: 564, endPoint x: 1122, endPoint y: 603, distance: 39.6
click at [1123, 570] on div "Hey Kristen, this is Jessica with Toyota on Nicholasville. Your 2020 Corolla is…" at bounding box center [1063, 399] width 590 height 491
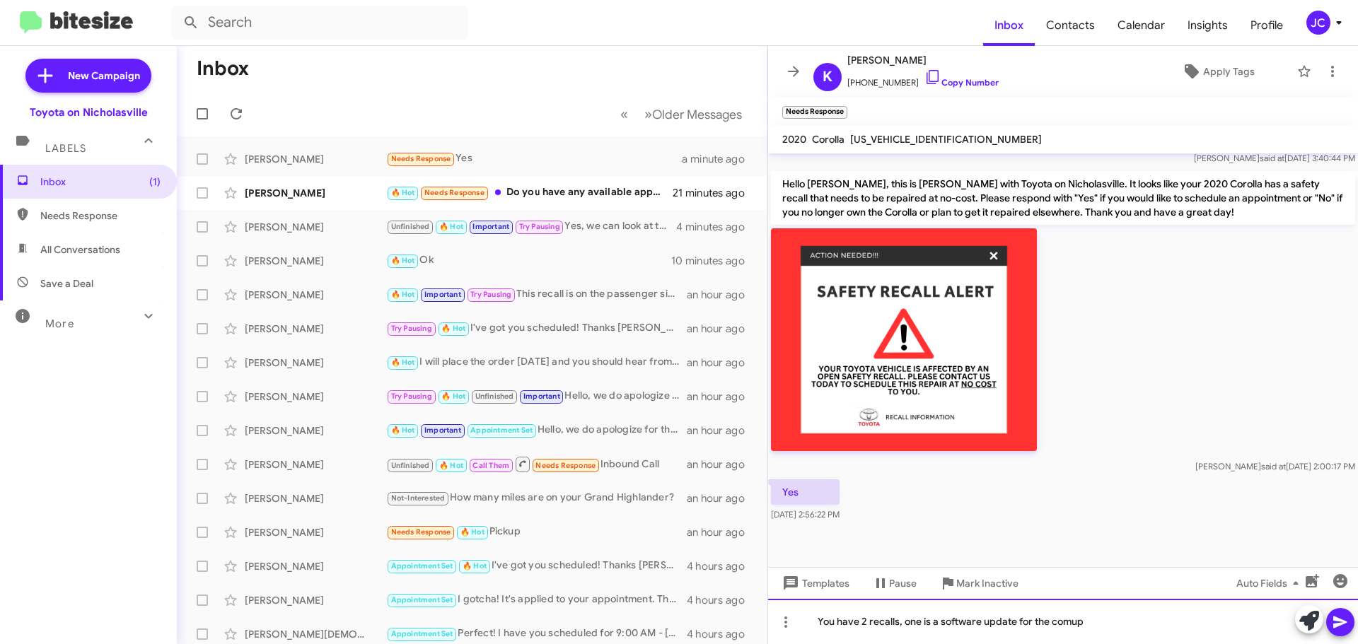
click at [1113, 623] on div "You have 2 recalls, one is a software update for the comup" at bounding box center [1063, 621] width 590 height 45
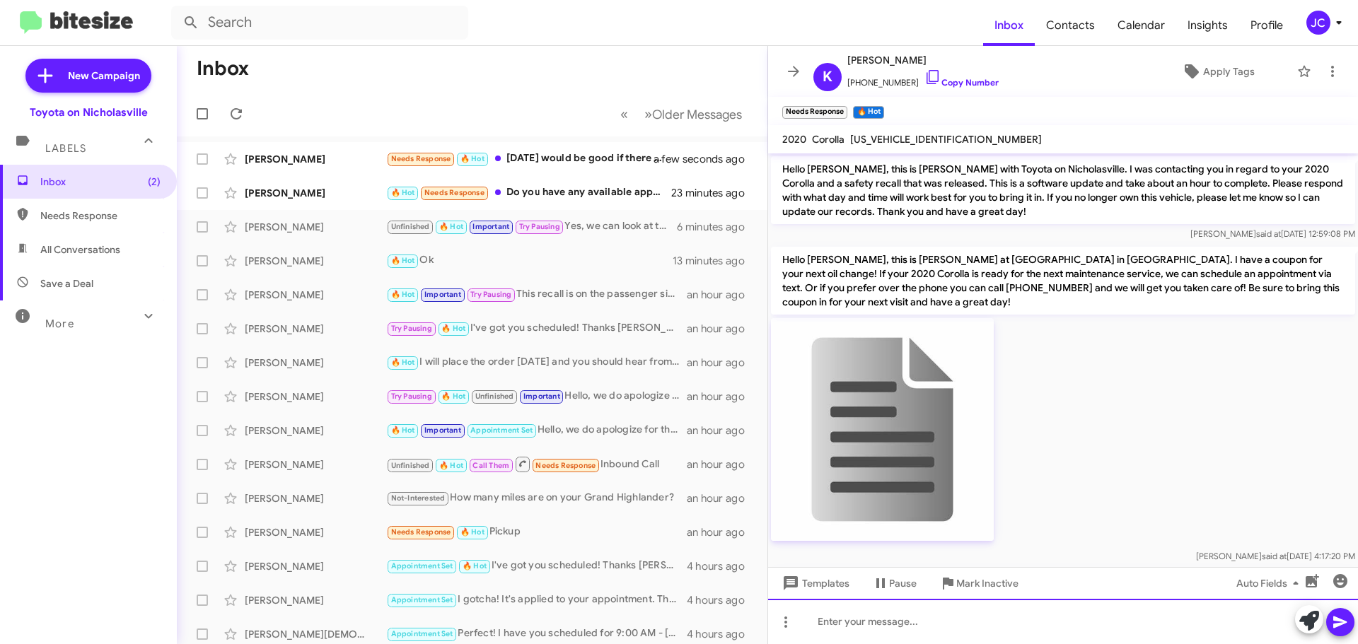
scroll to position [2549, 0]
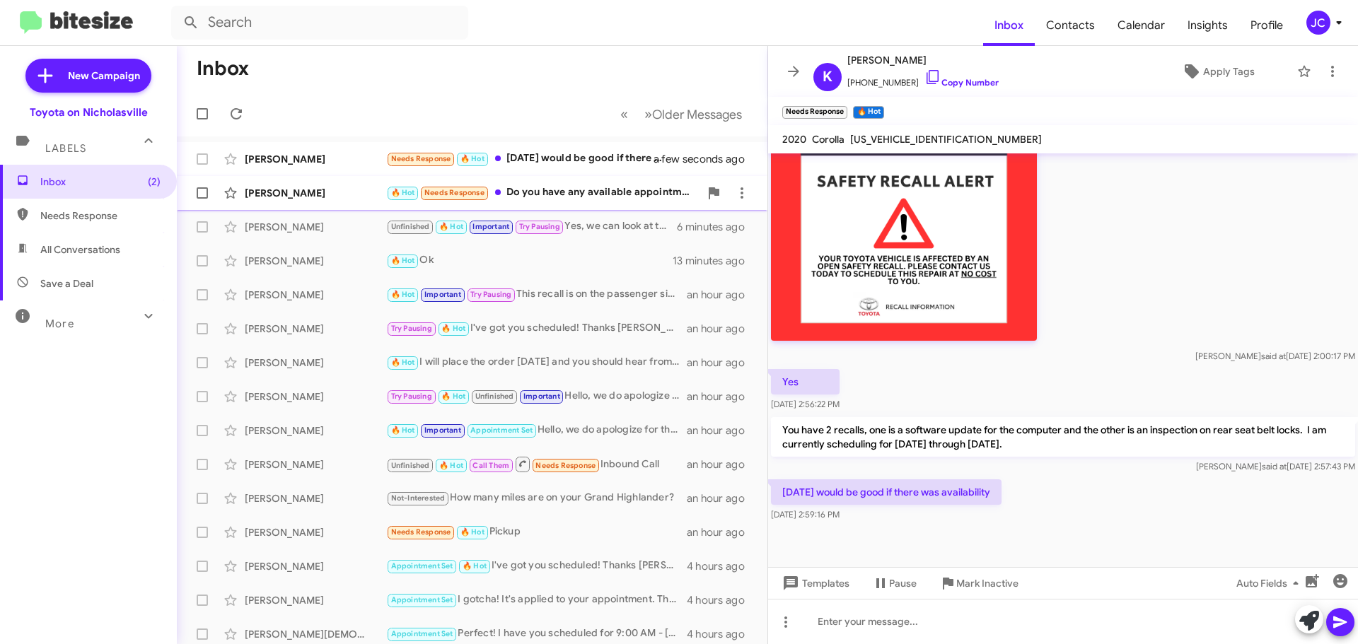
drag, startPoint x: 291, startPoint y: 169, endPoint x: 335, endPoint y: 201, distance: 53.6
click at [291, 169] on div "Kristen Grzywacz Needs Response 🔥 Hot Next Thursday would be good if there was …" at bounding box center [472, 159] width 568 height 28
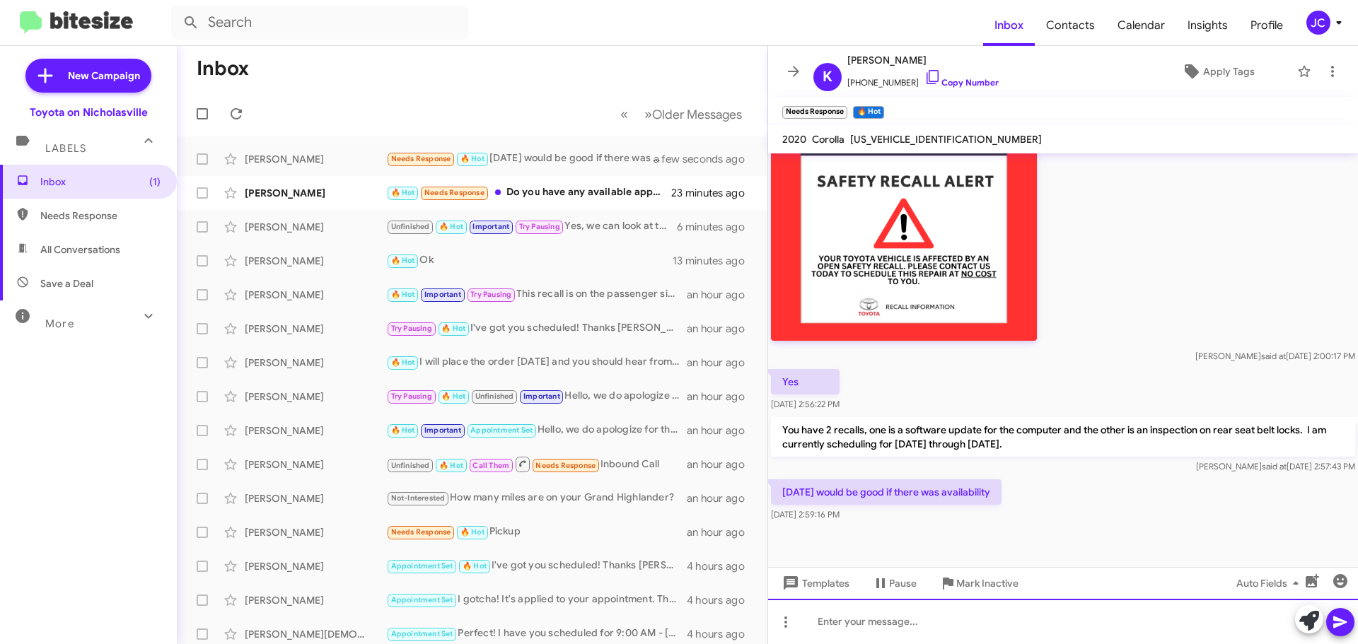
click at [880, 636] on div at bounding box center [1063, 621] width 590 height 45
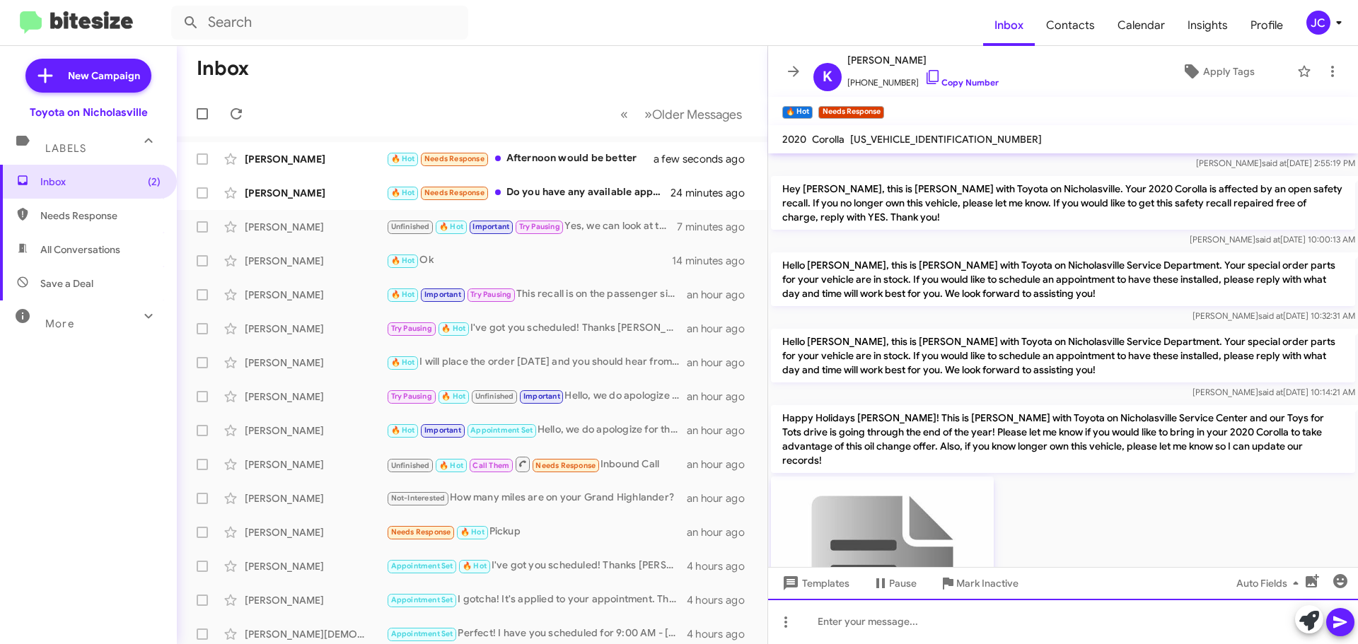
scroll to position [2246, 0]
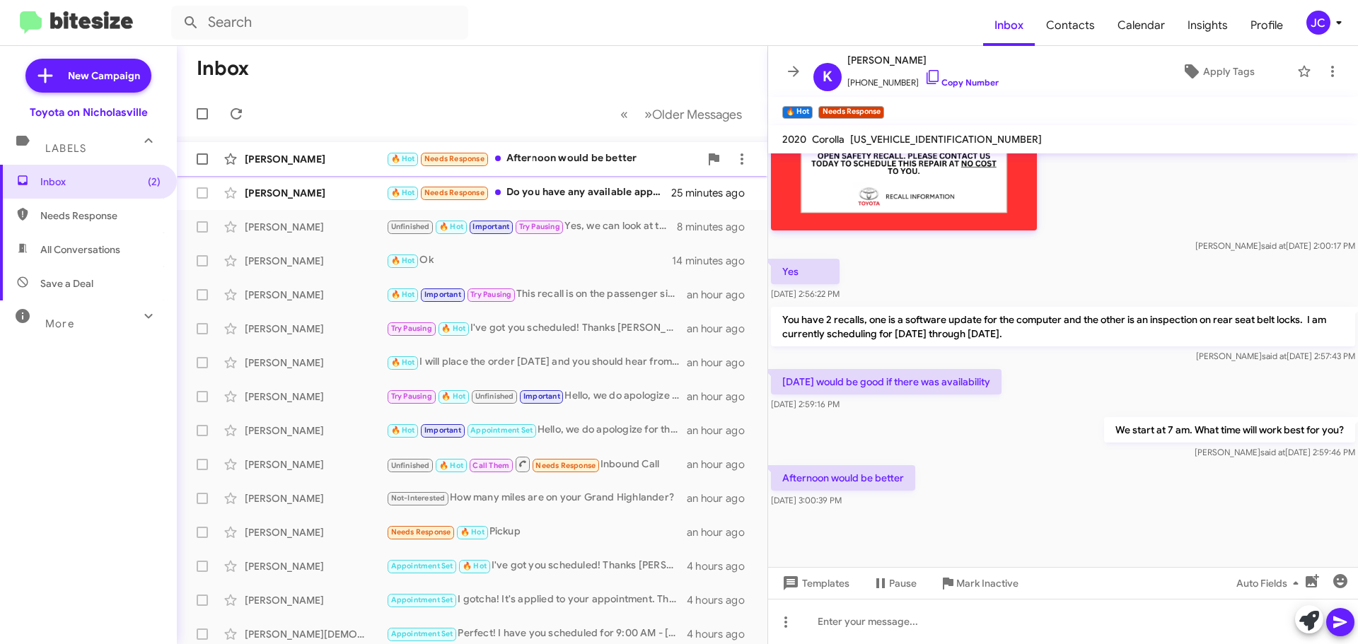
click at [332, 154] on div "[PERSON_NAME]" at bounding box center [315, 159] width 141 height 14
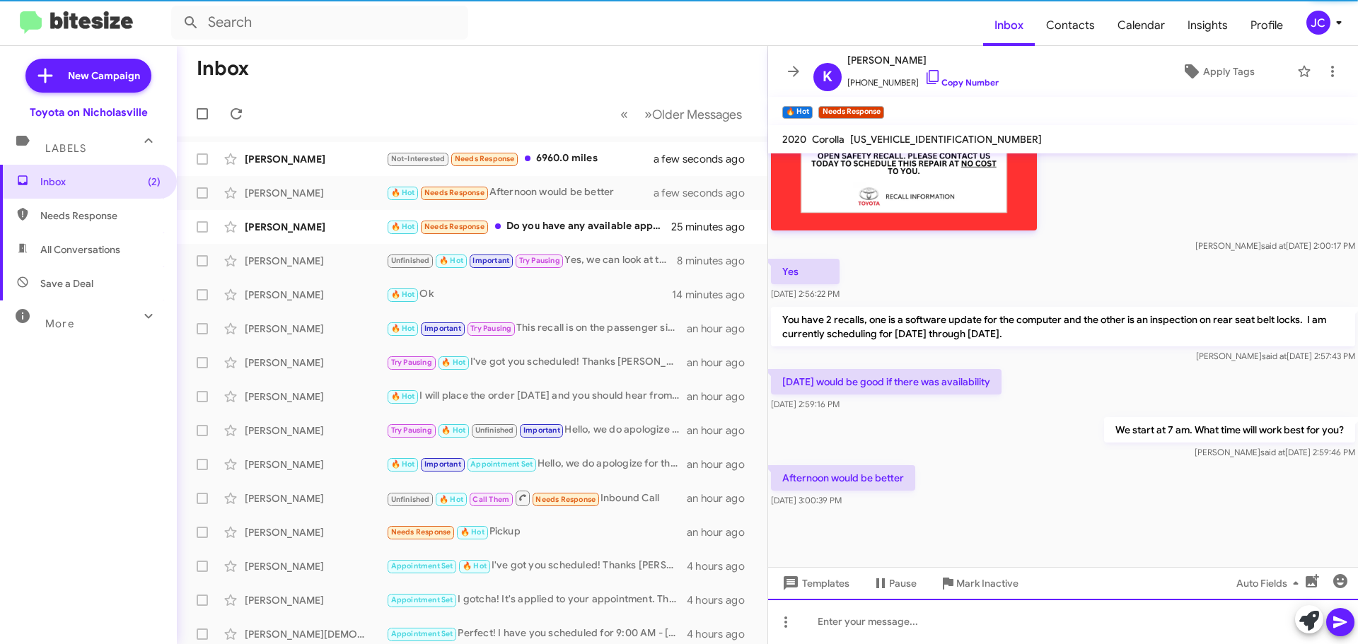
click at [972, 625] on div at bounding box center [1063, 621] width 590 height 45
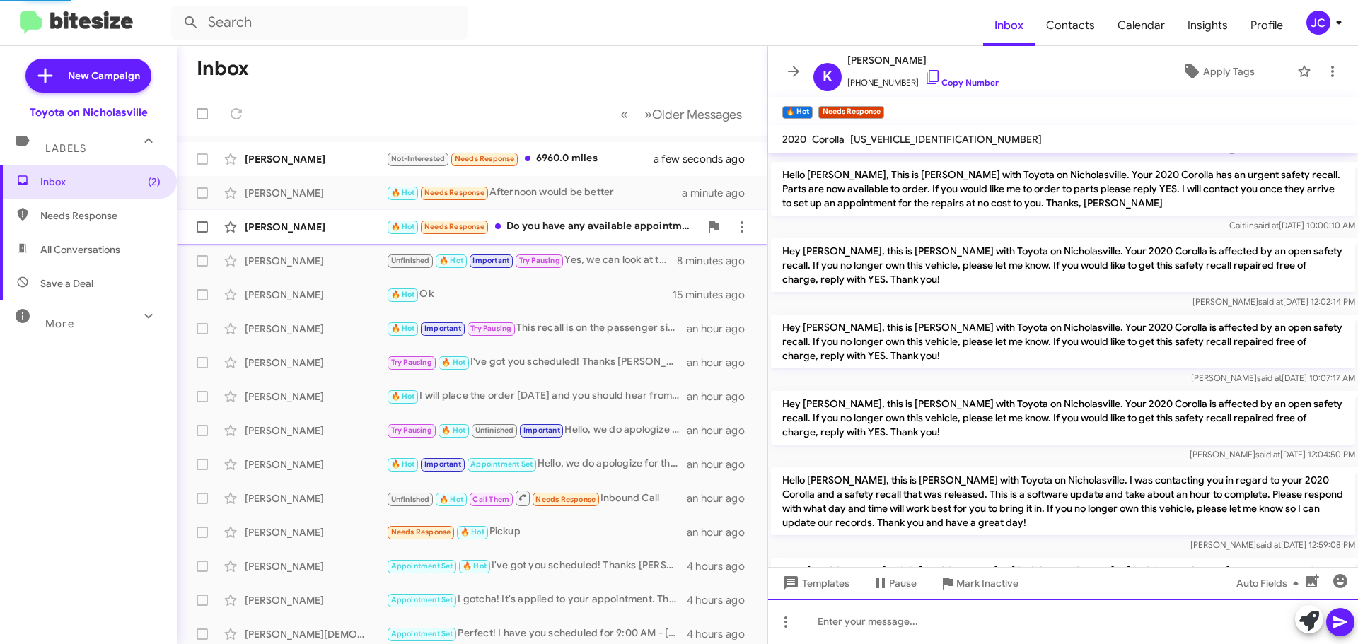
scroll to position [2175, 0]
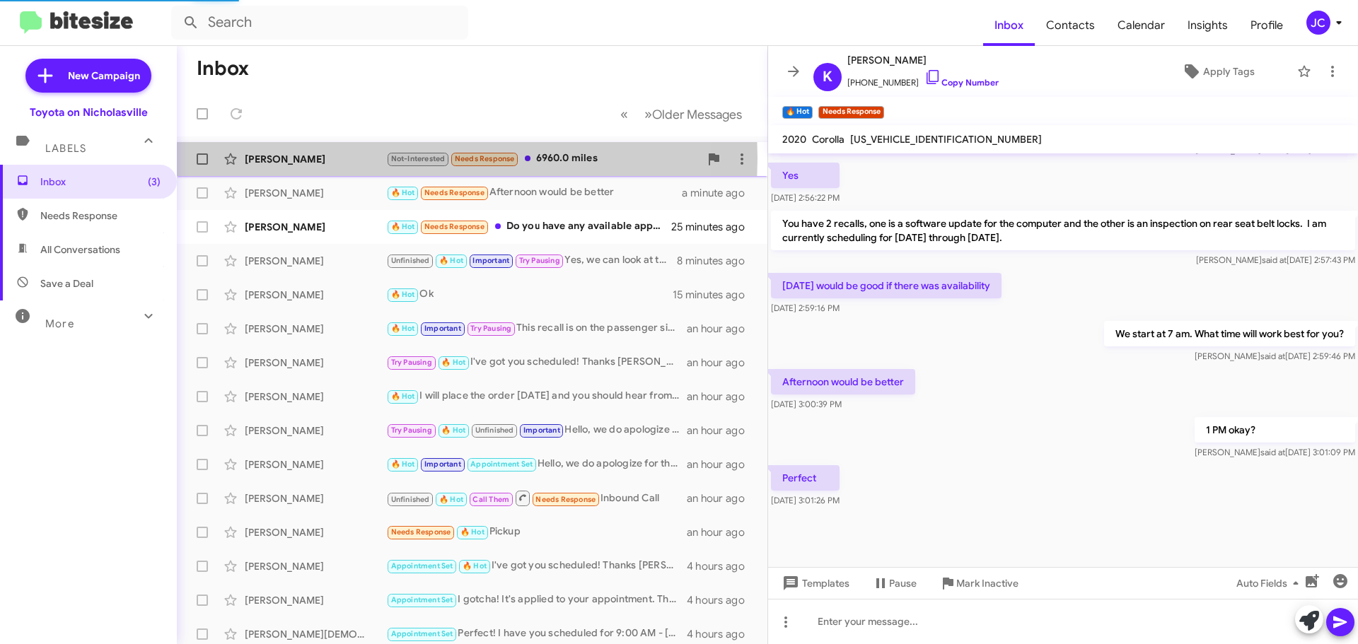
click at [284, 158] on div "[PERSON_NAME]" at bounding box center [315, 159] width 141 height 14
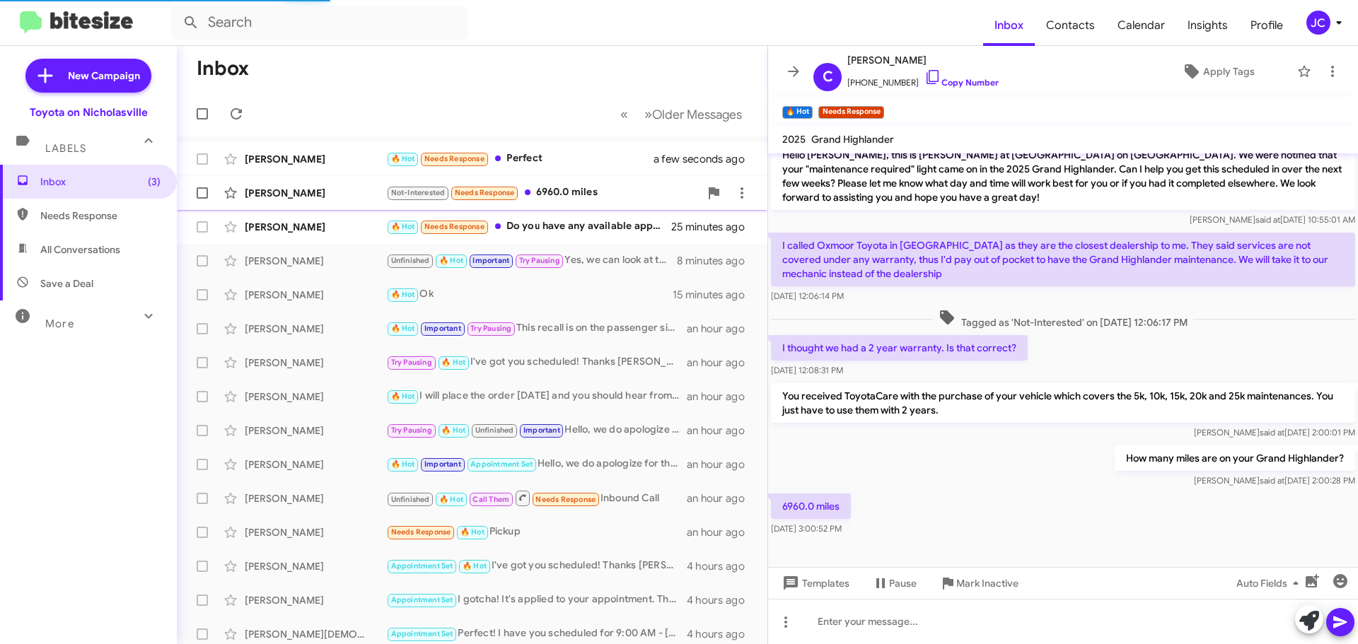
scroll to position [105, 0]
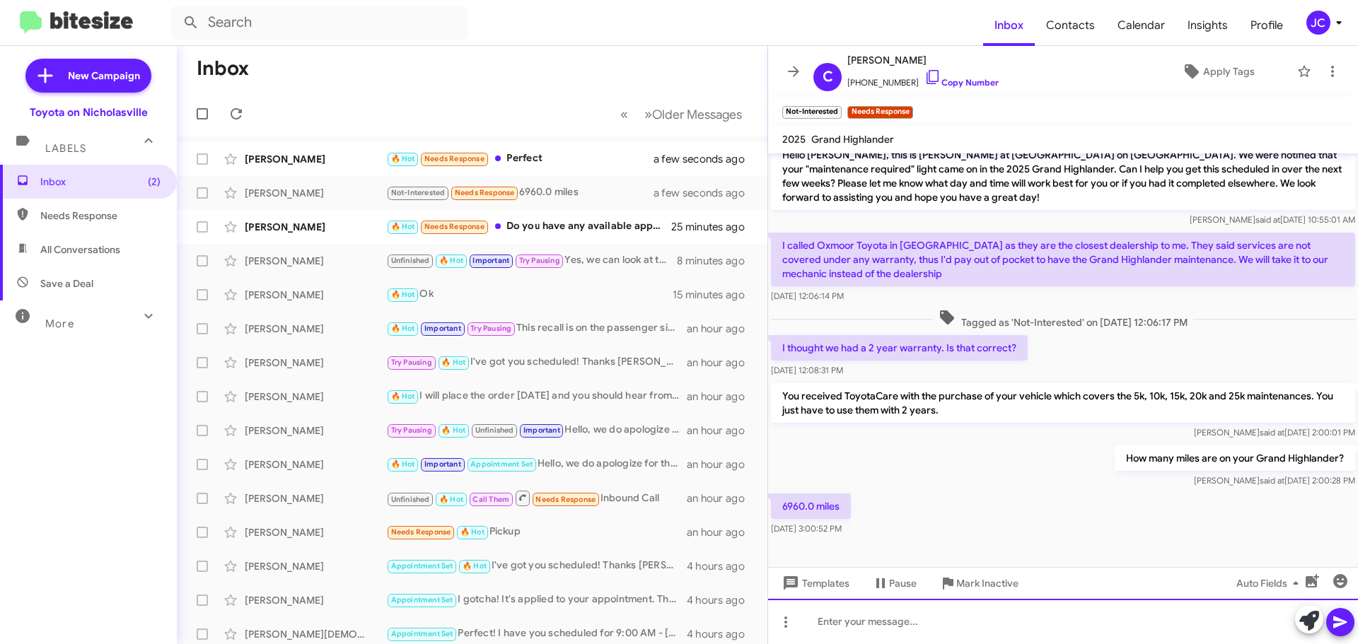
click at [855, 625] on div at bounding box center [1063, 621] width 590 height 45
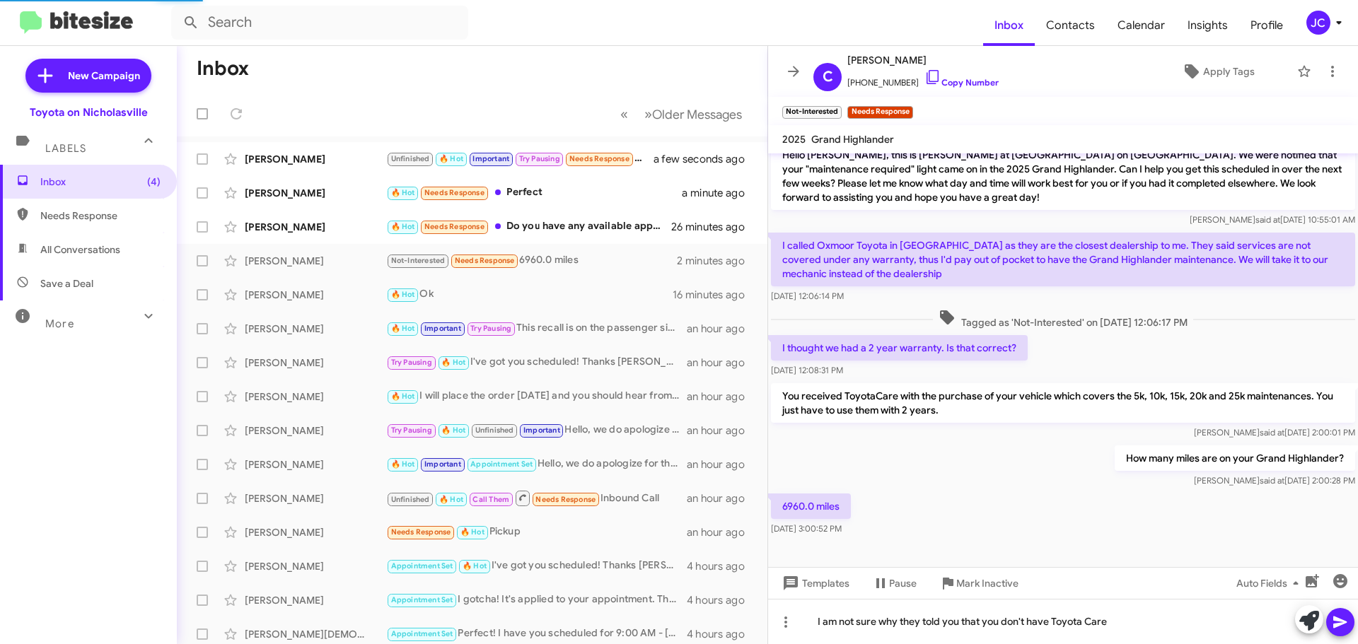
scroll to position [0, 0]
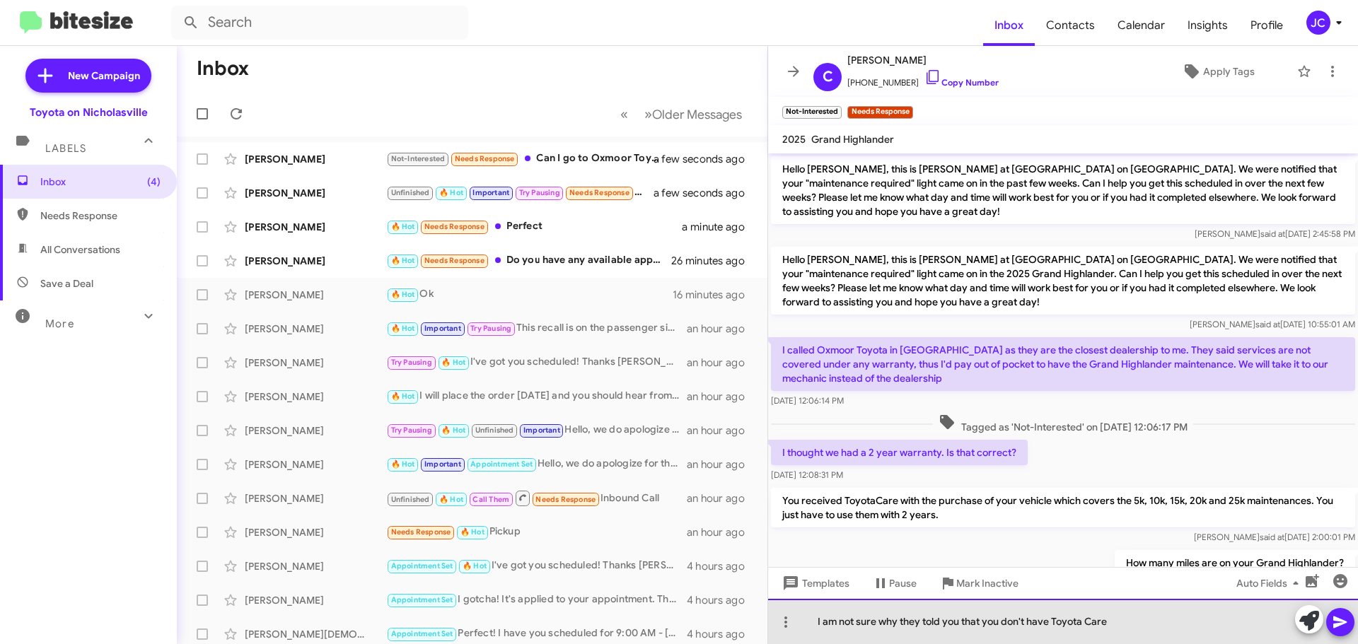
click at [1104, 621] on div "I am not sure why they told you that you don't have Toyota Care" at bounding box center [1063, 621] width 590 height 45
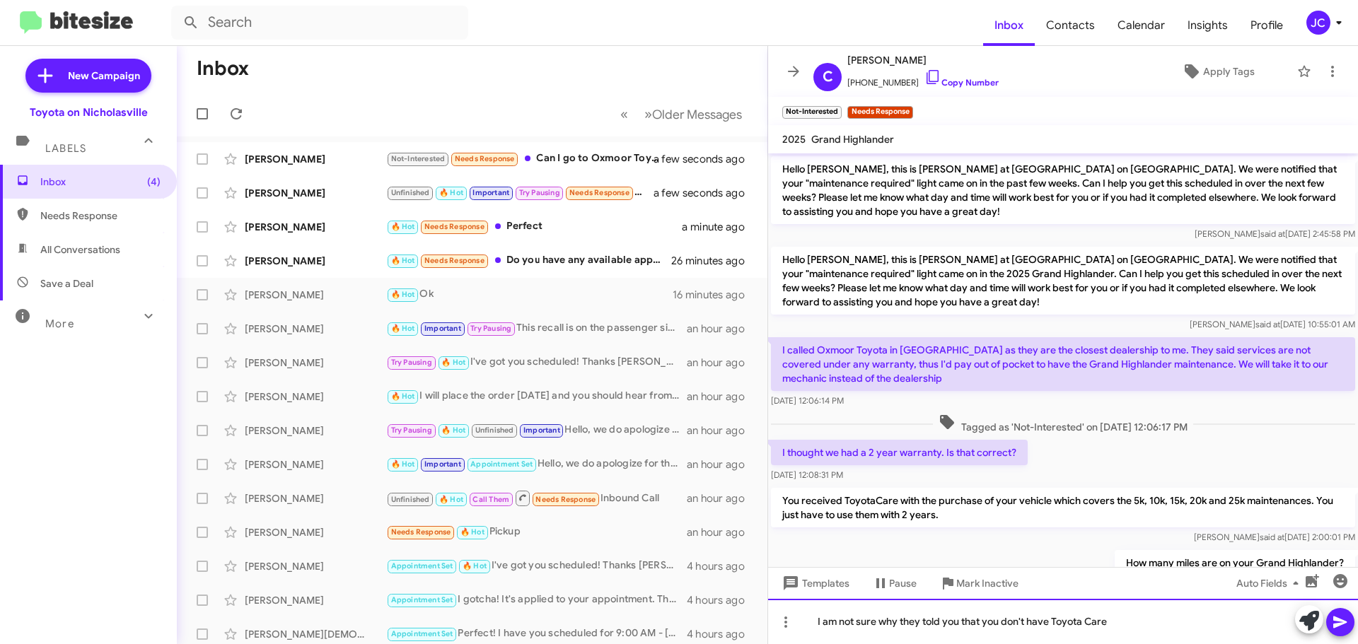
click at [1138, 623] on div "I am not sure why they told you that you don't have Toyota Care" at bounding box center [1063, 621] width 590 height 45
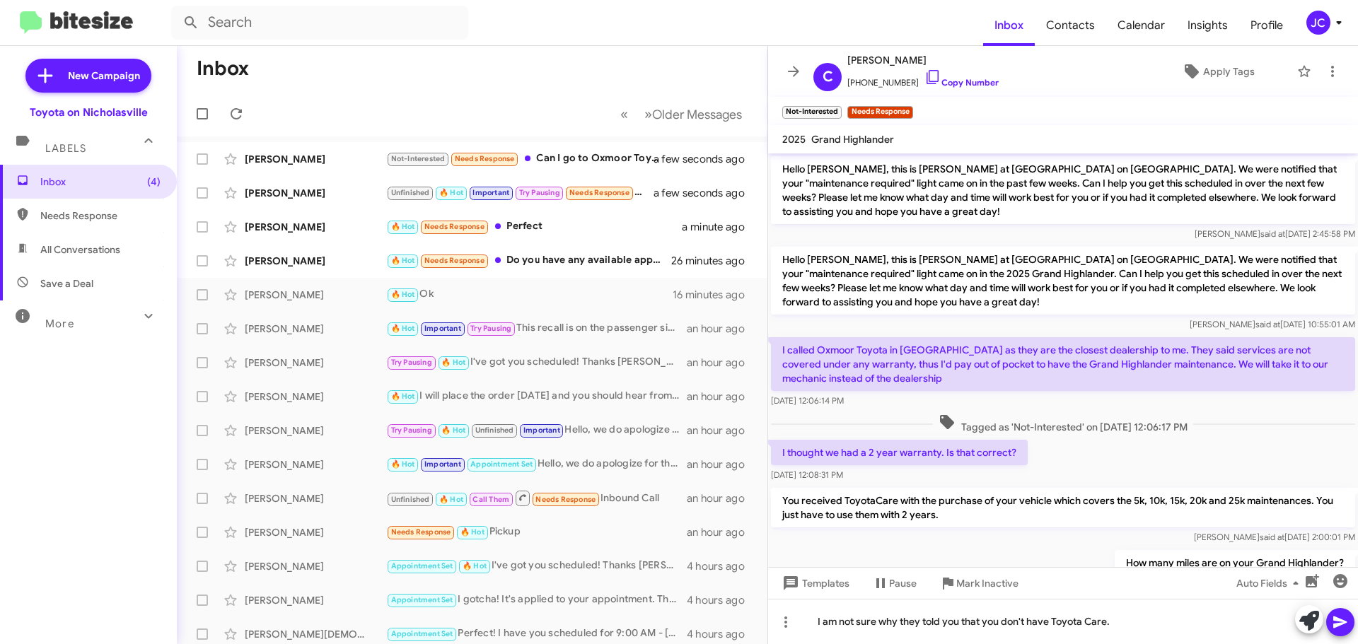
click at [1350, 632] on button at bounding box center [1340, 622] width 28 height 28
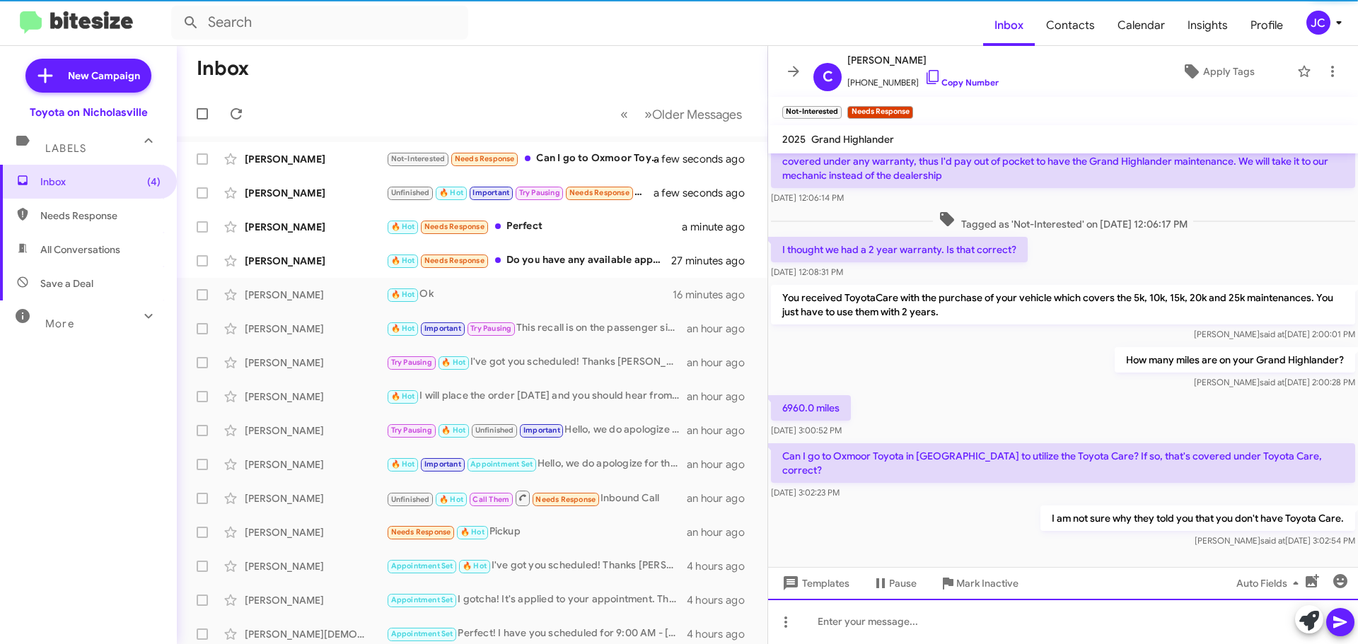
scroll to position [208, 0]
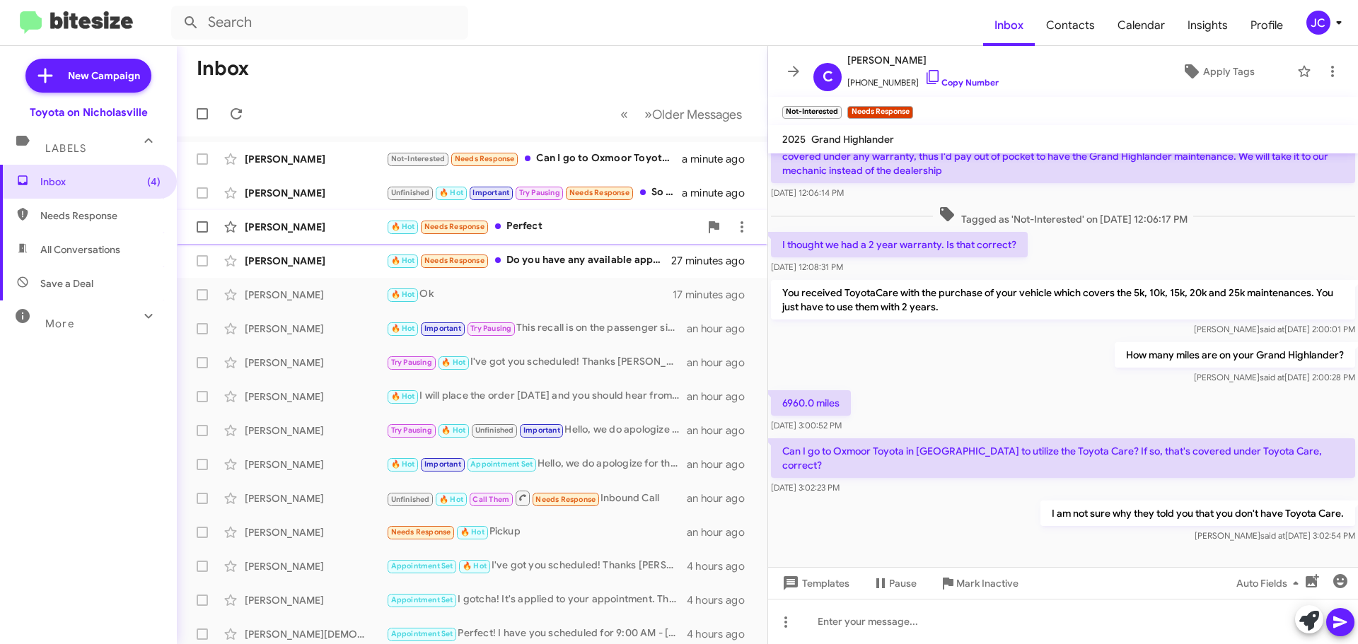
click at [316, 236] on div "Kristen Grzywacz 🔥 Hot Needs Response Perfect 2 minutes ago" at bounding box center [472, 227] width 568 height 28
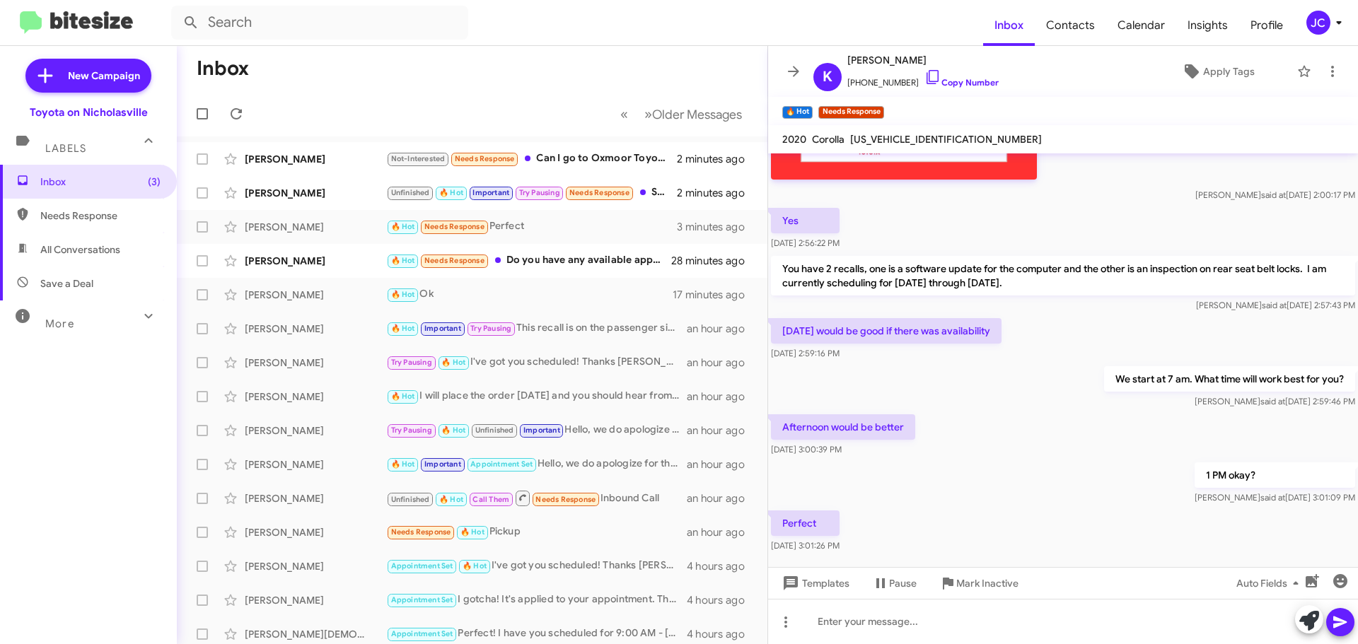
scroll to position [3155, 0]
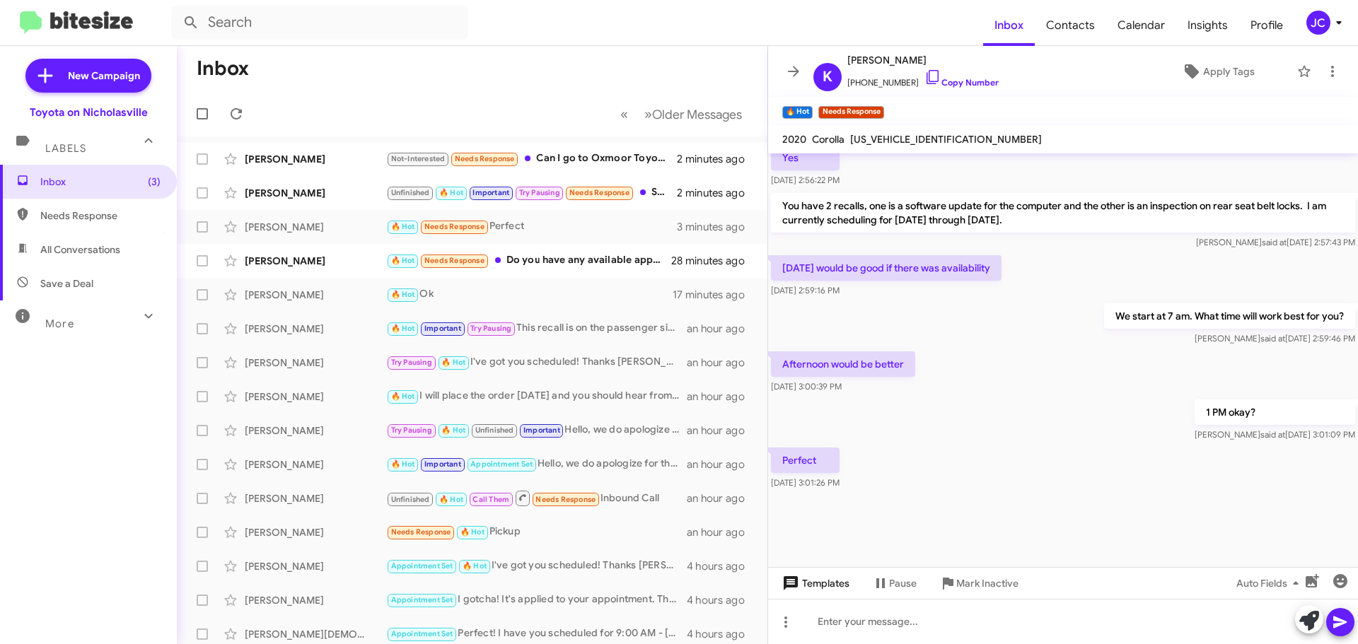
click at [835, 584] on span "Templates" at bounding box center [815, 583] width 70 height 25
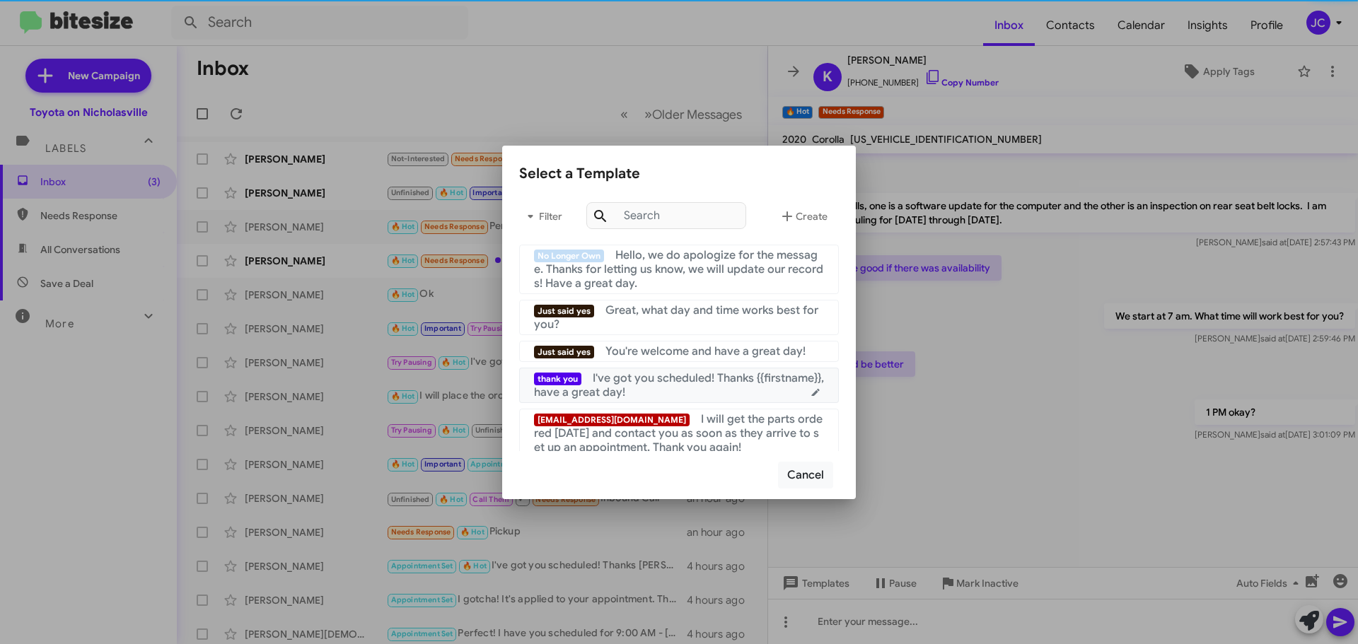
drag, startPoint x: 733, startPoint y: 395, endPoint x: 909, endPoint y: 415, distance: 177.3
click at [732, 395] on div "thank you I've got you scheduled! Thanks {{firstname}}, have a great day!" at bounding box center [679, 385] width 290 height 28
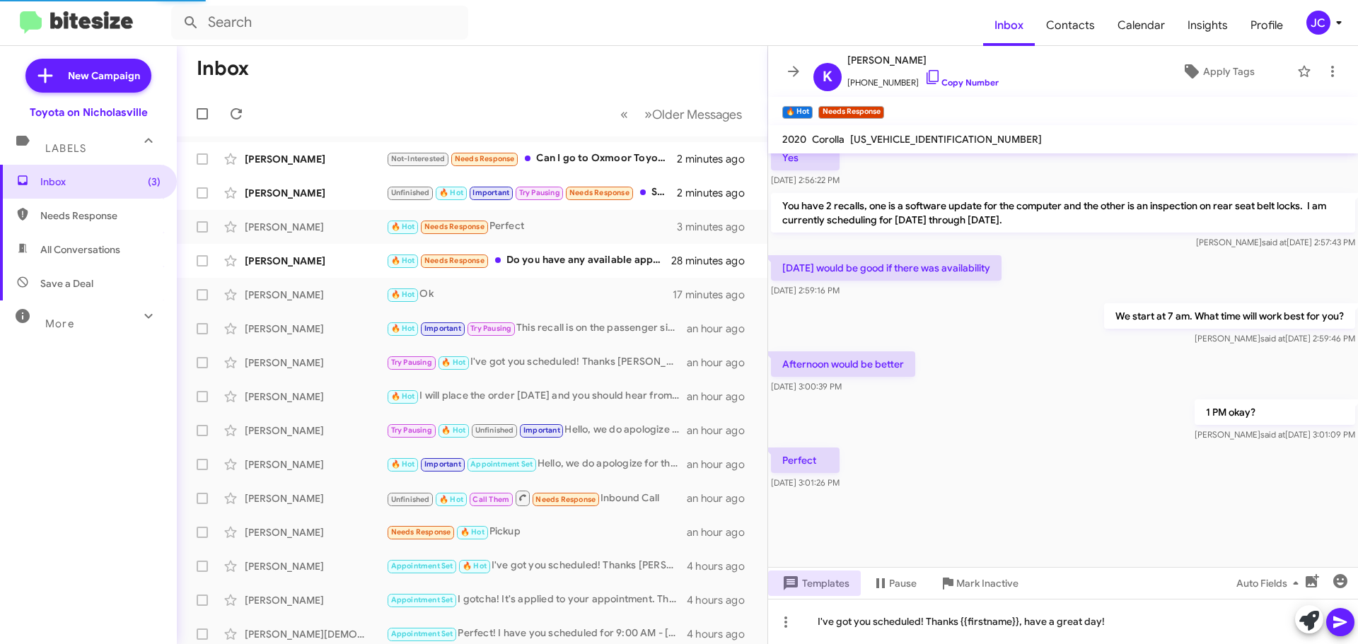
click at [1348, 620] on icon at bounding box center [1340, 622] width 17 height 17
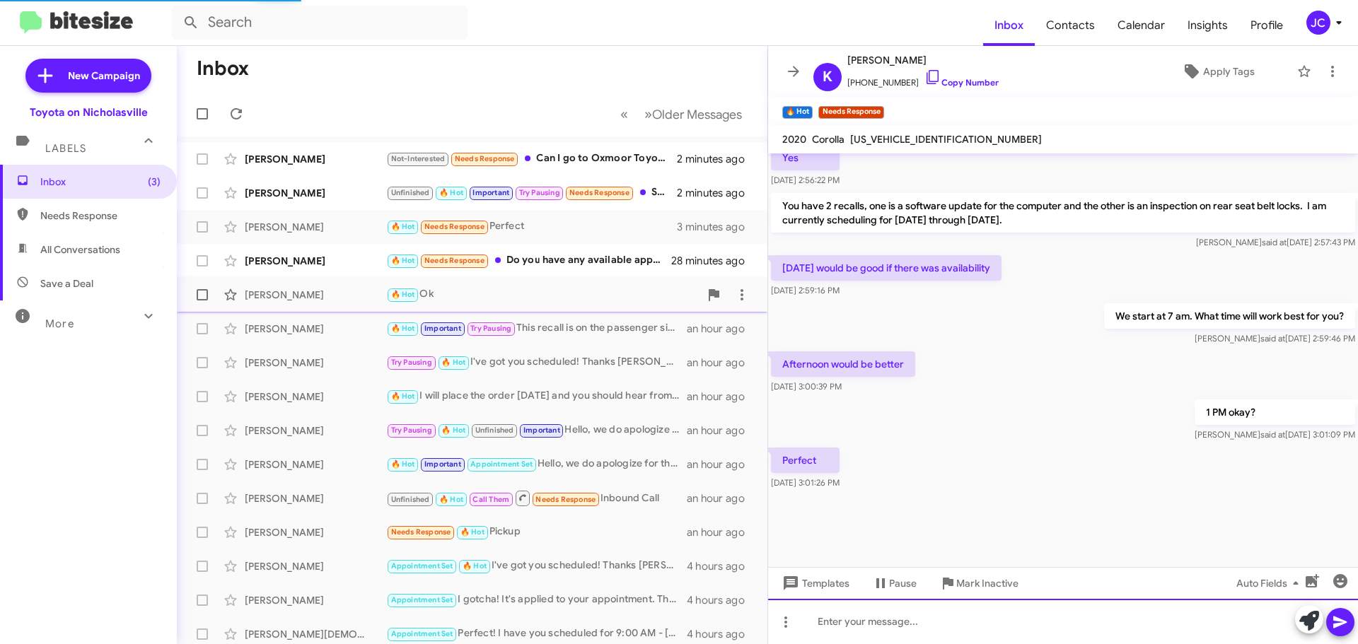
scroll to position [0, 0]
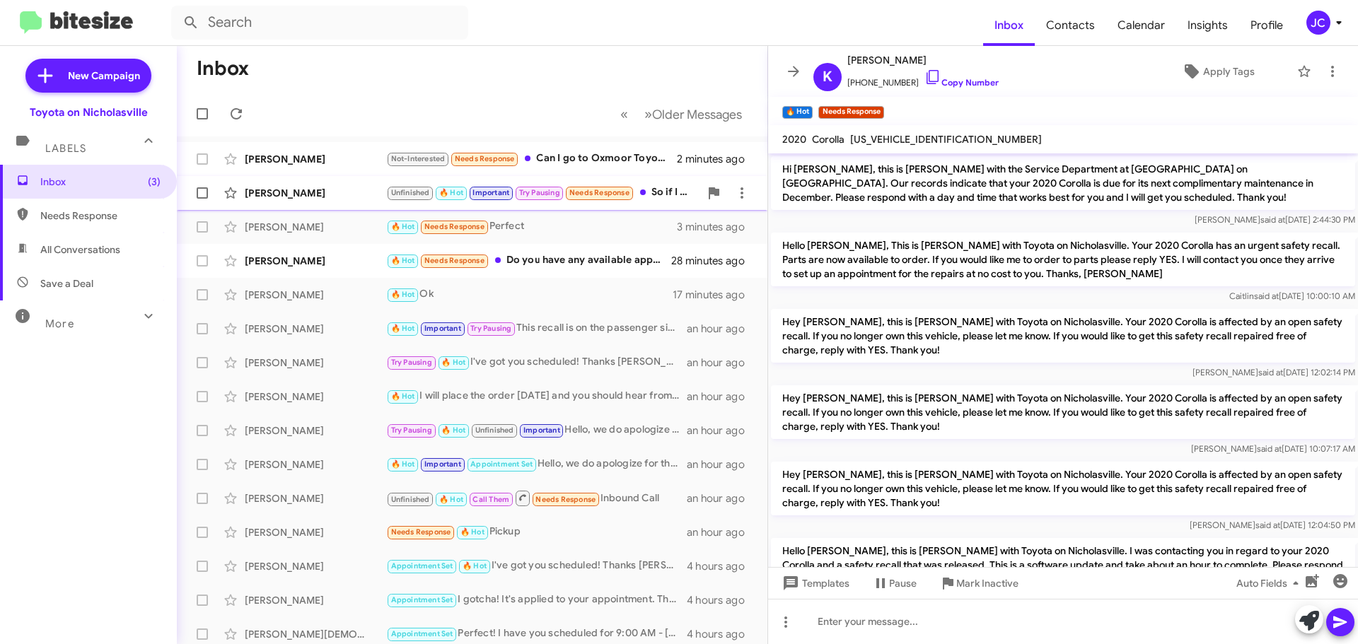
click at [277, 199] on div "[PERSON_NAME]" at bounding box center [315, 193] width 141 height 14
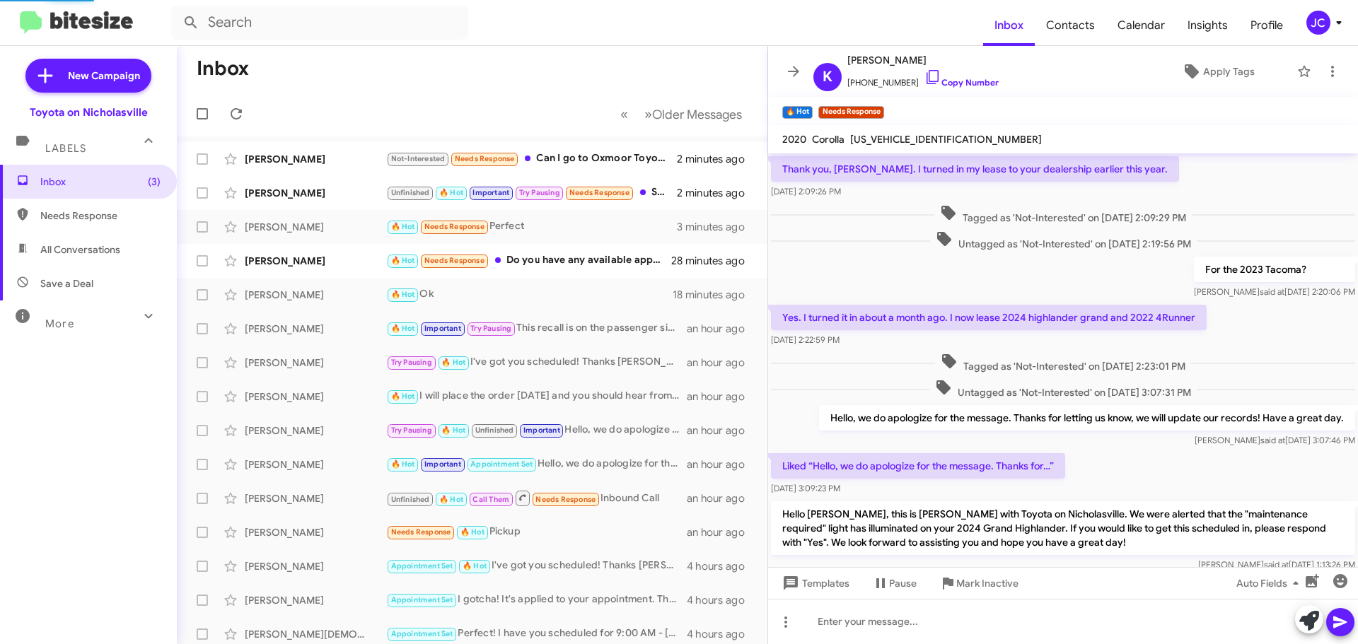
scroll to position [1165, 0]
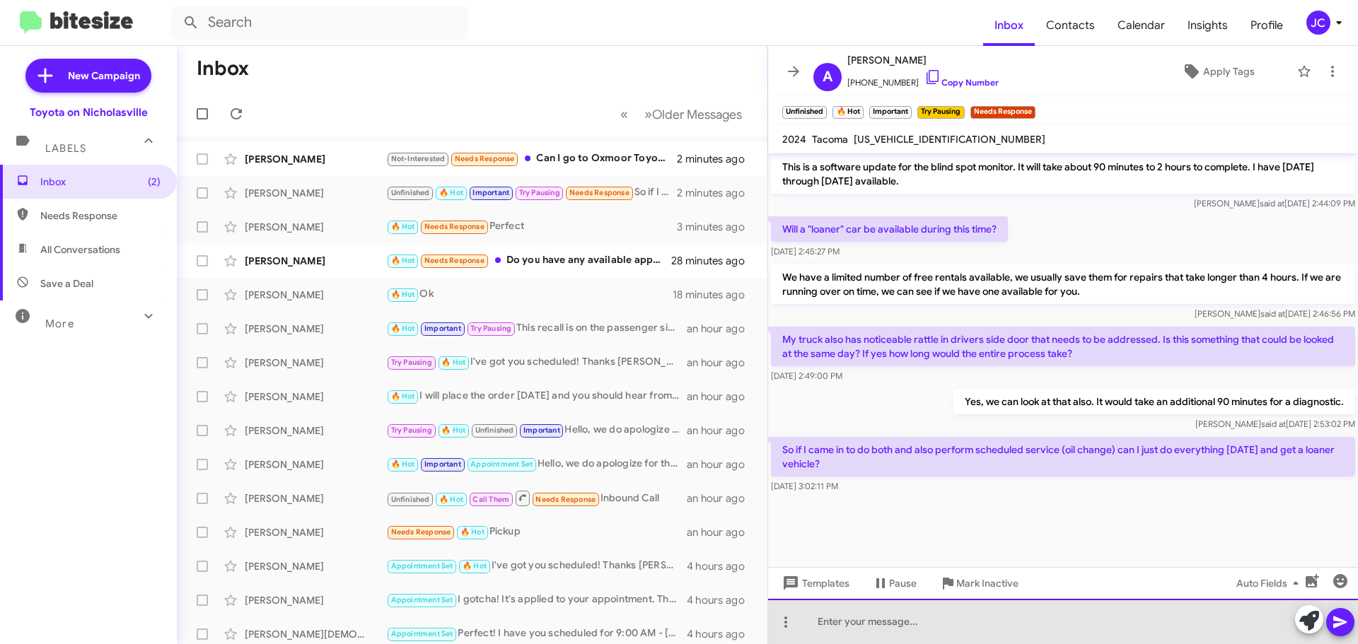
click at [854, 621] on div at bounding box center [1063, 621] width 590 height 45
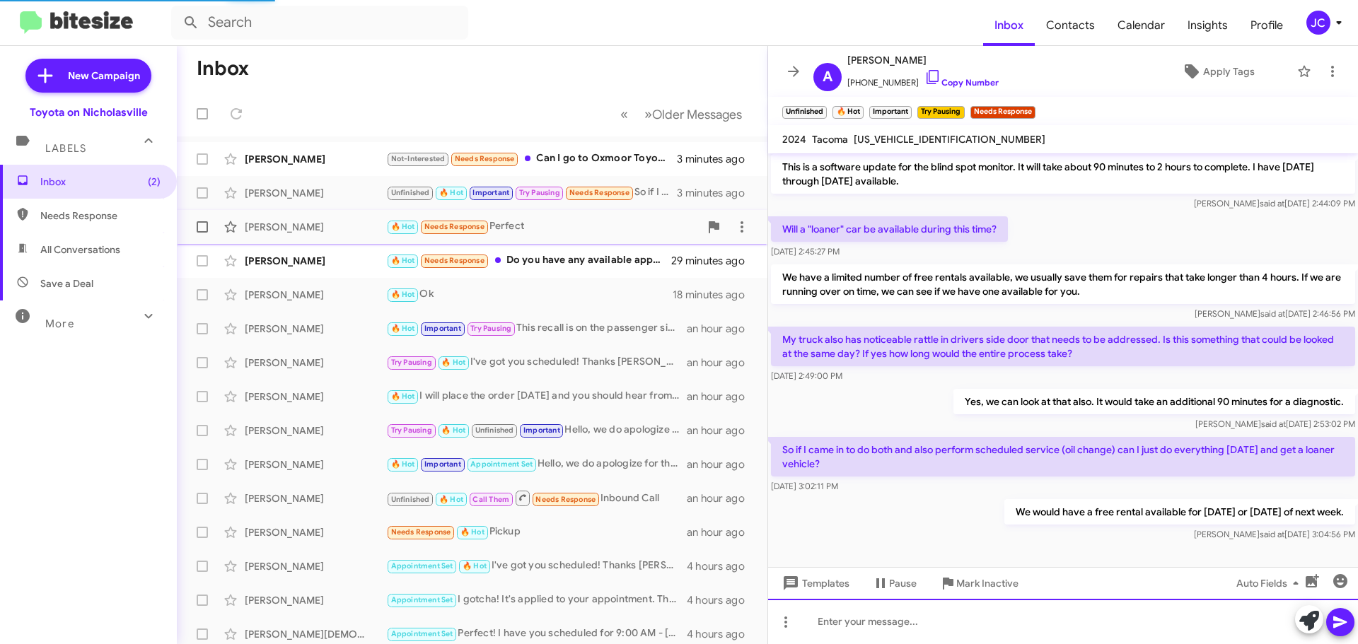
scroll to position [0, 0]
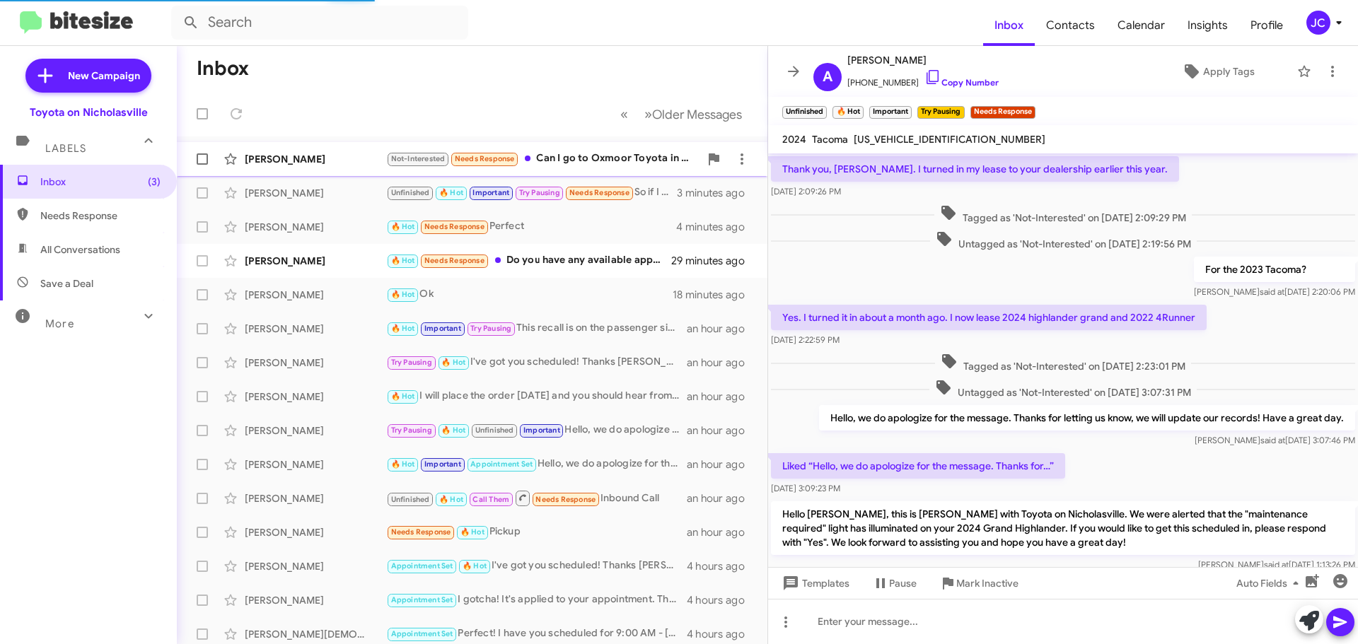
click at [299, 170] on div "Crystal Mains Not-Interested Needs Response Can I go to Oxmoor Toyota in Louisv…" at bounding box center [472, 159] width 568 height 28
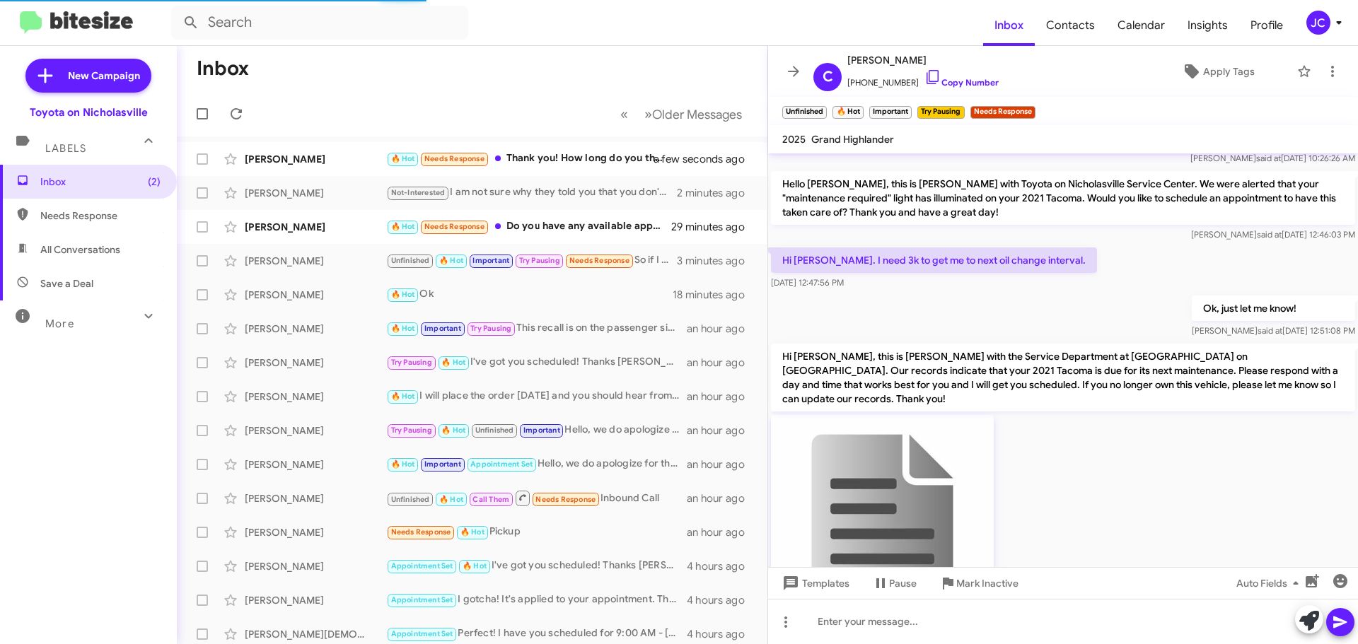
scroll to position [208, 0]
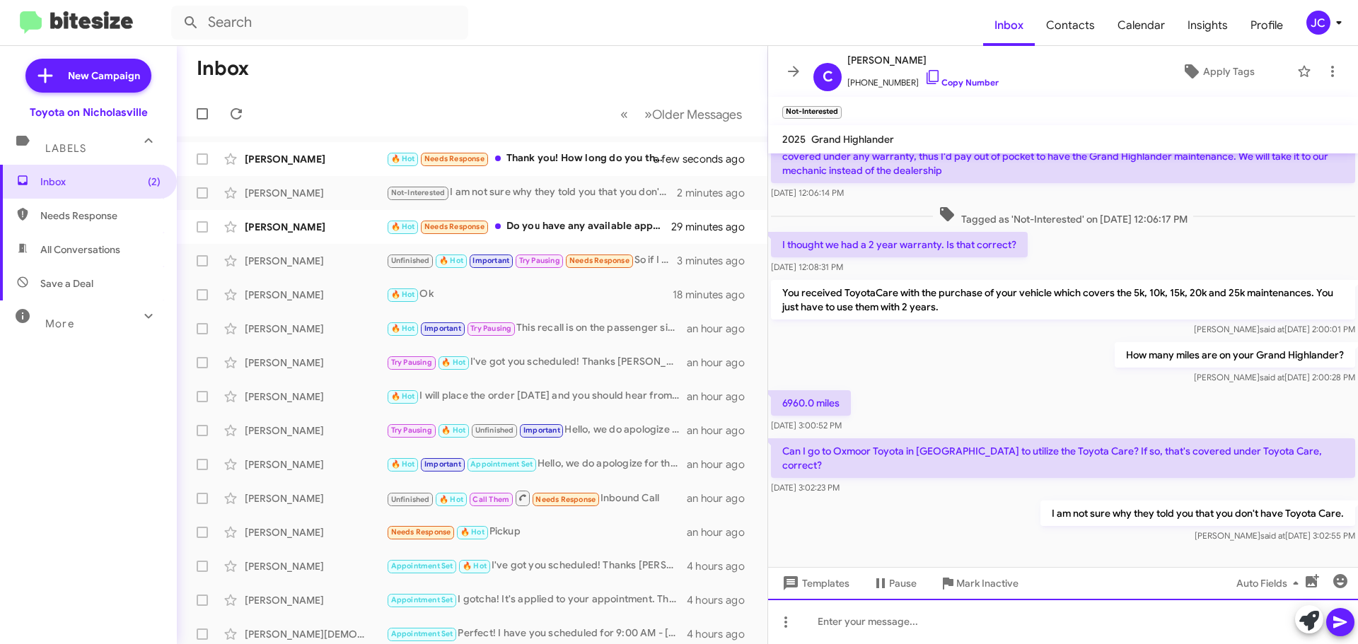
click at [899, 608] on div at bounding box center [1063, 621] width 590 height 45
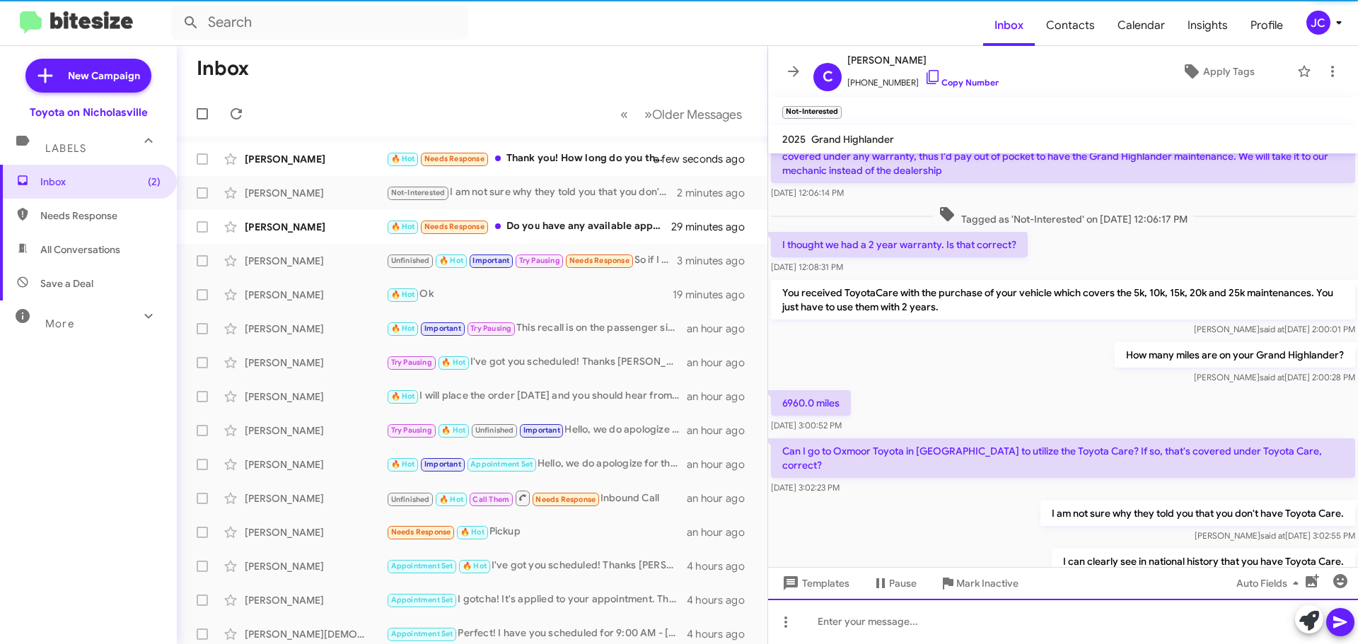
scroll to position [0, 0]
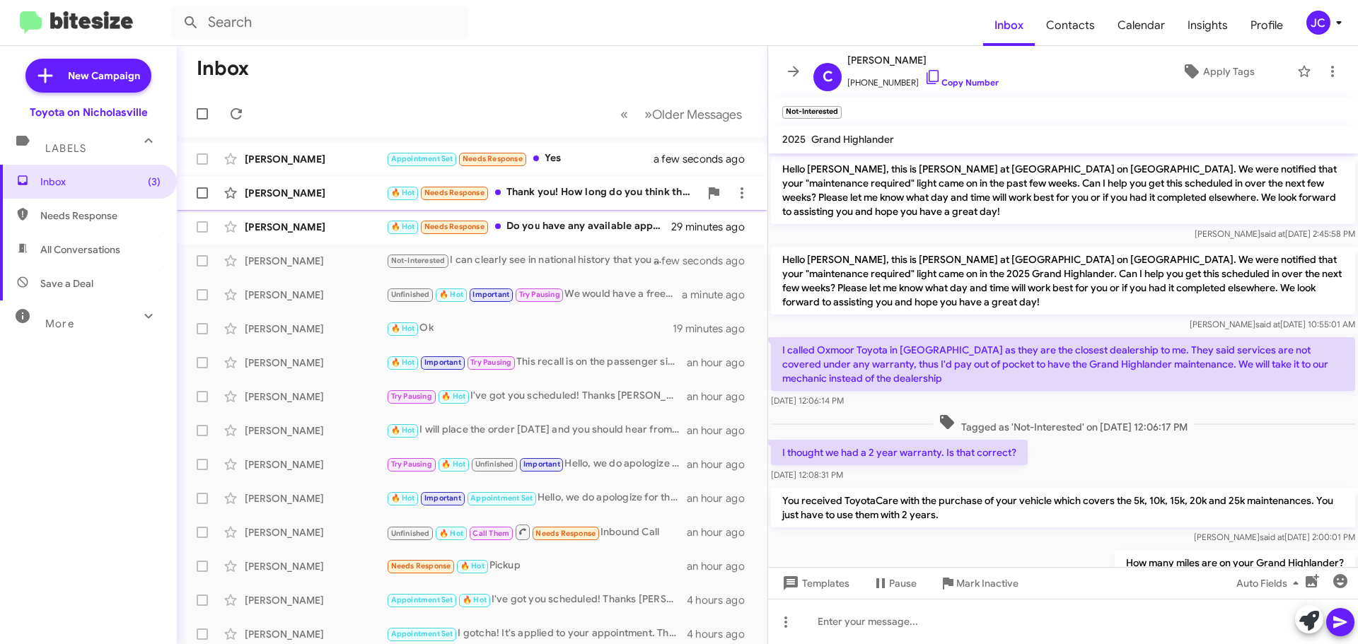
click at [333, 183] on div "Kristen Grzywacz 🔥 Hot Needs Response Thank you! How long do you think the repa…" at bounding box center [472, 193] width 568 height 28
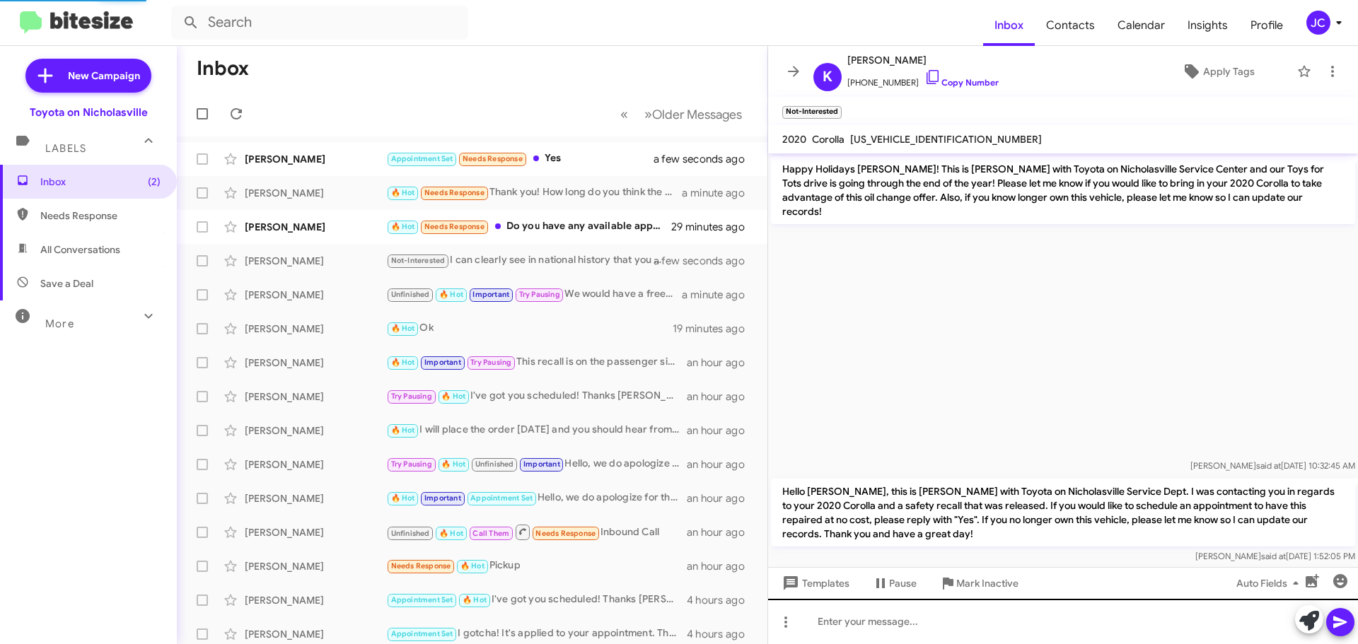
scroll to position [2119, 0]
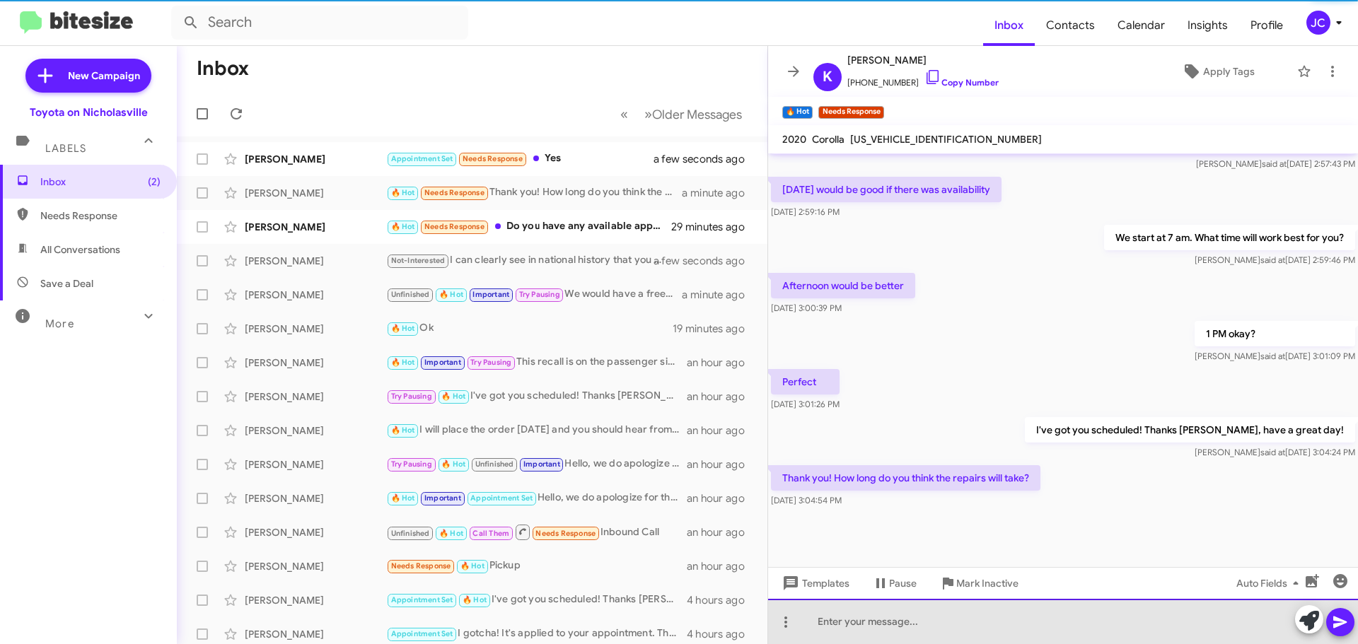
click at [1022, 632] on div at bounding box center [1063, 621] width 590 height 45
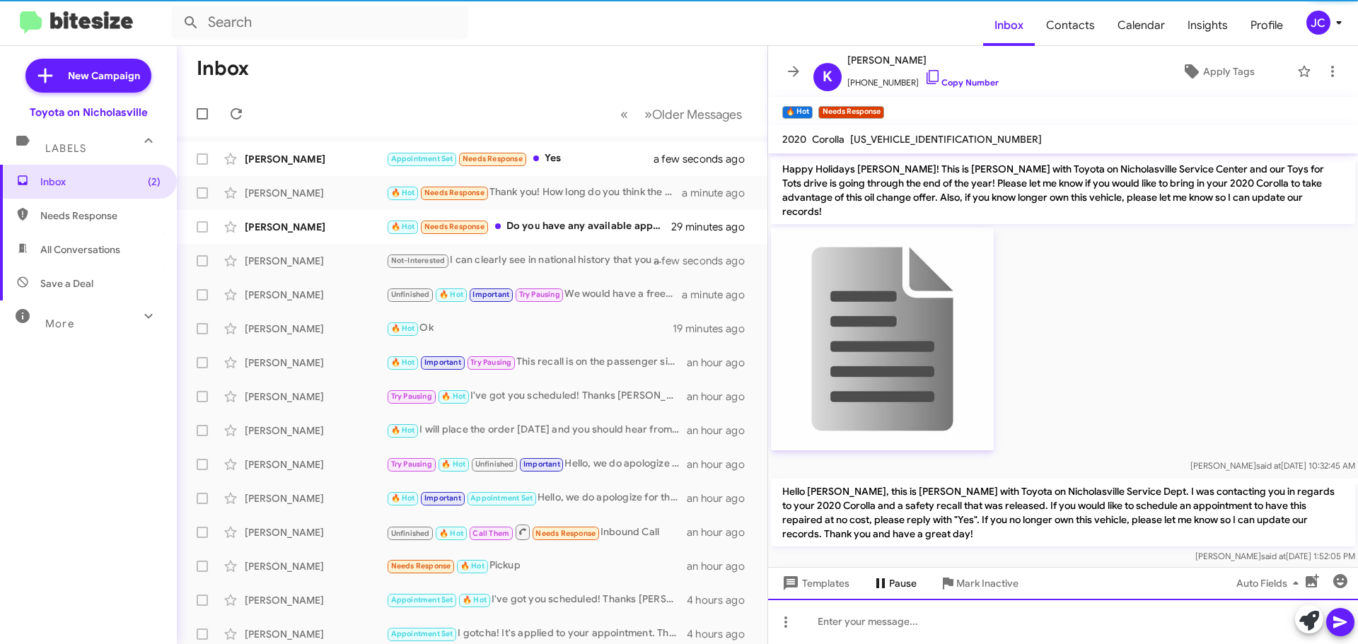
scroll to position [71, 0]
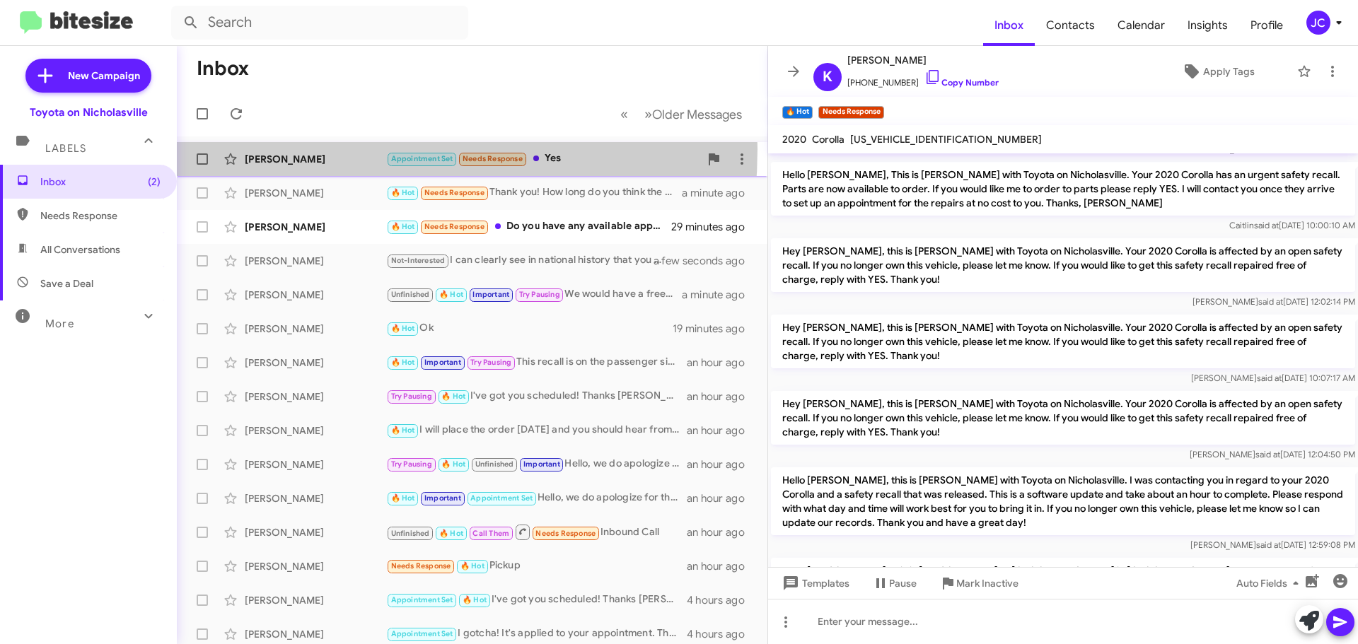
click at [314, 149] on div "Brian Lane Appointment Set Needs Response Yes a few seconds ago" at bounding box center [472, 159] width 568 height 28
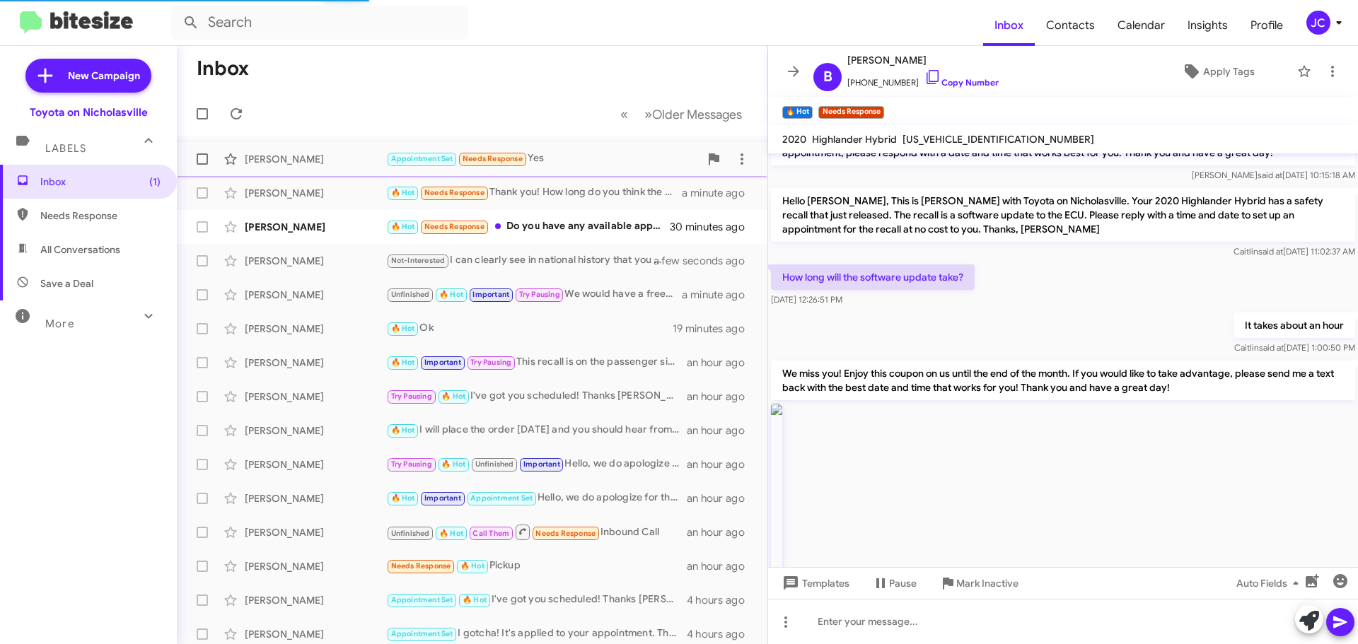
scroll to position [2026, 0]
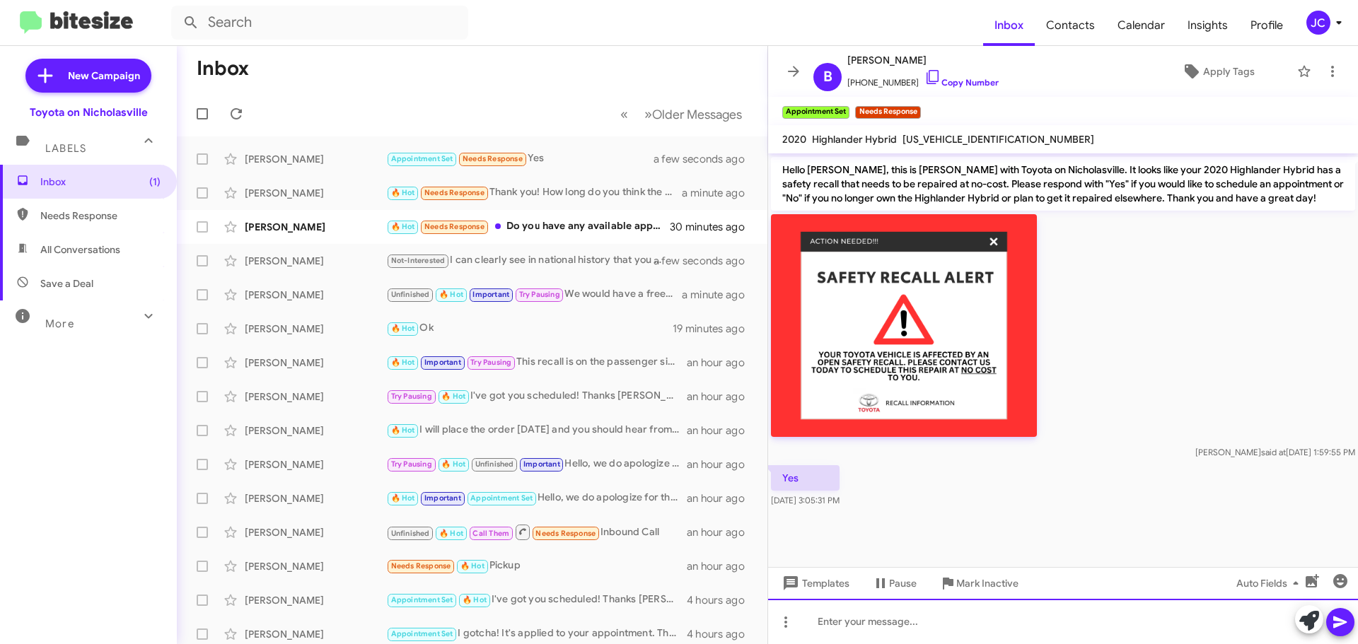
click at [831, 625] on div at bounding box center [1063, 621] width 590 height 45
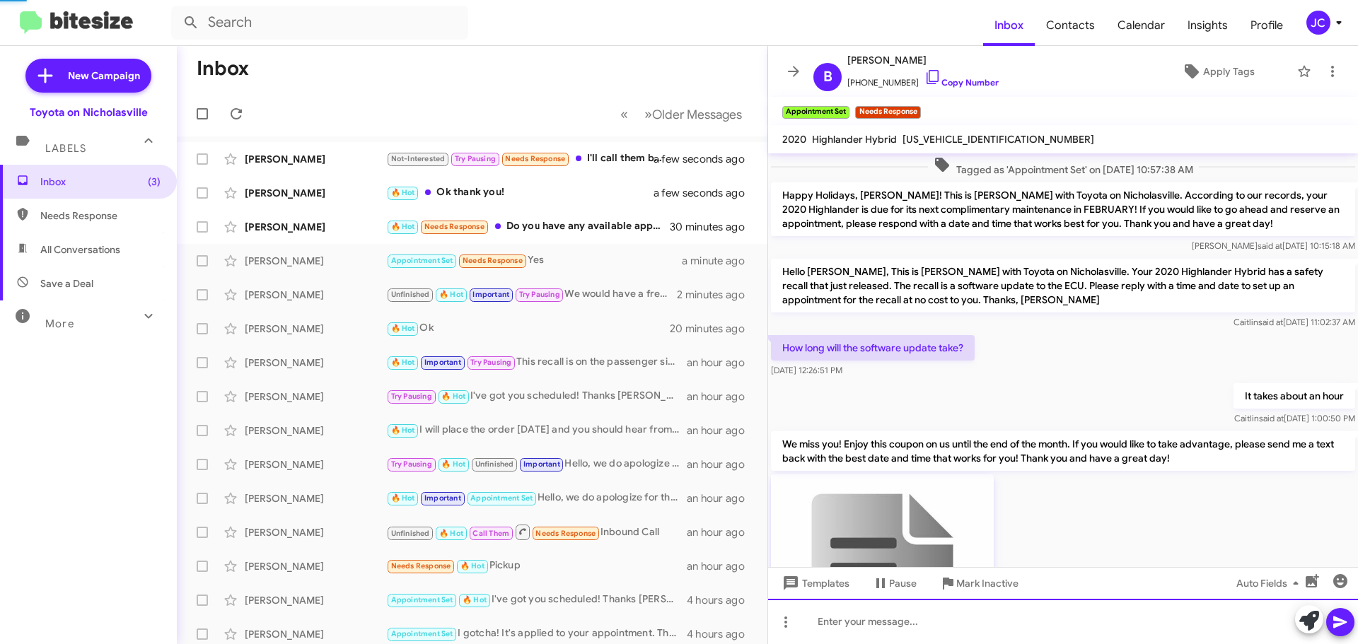
scroll to position [71, 0]
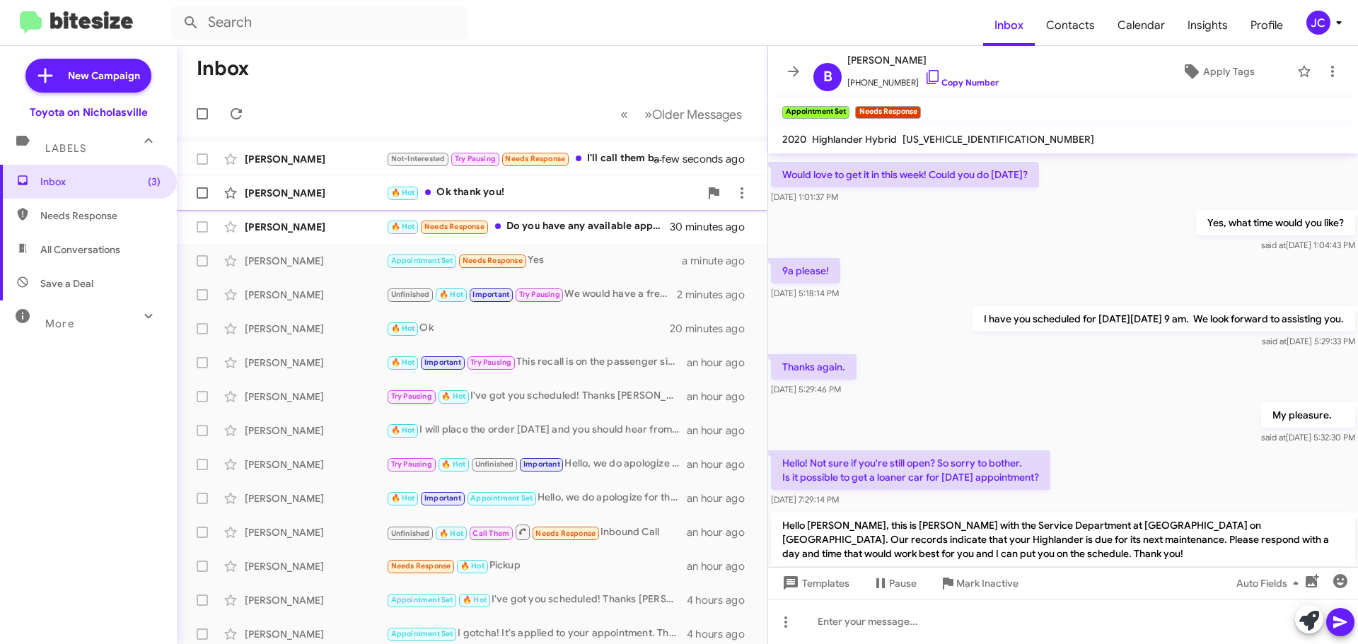
click at [314, 197] on div "[PERSON_NAME]" at bounding box center [315, 193] width 141 height 14
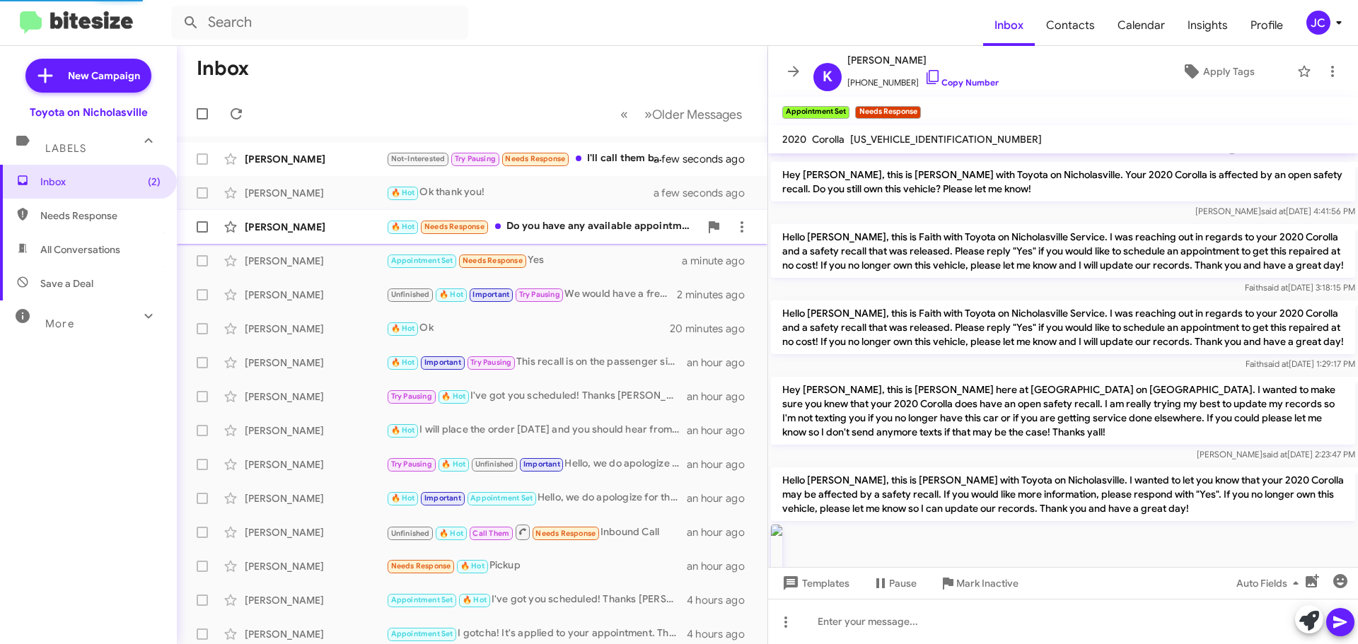
scroll to position [1816, 0]
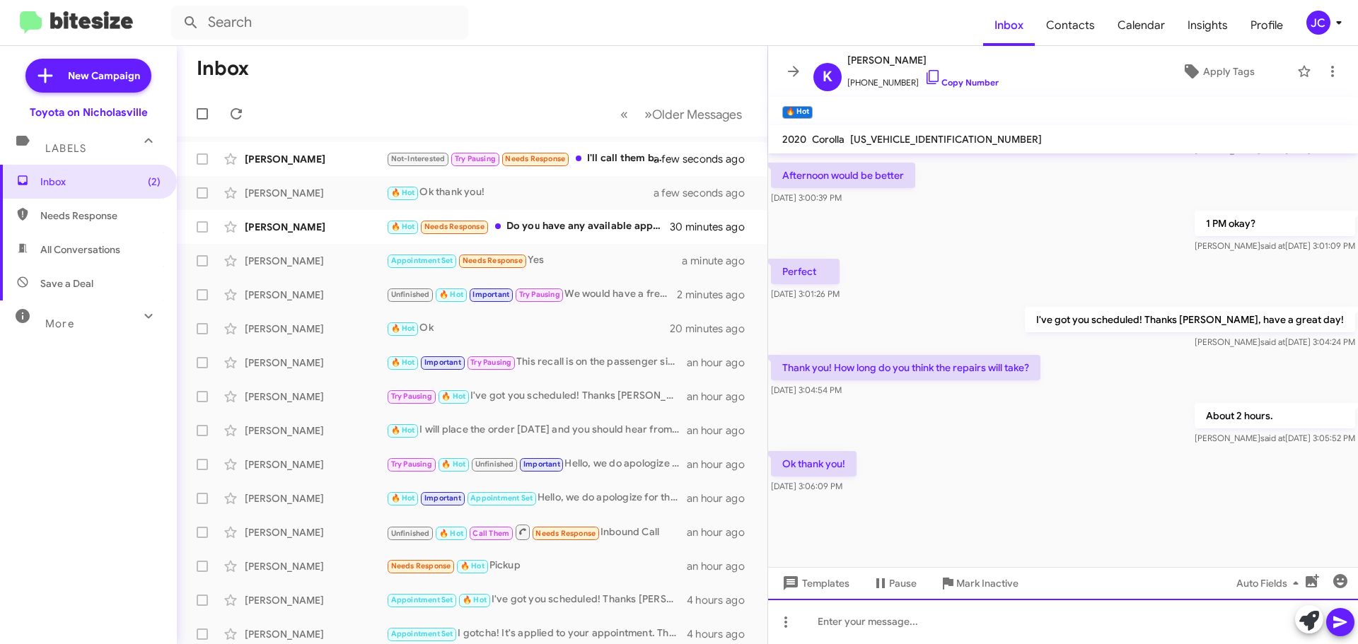
click at [962, 632] on div at bounding box center [1063, 621] width 590 height 45
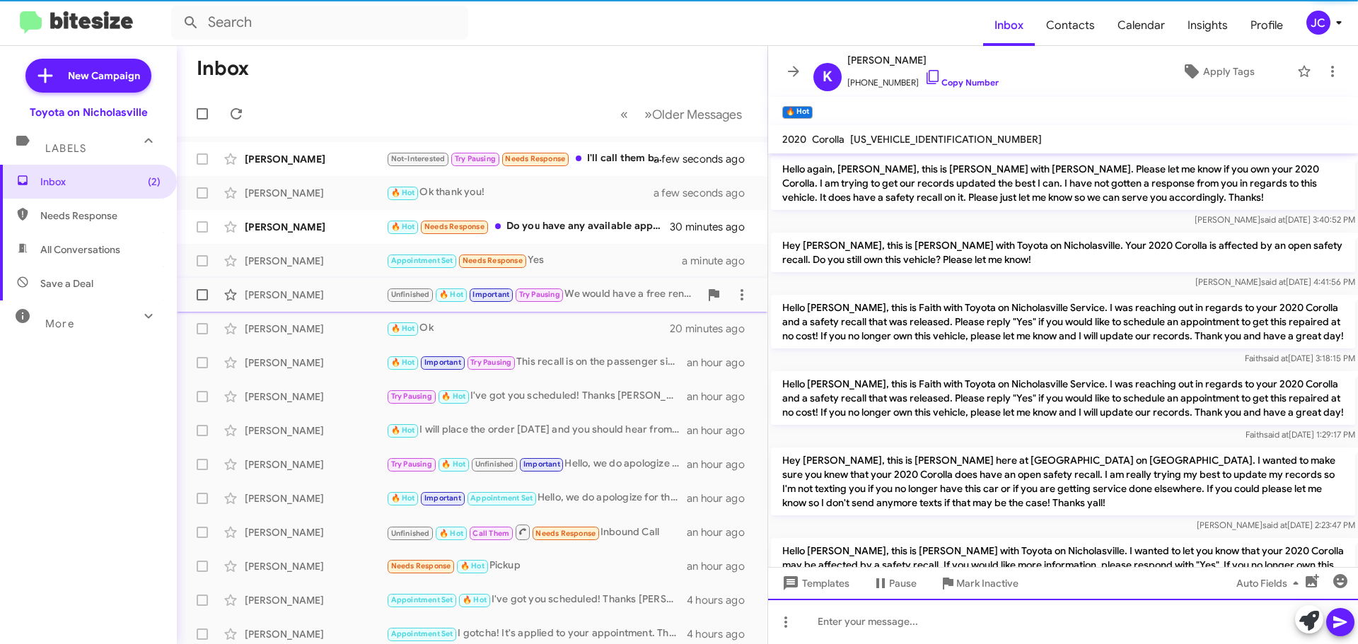
scroll to position [71, 0]
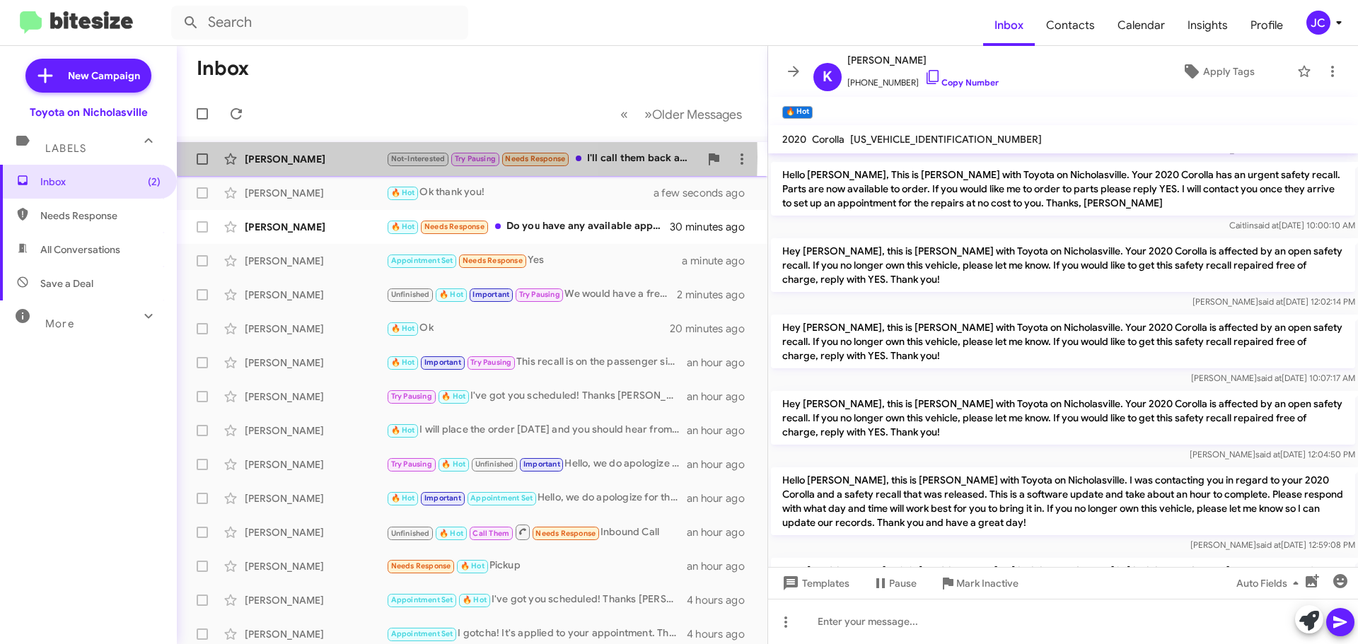
click at [318, 157] on div "[PERSON_NAME]" at bounding box center [315, 159] width 141 height 14
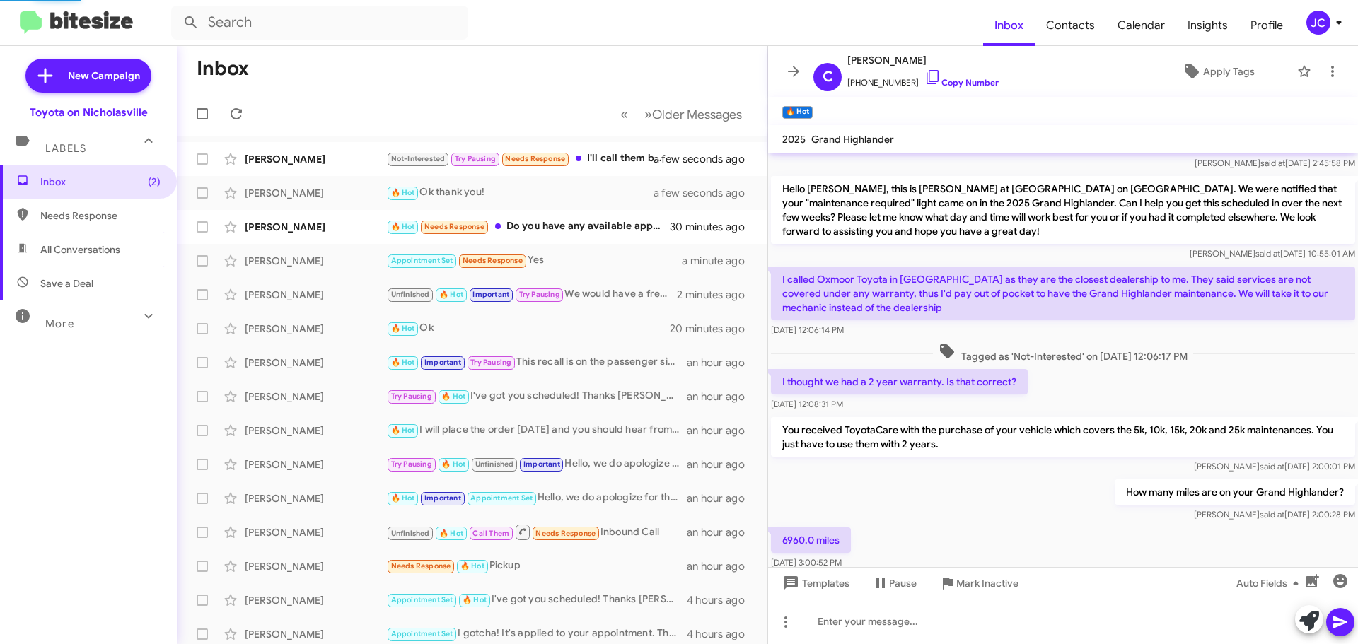
scroll to position [311, 0]
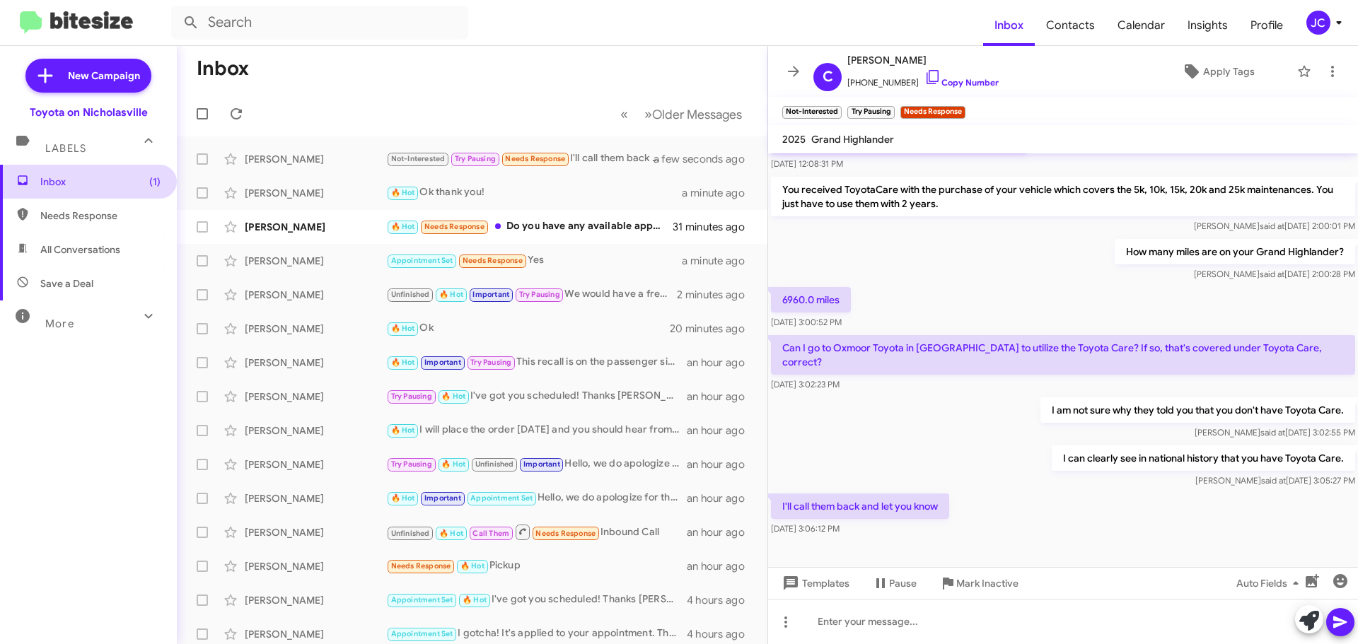
click at [110, 182] on span "Inbox (1)" at bounding box center [100, 182] width 120 height 14
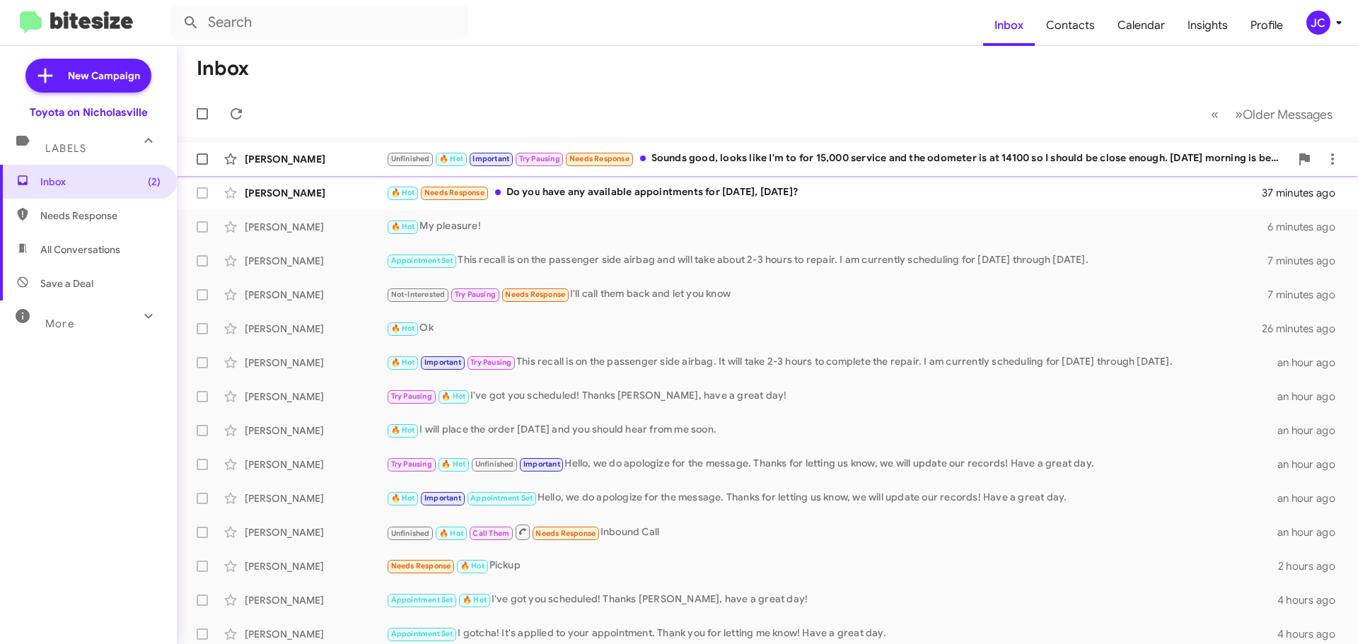
click at [335, 159] on div "[PERSON_NAME]" at bounding box center [315, 159] width 141 height 14
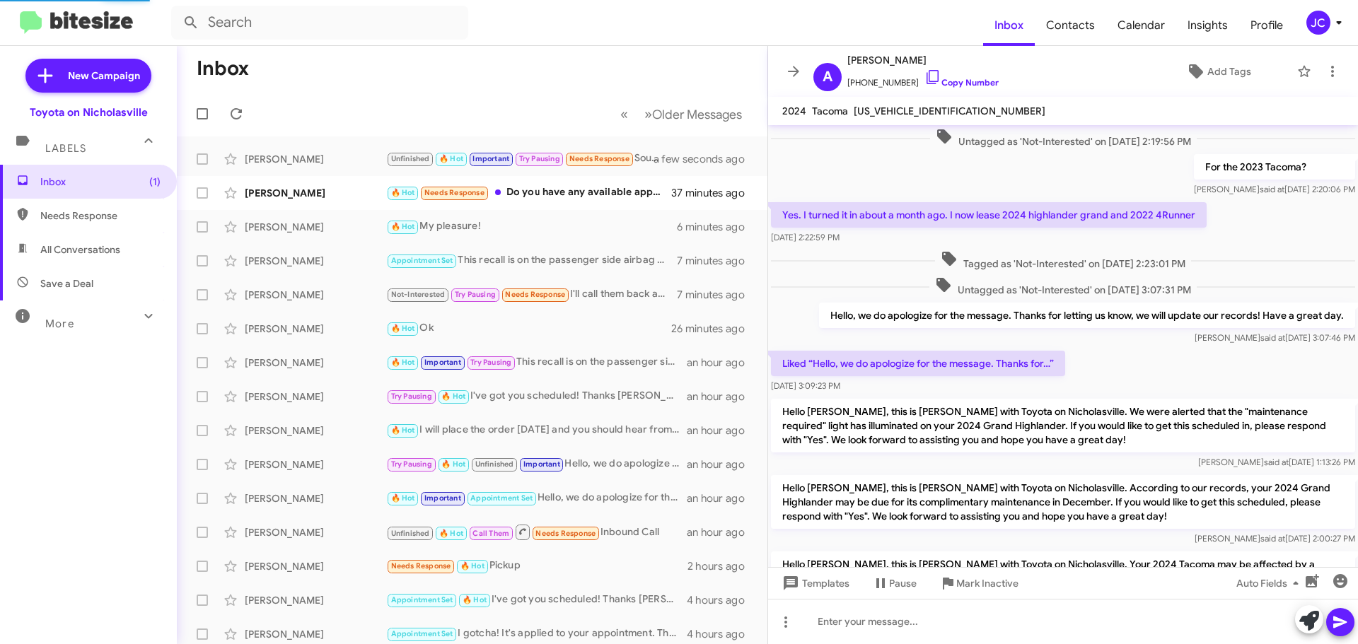
scroll to position [1173, 0]
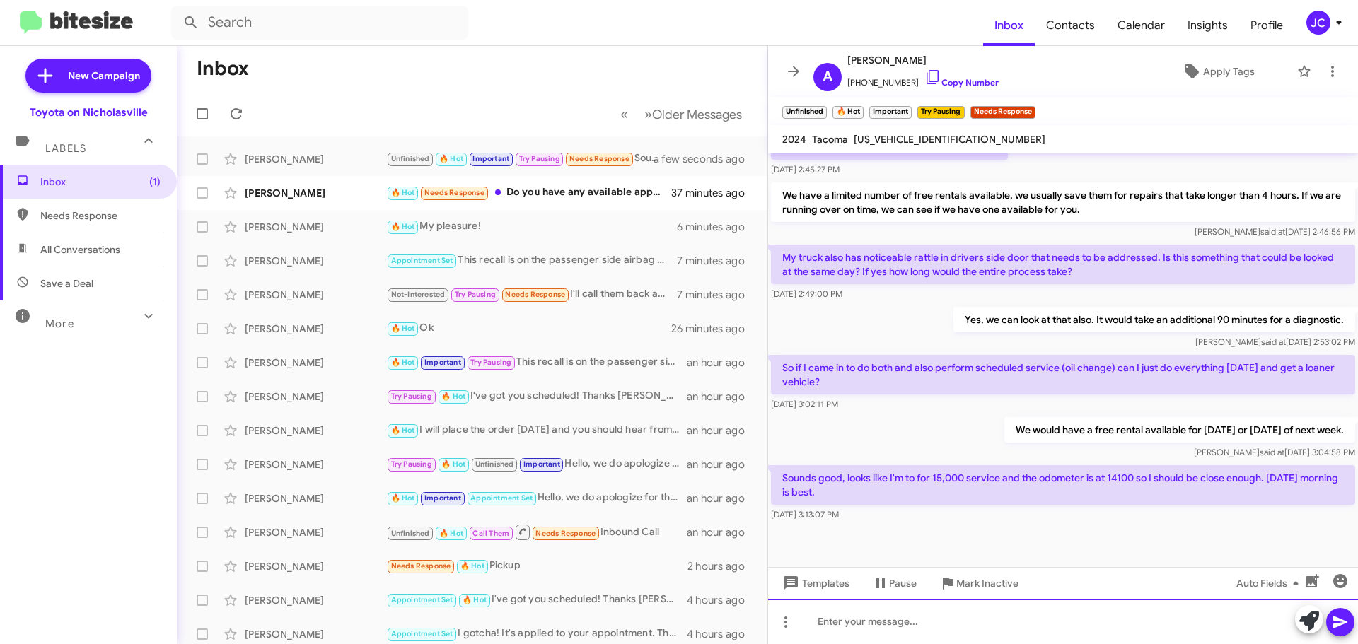
click at [894, 613] on div at bounding box center [1063, 621] width 590 height 45
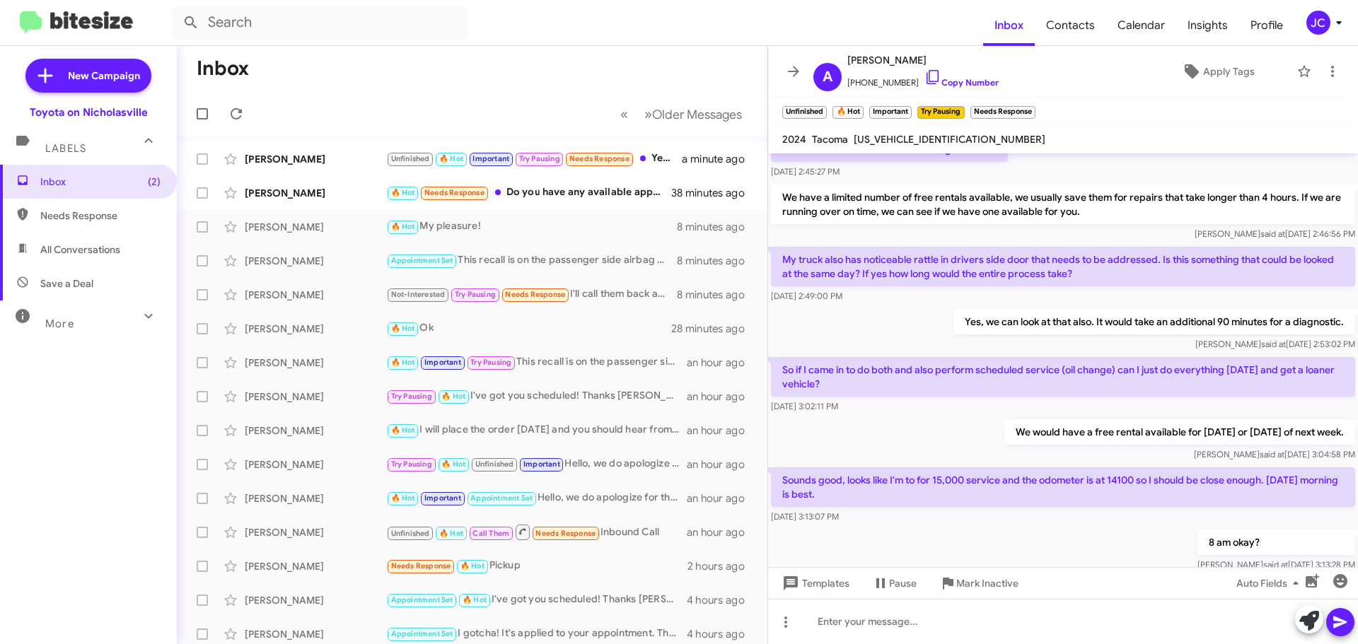
scroll to position [1082, 0]
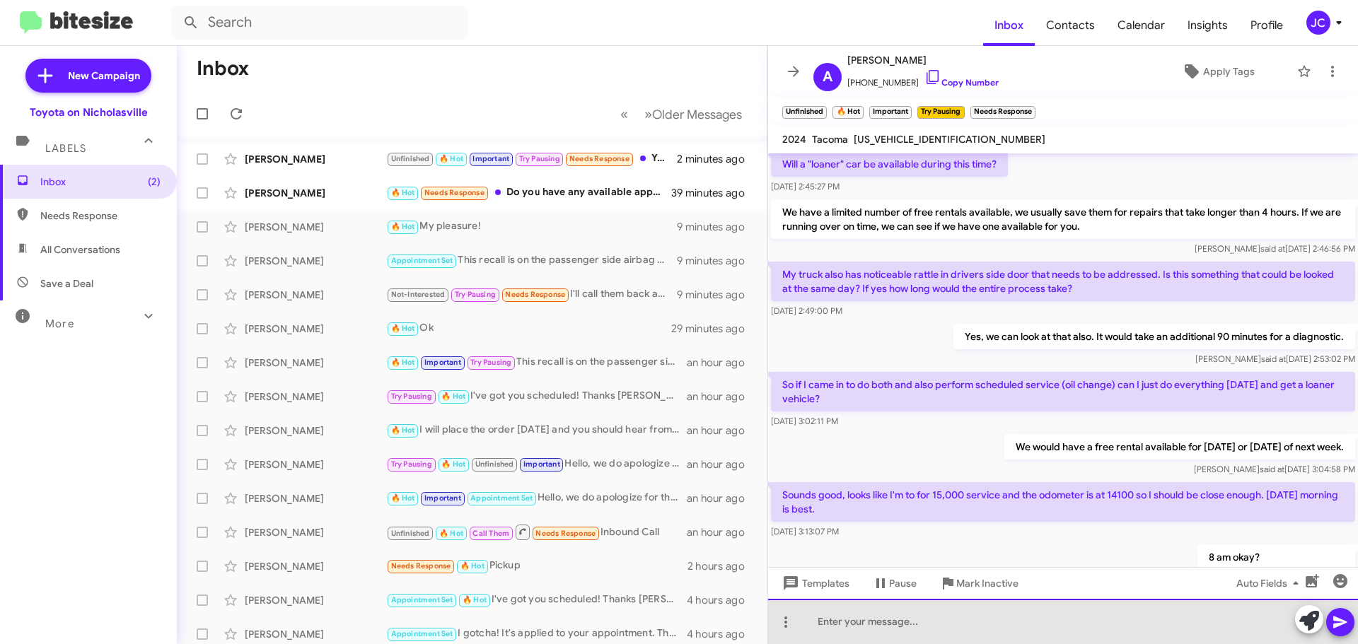
click at [876, 644] on div at bounding box center [1063, 621] width 590 height 45
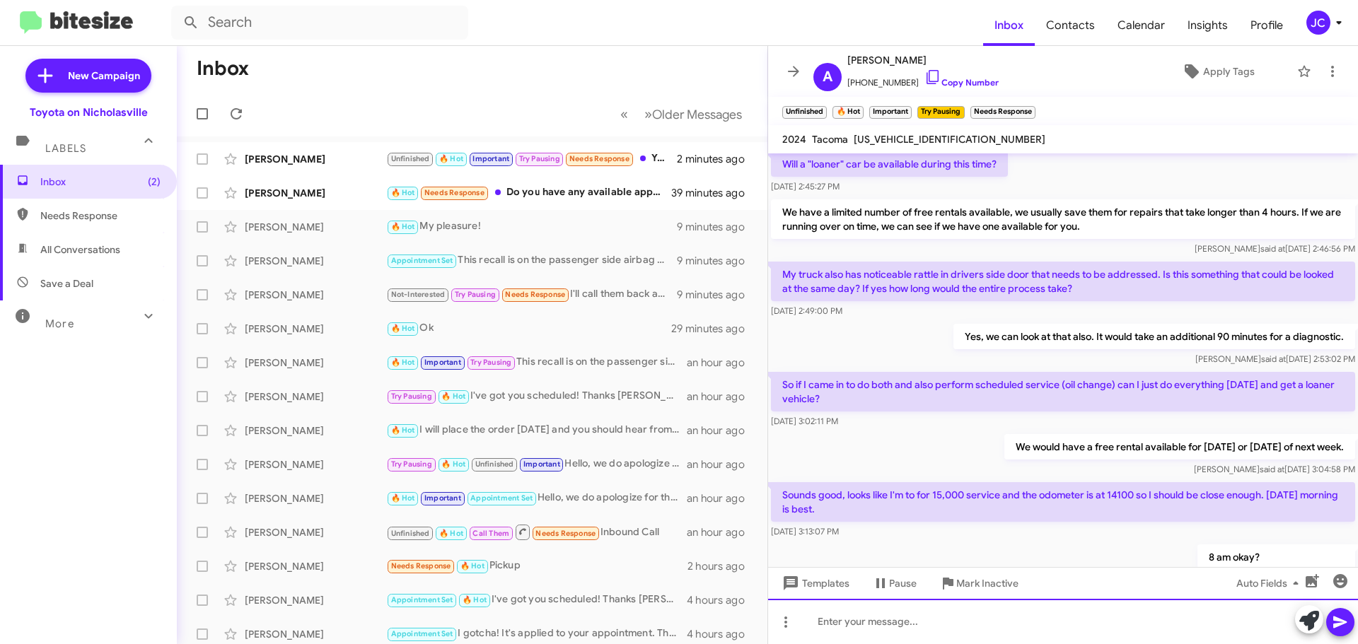
click at [875, 630] on div at bounding box center [1063, 621] width 590 height 45
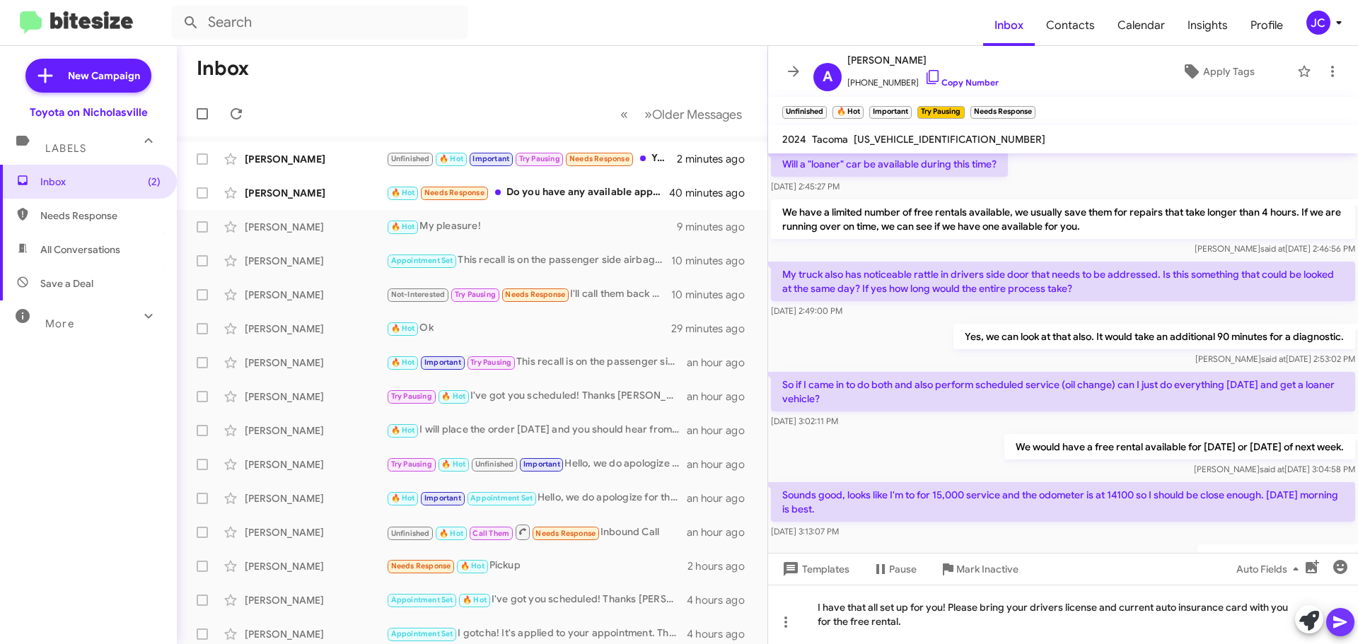
click at [1345, 620] on icon at bounding box center [1340, 622] width 17 height 17
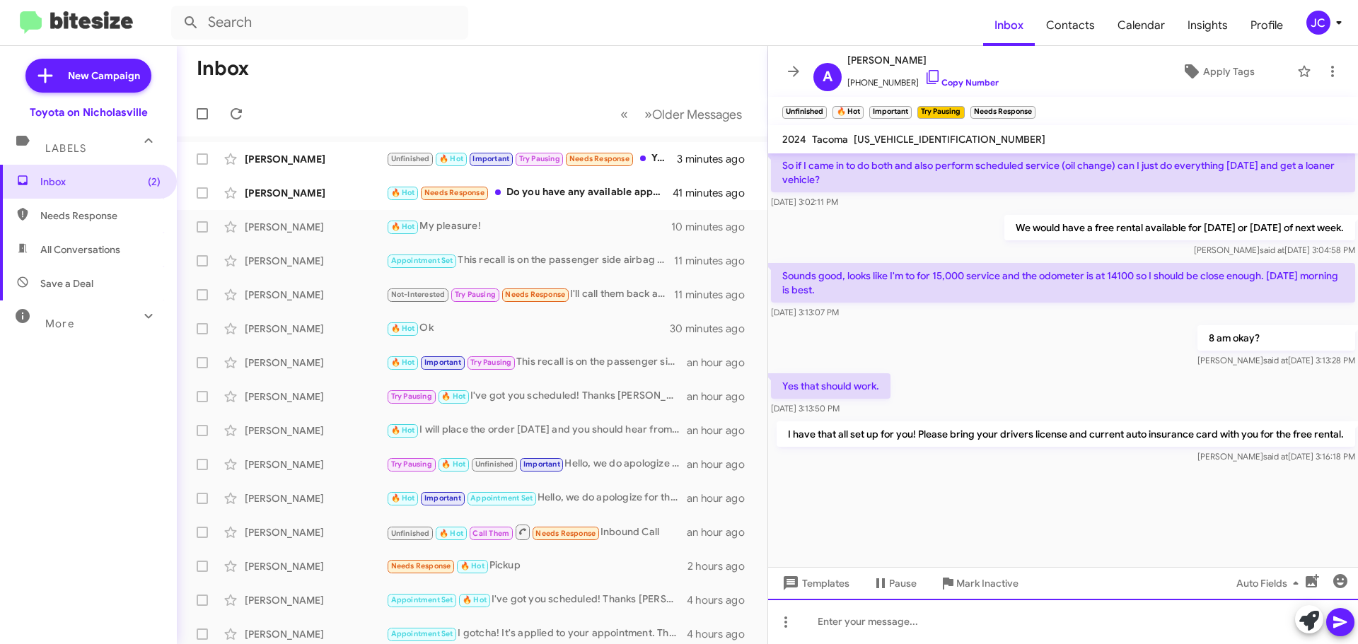
scroll to position [3828, 0]
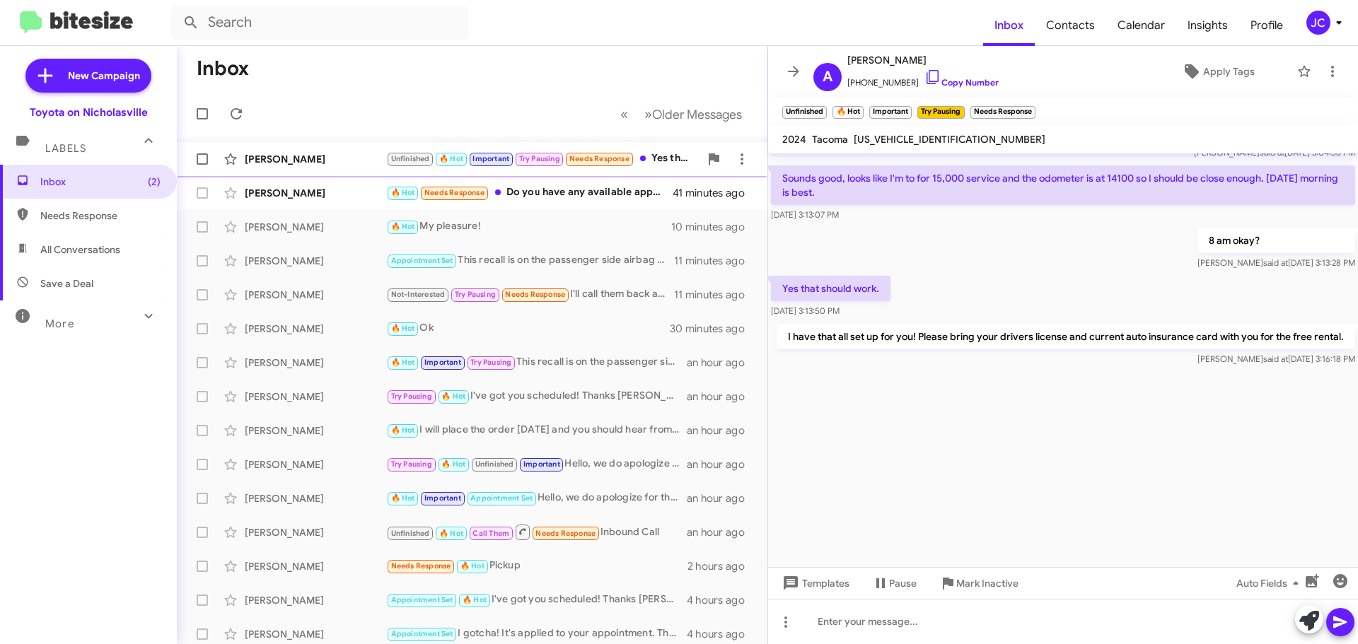
click at [325, 162] on div "[PERSON_NAME]" at bounding box center [315, 159] width 141 height 14
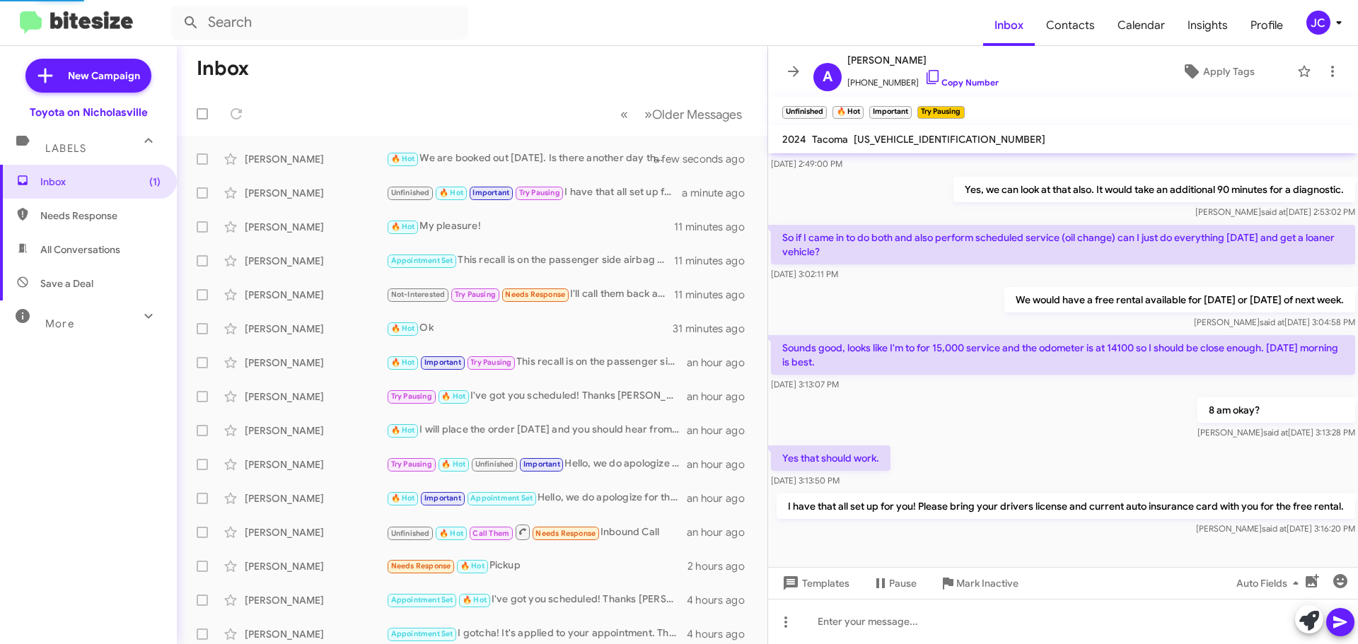
scroll to position [1259, 0]
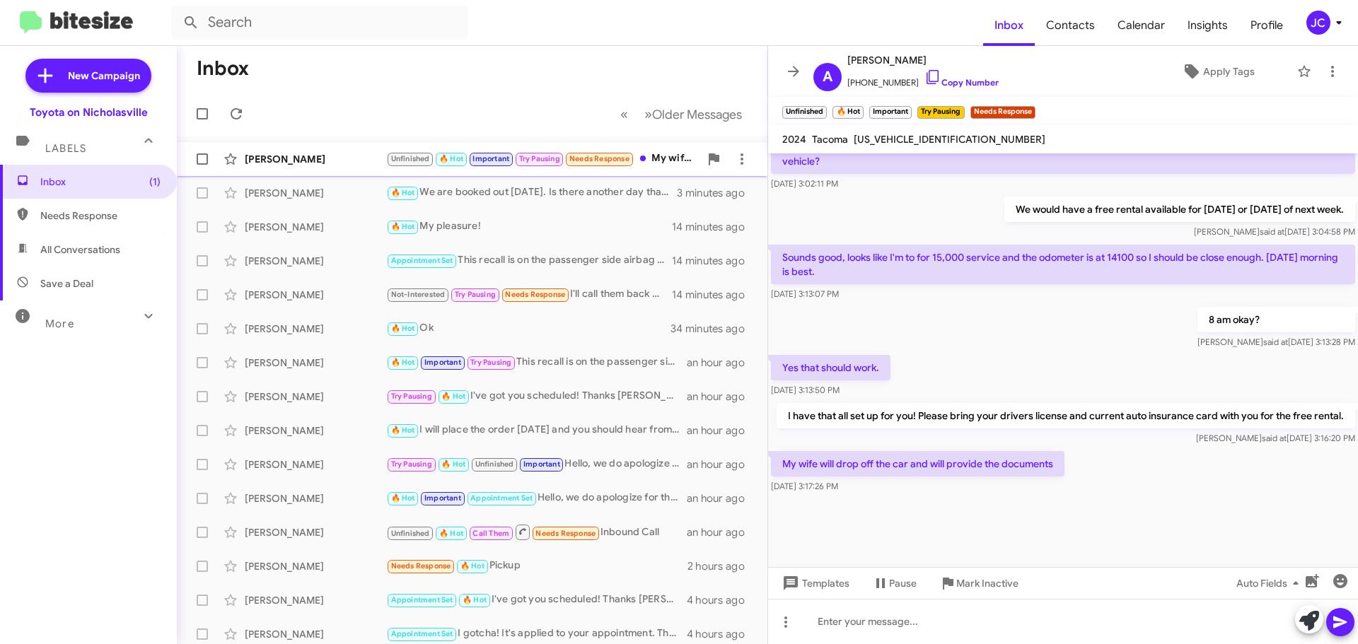
click at [319, 168] on div "[PERSON_NAME] Unfinished 🔥 Hot Important Try Pausing Needs Response My wife wil…" at bounding box center [472, 159] width 568 height 28
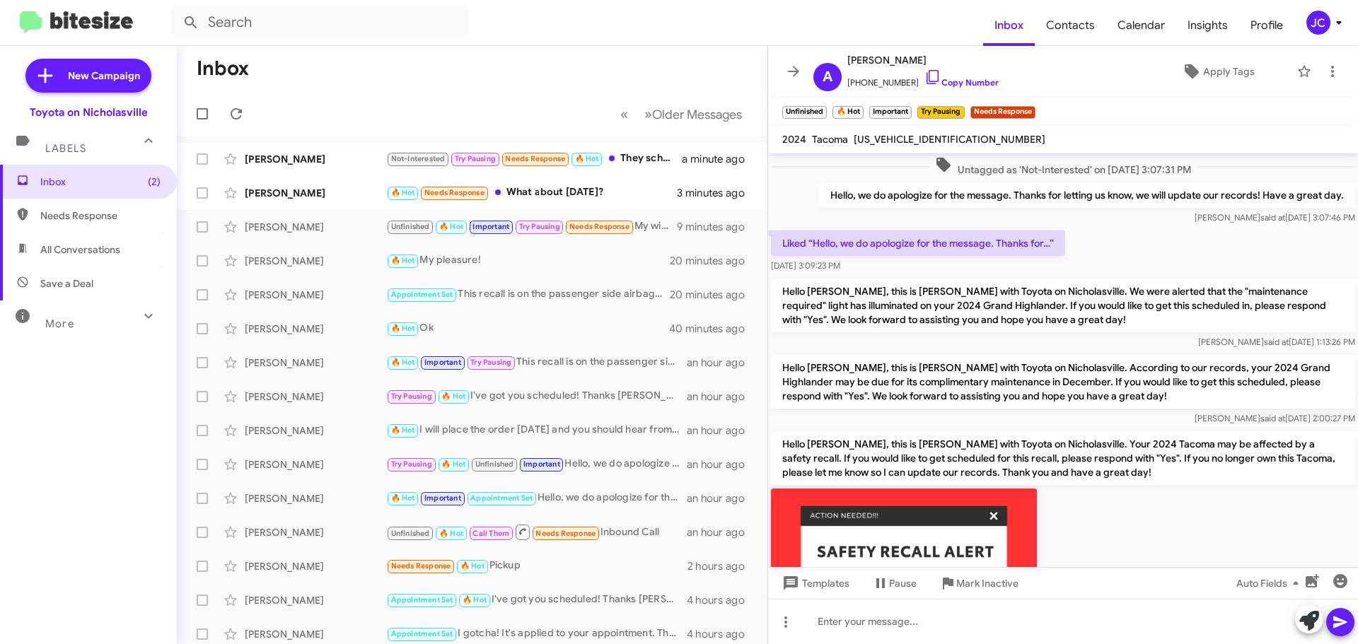
scroll to position [1259, 0]
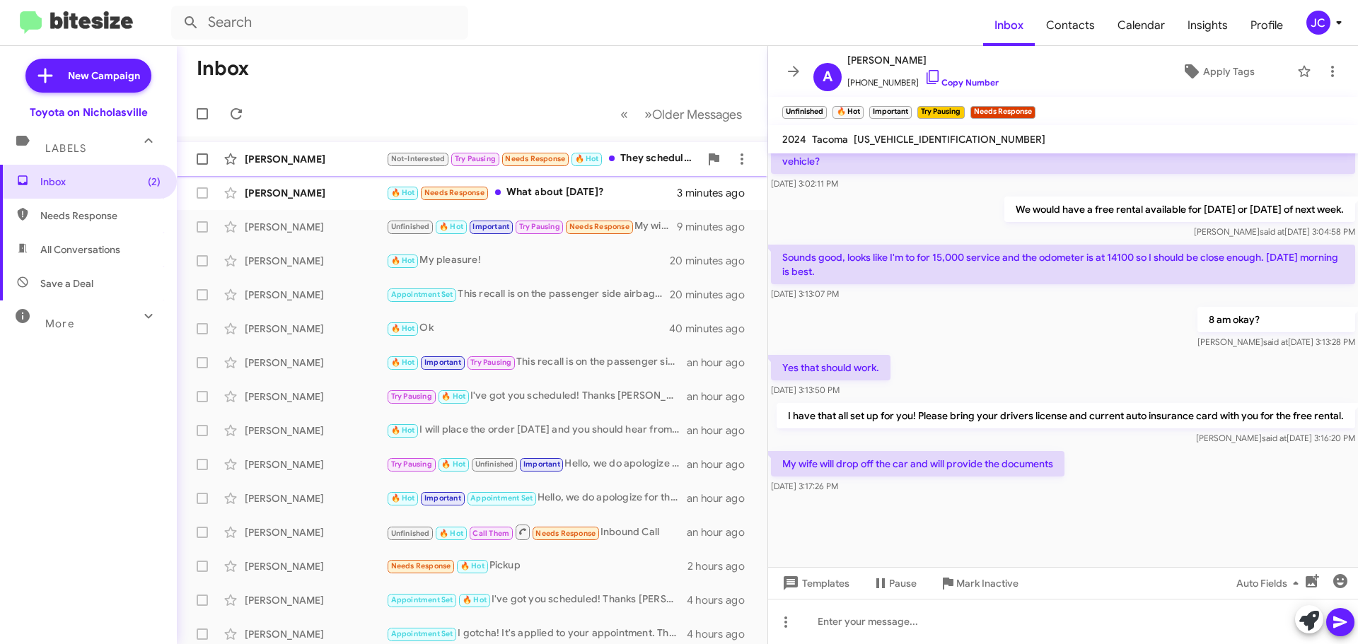
click at [303, 163] on div "[PERSON_NAME]" at bounding box center [315, 159] width 141 height 14
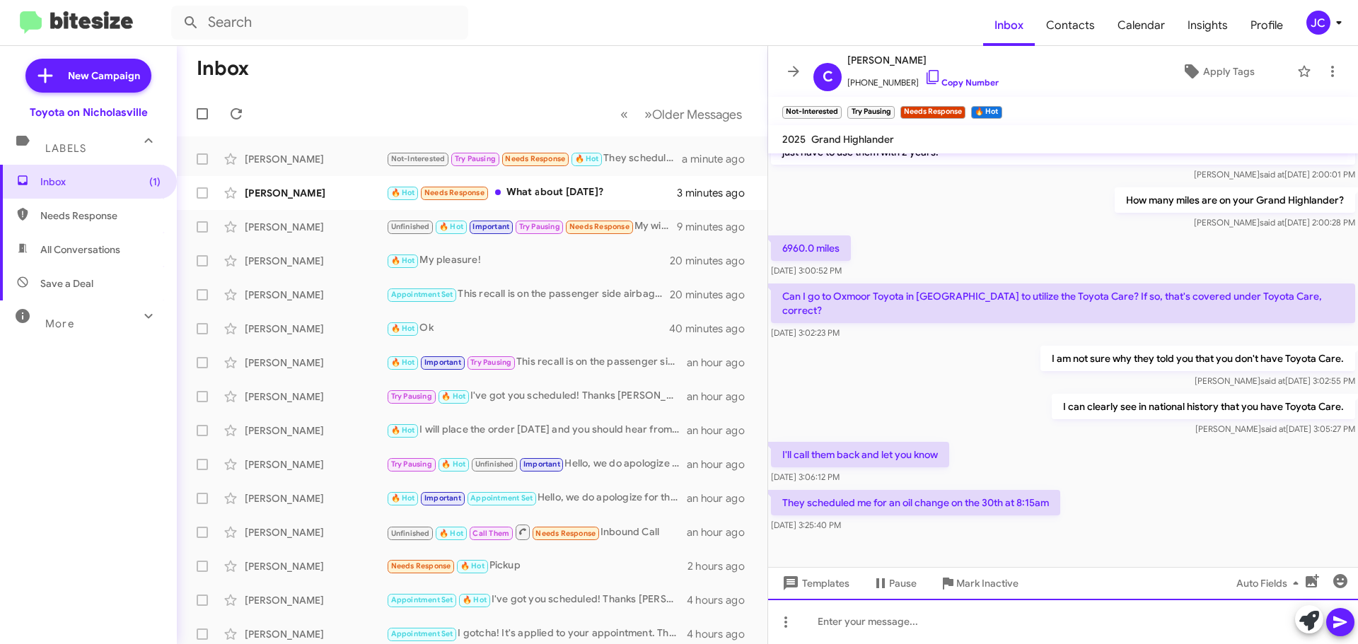
click at [860, 629] on div at bounding box center [1063, 621] width 590 height 45
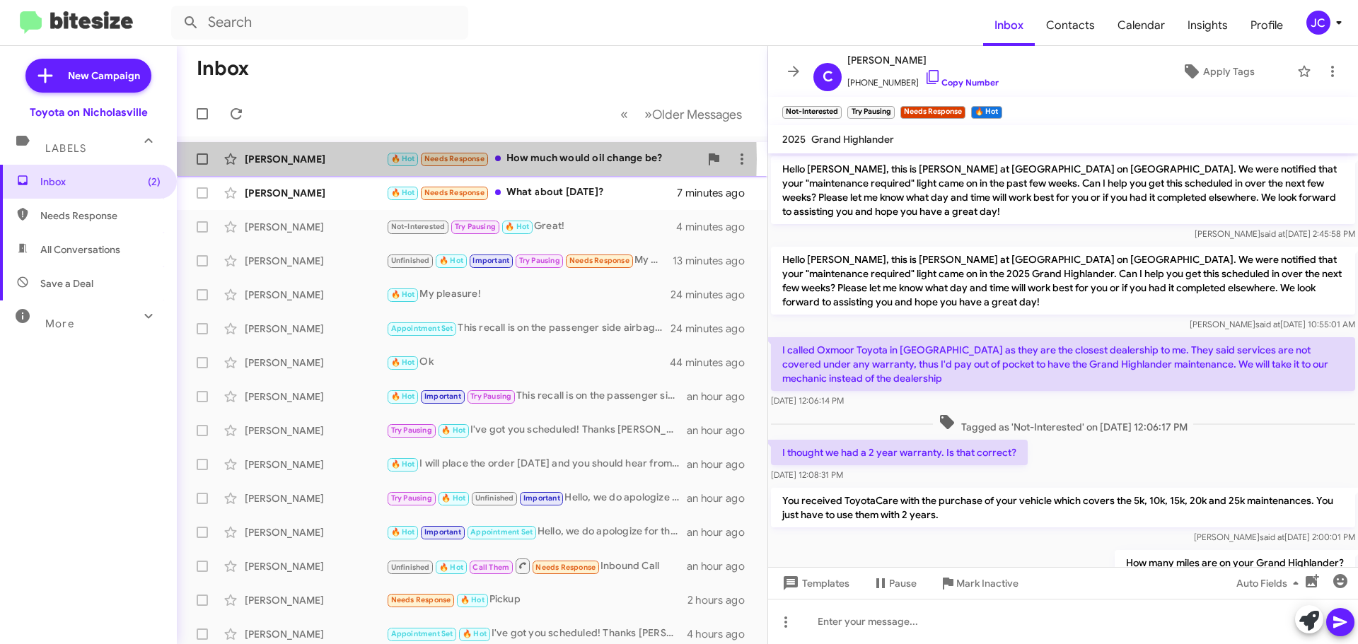
click at [329, 159] on div "[PERSON_NAME]" at bounding box center [315, 159] width 141 height 14
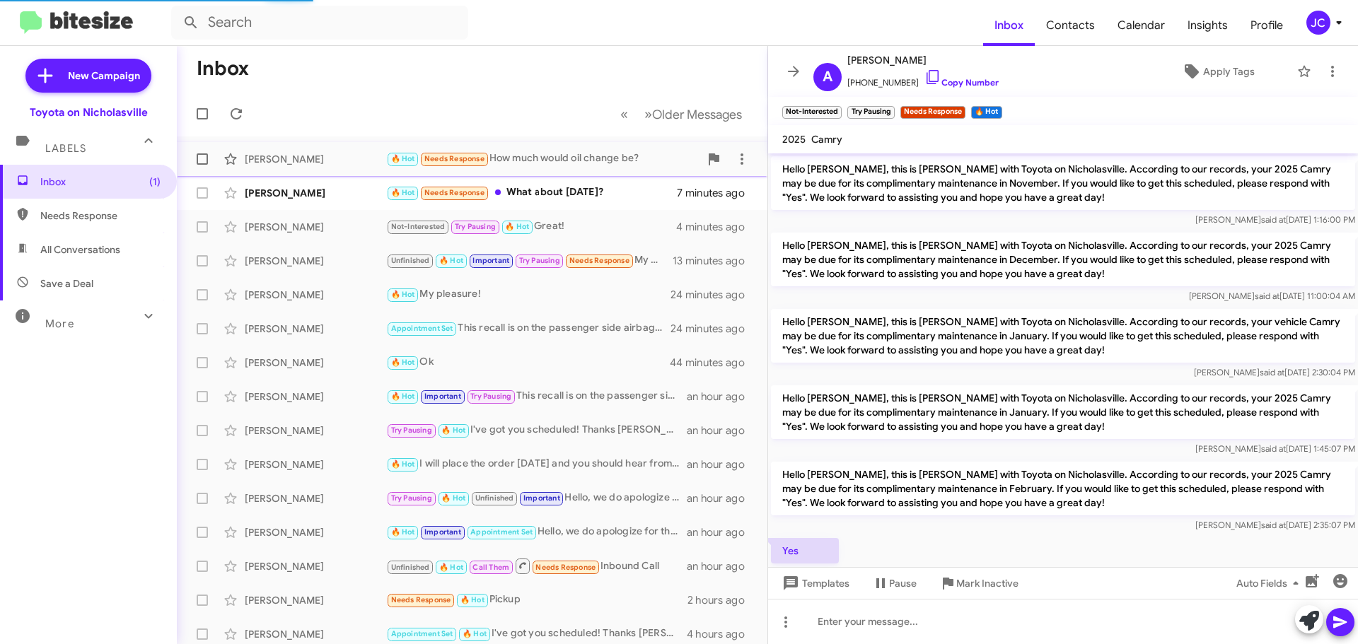
scroll to position [690, 0]
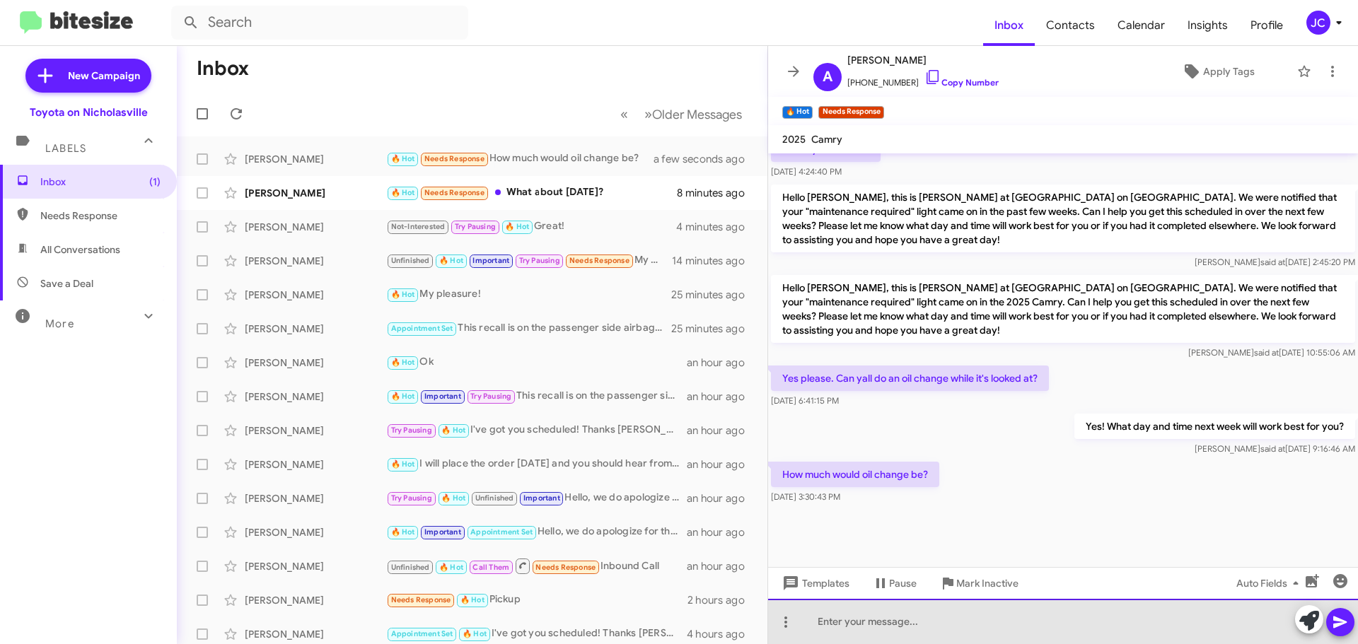
click at [884, 611] on div at bounding box center [1063, 621] width 590 height 45
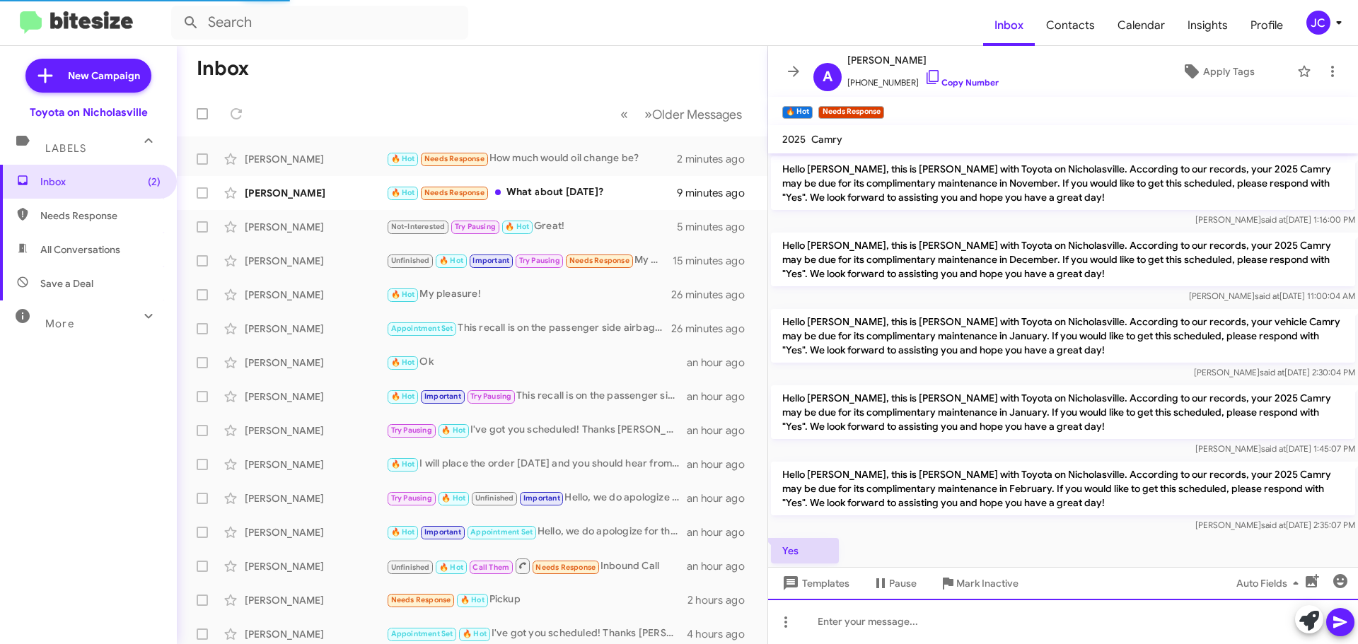
scroll to position [794, 0]
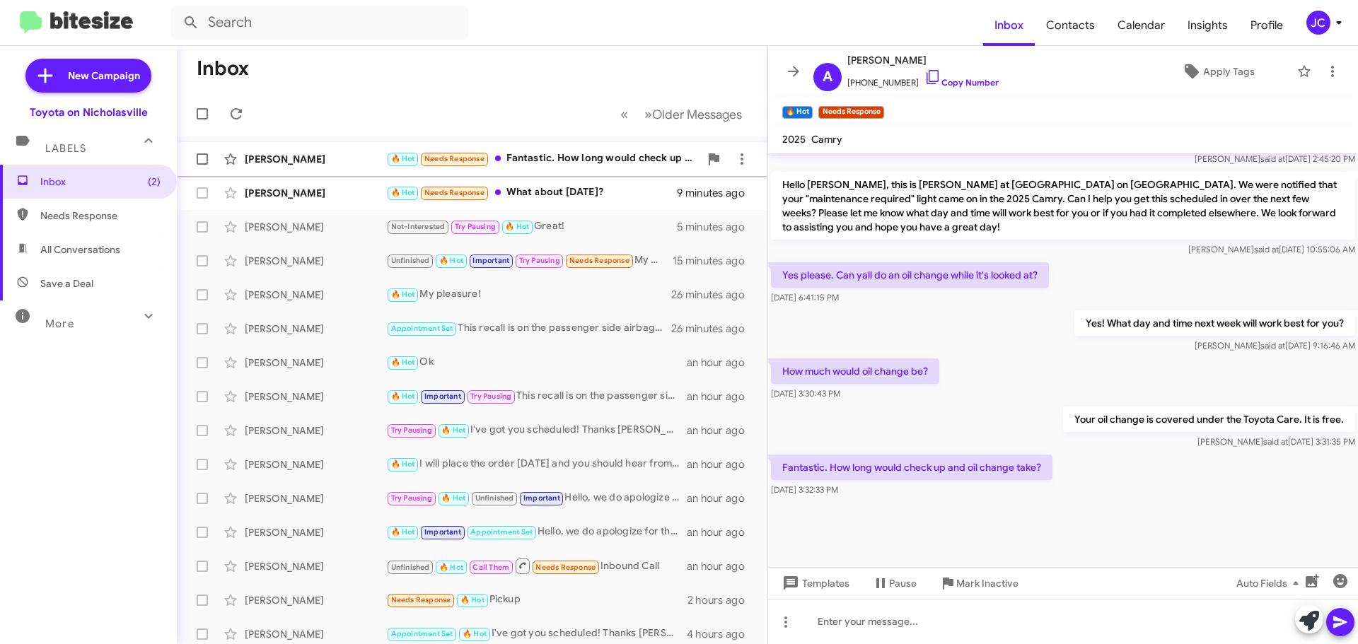
click at [342, 169] on div "Alexander Whitaker 🔥 Hot Needs Response Fantastic. How long would check up and …" at bounding box center [472, 159] width 568 height 28
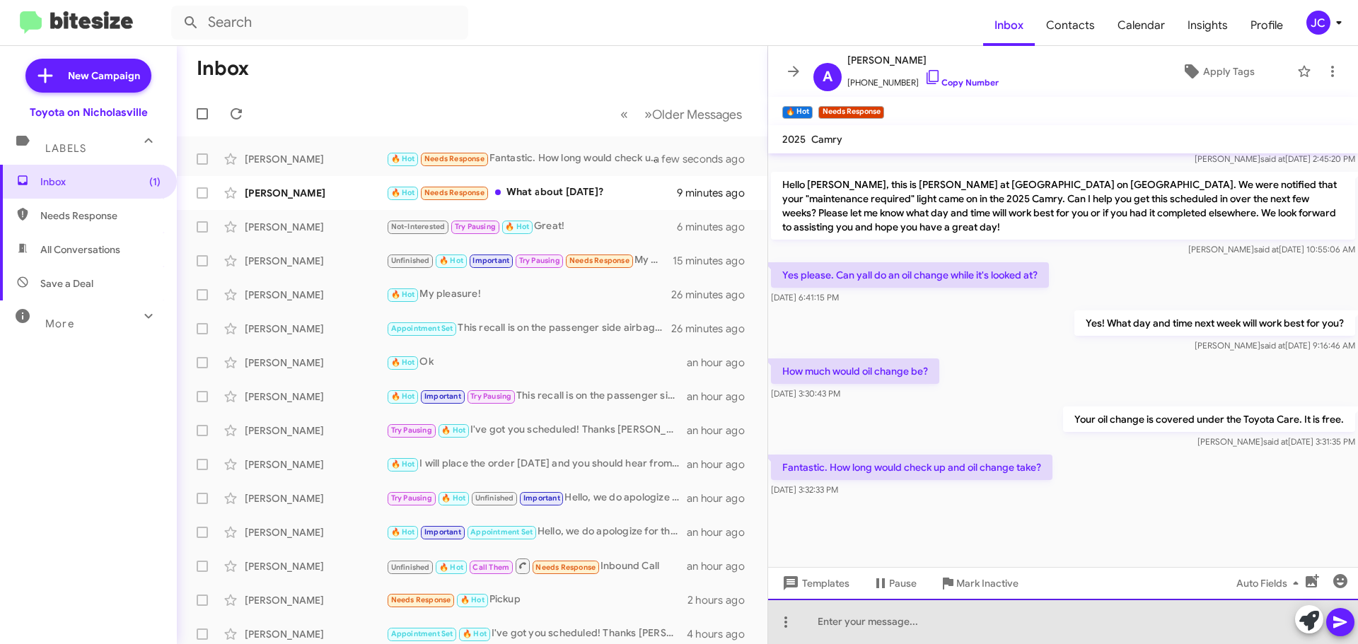
click at [868, 621] on div at bounding box center [1063, 621] width 590 height 45
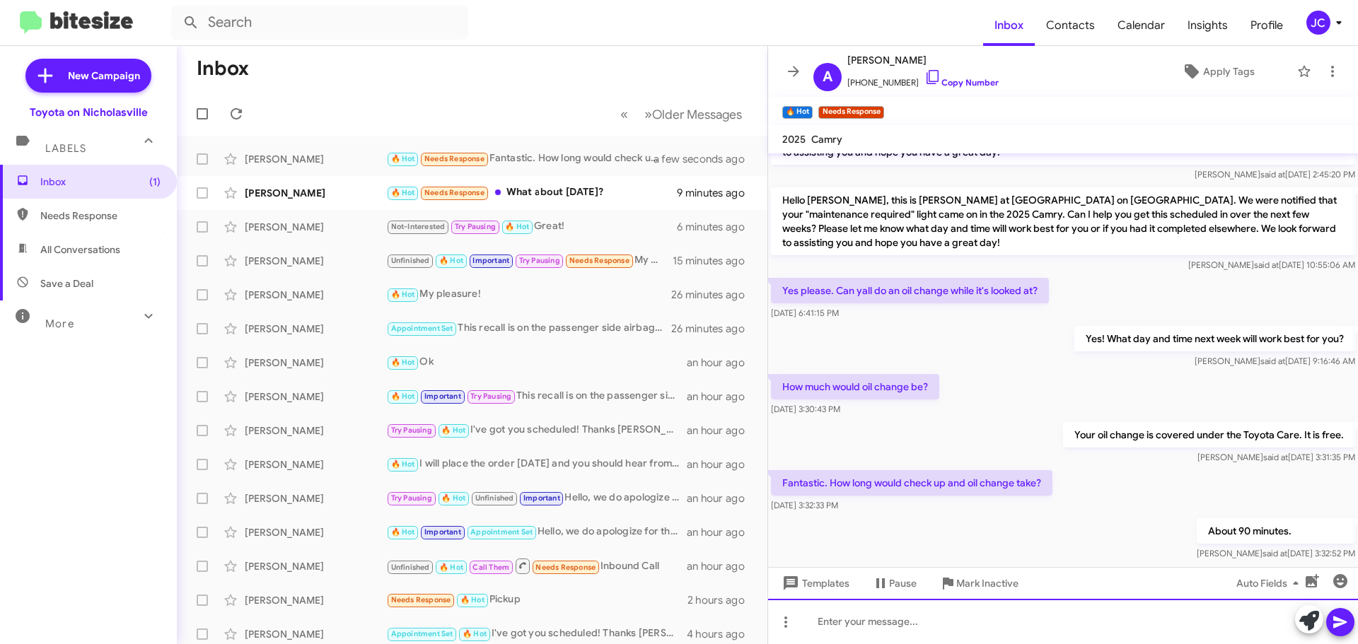
scroll to position [845, 0]
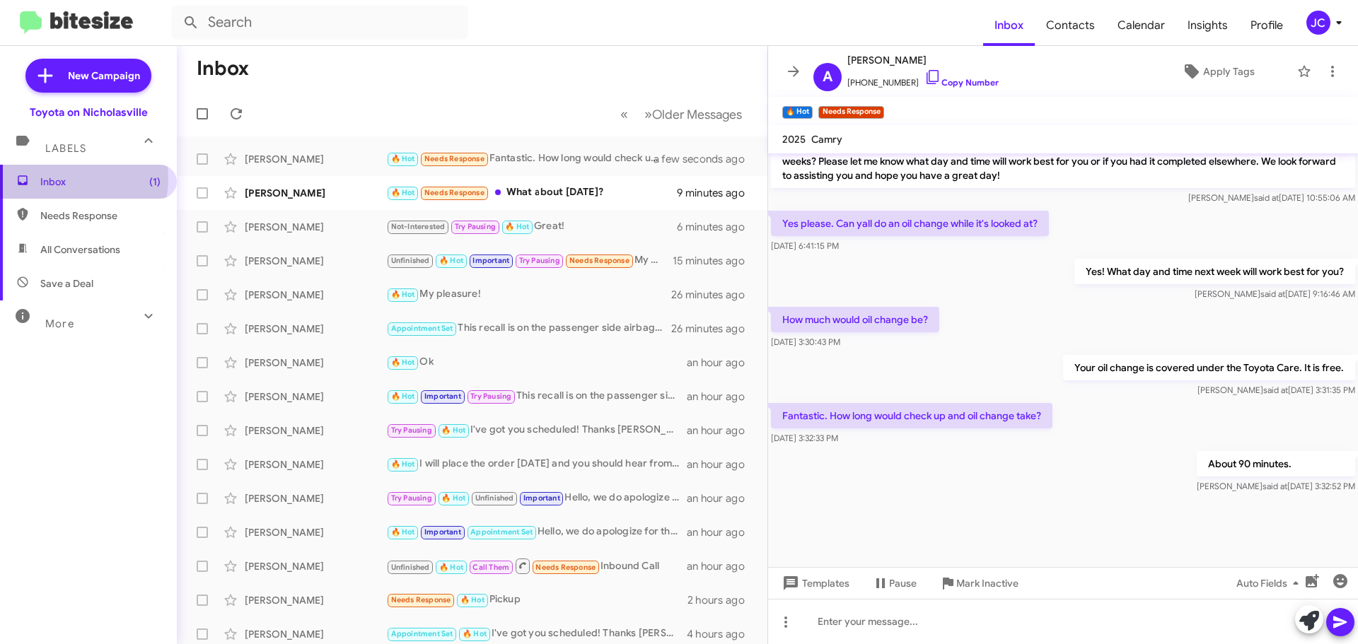
click at [70, 179] on span "Inbox (1)" at bounding box center [100, 182] width 120 height 14
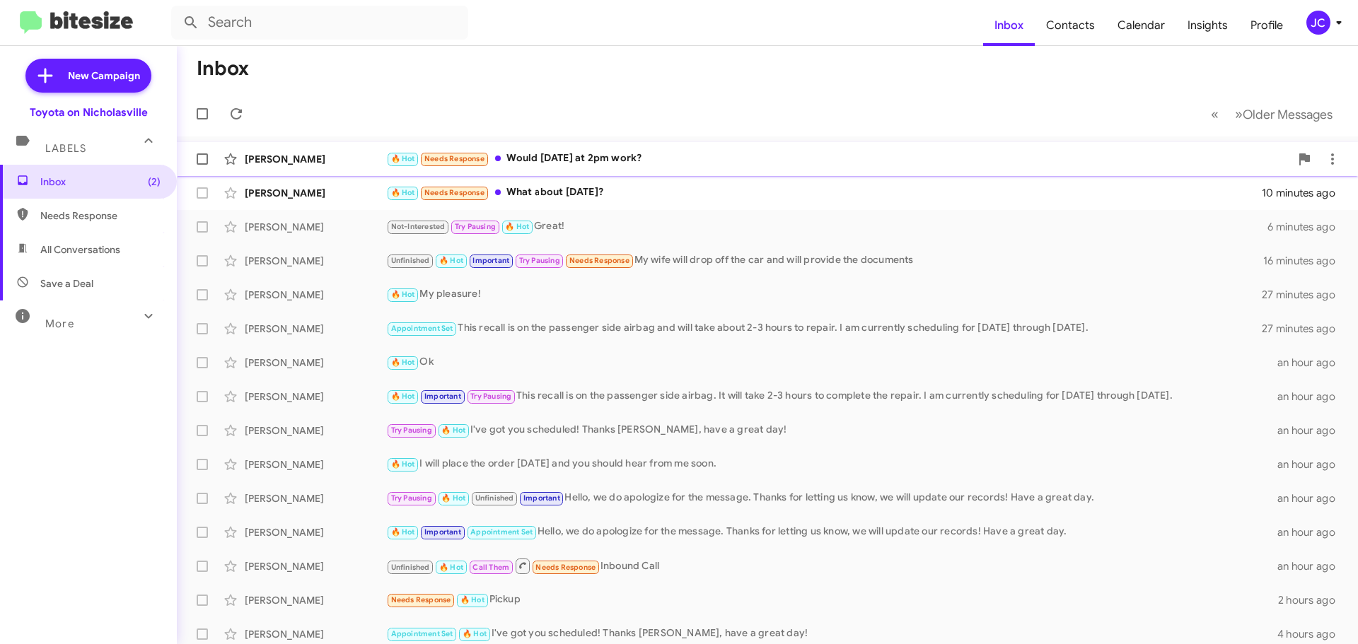
click at [346, 163] on div "[PERSON_NAME]" at bounding box center [315, 159] width 141 height 14
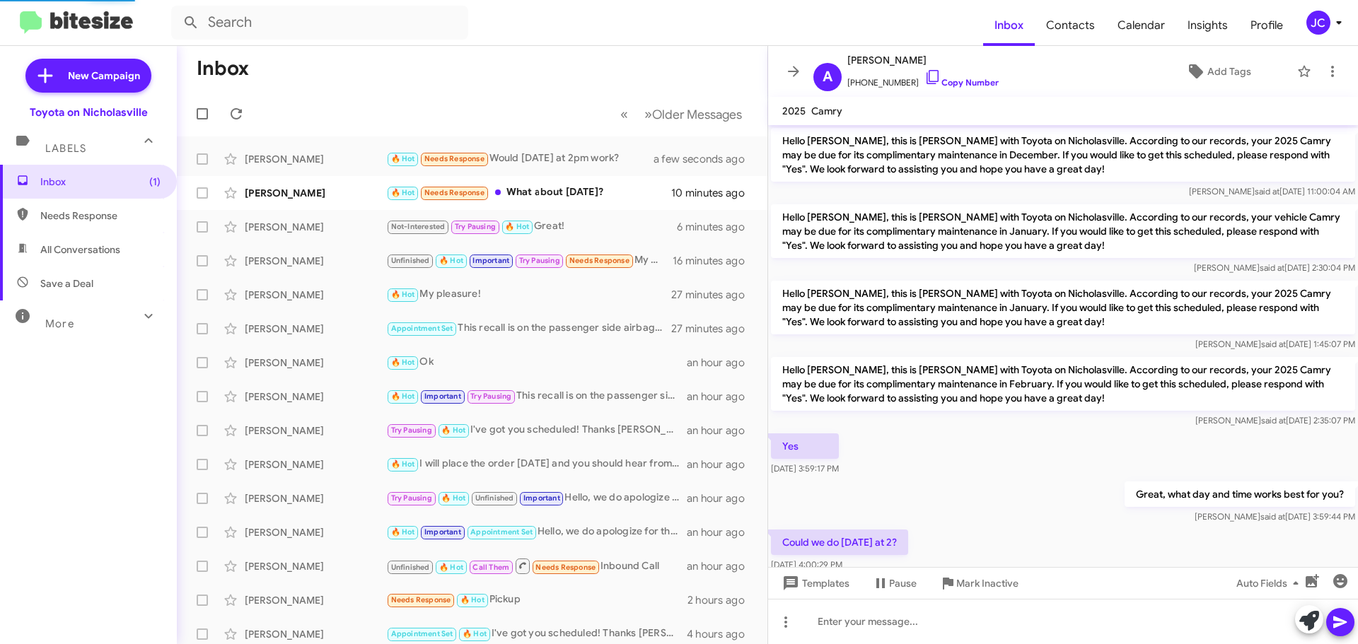
scroll to position [789, 0]
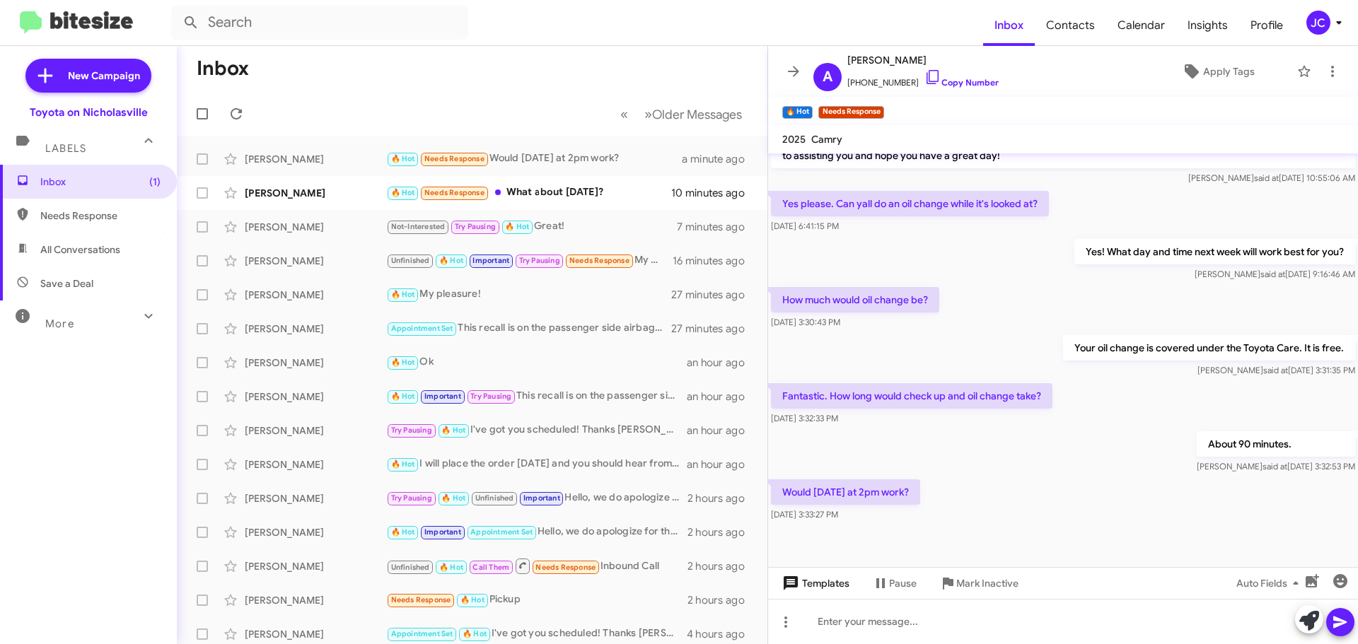
click at [849, 586] on span "Templates" at bounding box center [815, 583] width 70 height 25
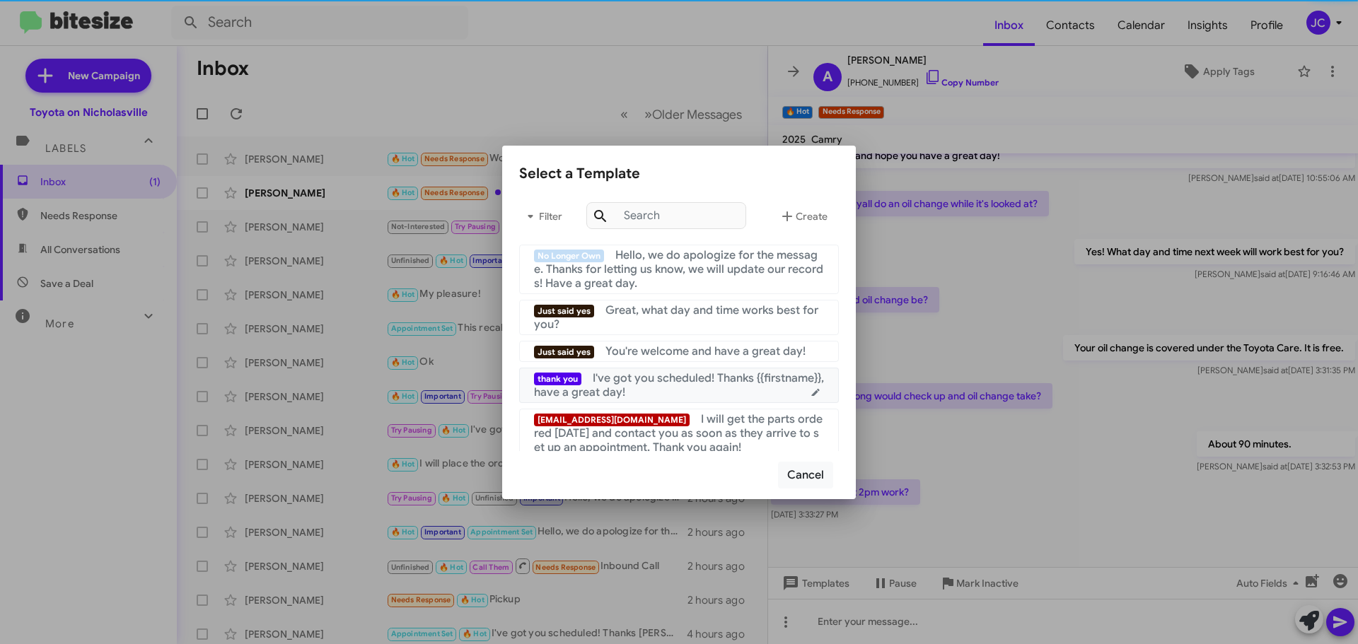
click at [678, 387] on div "thank you I've got you scheduled! Thanks {{firstname}}, have a great day!" at bounding box center [679, 385] width 290 height 28
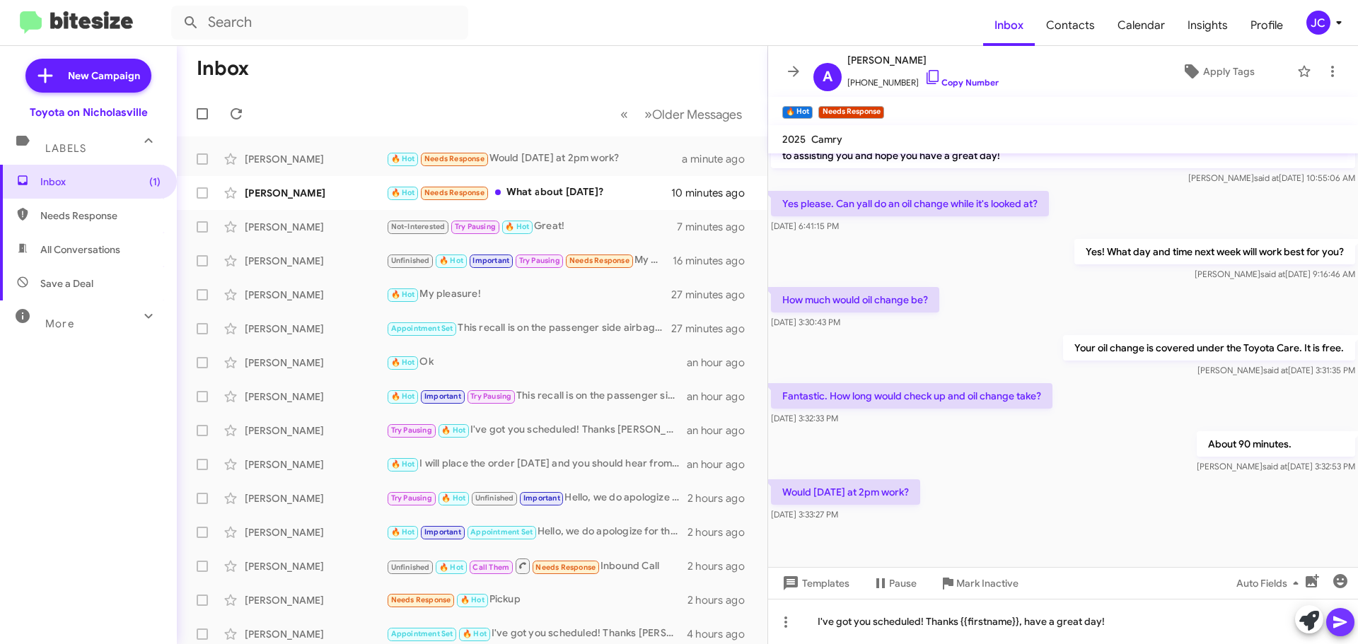
click at [1338, 632] on span at bounding box center [1340, 622] width 17 height 28
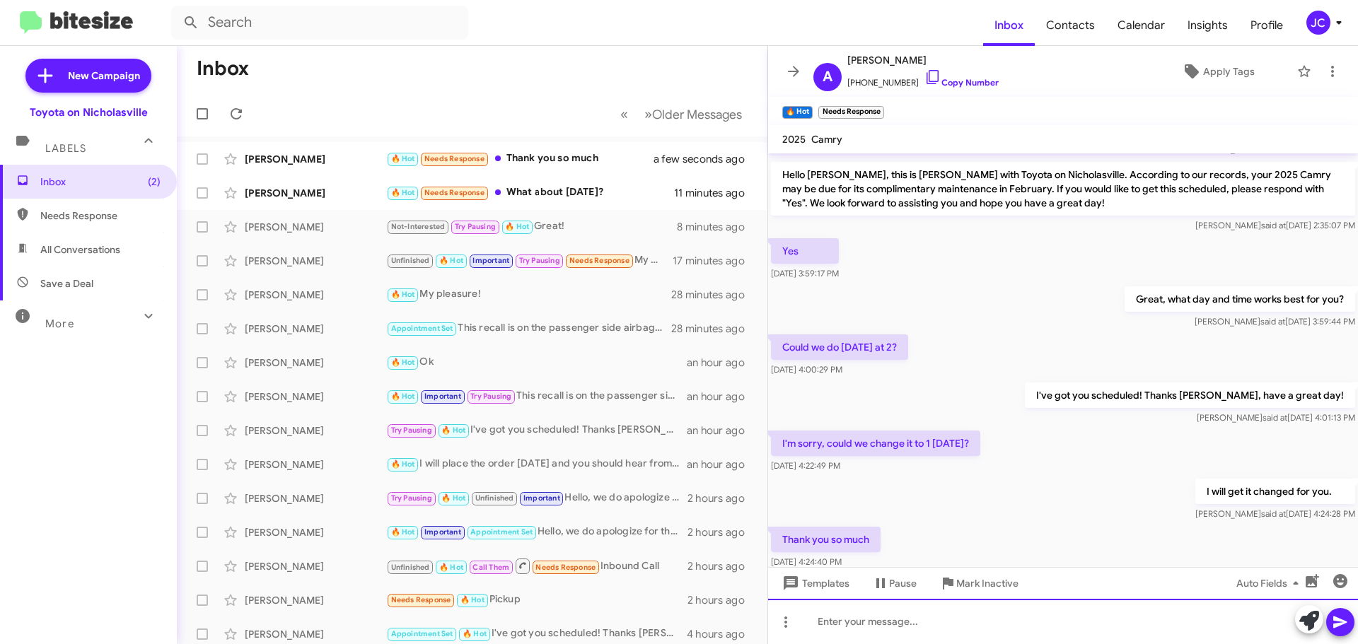
scroll to position [760, 0]
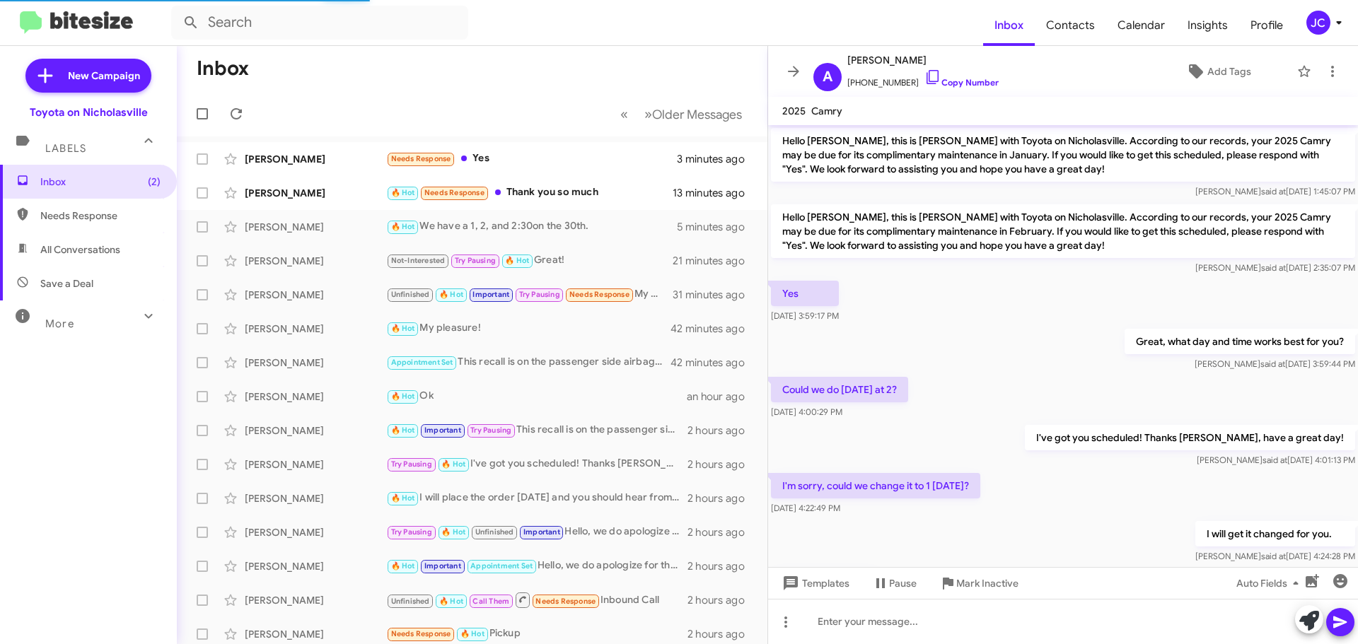
scroll to position [732, 0]
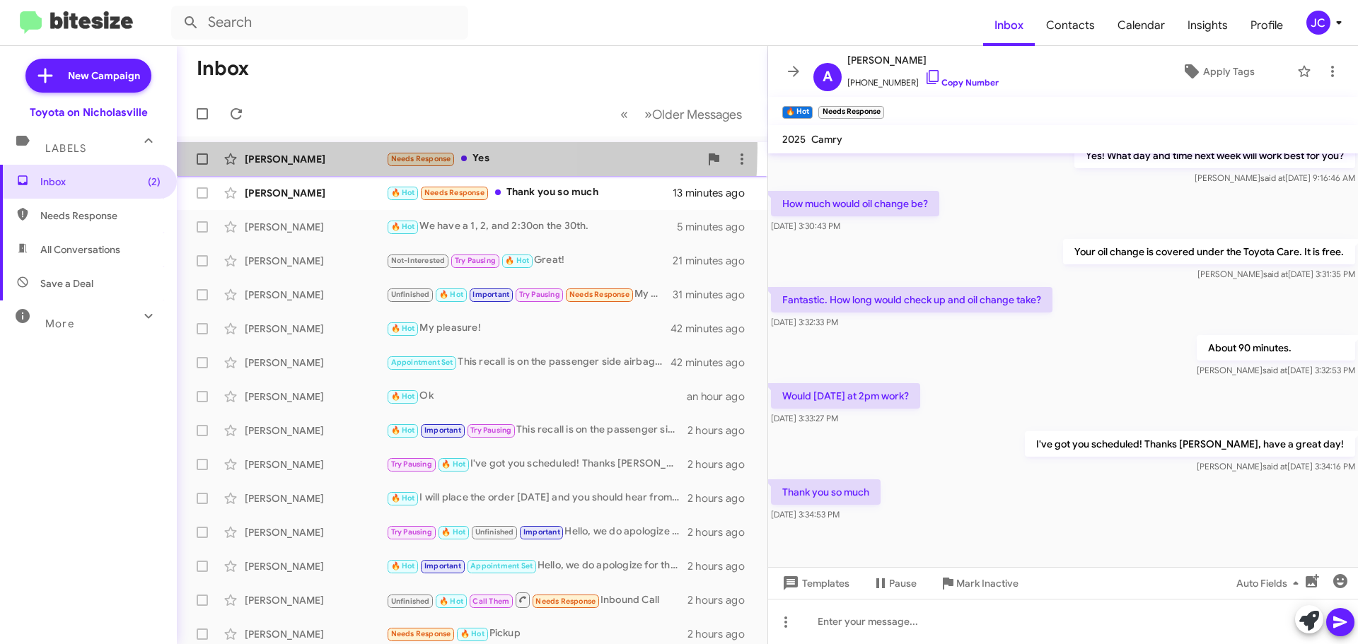
click at [308, 148] on div "[PERSON_NAME] Needs Response Yes 3 minutes ago" at bounding box center [472, 159] width 568 height 28
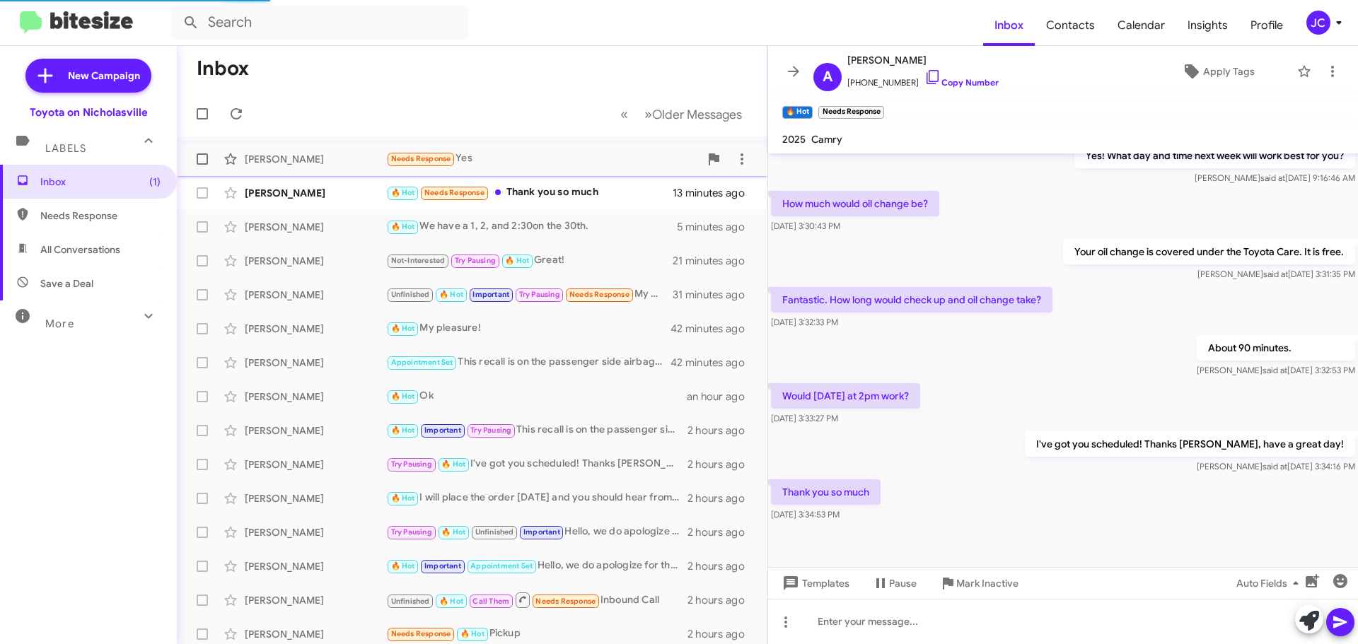
scroll to position [1989, 0]
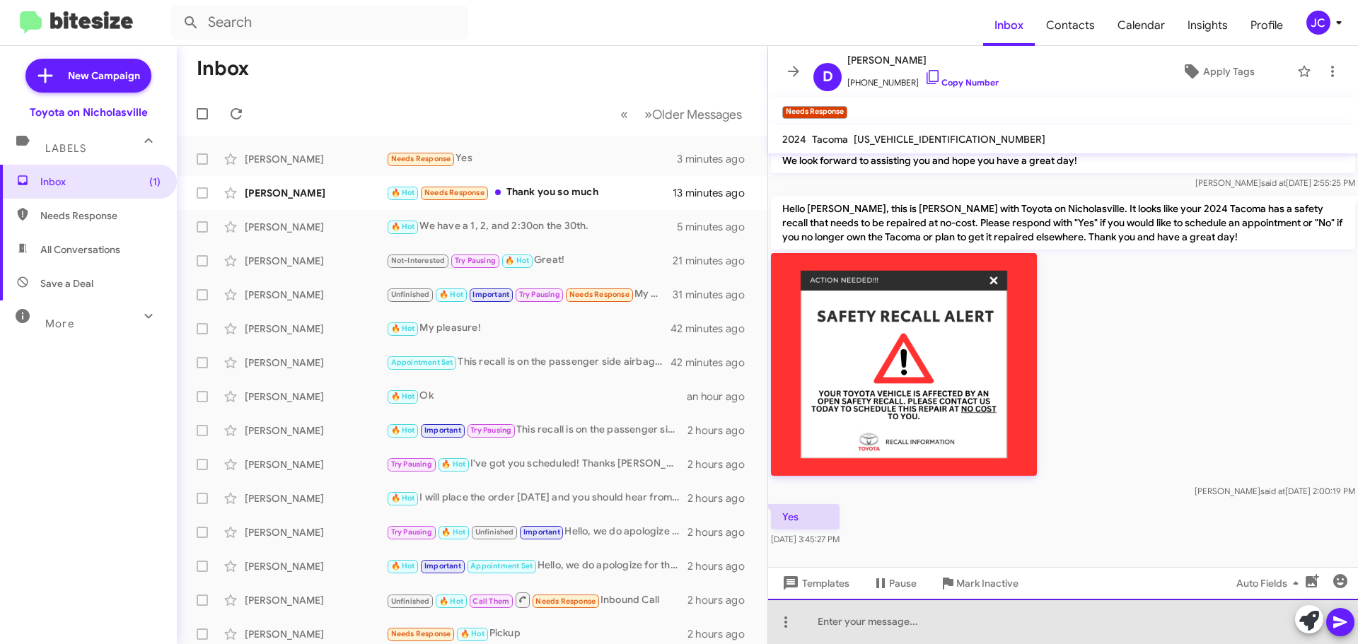
click at [856, 632] on div at bounding box center [1063, 621] width 590 height 45
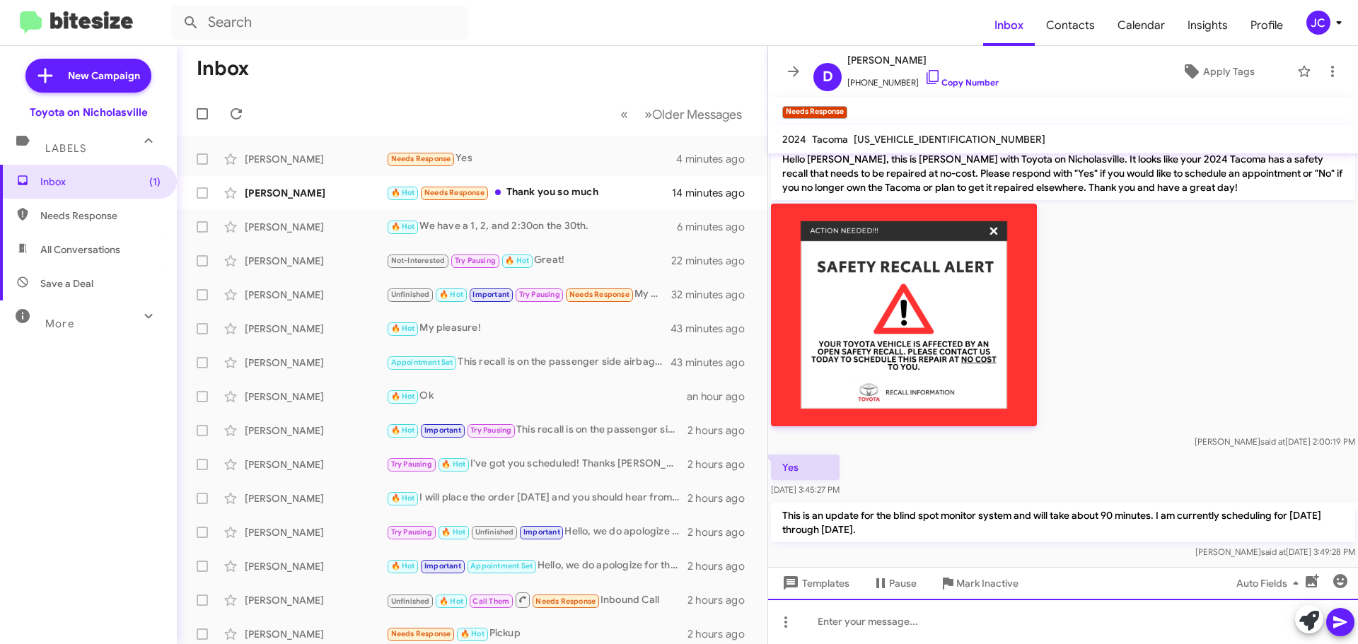
scroll to position [2055, 0]
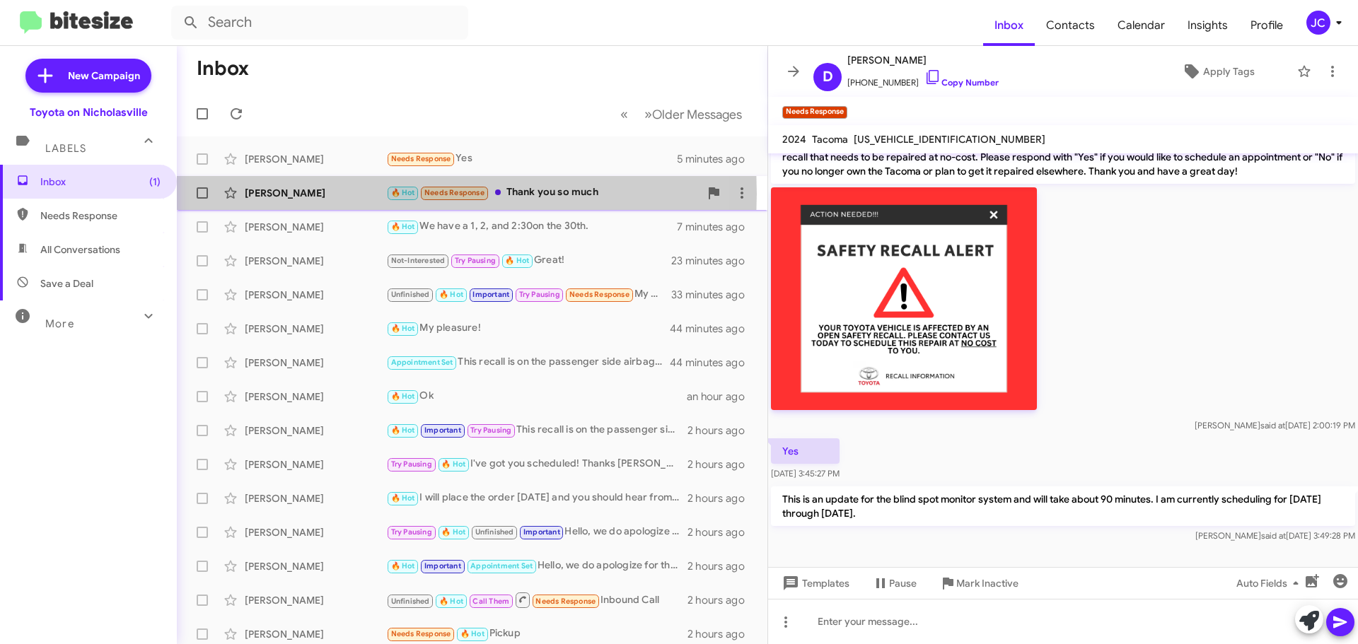
click at [294, 194] on div "[PERSON_NAME]" at bounding box center [315, 193] width 141 height 14
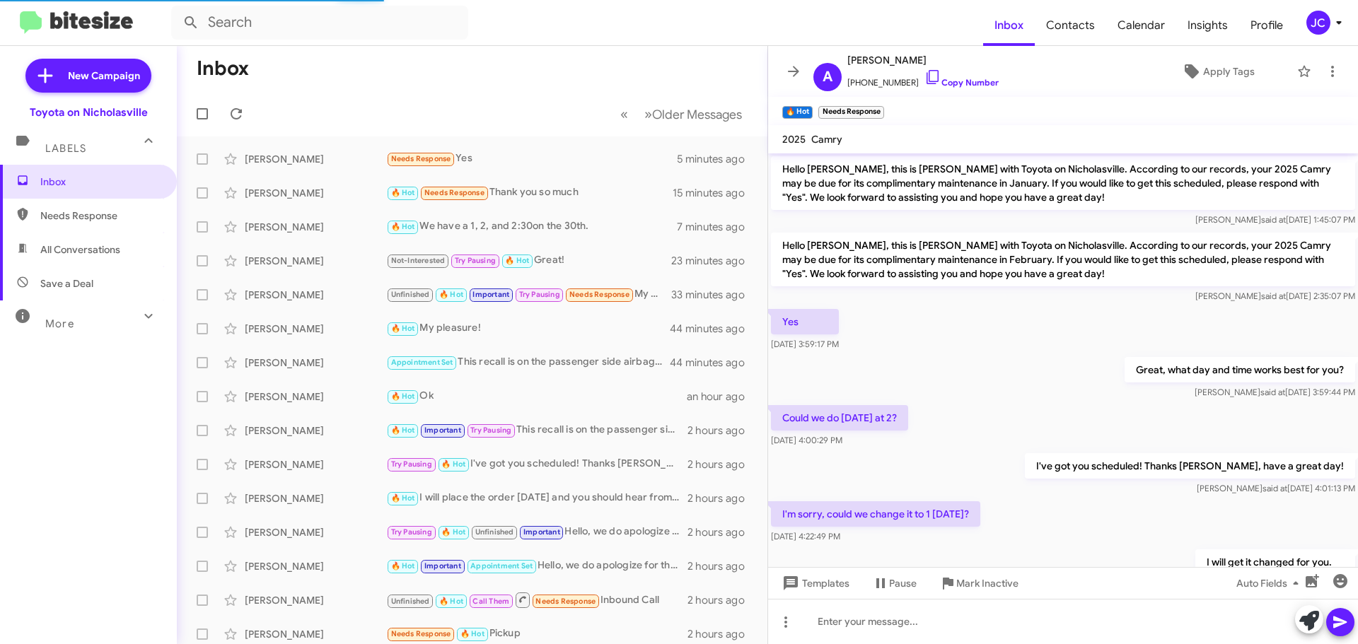
scroll to position [71, 0]
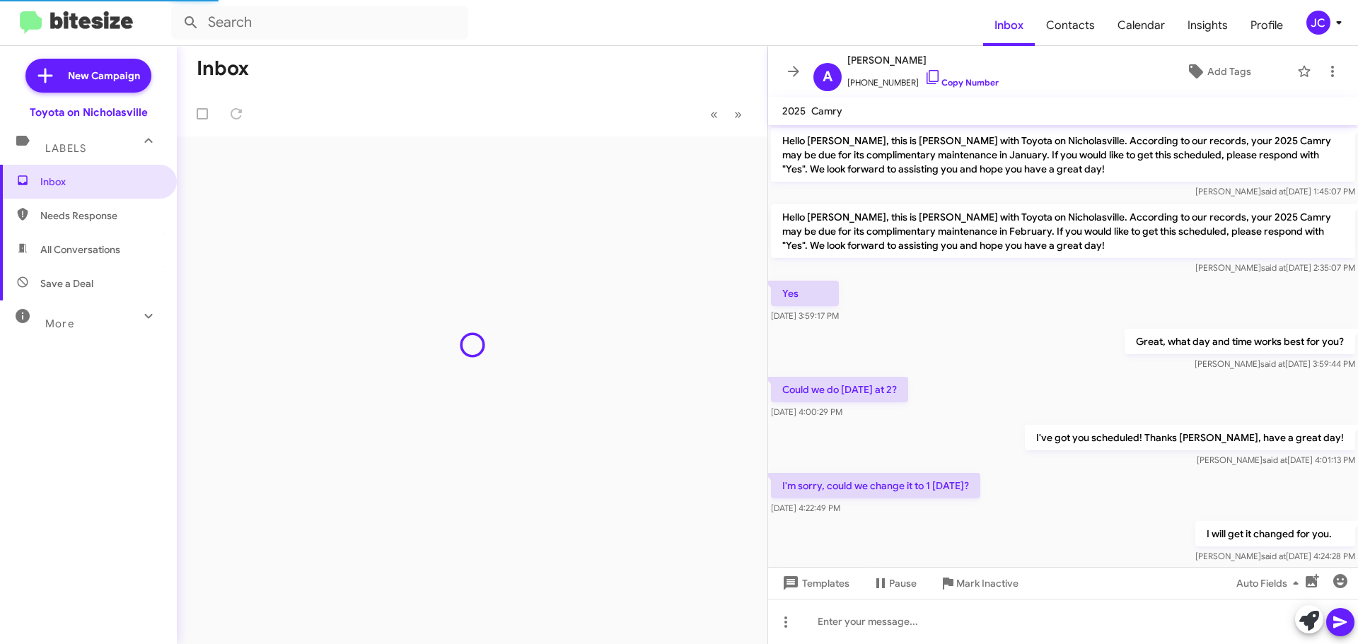
scroll to position [732, 0]
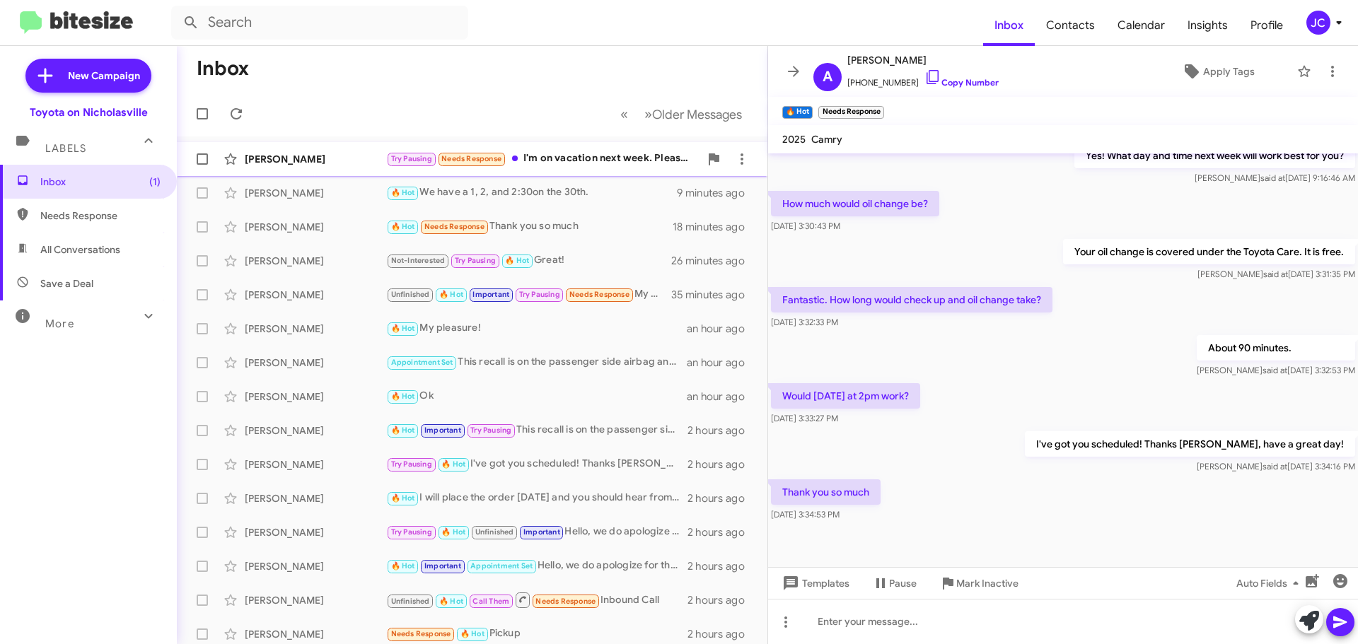
click at [294, 168] on div "[PERSON_NAME] Try Pausing Needs Response I'm on vacation next week. Please sche…" at bounding box center [472, 159] width 568 height 28
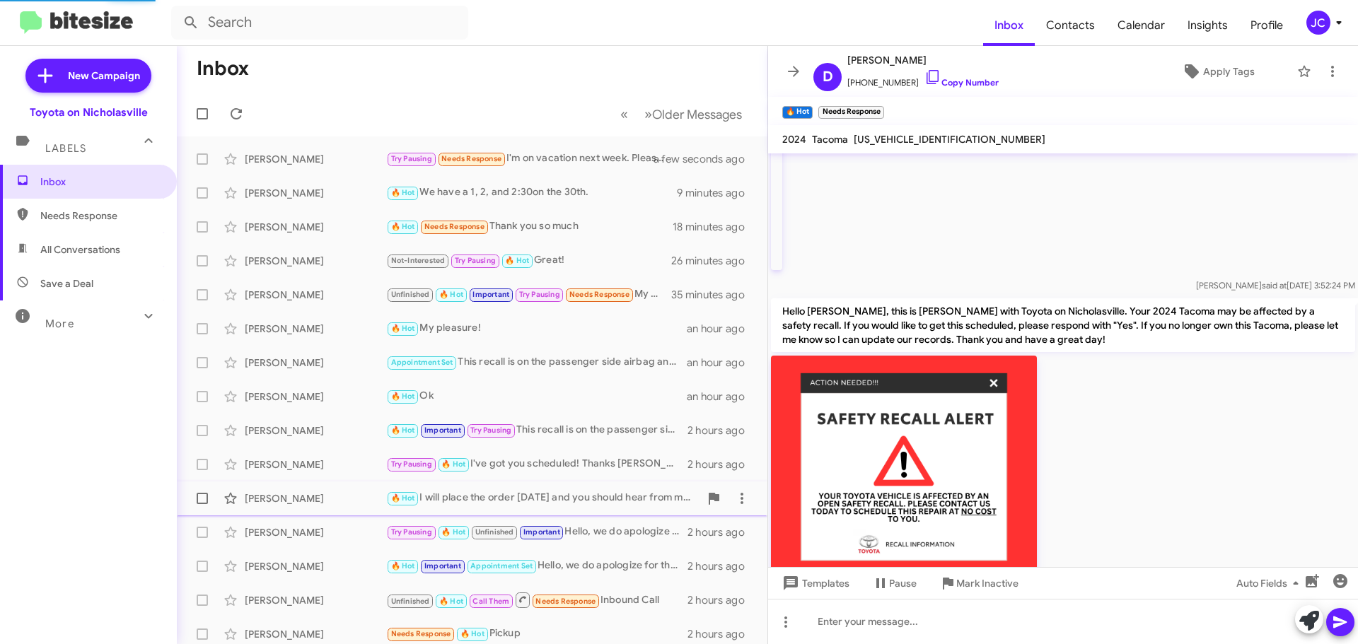
scroll to position [2107, 0]
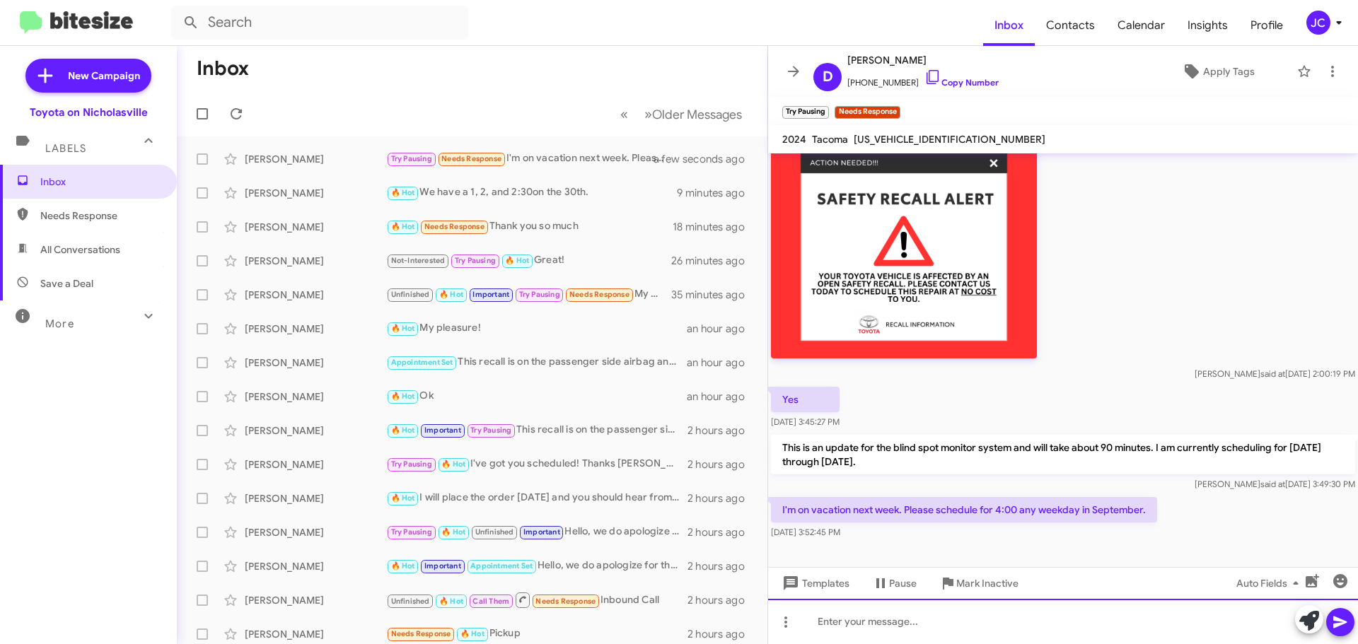
click at [886, 626] on div at bounding box center [1063, 621] width 590 height 45
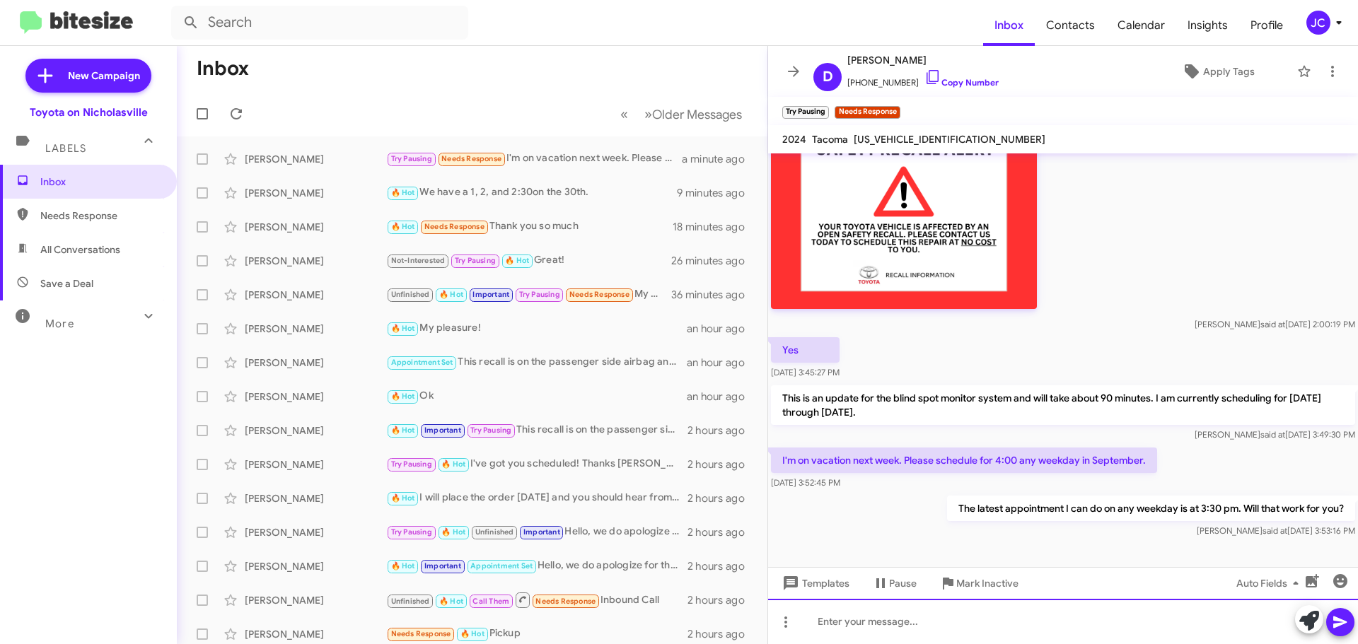
scroll to position [2158, 0]
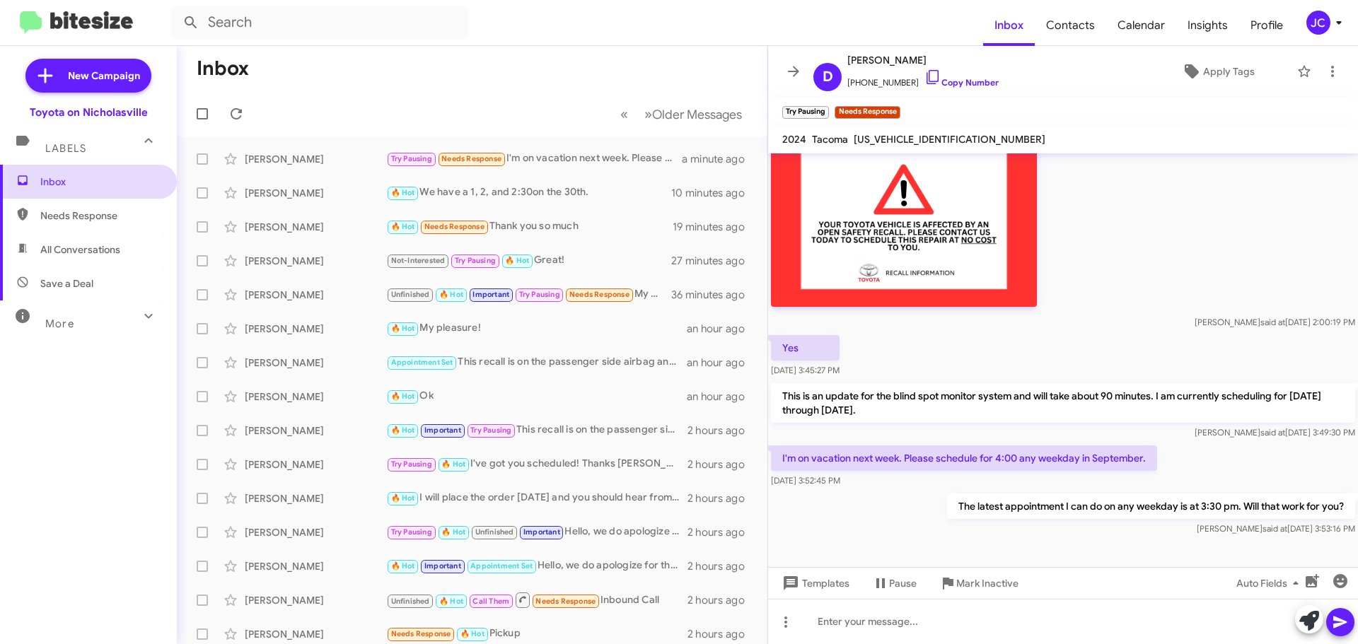
click at [53, 173] on span "Inbox" at bounding box center [88, 182] width 177 height 34
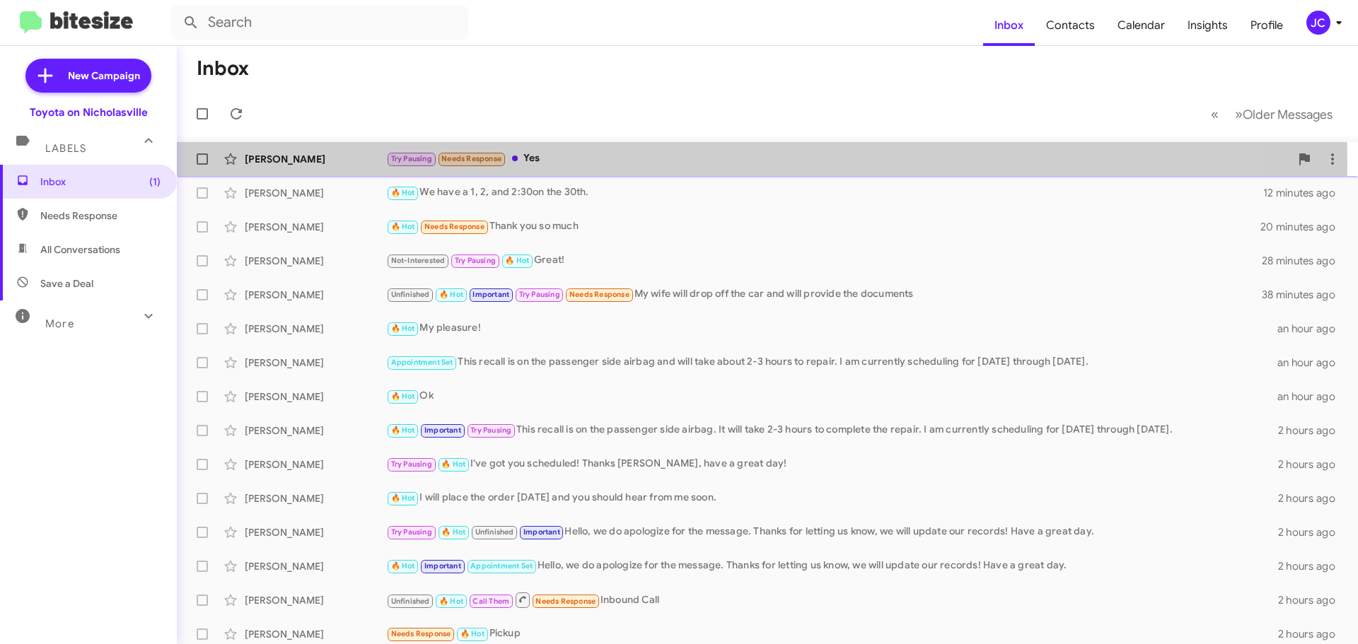
click at [317, 166] on div "[PERSON_NAME] Try Pausing Needs Response Yes a minute ago" at bounding box center [767, 159] width 1159 height 28
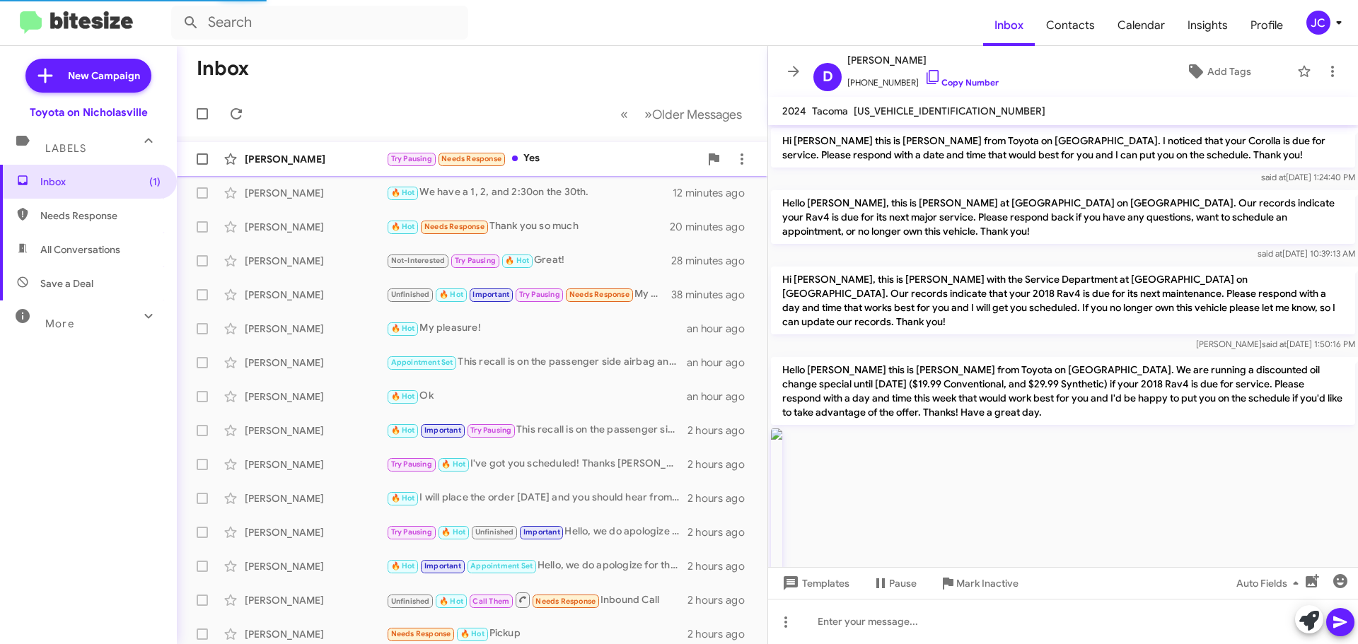
scroll to position [2182, 0]
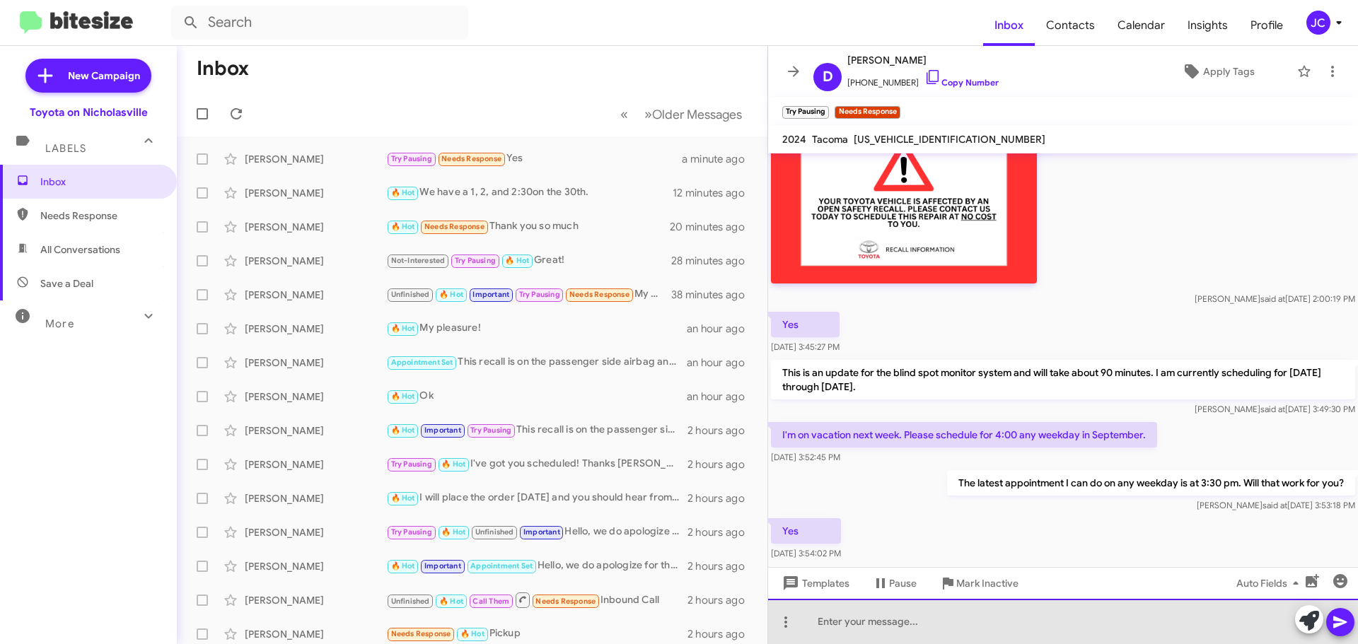
drag, startPoint x: 937, startPoint y: 634, endPoint x: 937, endPoint y: 626, distance: 7.8
click at [936, 633] on div at bounding box center [1063, 621] width 590 height 45
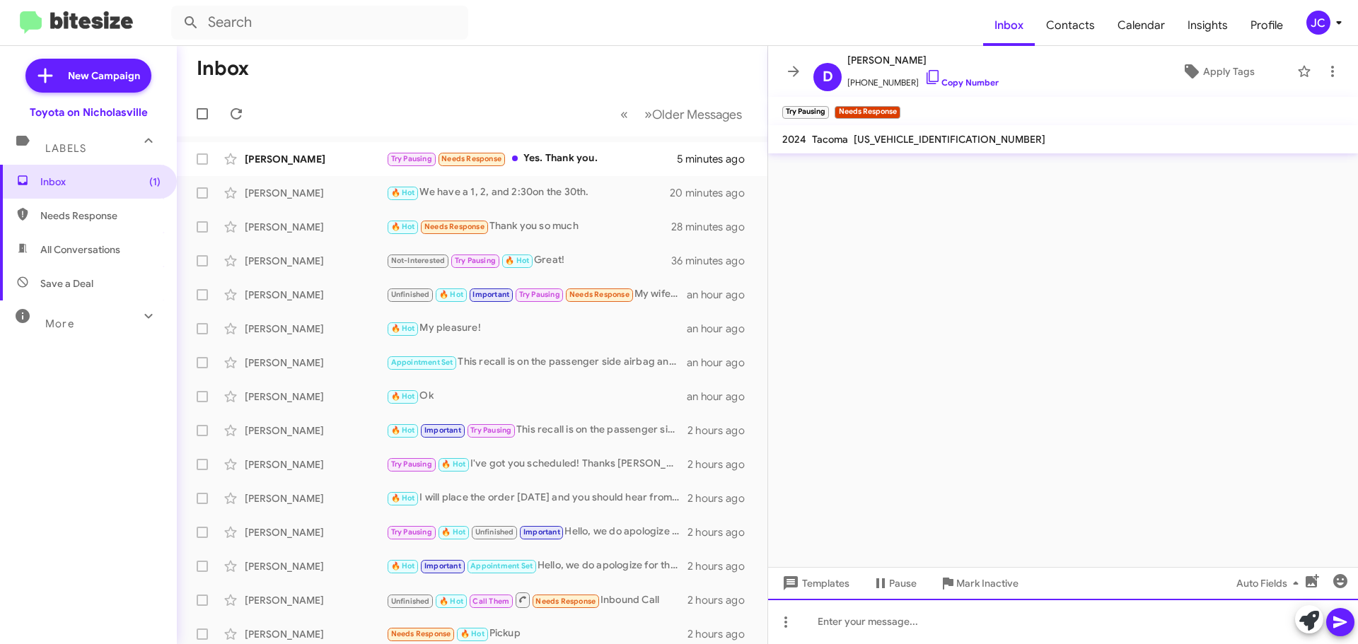
scroll to position [0, 0]
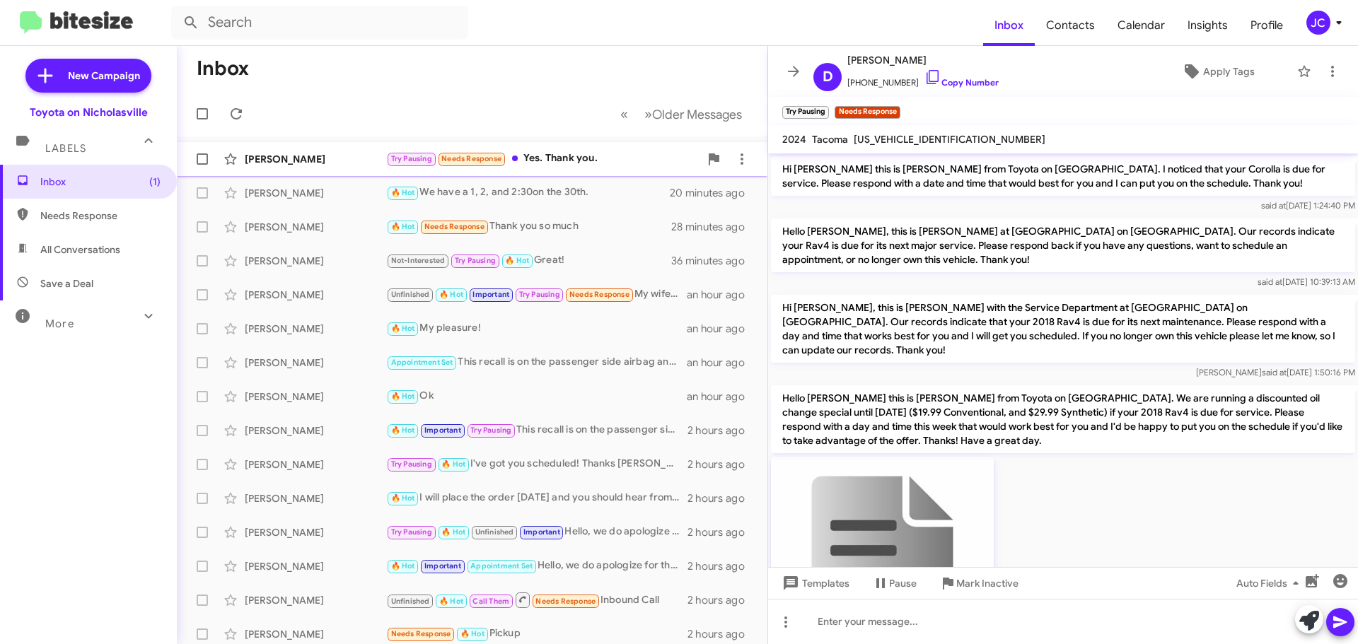
click at [301, 158] on div "[PERSON_NAME]" at bounding box center [315, 159] width 141 height 14
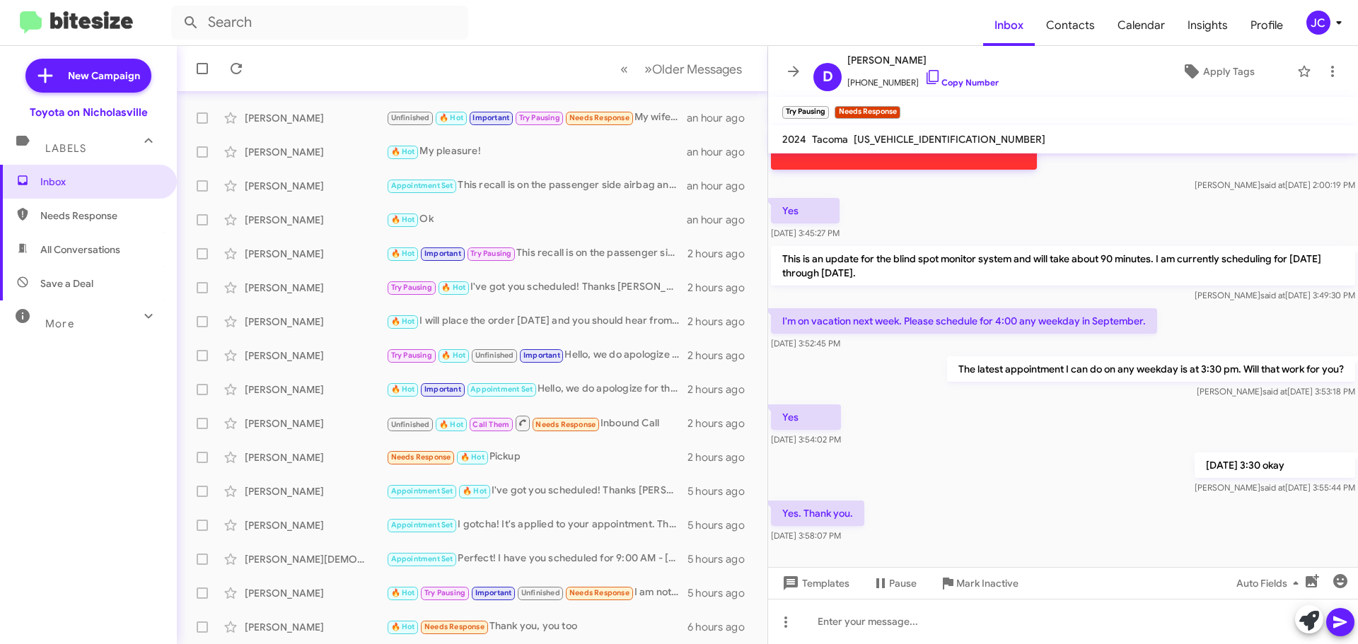
scroll to position [2313, 0]
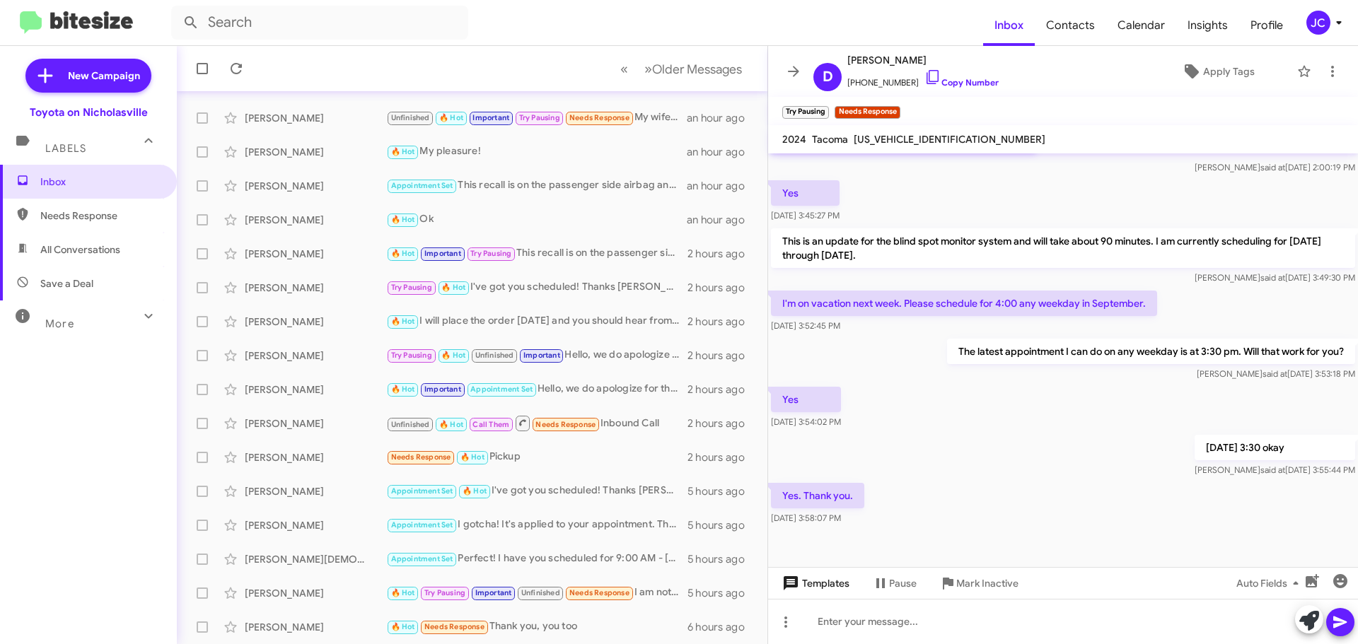
click at [843, 588] on span "Templates" at bounding box center [815, 583] width 70 height 25
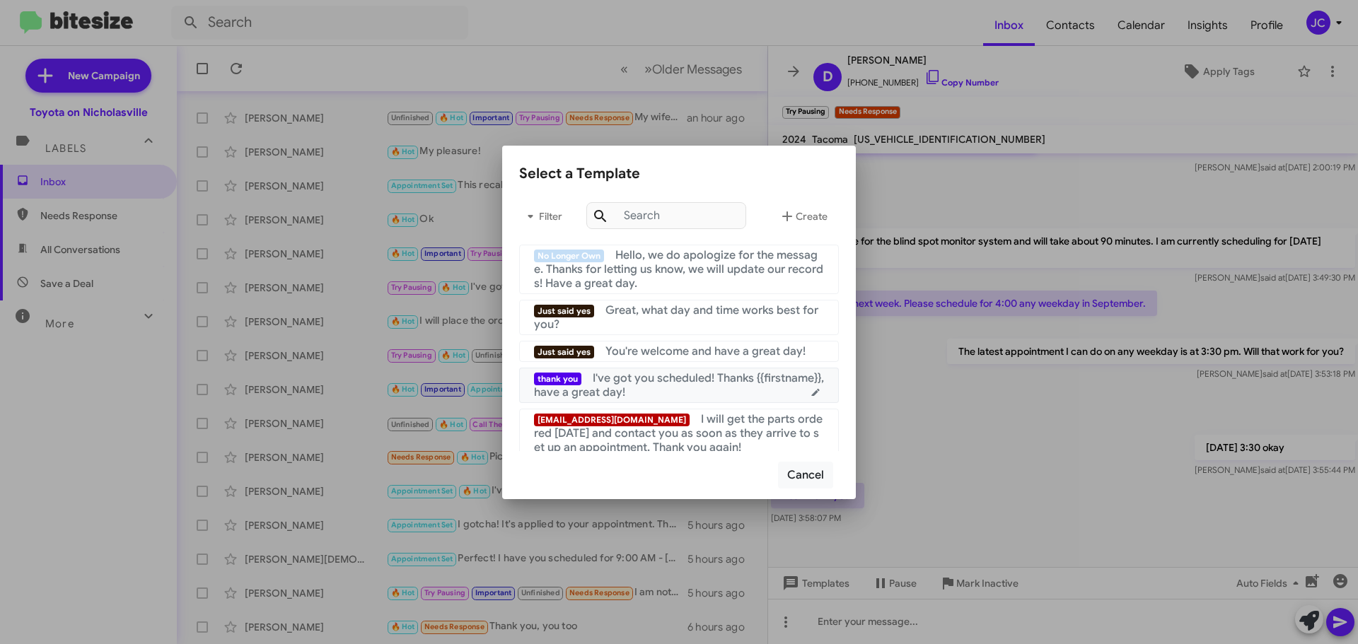
click at [645, 386] on div "thank you I've got you scheduled! Thanks {{firstname}}, have a great day!" at bounding box center [679, 385] width 290 height 28
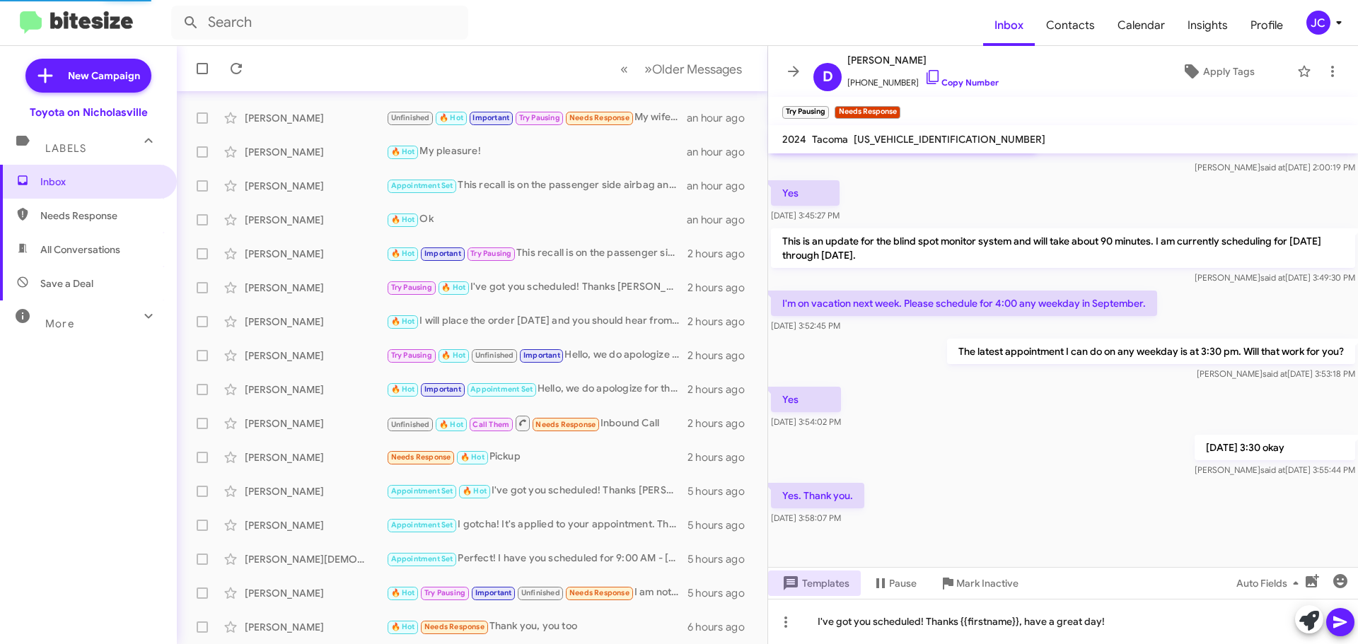
click at [1345, 631] on span at bounding box center [1340, 622] width 17 height 28
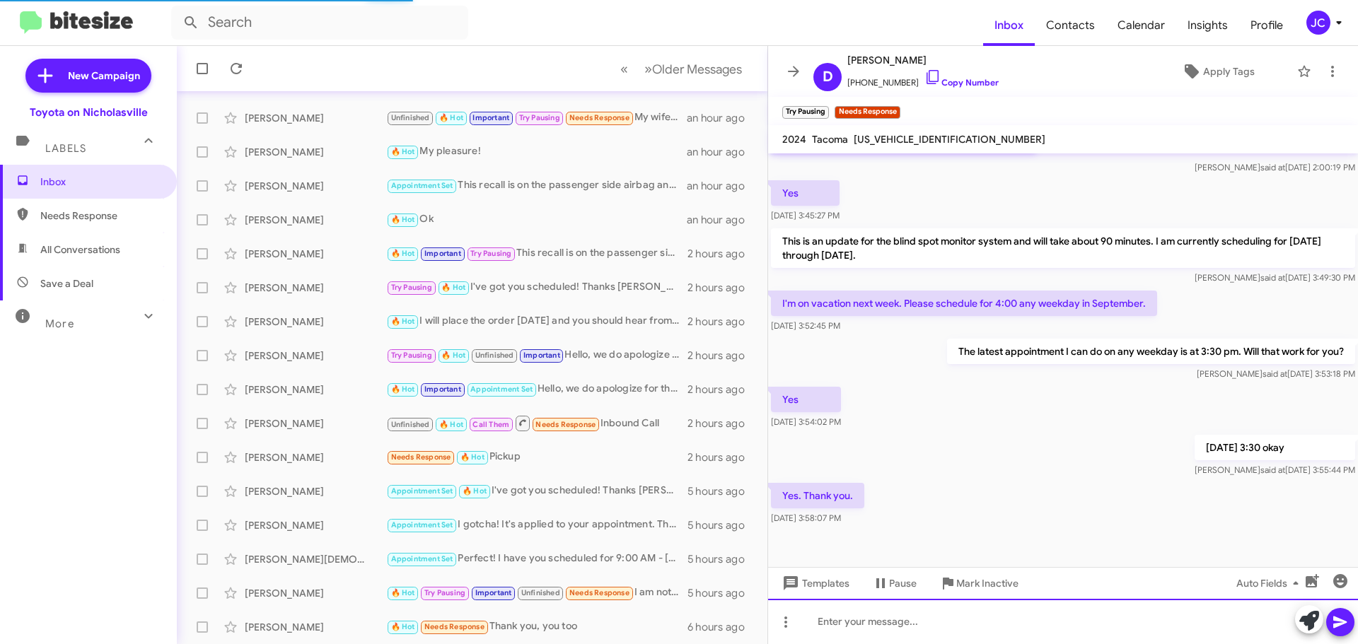
scroll to position [0, 0]
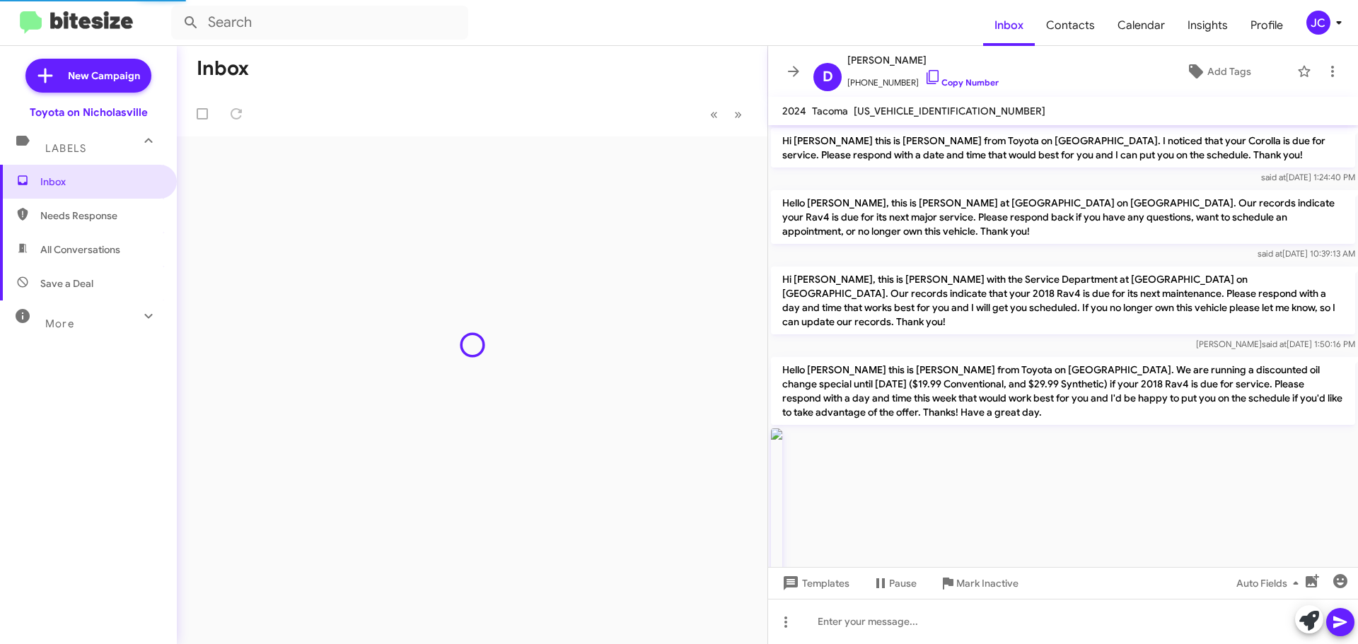
scroll to position [2337, 0]
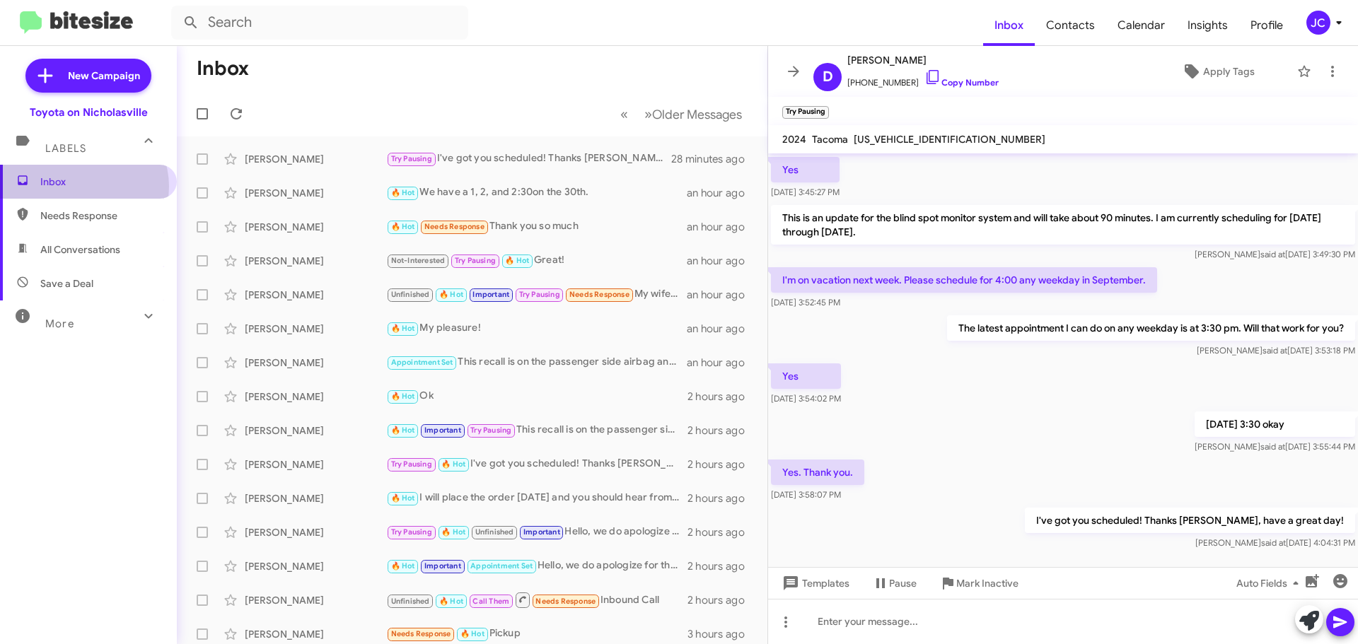
click at [80, 187] on span "Inbox" at bounding box center [100, 182] width 120 height 14
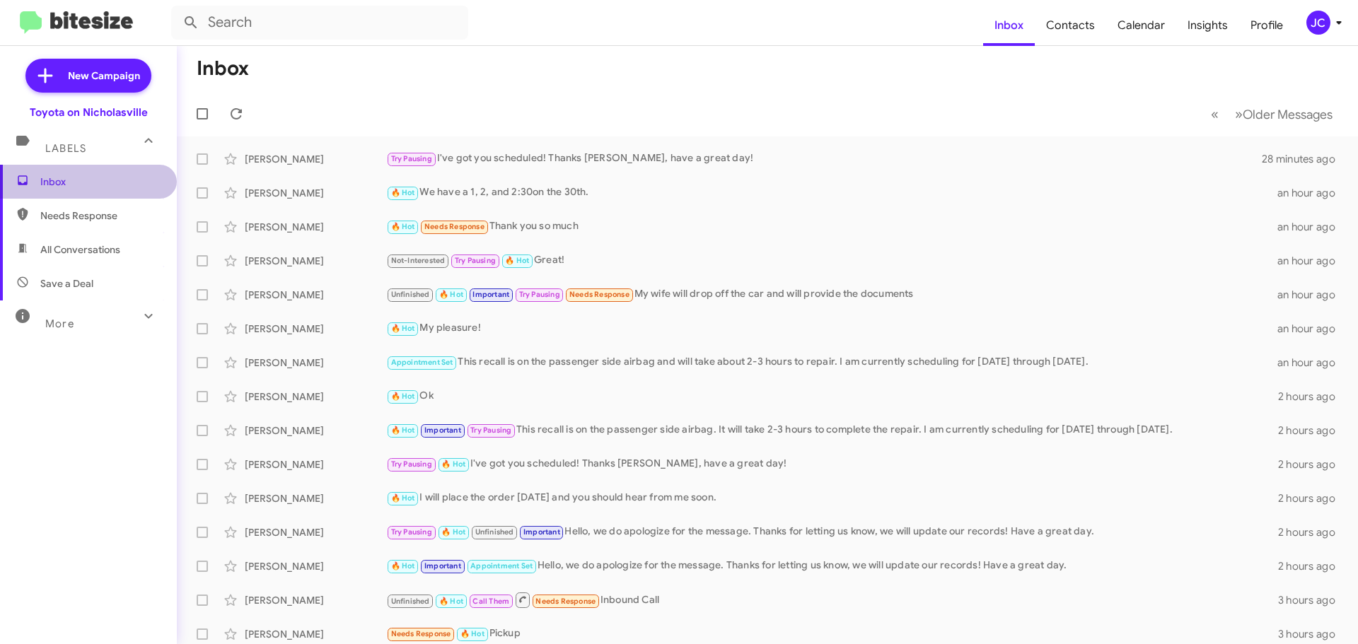
click at [124, 182] on span "Inbox" at bounding box center [100, 182] width 120 height 14
click at [76, 188] on span "Inbox" at bounding box center [100, 182] width 120 height 14
